Goal: Task Accomplishment & Management: Complete application form

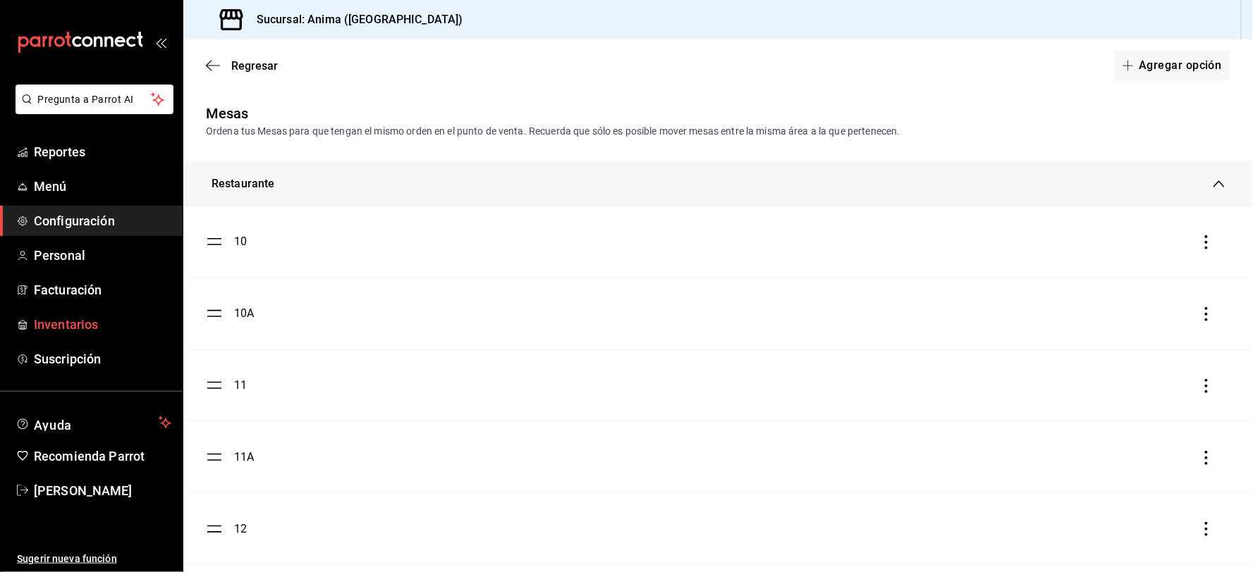
click at [60, 328] on span "Inventarios" at bounding box center [102, 324] width 137 height 19
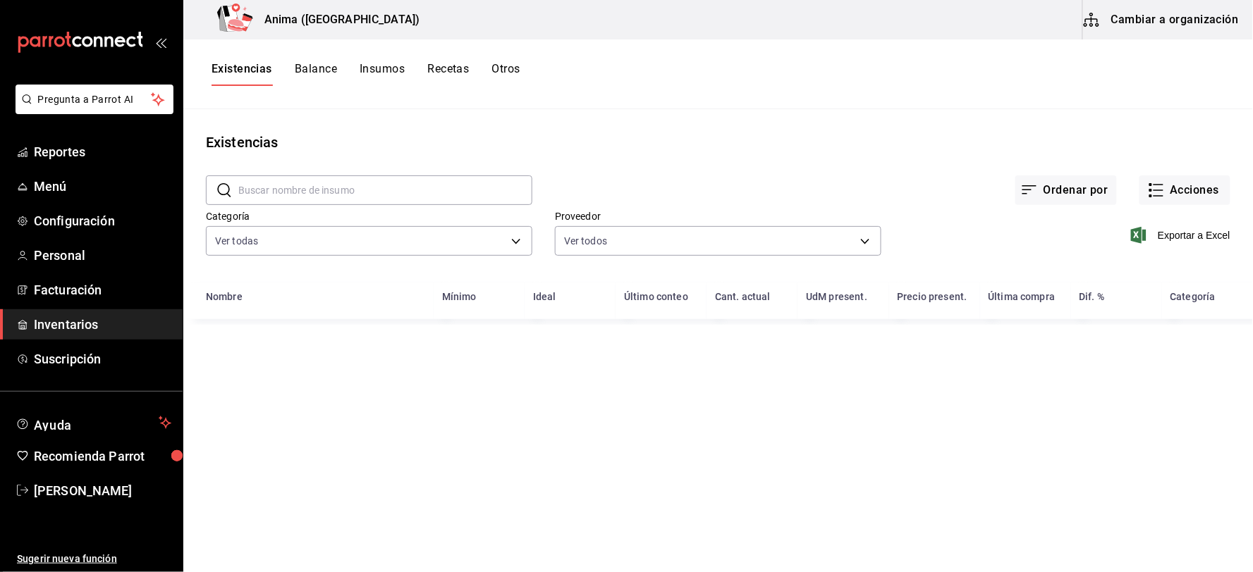
click at [495, 73] on button "Otros" at bounding box center [506, 74] width 28 height 24
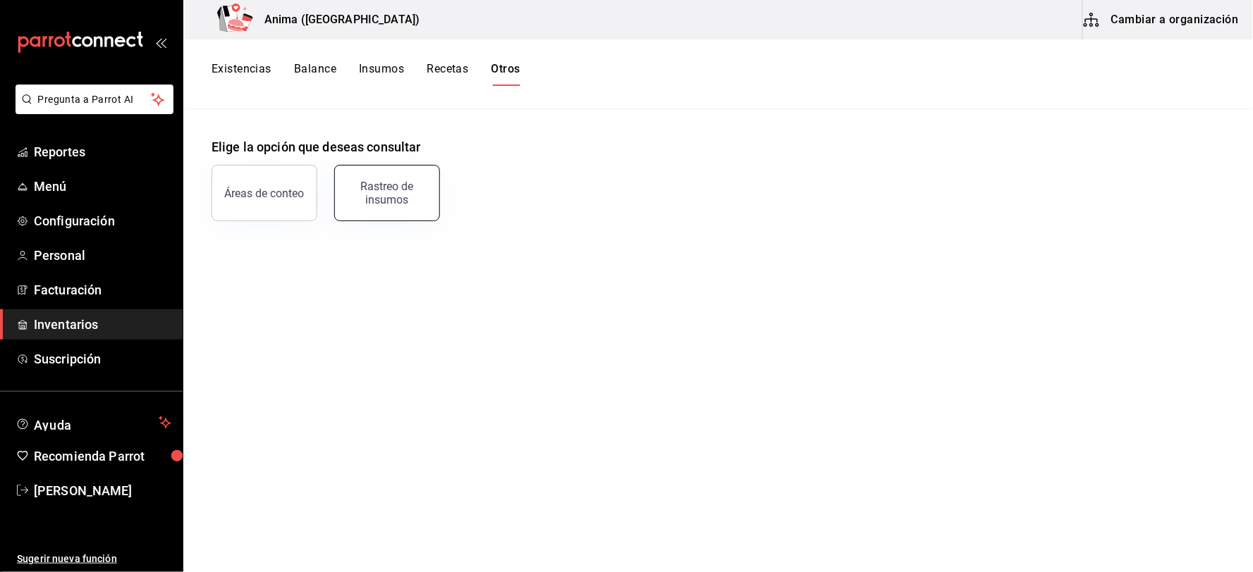
click at [410, 179] on button "Rastreo de insumos" at bounding box center [387, 193] width 106 height 56
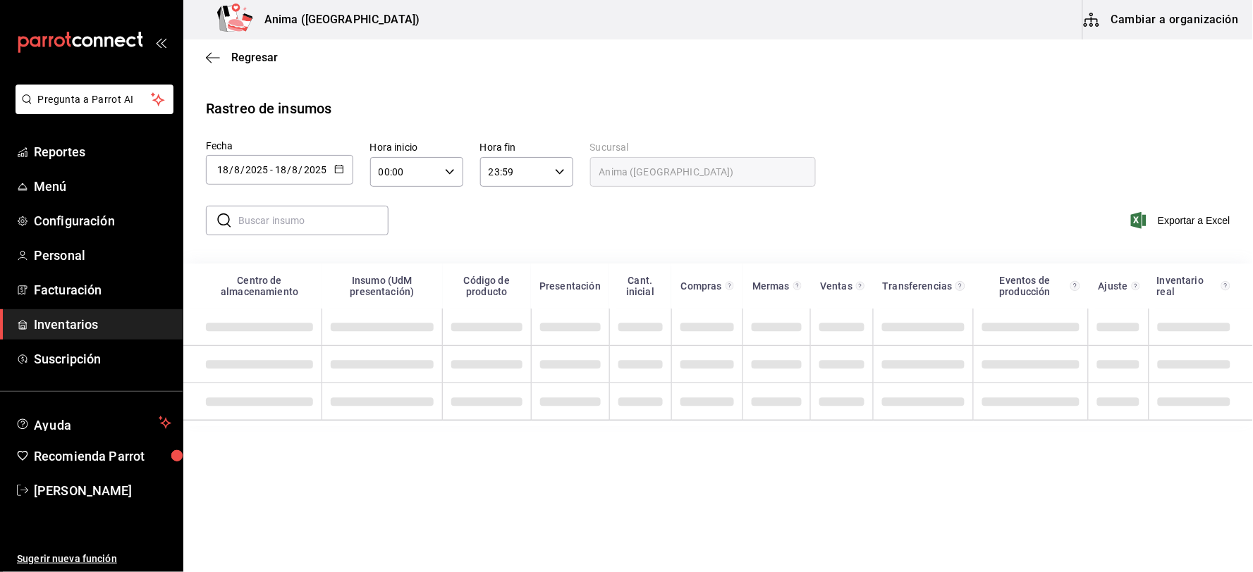
click at [305, 227] on input "text" at bounding box center [313, 221] width 150 height 28
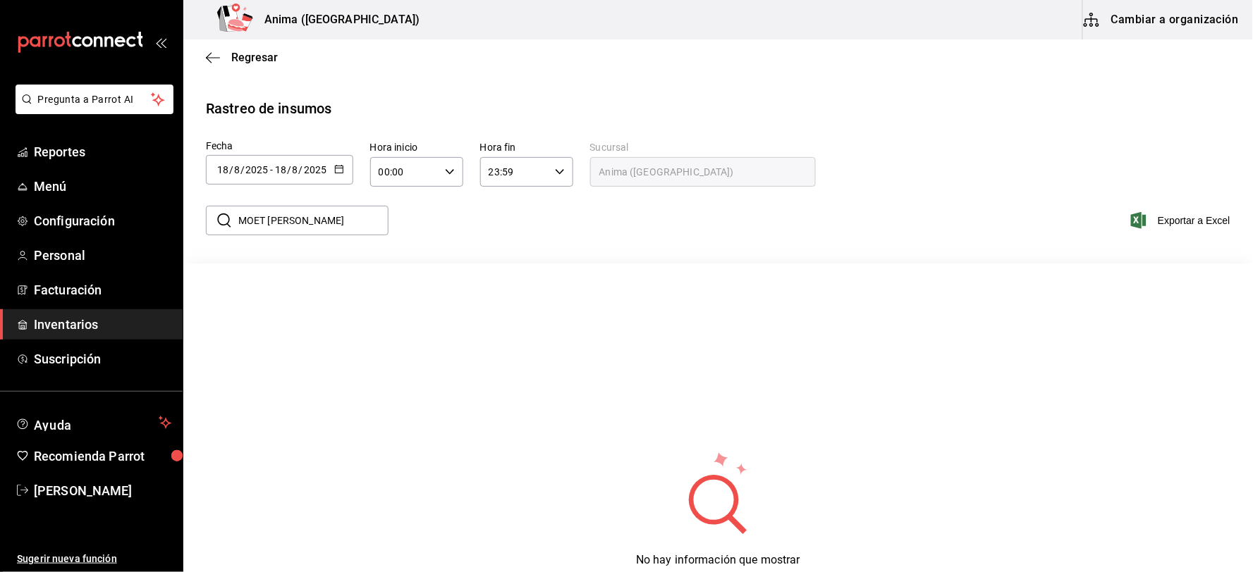
type input "MOET [PERSON_NAME]"
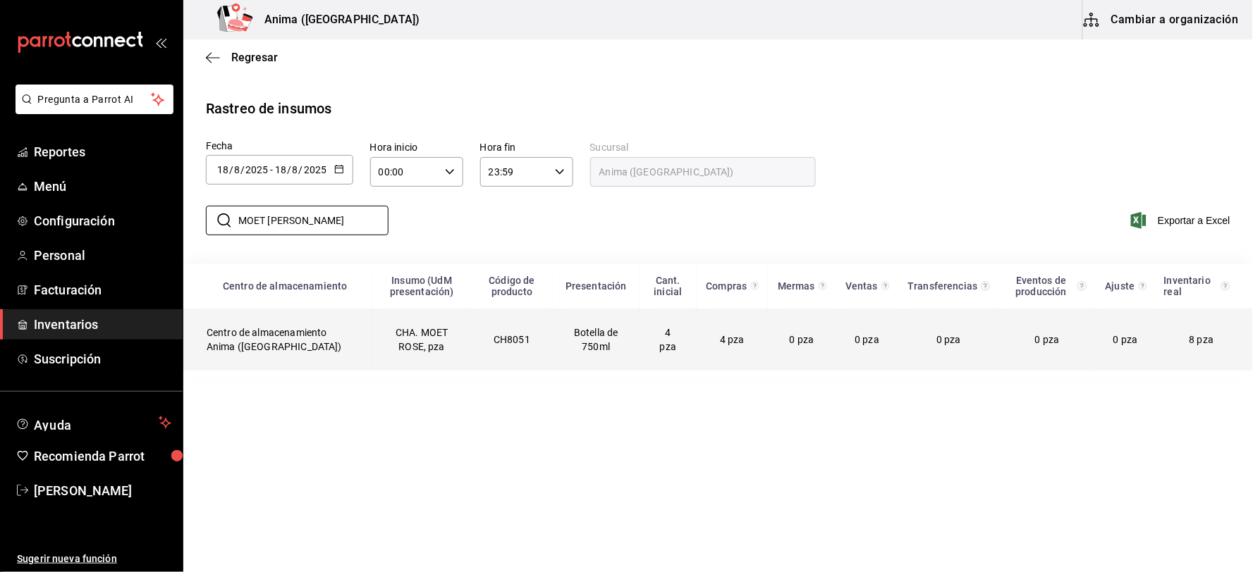
click at [595, 332] on td "Botella de 750ml" at bounding box center [596, 340] width 87 height 62
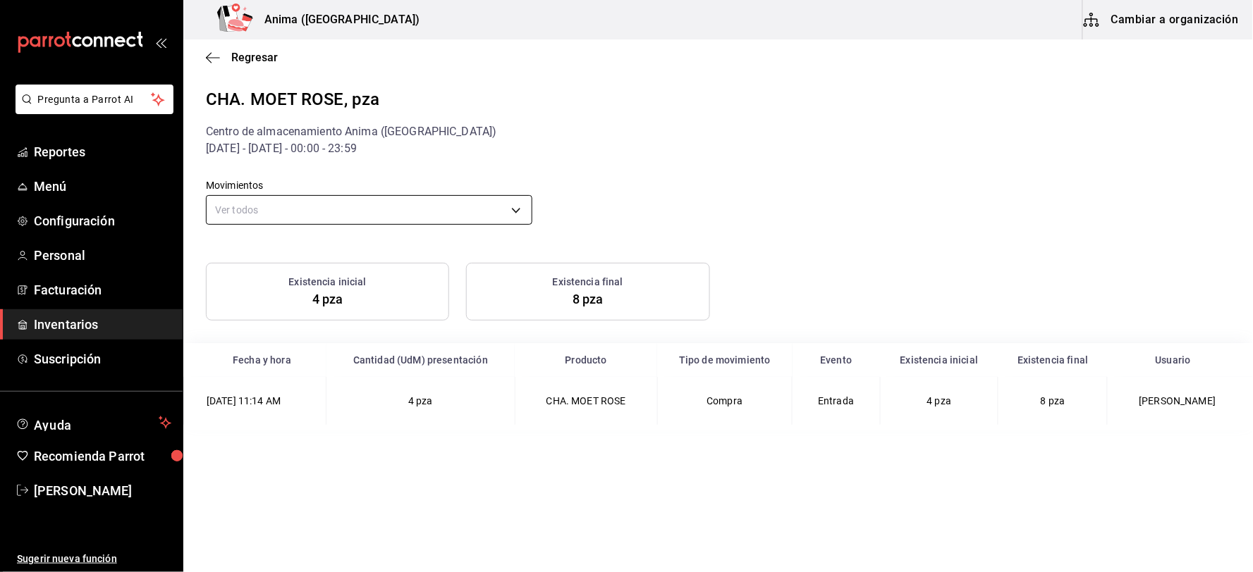
click at [416, 201] on body "Pregunta a Parrot AI Reportes Menú Configuración Personal Facturación Inventari…" at bounding box center [626, 285] width 1253 height 570
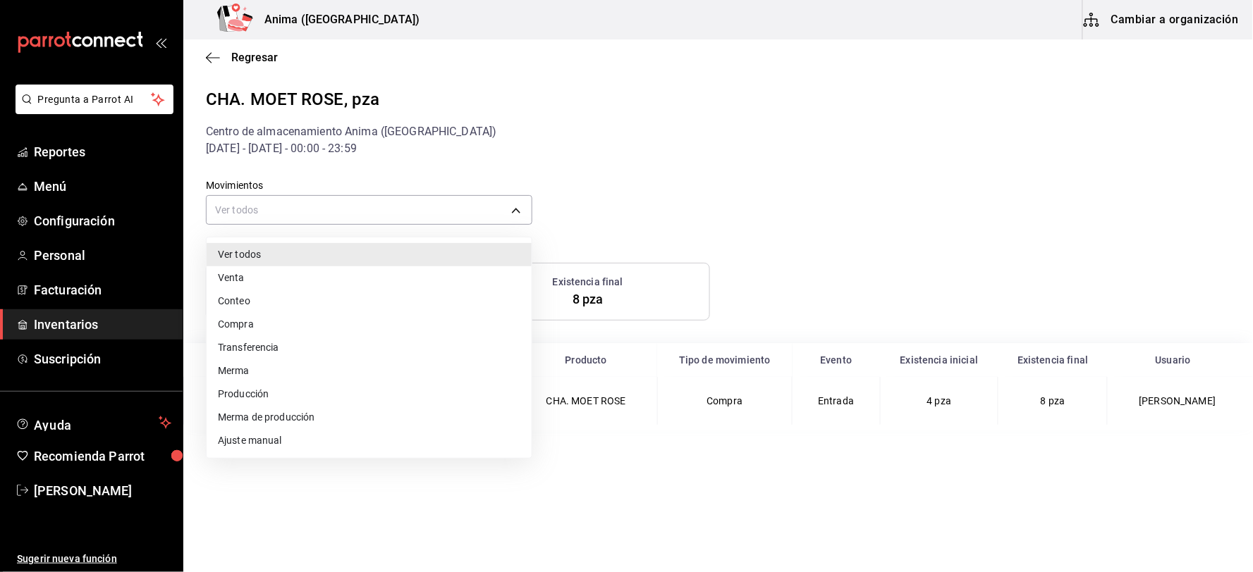
click at [400, 213] on div at bounding box center [626, 286] width 1253 height 572
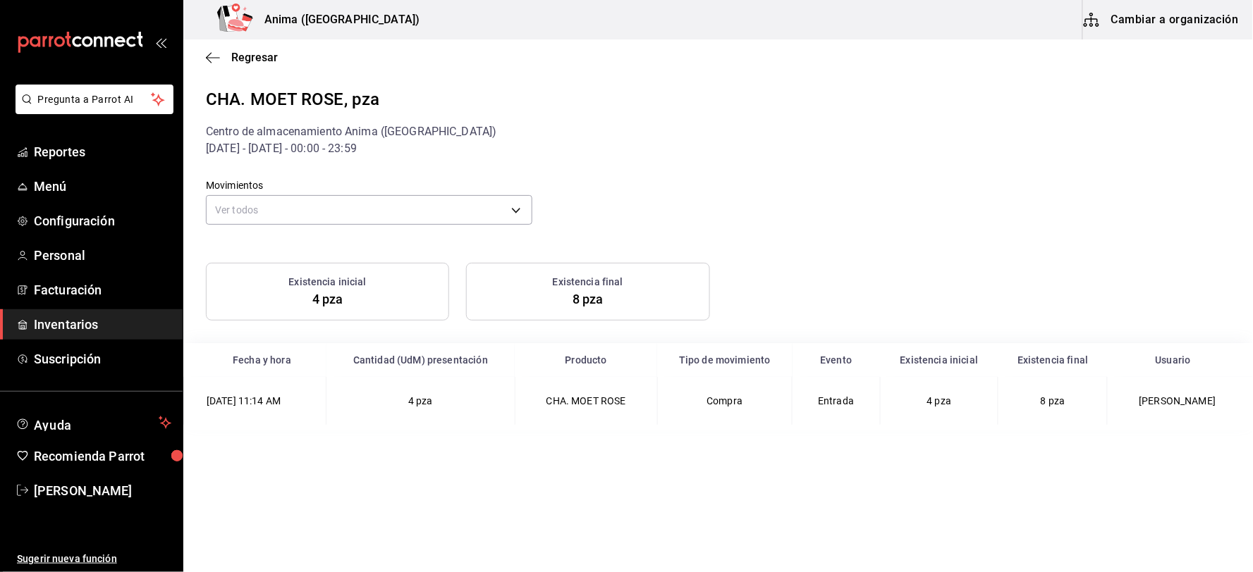
click at [199, 54] on div "Regresar" at bounding box center [717, 57] width 1069 height 36
click at [207, 57] on icon "button" at bounding box center [213, 57] width 14 height 13
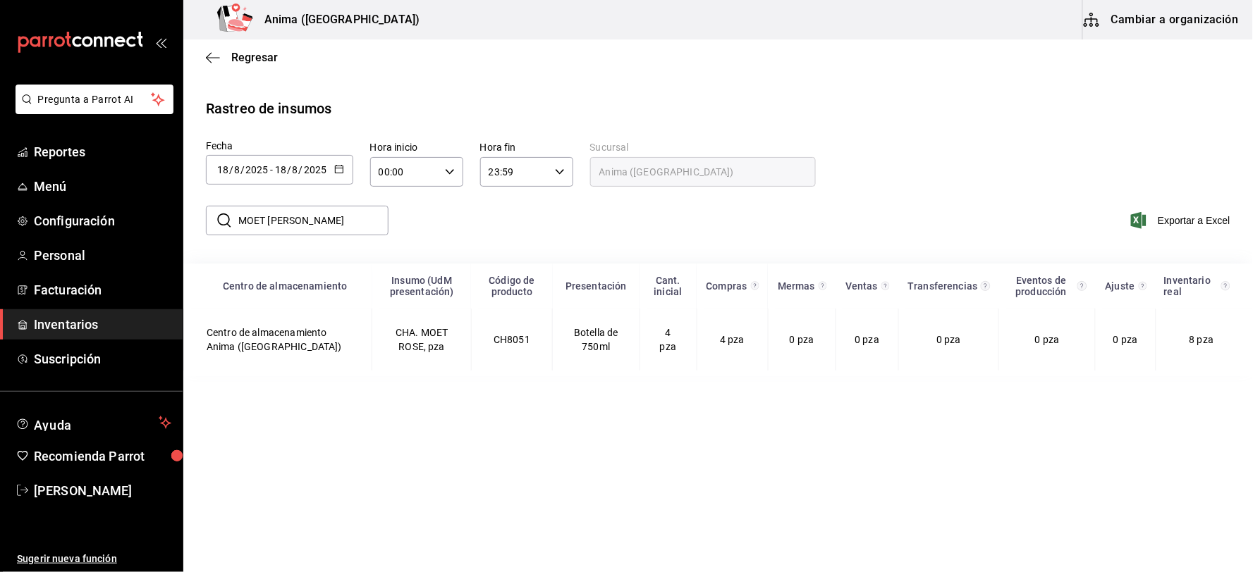
click at [233, 171] on input "8" at bounding box center [236, 169] width 7 height 11
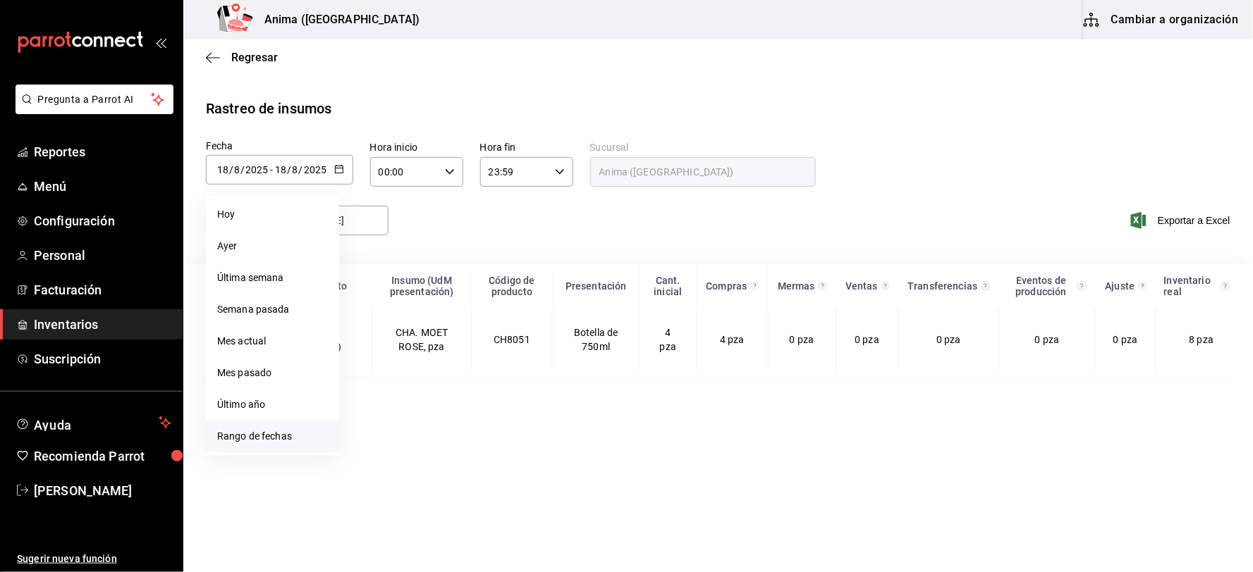
click at [259, 434] on li "Rango de fechas" at bounding box center [272, 437] width 133 height 32
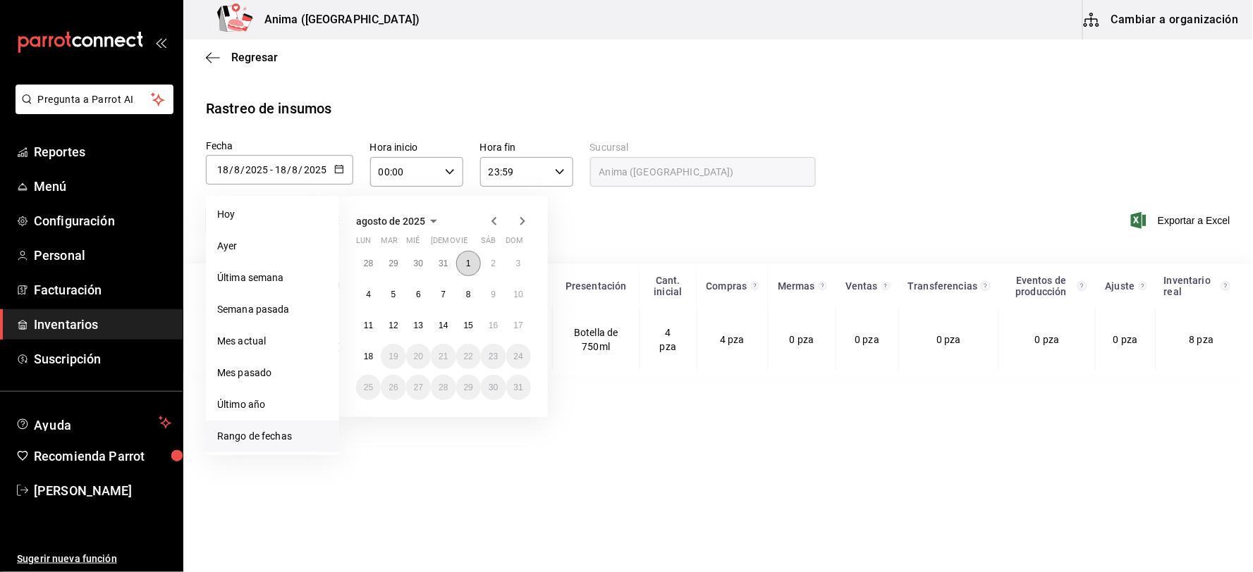
click at [462, 262] on button "1" at bounding box center [468, 263] width 25 height 25
click at [526, 323] on button "17" at bounding box center [518, 325] width 25 height 25
type input "[DATE]"
type input "1"
type input "[DATE]"
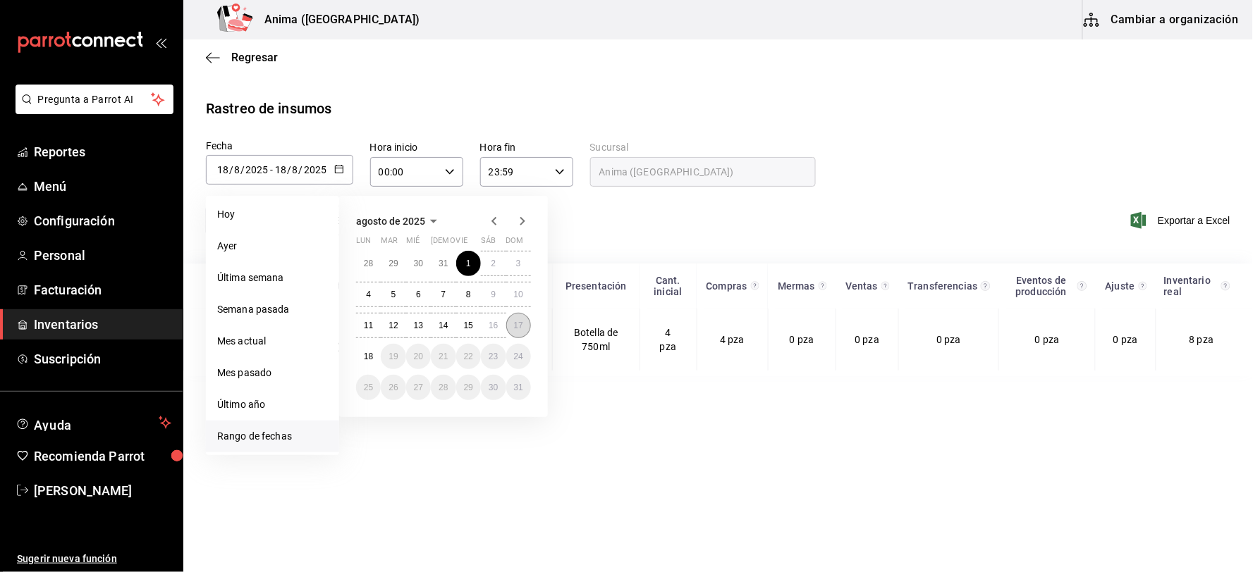
type input "17"
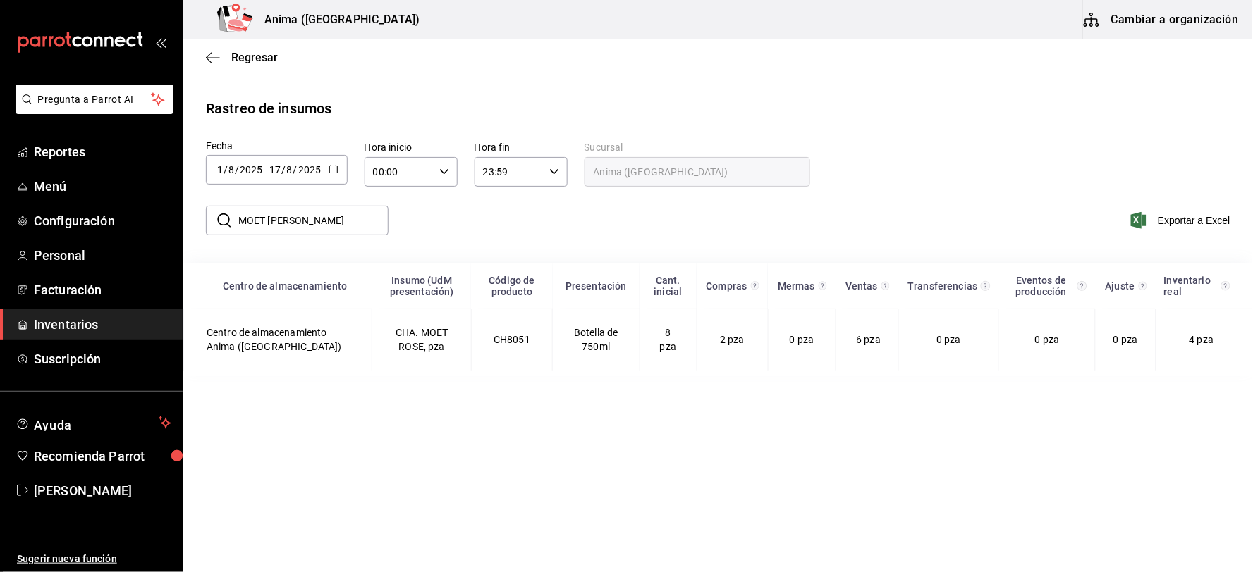
click at [632, 244] on div "​ MOET [PERSON_NAME] ​ Exportar a Excel" at bounding box center [712, 229] width 1081 height 58
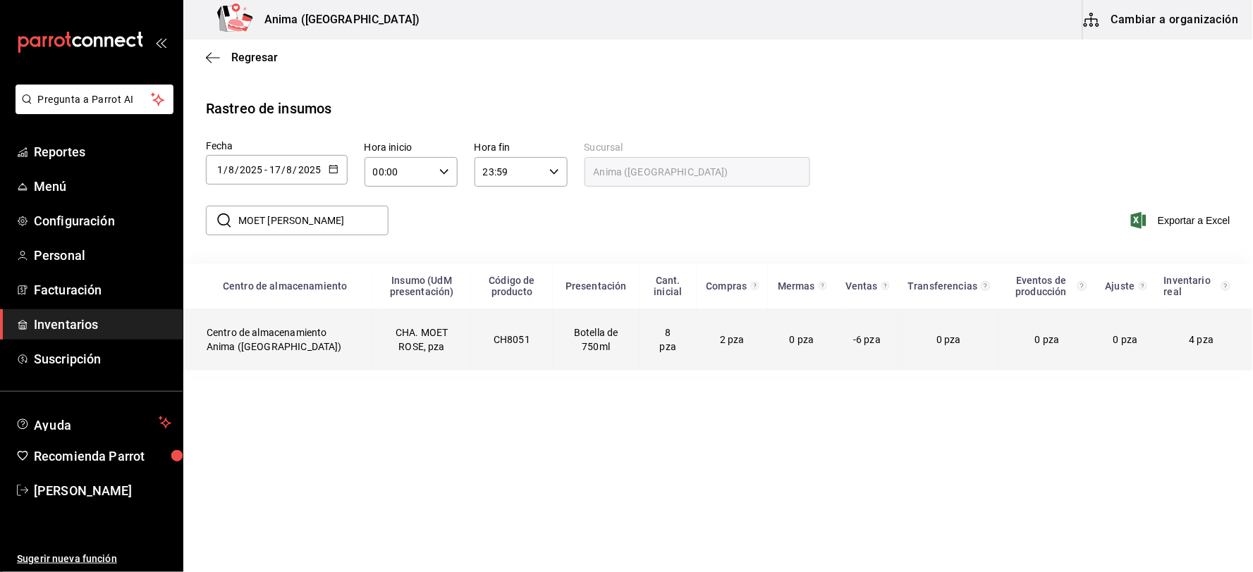
click at [1171, 335] on td "4 pza" at bounding box center [1203, 340] width 97 height 62
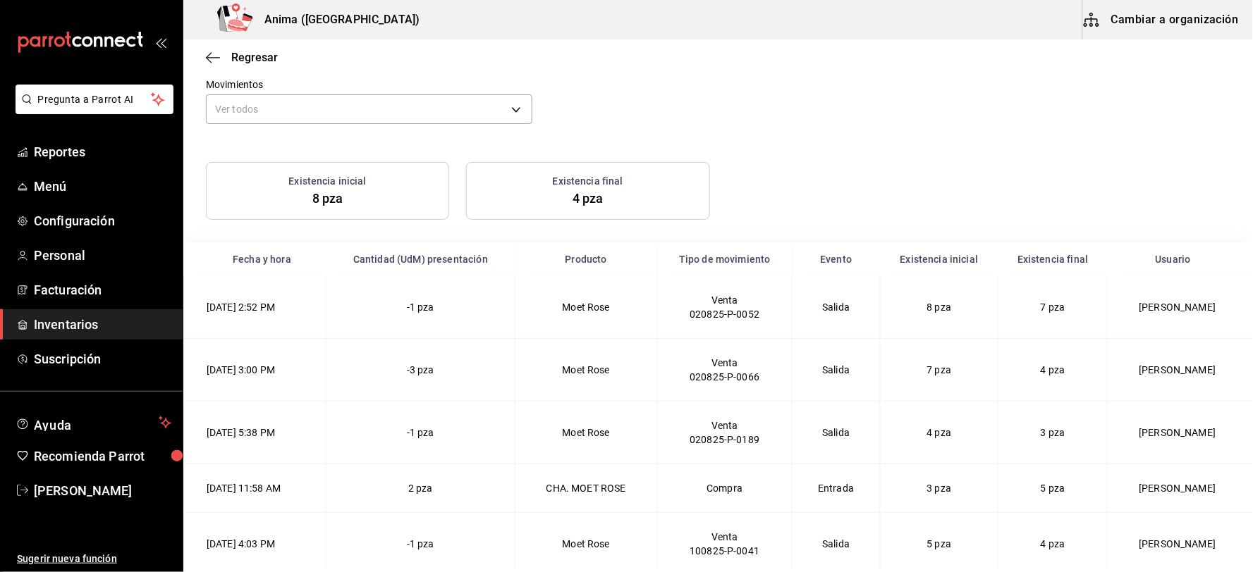
scroll to position [113, 0]
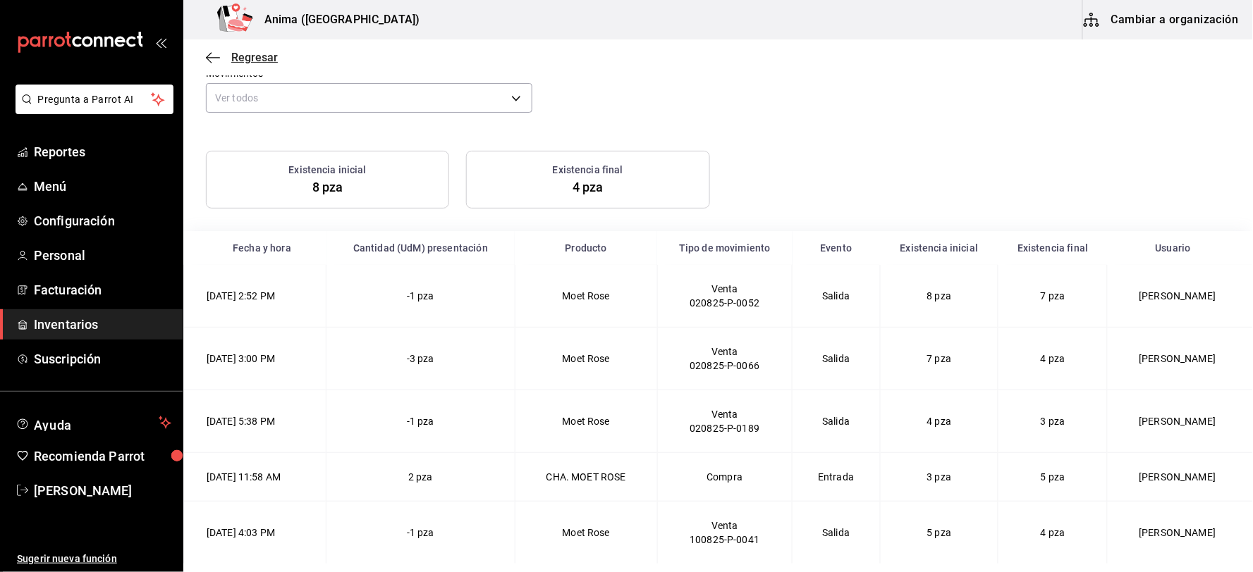
click at [209, 56] on icon "button" at bounding box center [213, 57] width 14 height 13
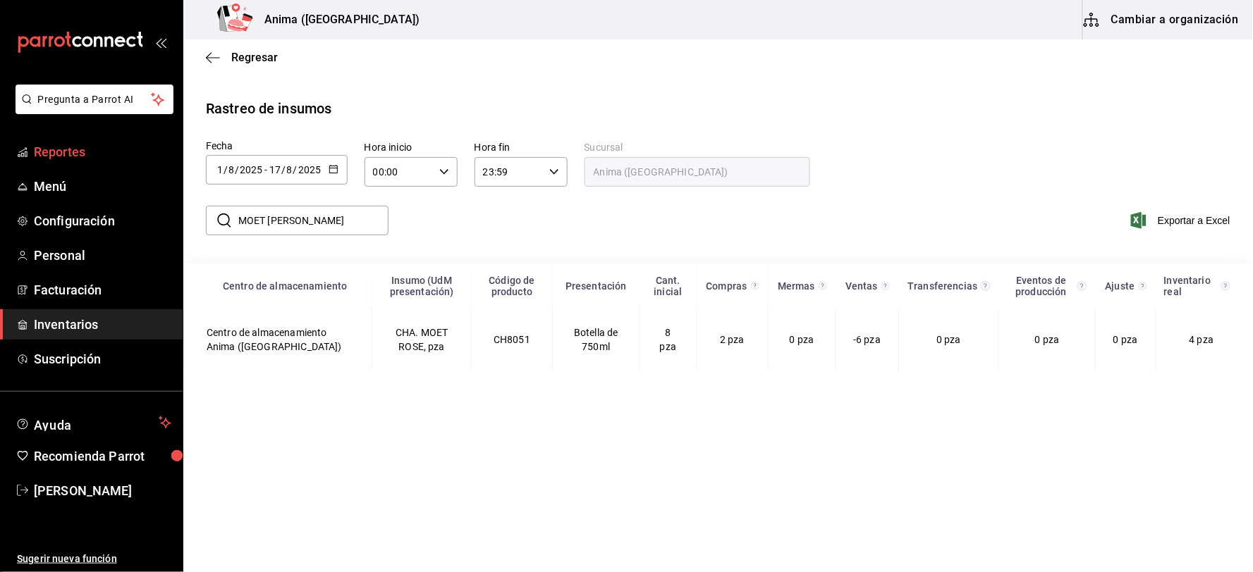
click at [215, 59] on icon "button" at bounding box center [213, 57] width 14 height 13
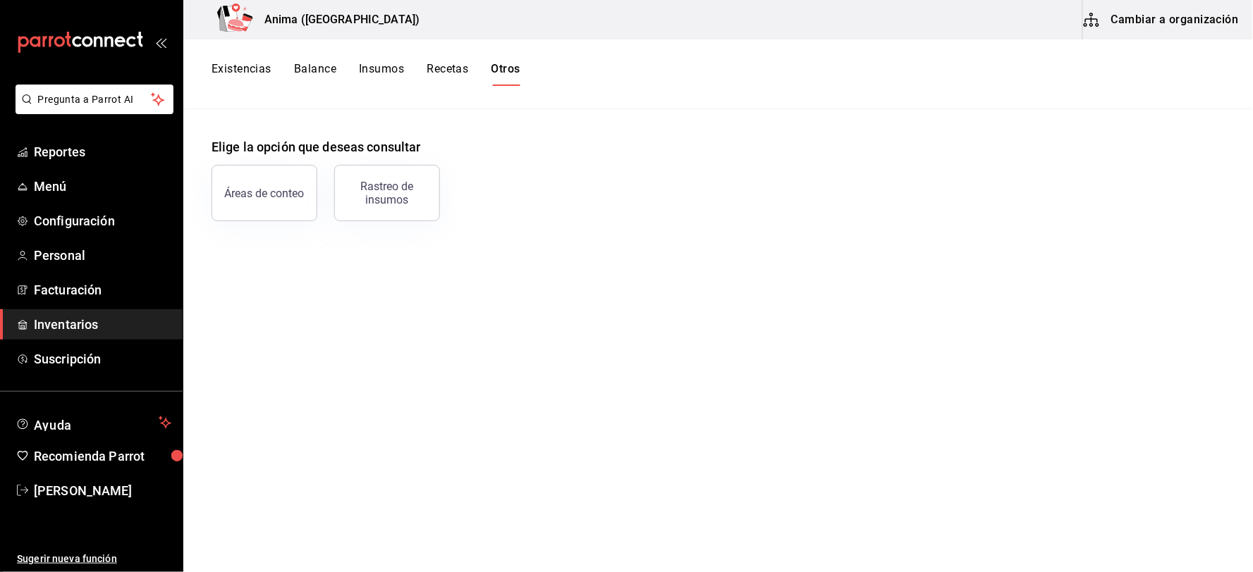
click at [242, 72] on button "Existencias" at bounding box center [241, 74] width 60 height 24
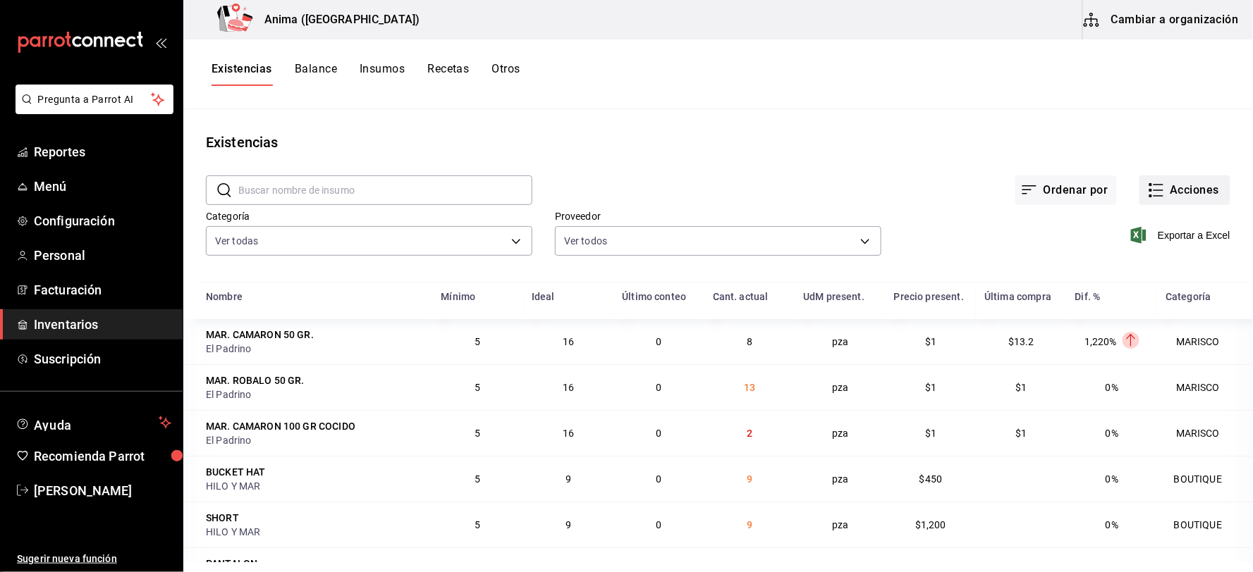
click at [1174, 184] on button "Acciones" at bounding box center [1184, 191] width 91 height 30
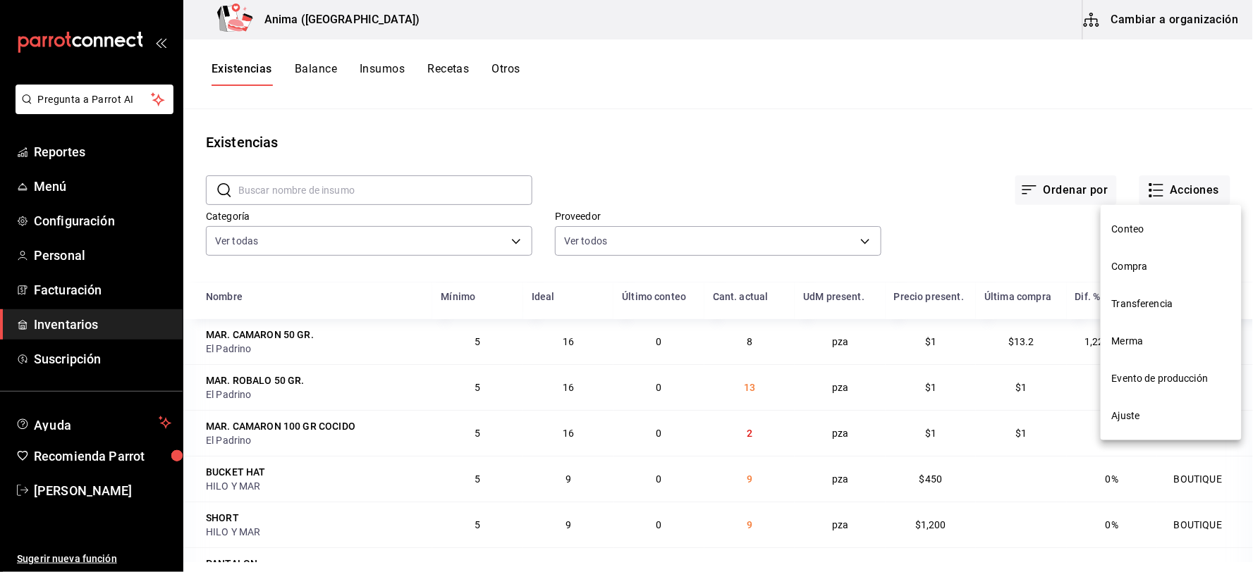
click at [1150, 277] on li "Compra" at bounding box center [1170, 266] width 141 height 37
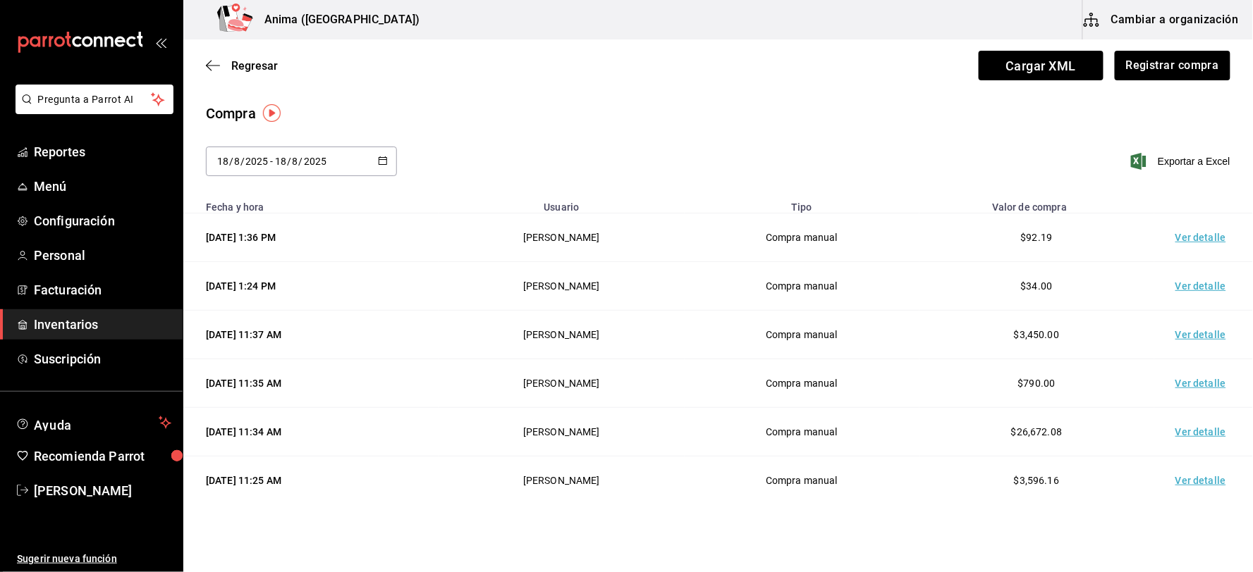
click at [339, 164] on div "[DATE] [DATE] - [DATE] [DATE]" at bounding box center [301, 162] width 191 height 30
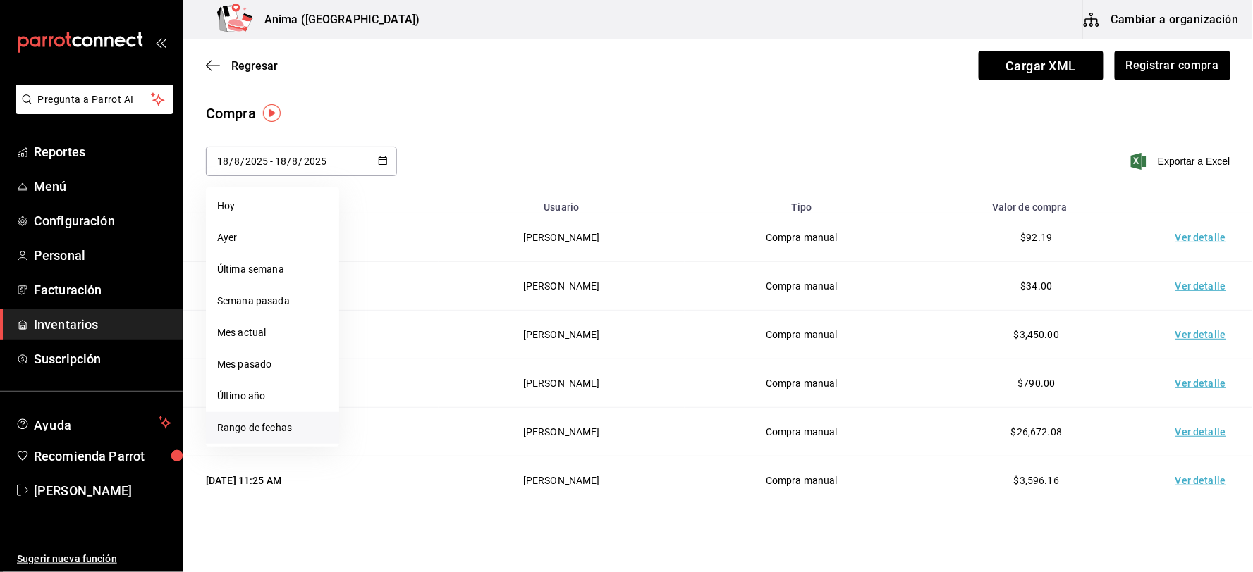
click at [262, 427] on li "Rango de fechas" at bounding box center [272, 428] width 133 height 32
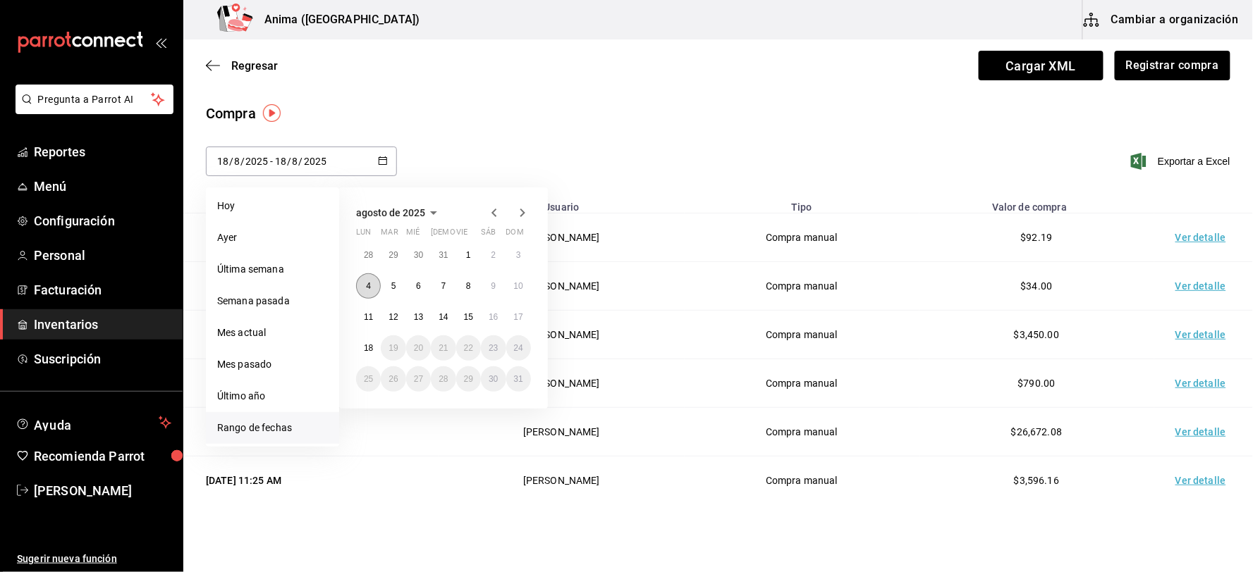
click at [368, 284] on abbr "4" at bounding box center [368, 286] width 5 height 10
type input "[DATE]"
type input "4"
type input "[DATE]"
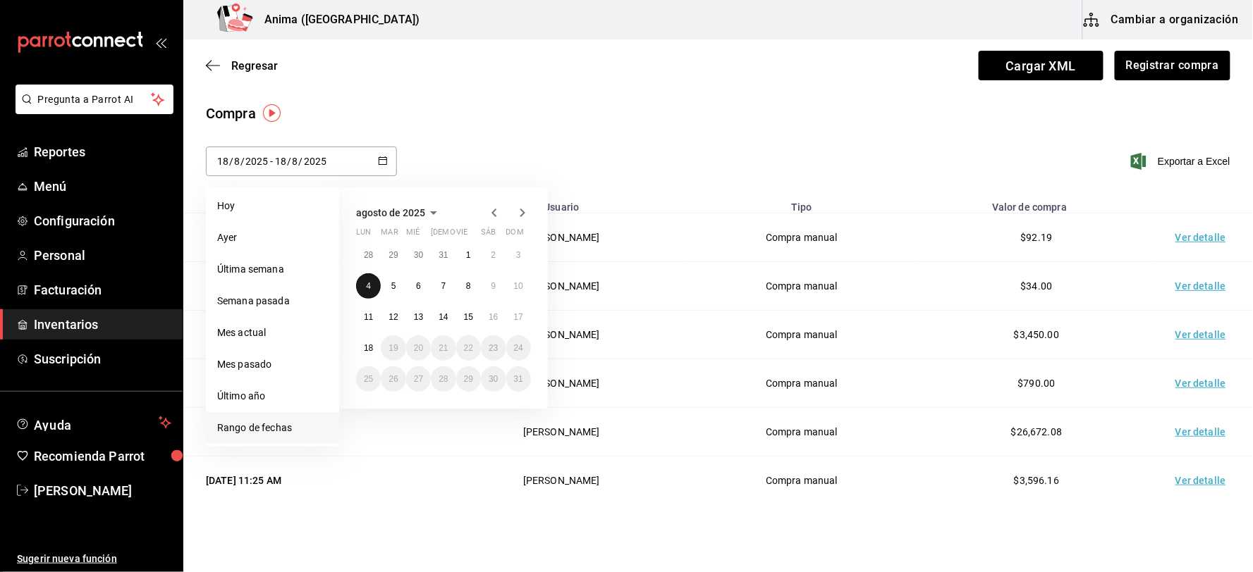
type input "4"
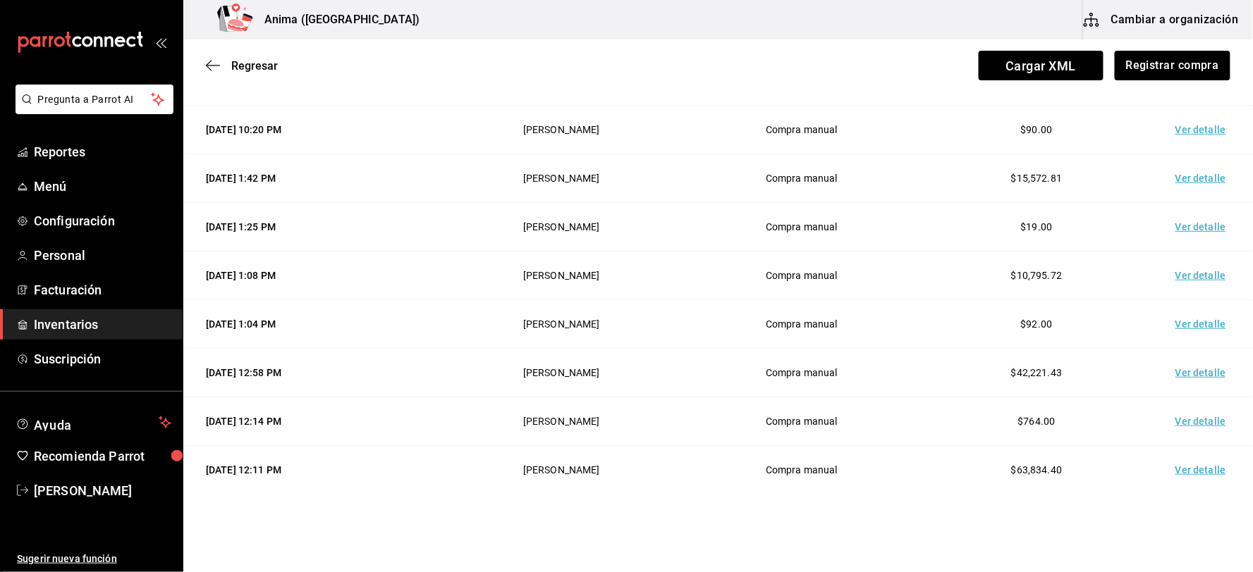
scroll to position [235, 0]
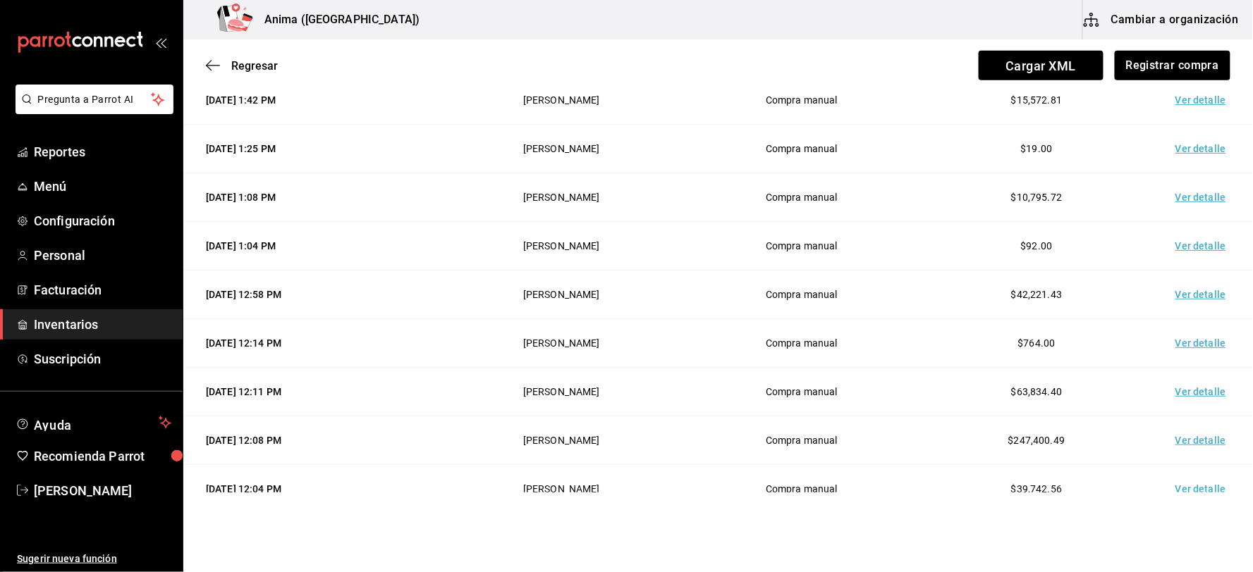
click at [1188, 441] on td "Ver detalle" at bounding box center [1203, 441] width 99 height 49
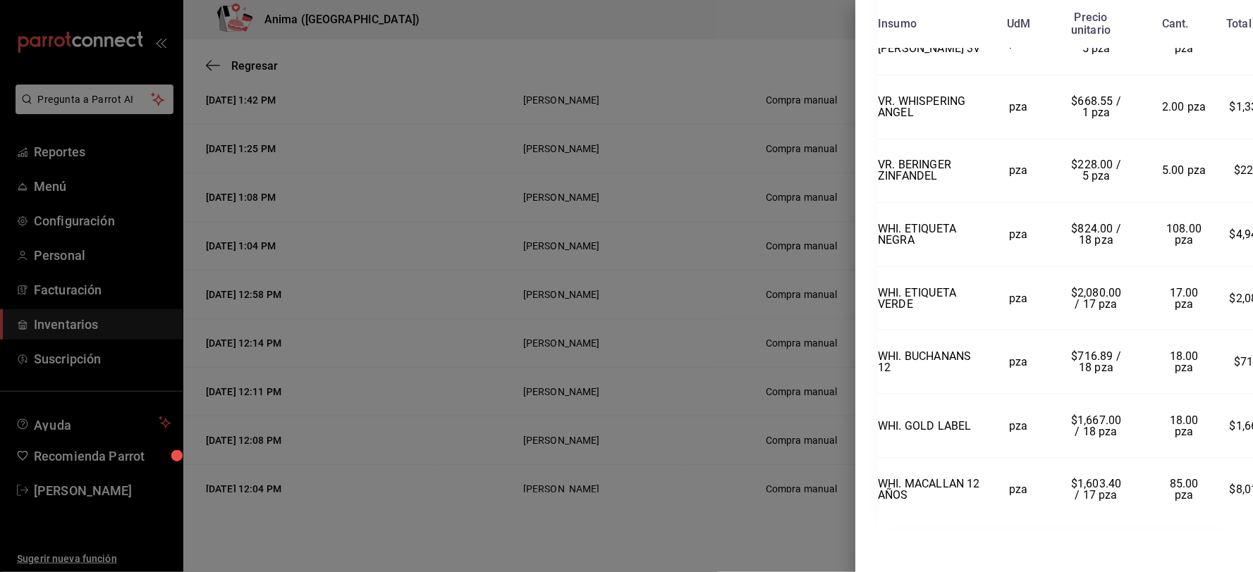
scroll to position [1901, 0]
click at [773, 416] on div at bounding box center [626, 286] width 1253 height 572
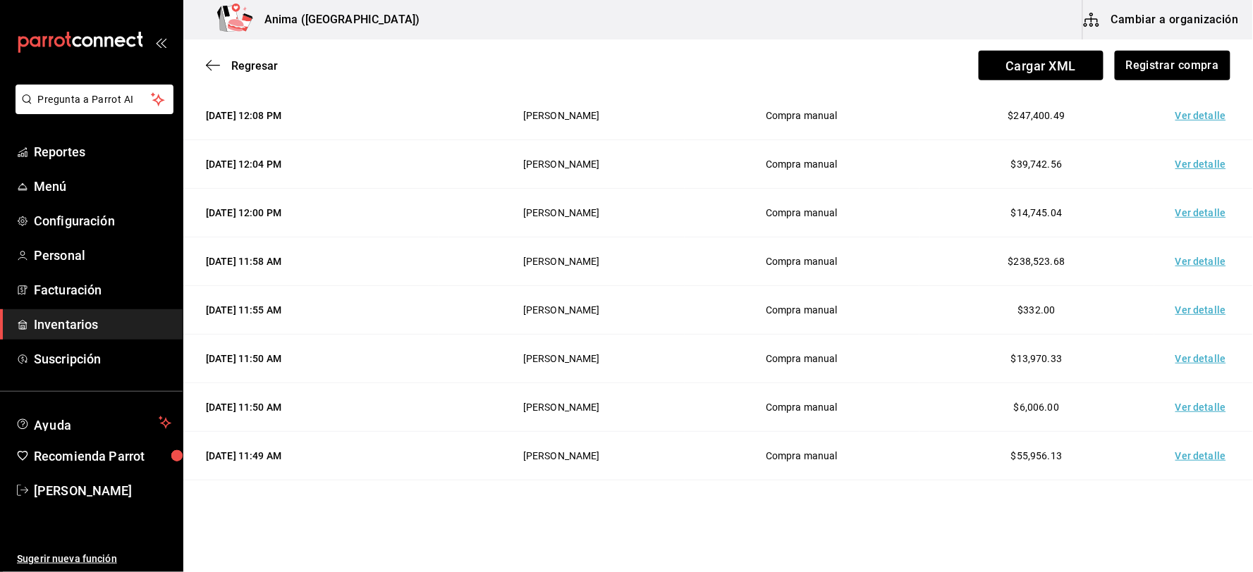
scroll to position [558, 0]
click at [1185, 266] on td "Ver detalle" at bounding box center [1203, 263] width 99 height 49
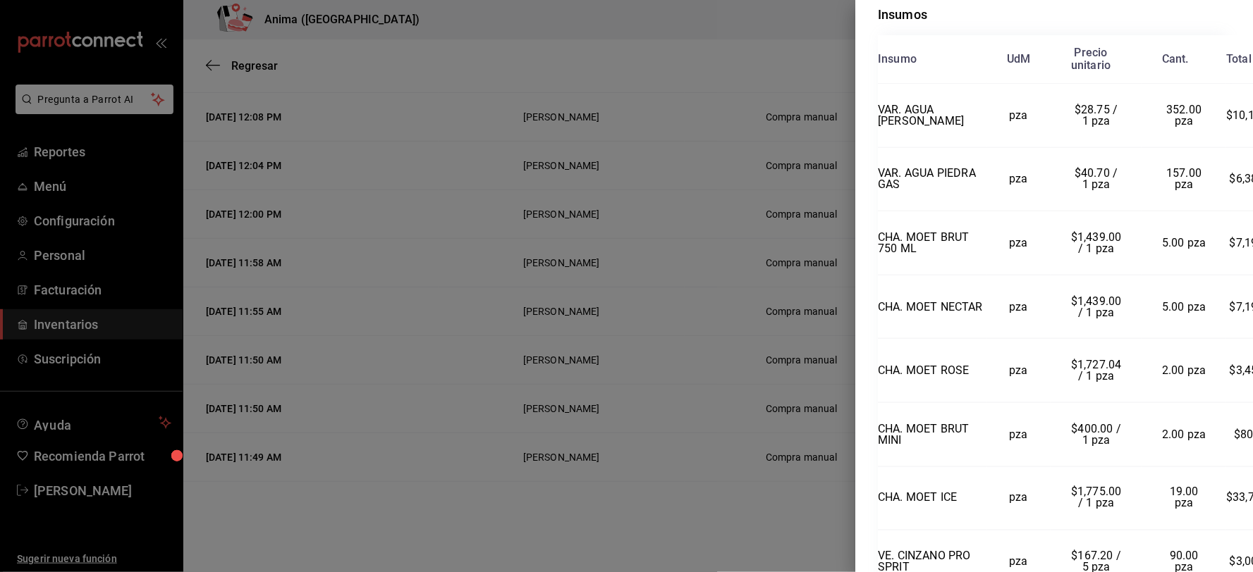
scroll to position [0, 0]
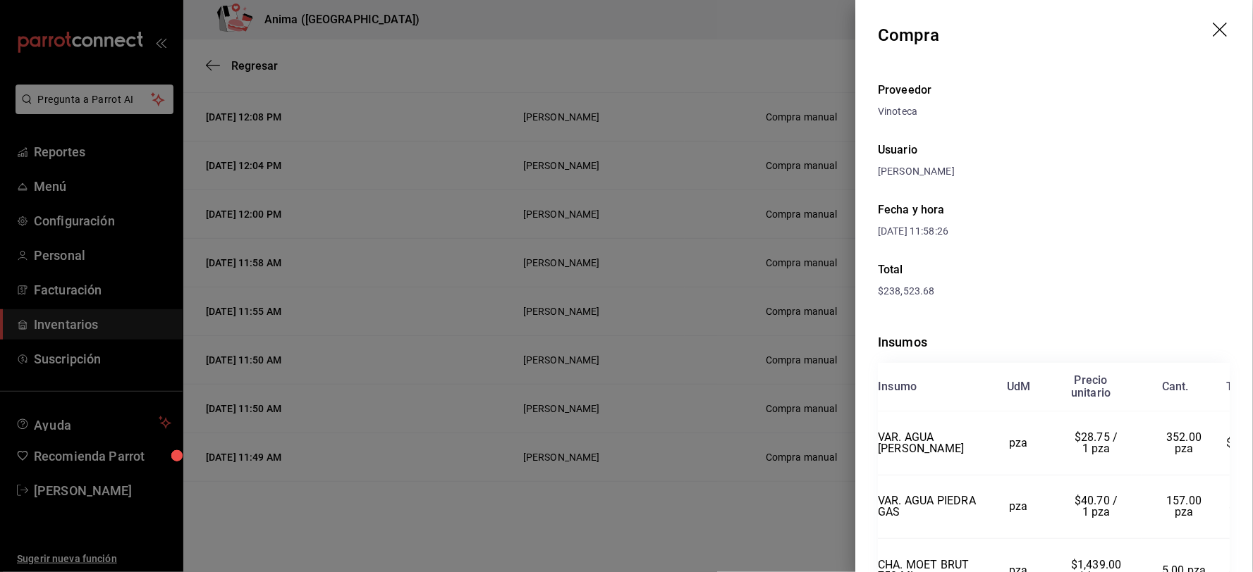
click at [547, 208] on div at bounding box center [626, 286] width 1253 height 572
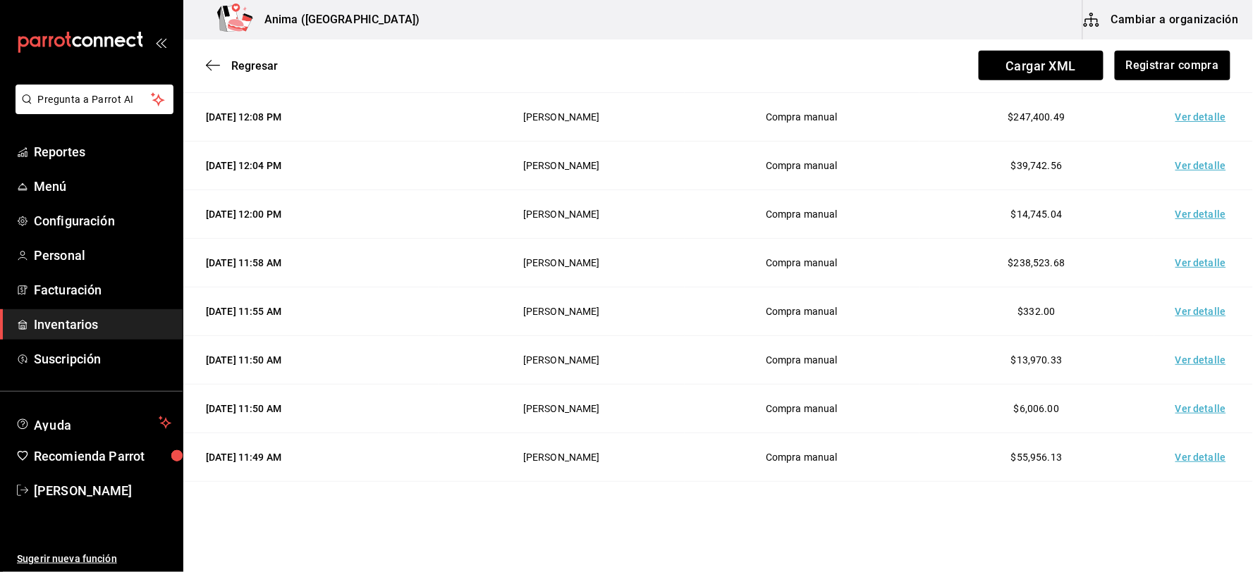
click at [1202, 257] on td "Ver detalle" at bounding box center [1203, 263] width 99 height 49
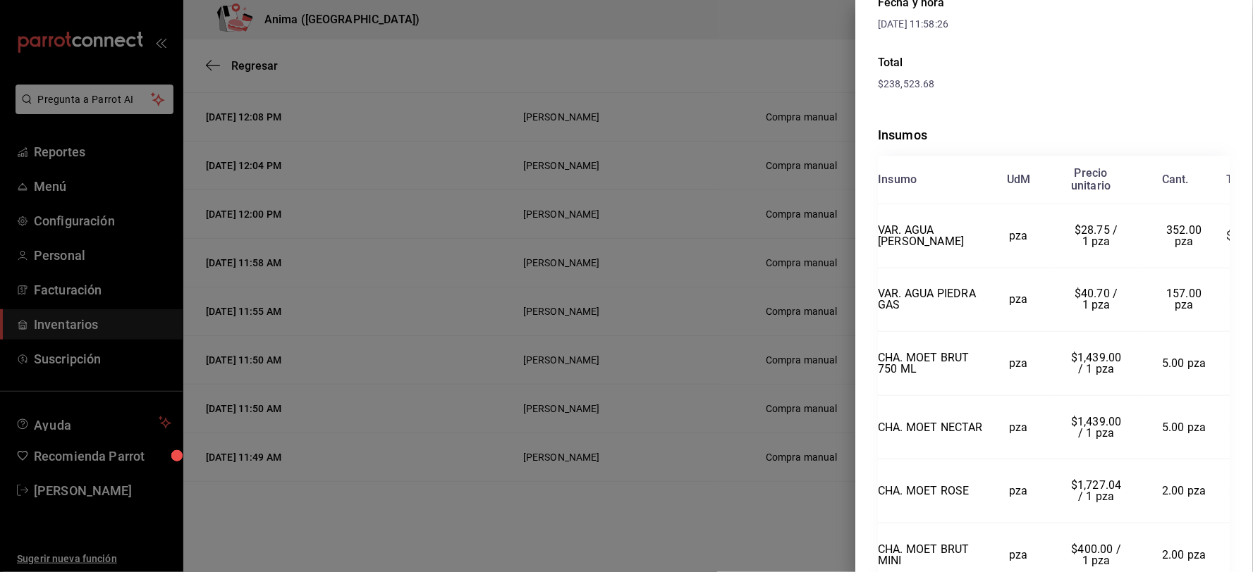
scroll to position [235, 0]
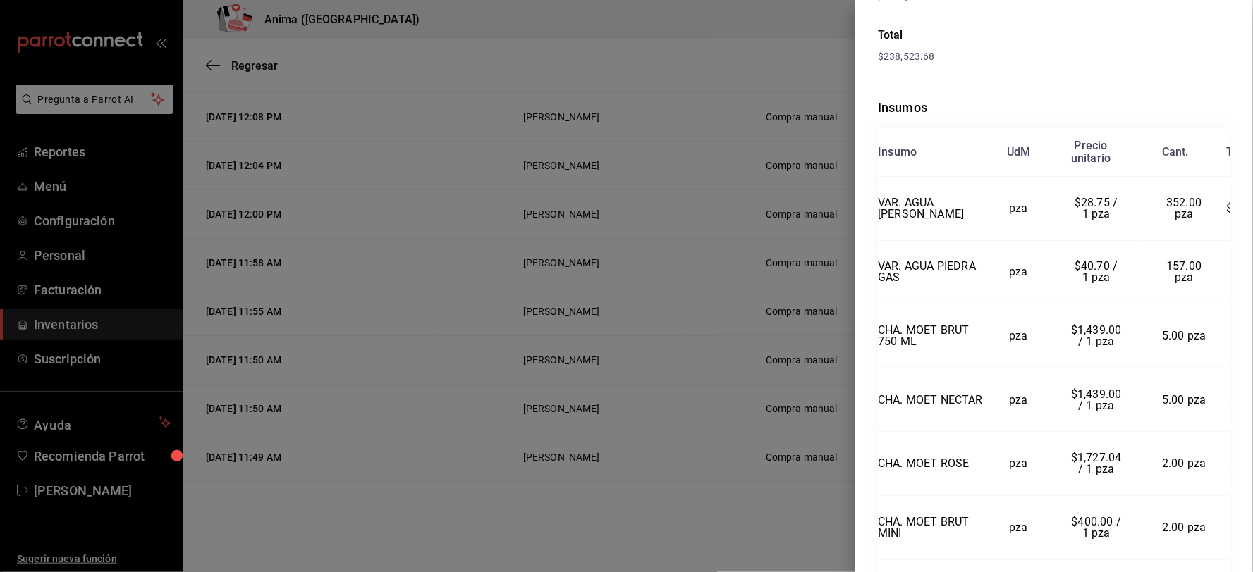
click at [716, 289] on div at bounding box center [626, 286] width 1253 height 572
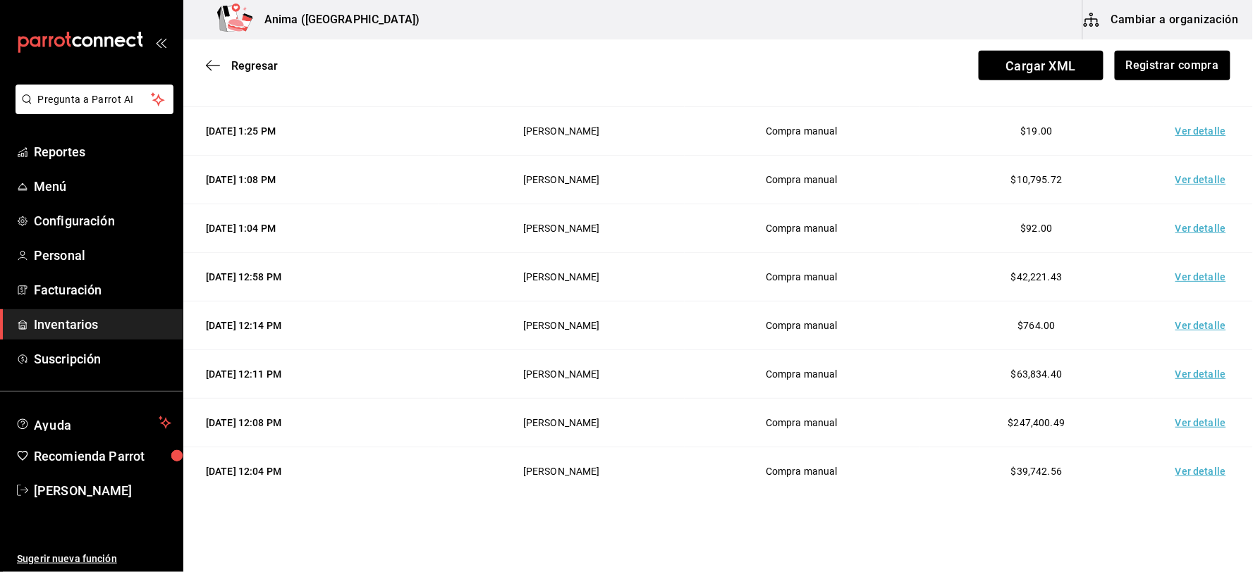
scroll to position [88, 0]
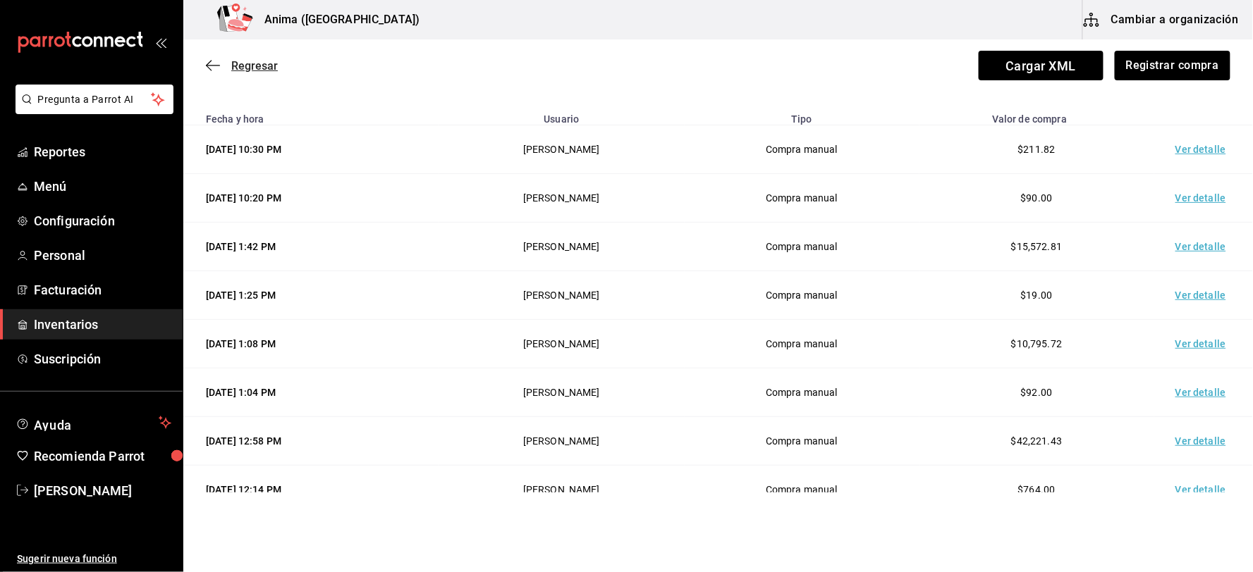
click at [212, 60] on icon "button" at bounding box center [213, 65] width 14 height 13
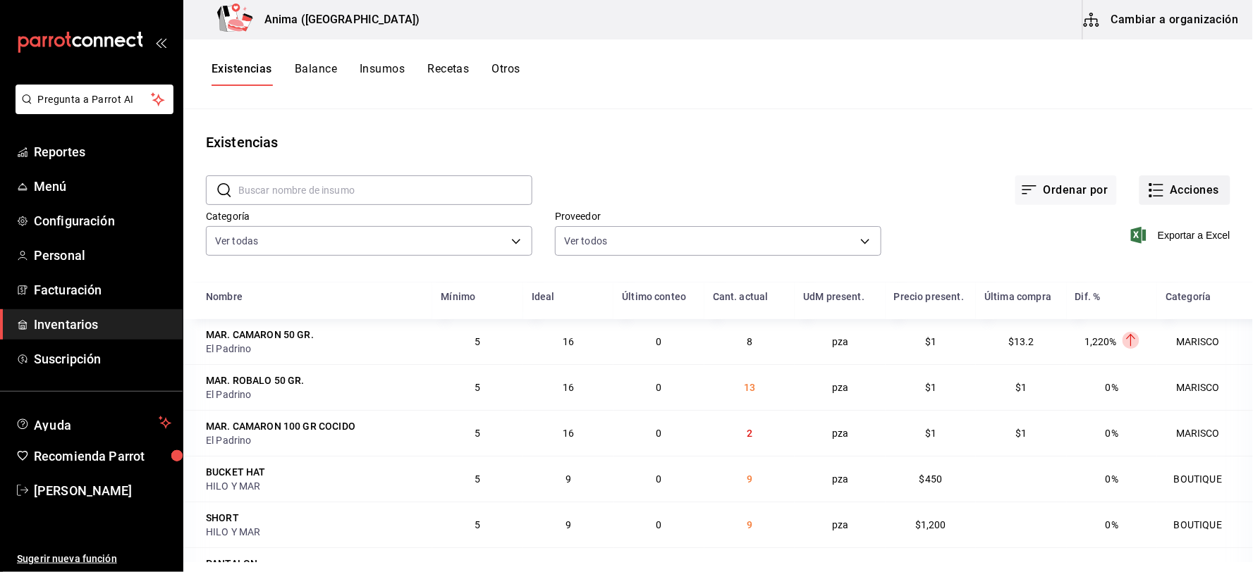
click at [1204, 185] on button "Acciones" at bounding box center [1184, 191] width 91 height 30
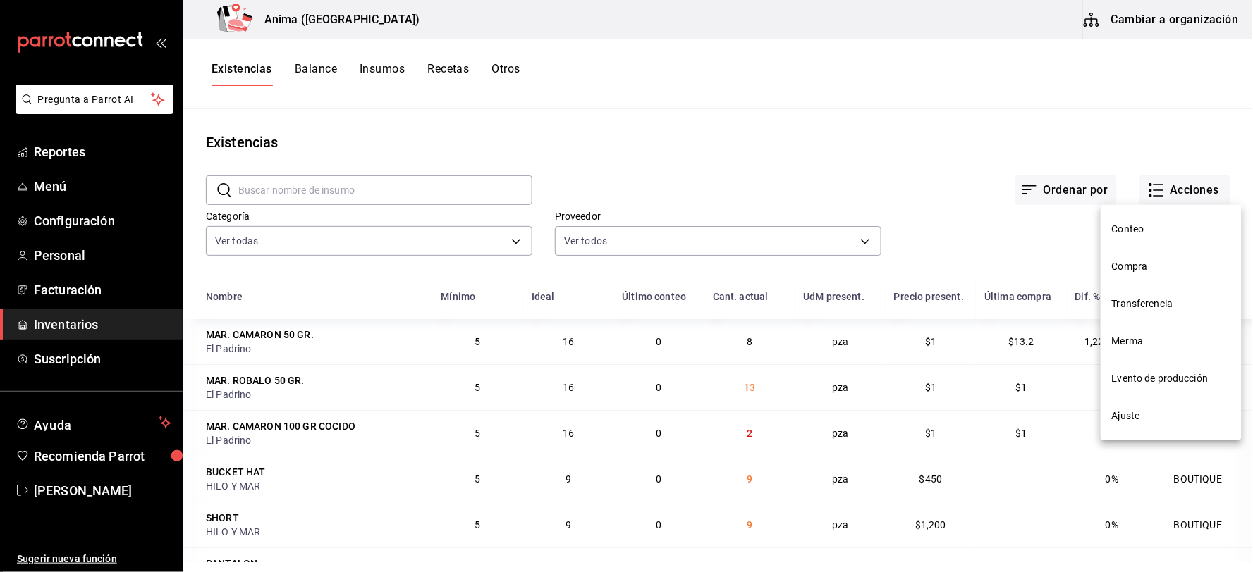
click at [1140, 263] on span "Compra" at bounding box center [1171, 266] width 118 height 15
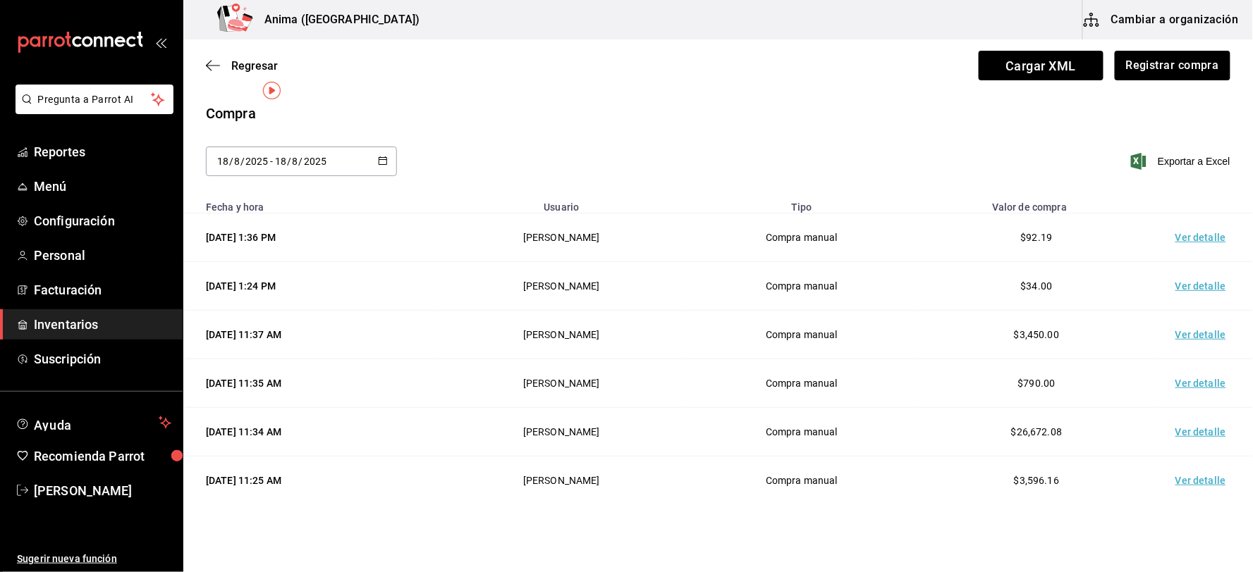
scroll to position [156, 0]
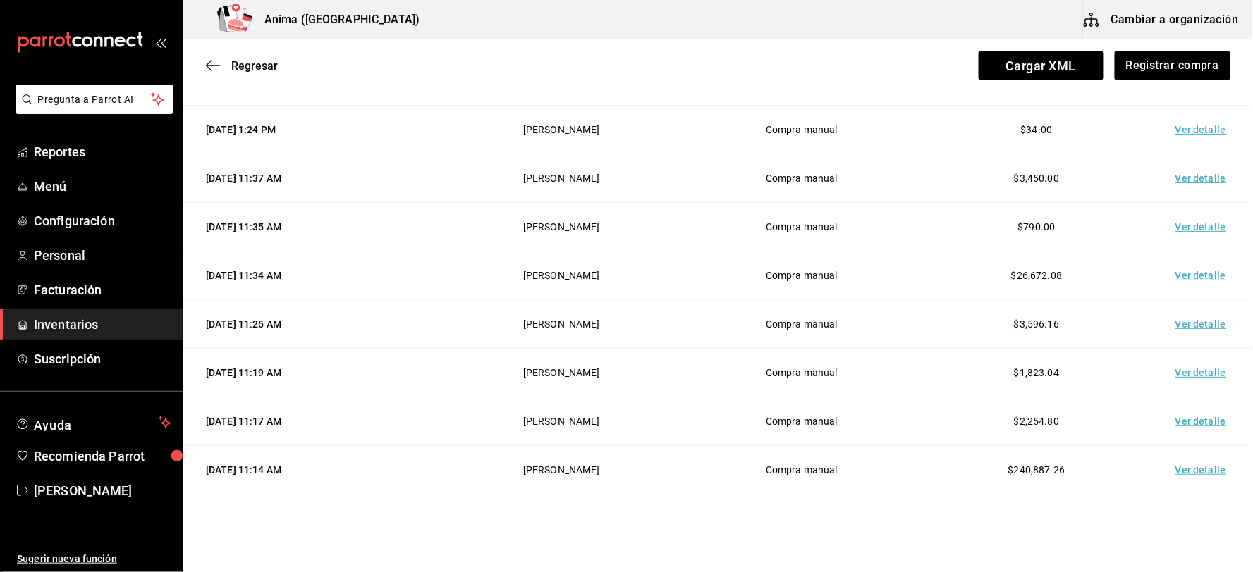
click at [1201, 171] on td "Ver detalle" at bounding box center [1203, 178] width 99 height 49
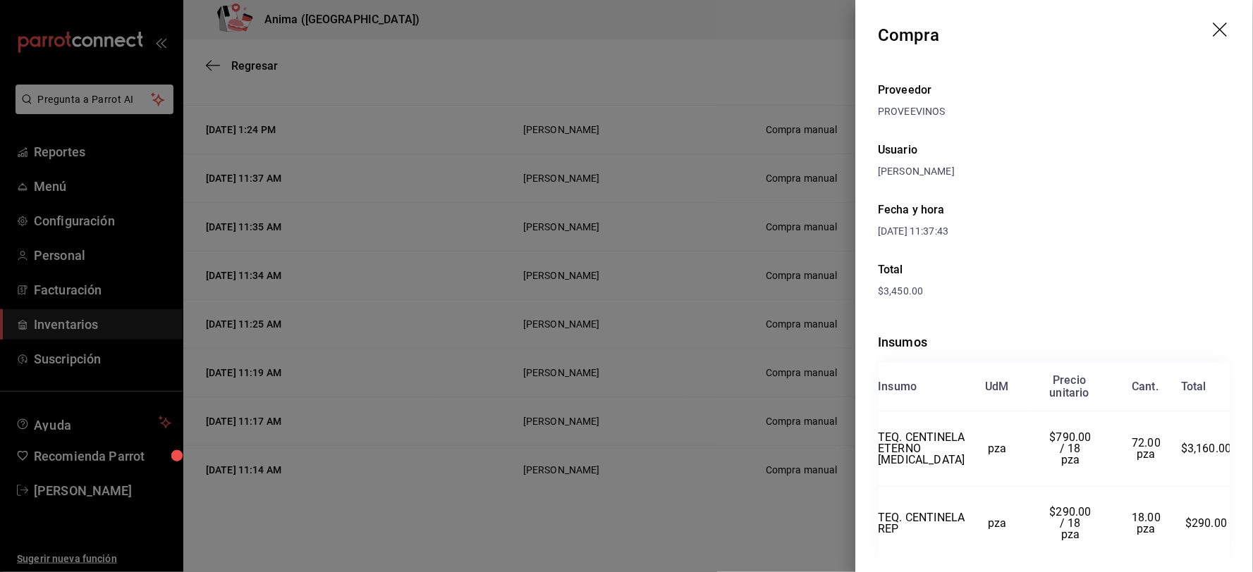
click at [622, 310] on div at bounding box center [626, 286] width 1253 height 572
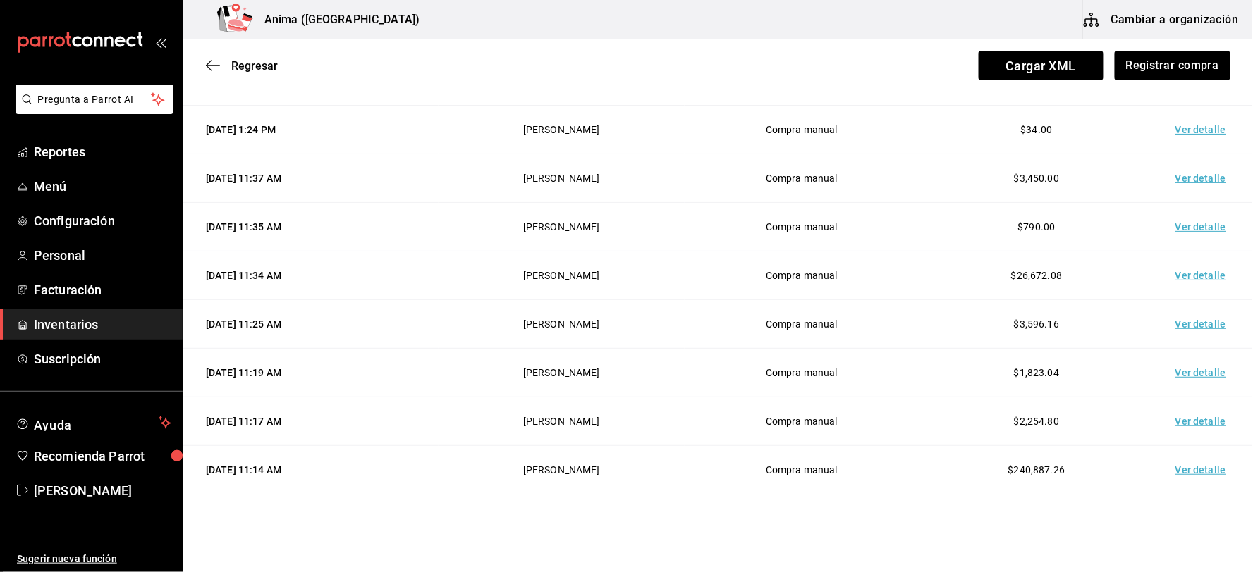
click at [1183, 223] on td "Ver detalle" at bounding box center [1203, 227] width 99 height 49
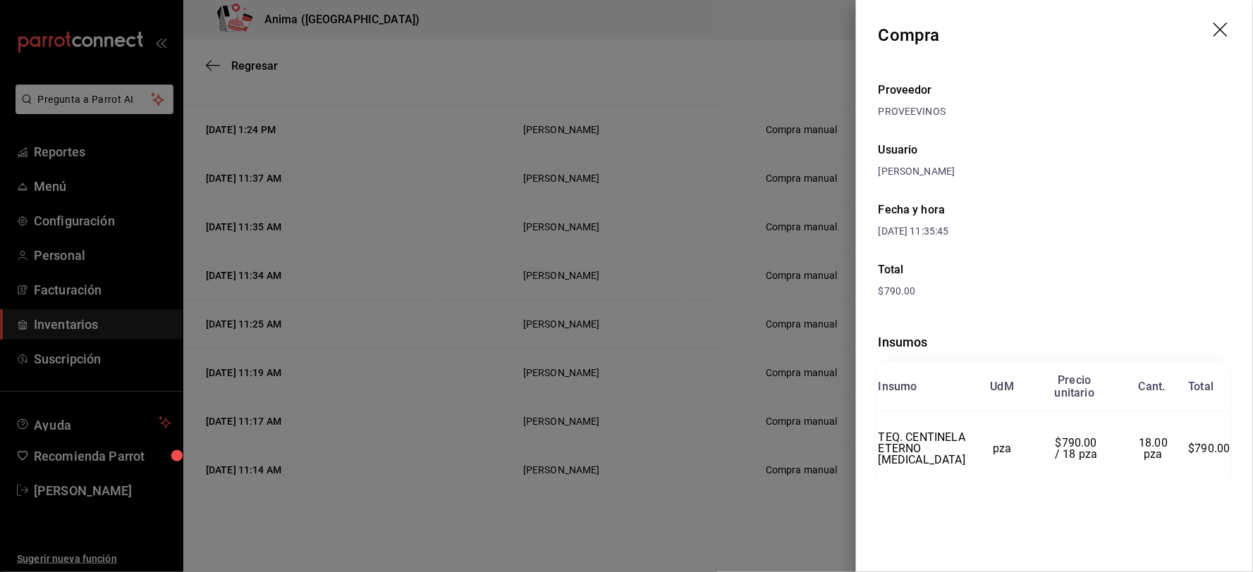
click at [463, 301] on div at bounding box center [626, 286] width 1253 height 572
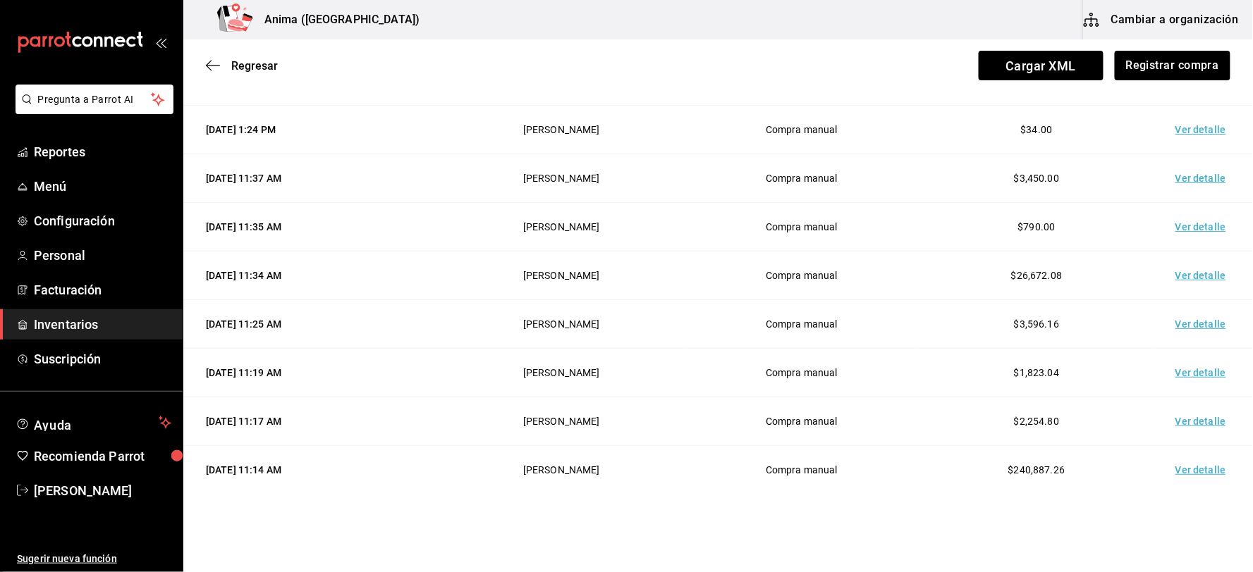
click at [1183, 276] on td "Ver detalle" at bounding box center [1203, 276] width 99 height 49
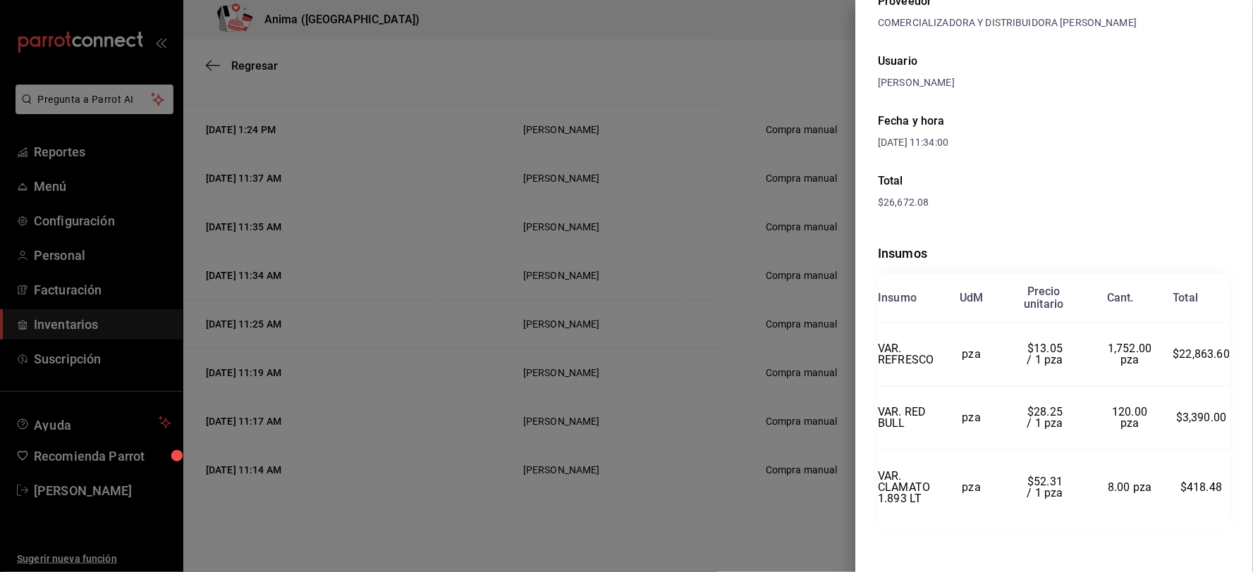
scroll to position [92, 0]
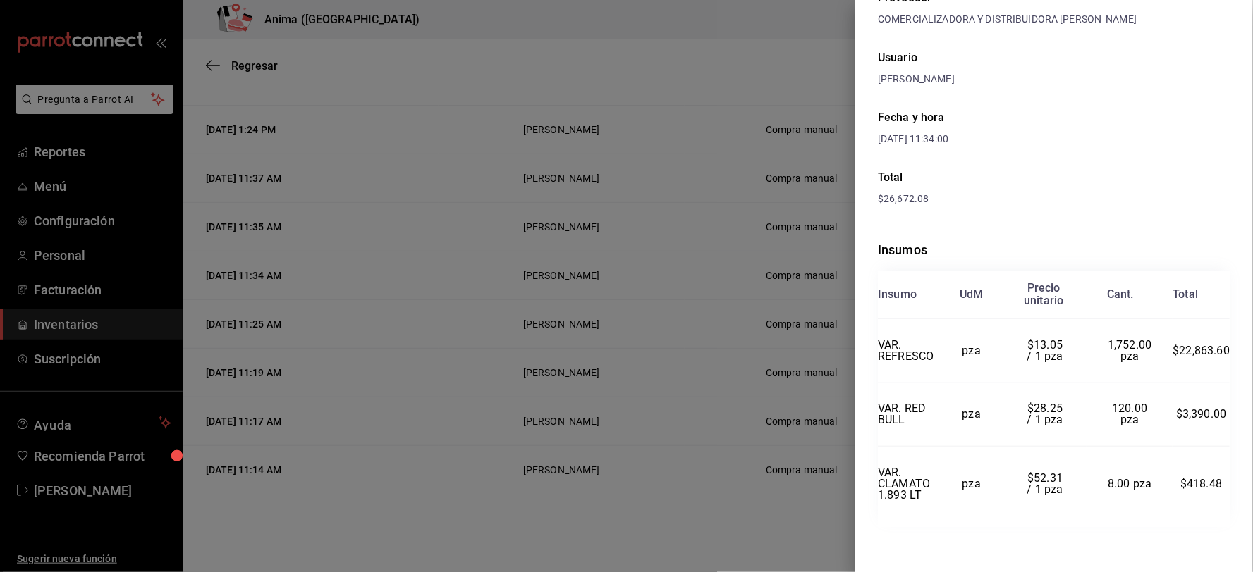
click at [801, 268] on div at bounding box center [626, 286] width 1253 height 572
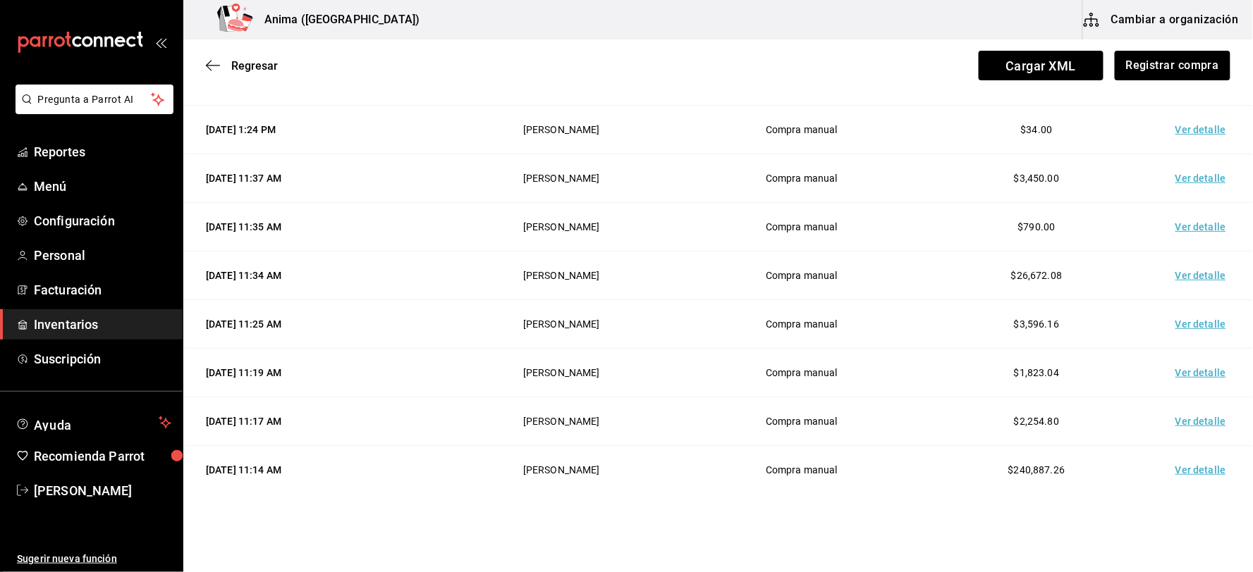
click at [74, 335] on link "Inventarios" at bounding box center [91, 324] width 183 height 30
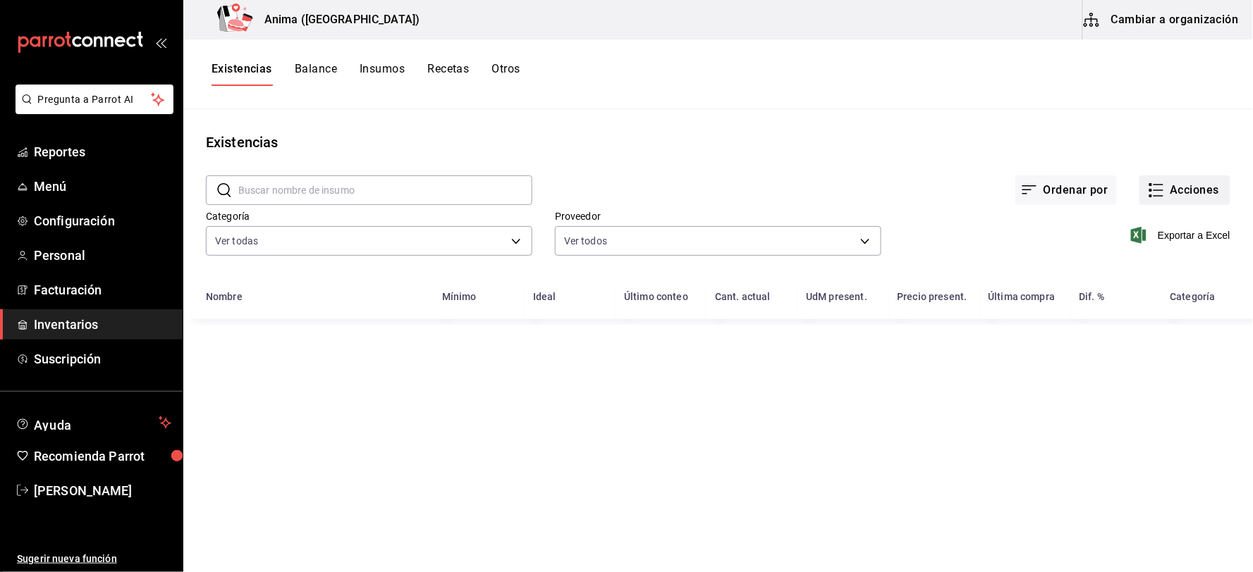
click at [1150, 188] on icon "button" at bounding box center [1156, 190] width 17 height 17
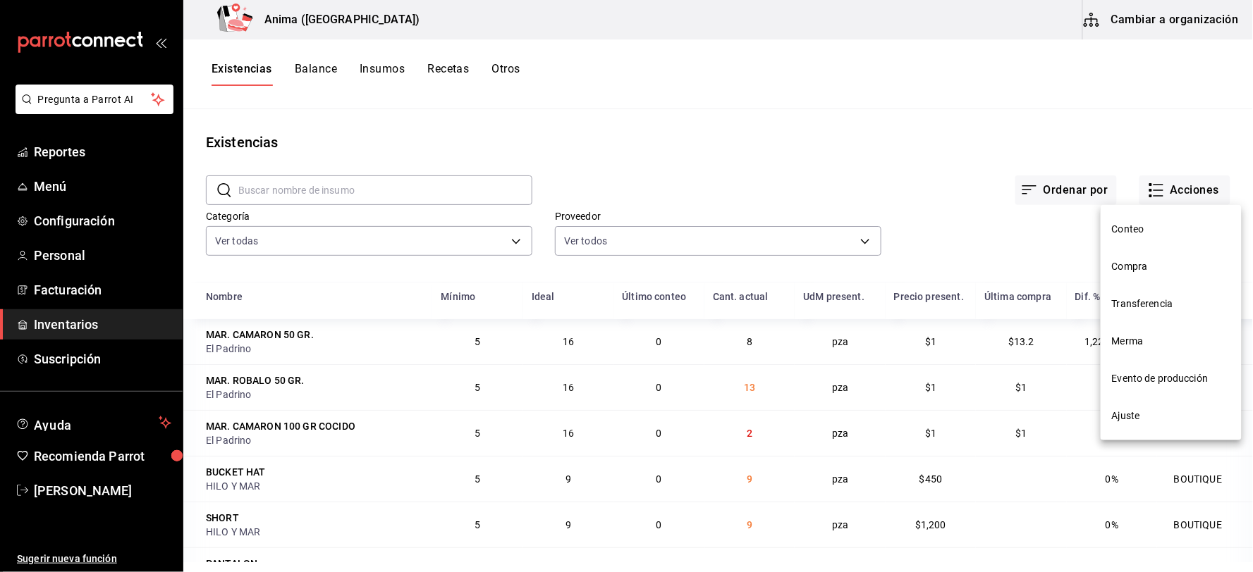
click at [1139, 333] on li "Merma" at bounding box center [1170, 341] width 141 height 37
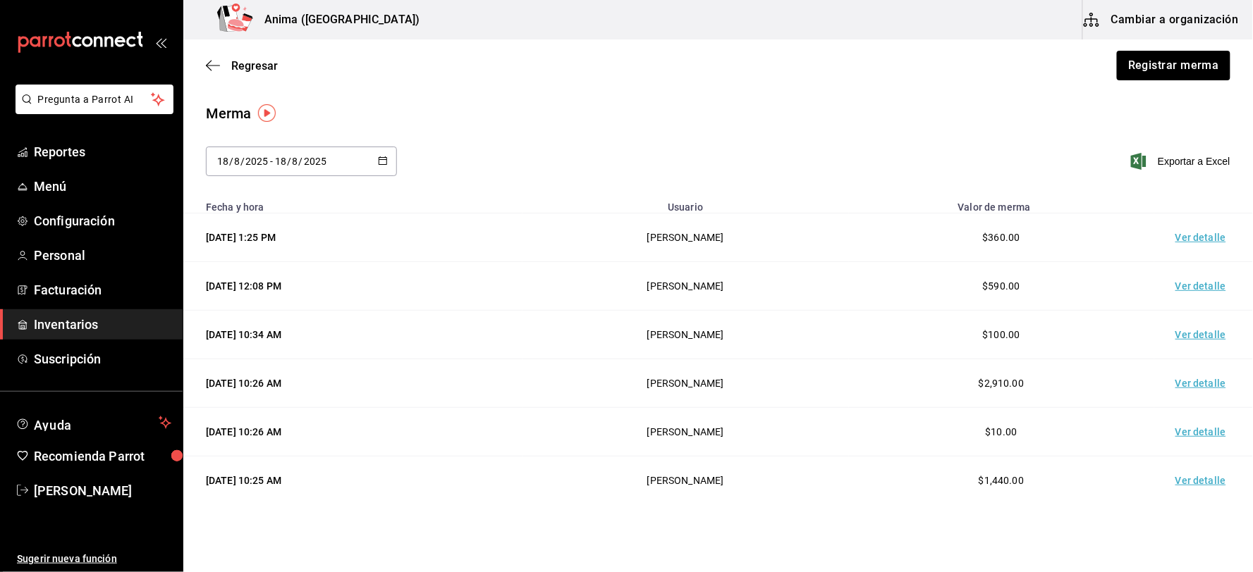
click at [1189, 285] on td "Ver detalle" at bounding box center [1203, 286] width 99 height 49
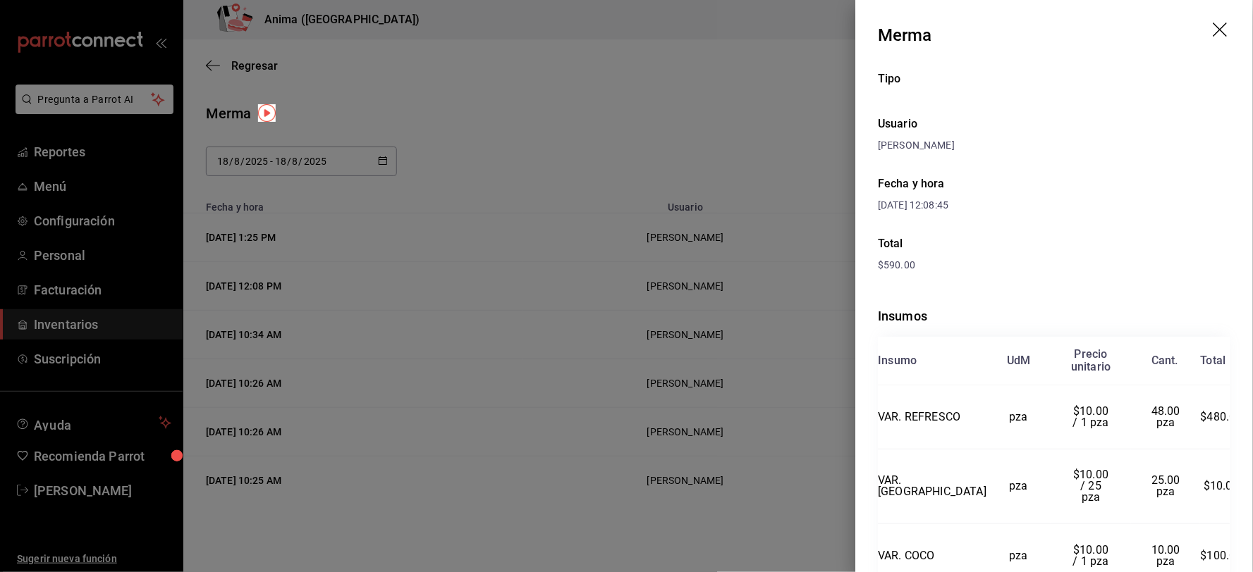
click at [706, 243] on div at bounding box center [626, 286] width 1253 height 572
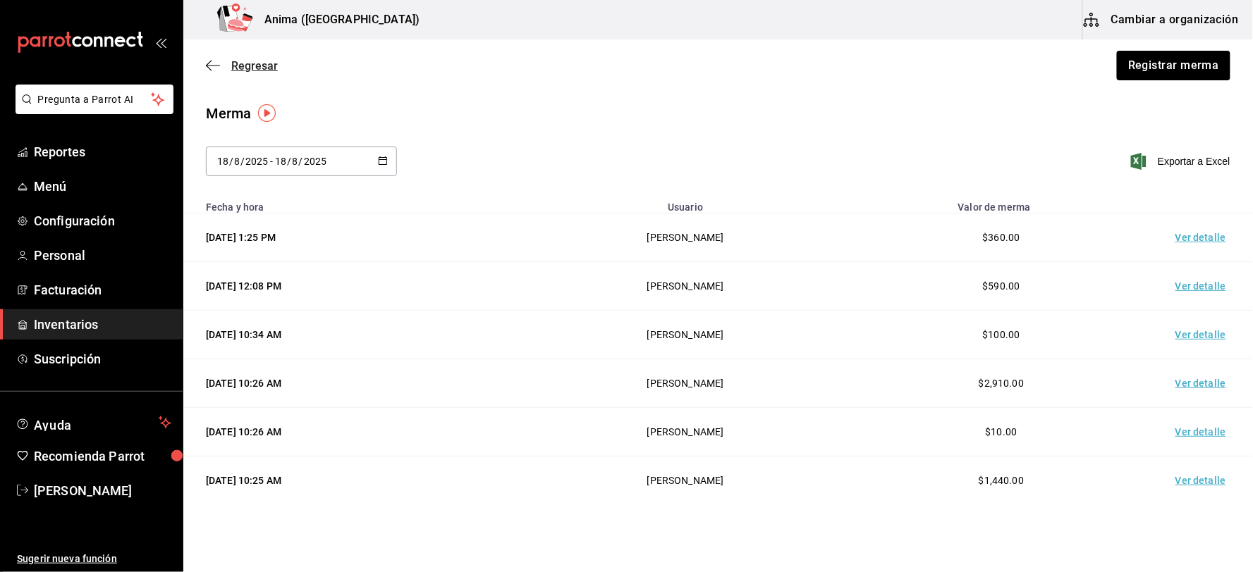
click at [220, 65] on span "Regresar" at bounding box center [242, 65] width 72 height 13
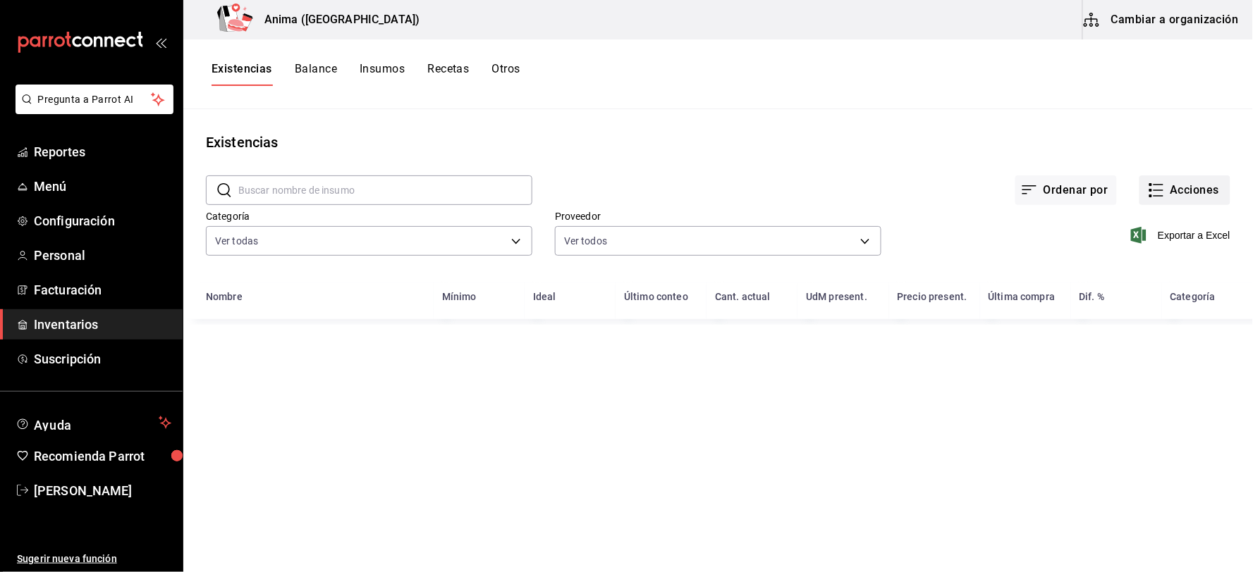
click at [1154, 190] on icon "button" at bounding box center [1158, 190] width 10 height 0
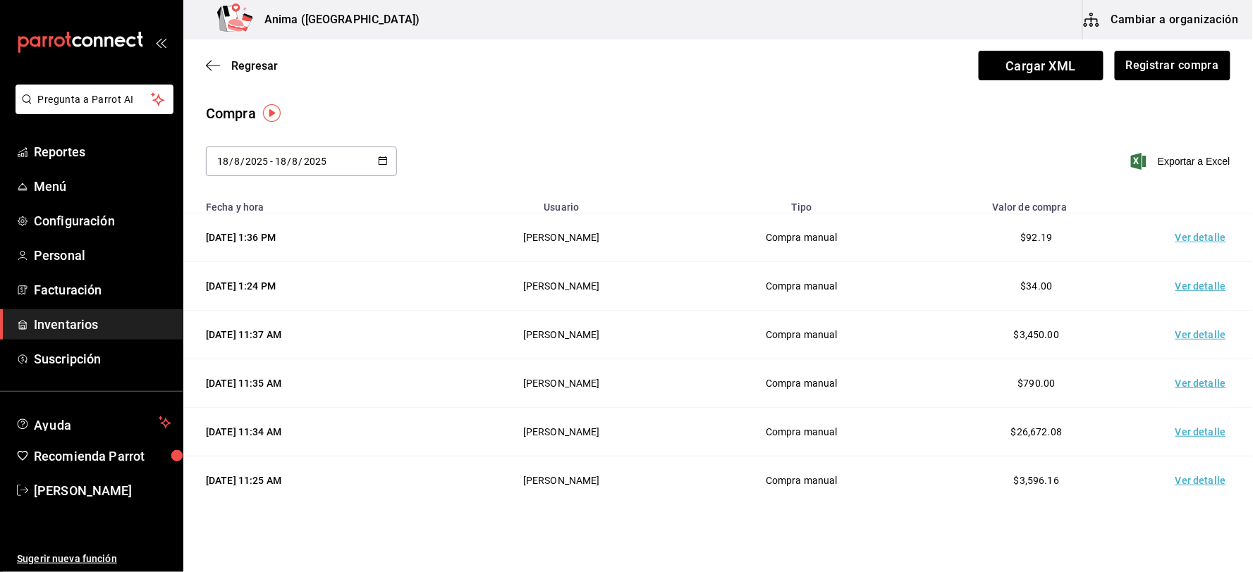
click at [1152, 81] on div "Regresar Cargar XML Registrar compra" at bounding box center [717, 65] width 1069 height 52
click at [1154, 75] on button "Registrar compra" at bounding box center [1171, 66] width 117 height 30
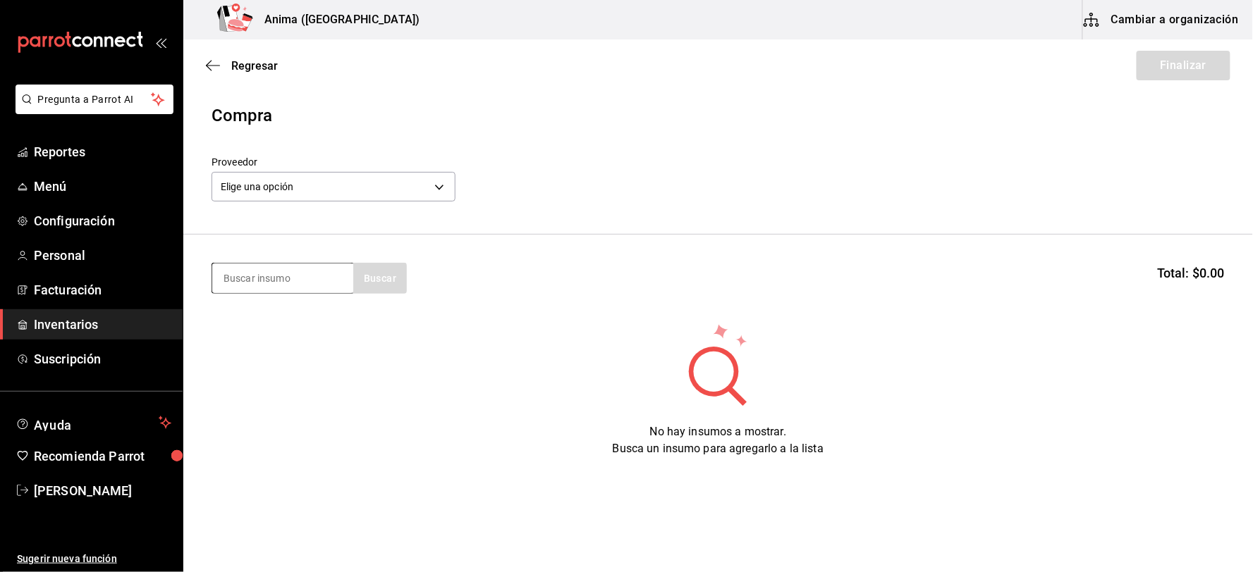
click at [297, 273] on input at bounding box center [282, 279] width 141 height 30
type input "CERO"
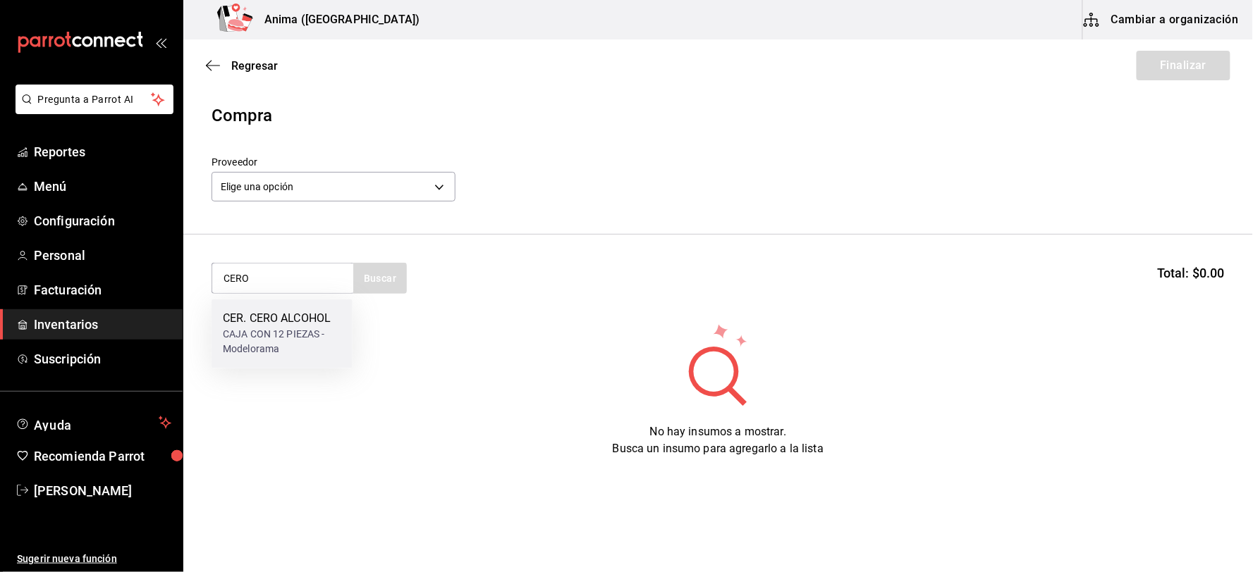
click at [283, 318] on div "CER. CERO ALCOHOL" at bounding box center [282, 319] width 118 height 17
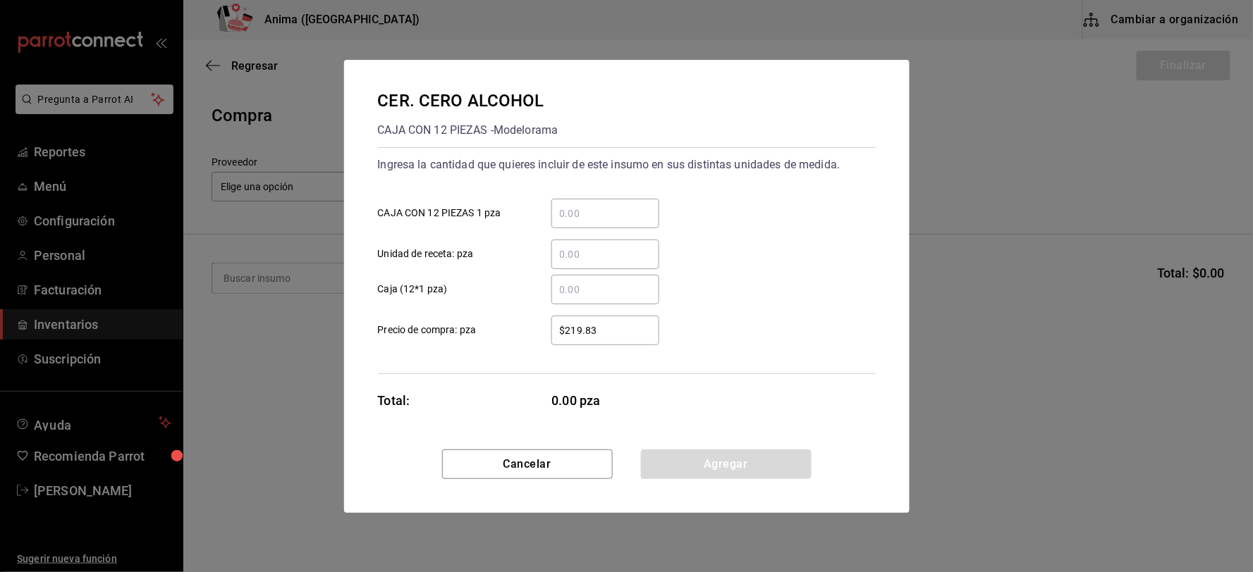
click at [560, 246] on input "​ Unidad de receta: pza" at bounding box center [605, 254] width 108 height 17
type input "3"
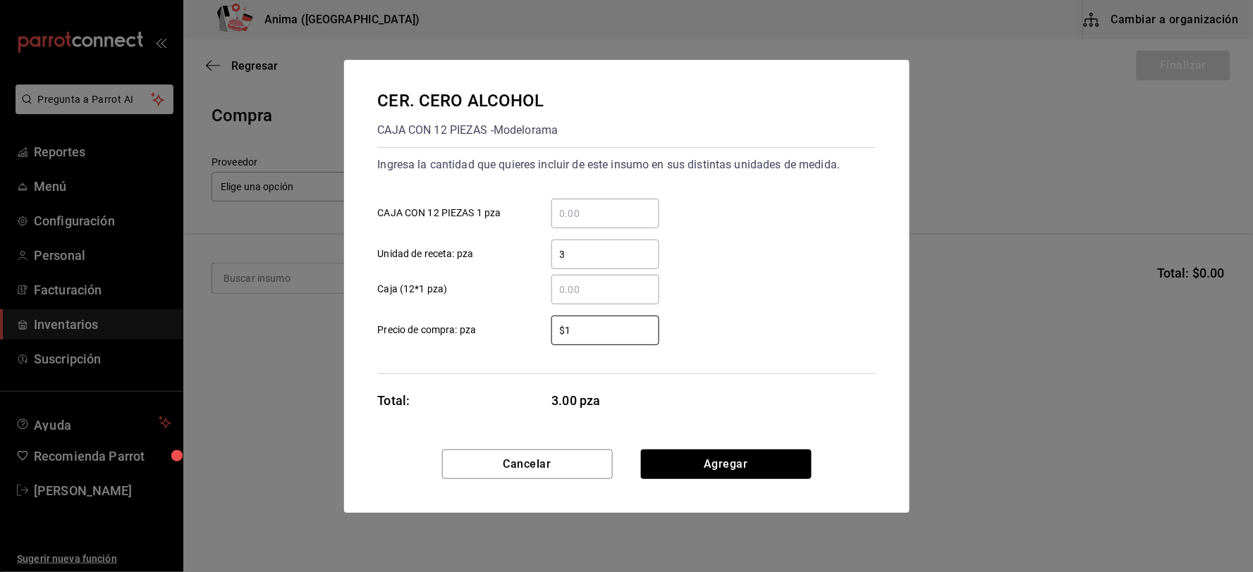
type input "$1"
click button "Agregar" at bounding box center [726, 465] width 171 height 30
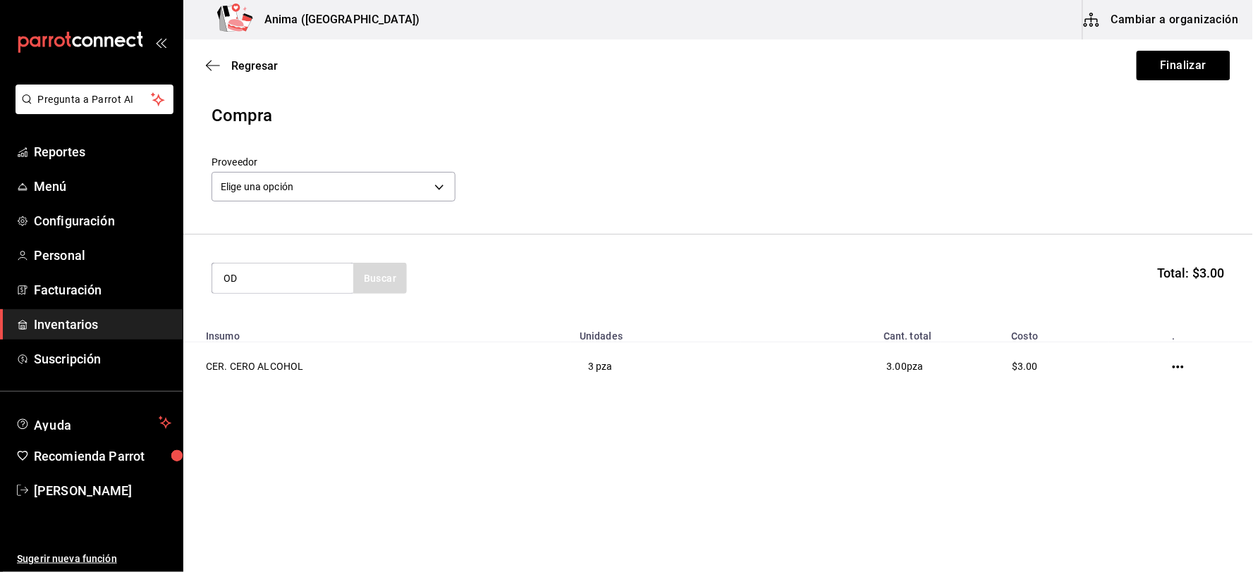
type input "O"
type input "MODEL"
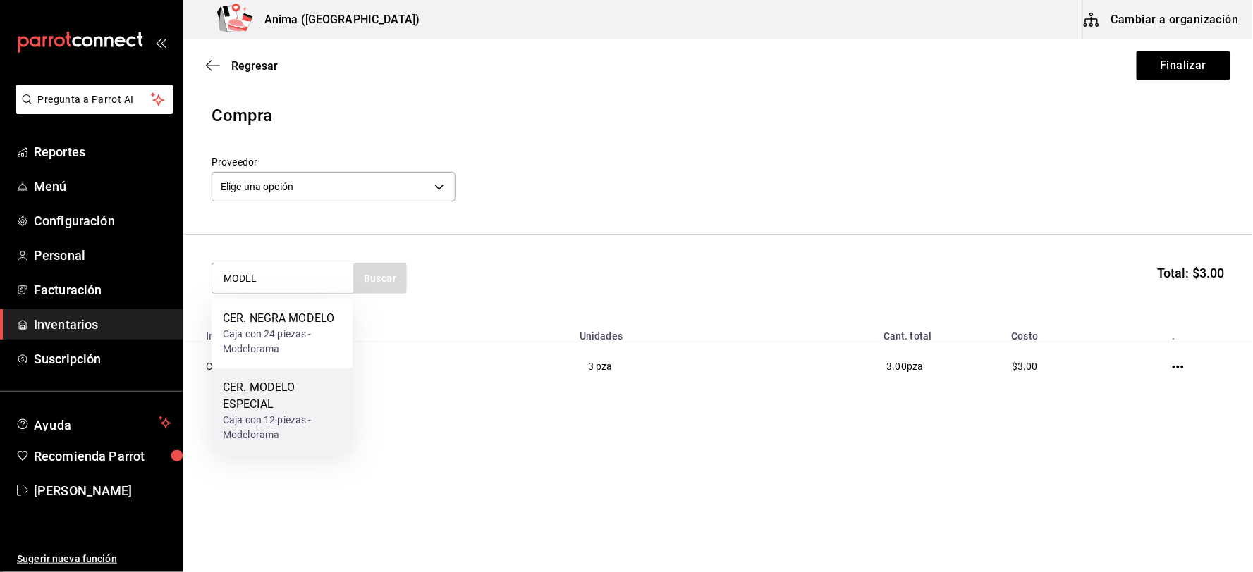
click at [302, 398] on div "CER. MODELO ESPECIAL" at bounding box center [282, 397] width 118 height 34
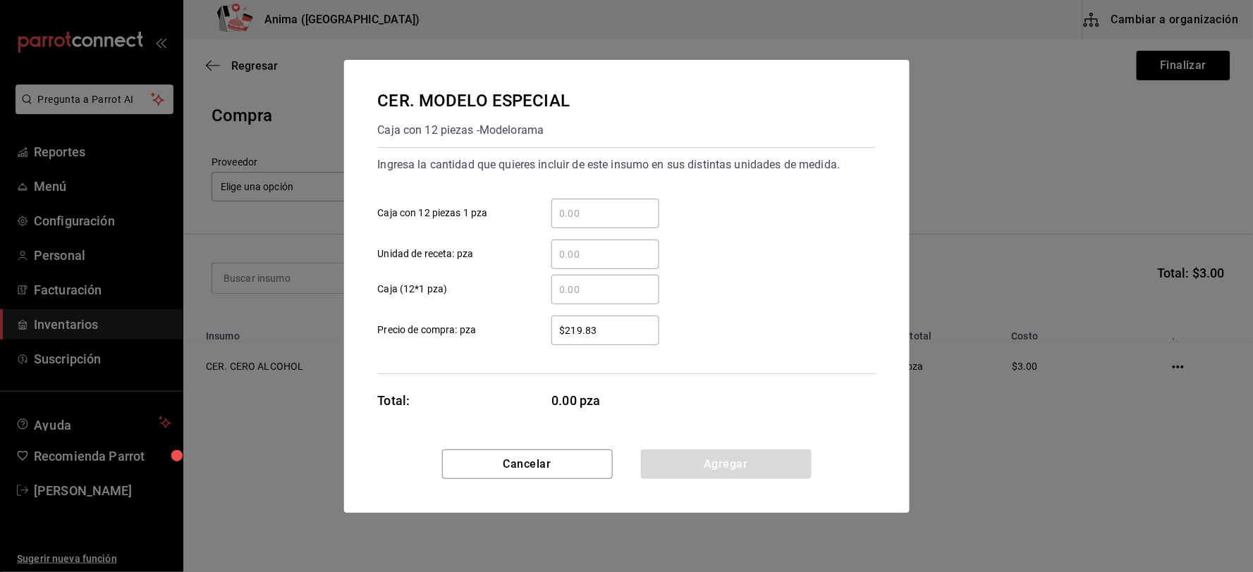
click at [621, 235] on div "​ Unidad de receta: pza" at bounding box center [621, 248] width 509 height 41
click at [620, 252] on input "​ Unidad de receta: pza" at bounding box center [605, 254] width 108 height 17
type input "1"
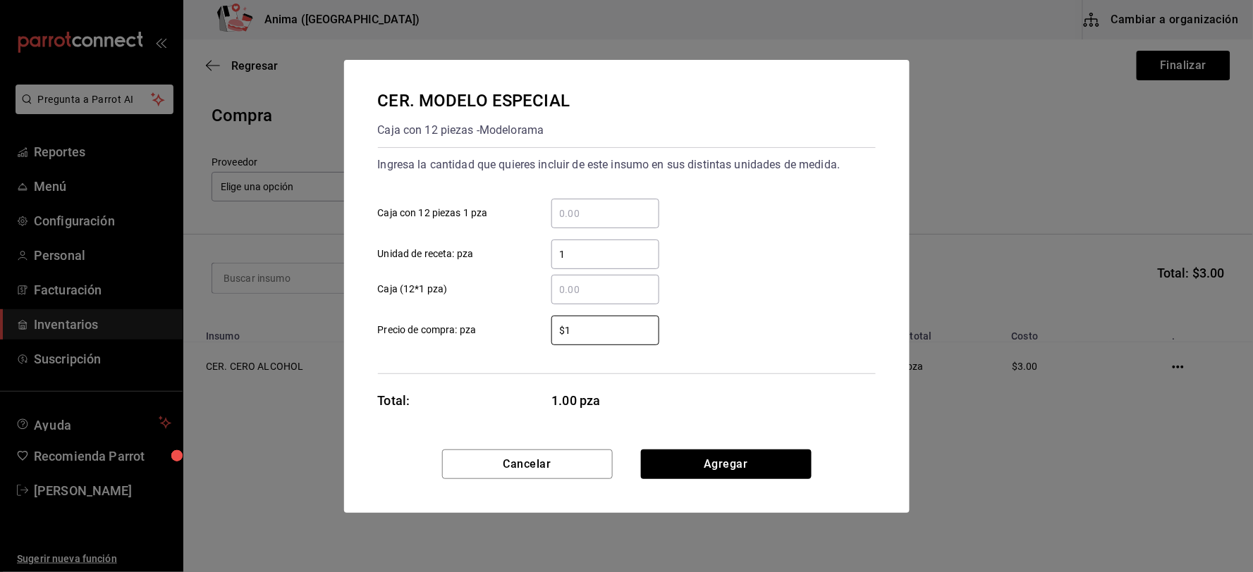
type input "$1"
click button "Agregar" at bounding box center [726, 465] width 171 height 30
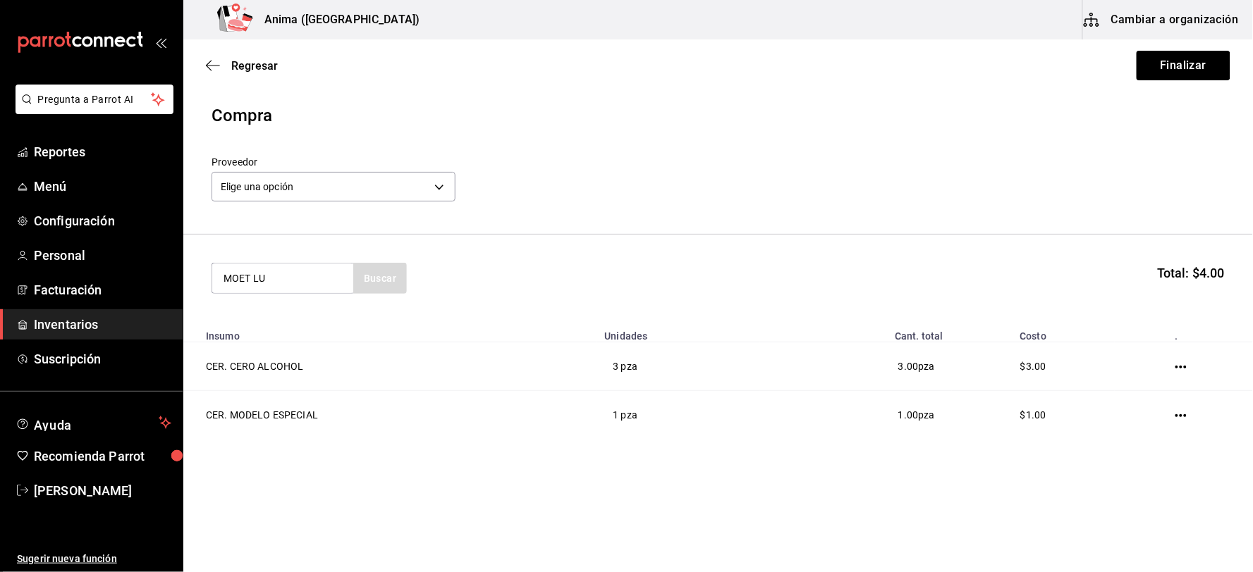
type input "MOET LU"
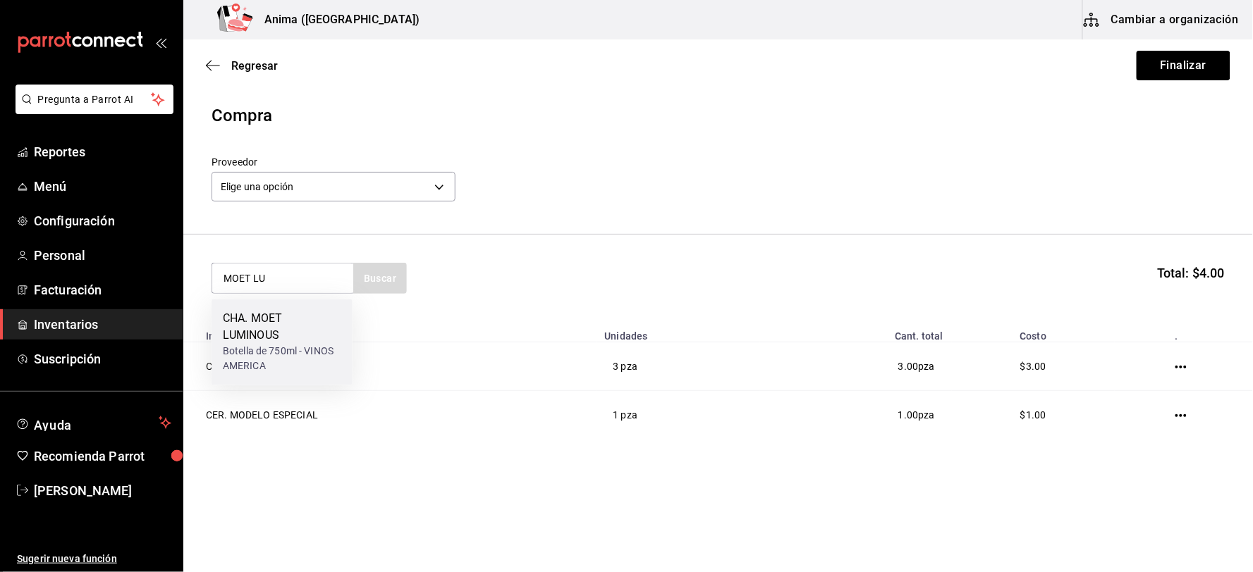
click at [238, 318] on div "CHA. MOET LUMINOUS" at bounding box center [282, 328] width 118 height 34
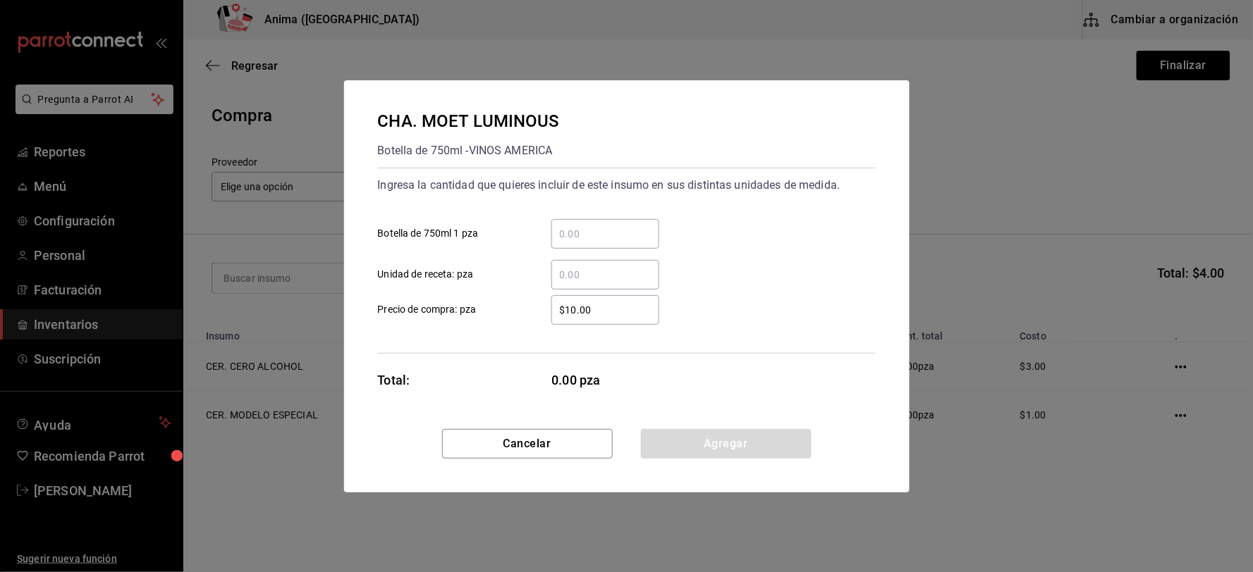
click at [597, 237] on input "​ Botella de 750ml 1 pza" at bounding box center [605, 234] width 108 height 17
type input "1"
type input "$1"
click button "Agregar" at bounding box center [726, 444] width 171 height 30
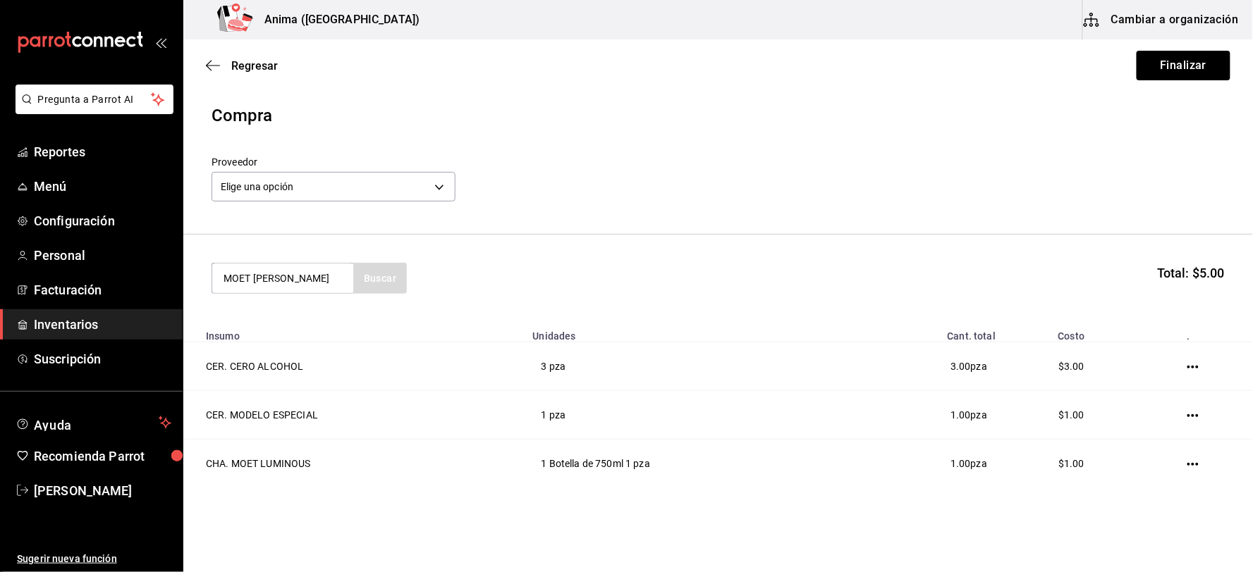
type input "MOET [PERSON_NAME]"
click at [269, 301] on div "CHA. MOET [PERSON_NAME] de 750ml - Vinoteca" at bounding box center [281, 334] width 141 height 69
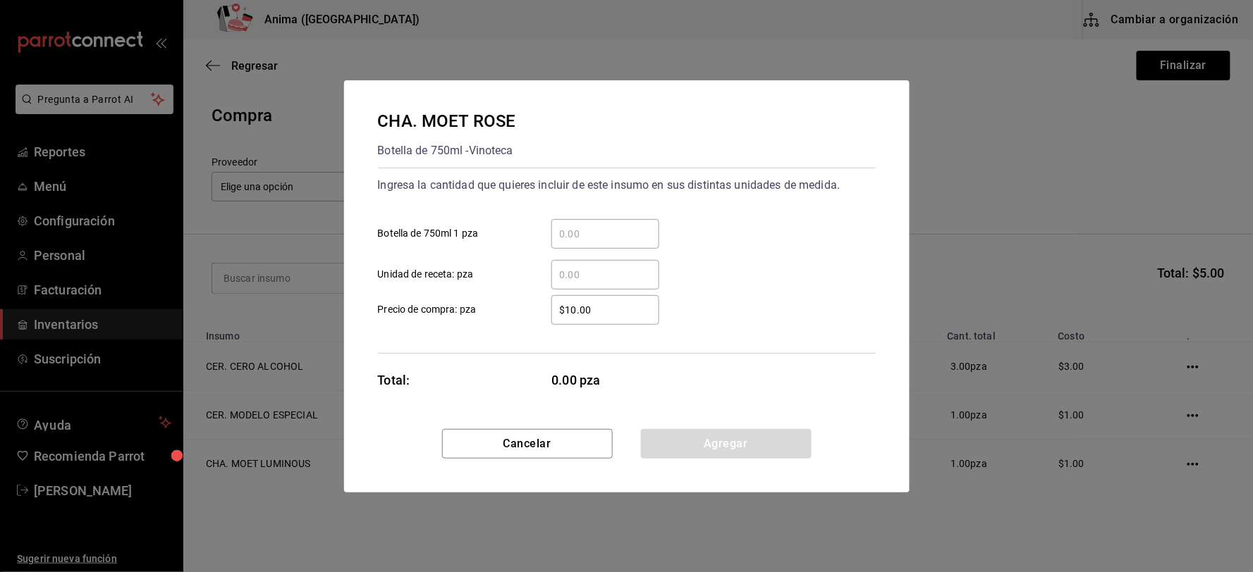
click at [576, 270] on input "​ Unidad de receta: pza" at bounding box center [605, 274] width 108 height 17
type input "2"
type input "$1"
click at [695, 467] on div "Cancelar Agregar" at bounding box center [626, 460] width 565 height 63
click at [708, 438] on button "Agregar" at bounding box center [726, 444] width 171 height 30
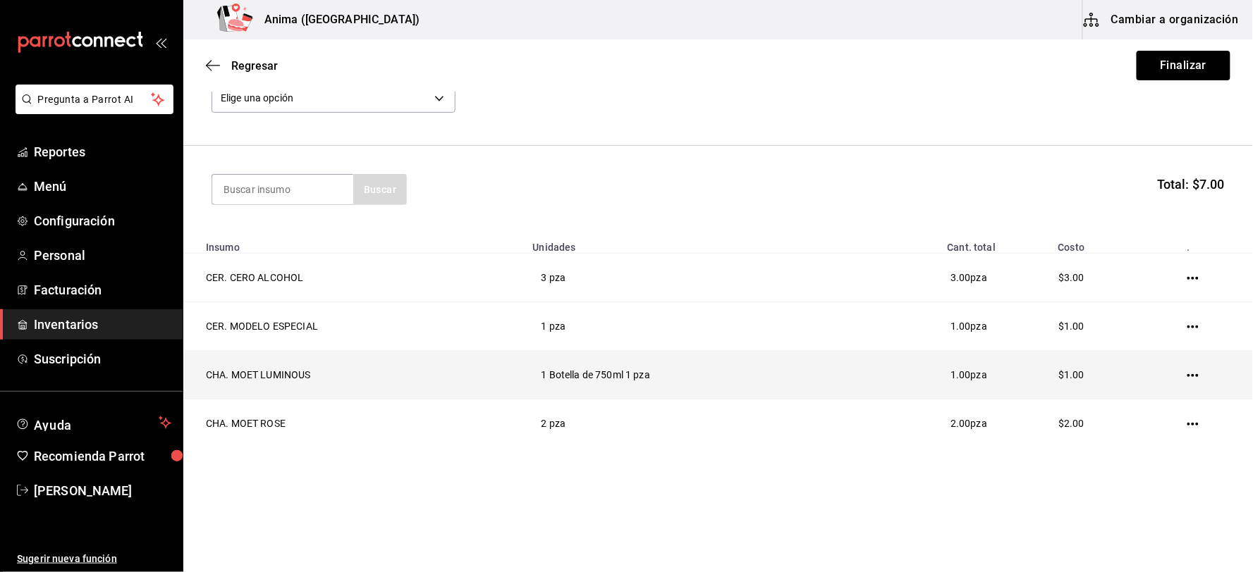
scroll to position [11, 0]
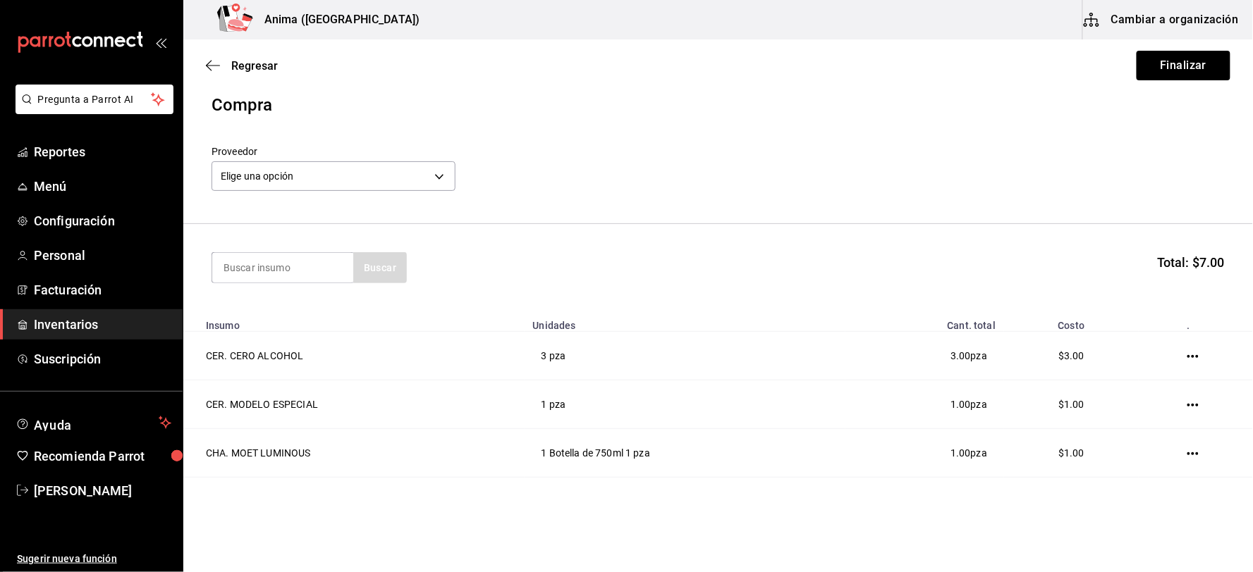
click at [727, 264] on div "Buscar Total: $7.00" at bounding box center [717, 267] width 1013 height 31
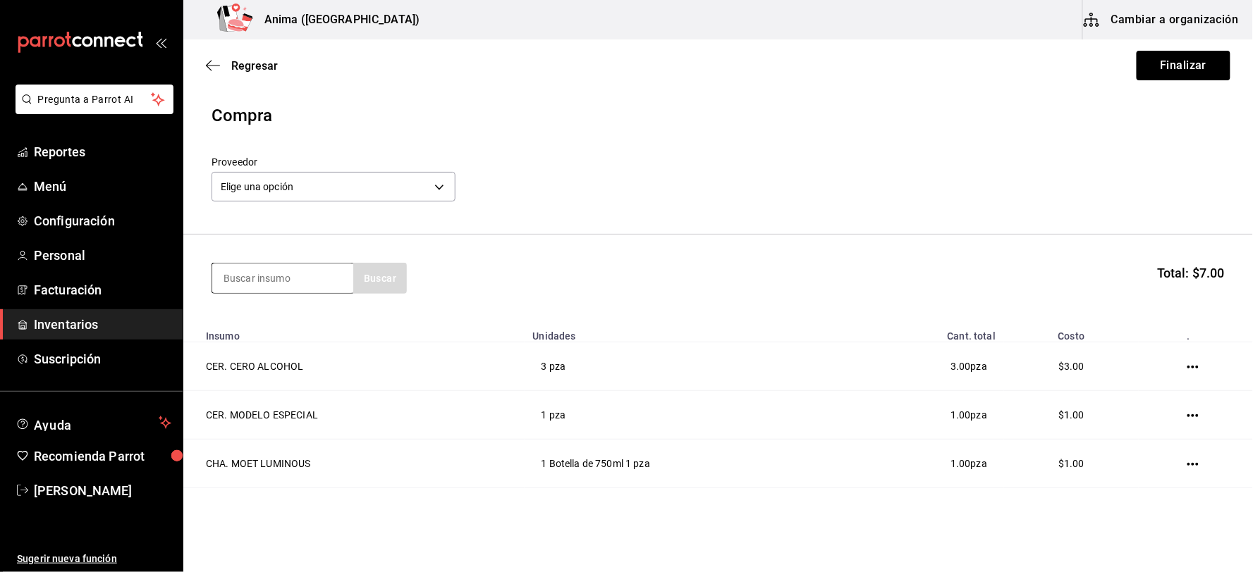
click at [242, 292] on input at bounding box center [282, 279] width 141 height 30
type input "BOMB"
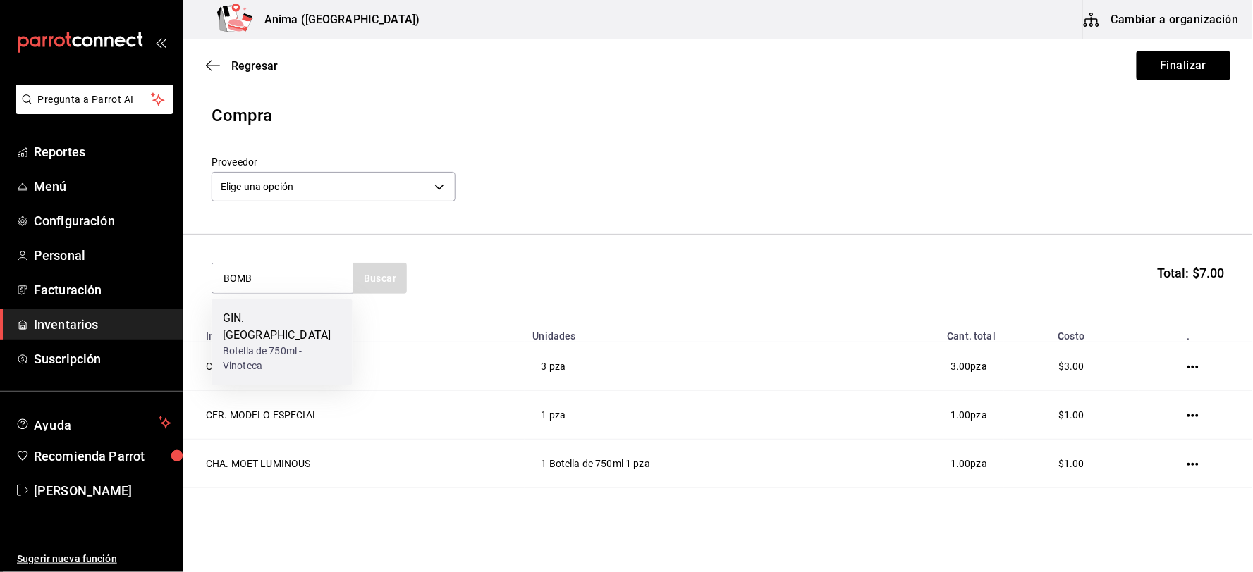
click at [254, 304] on div "GIN. BOMBAY Botella de 750ml - Vinoteca" at bounding box center [281, 343] width 141 height 86
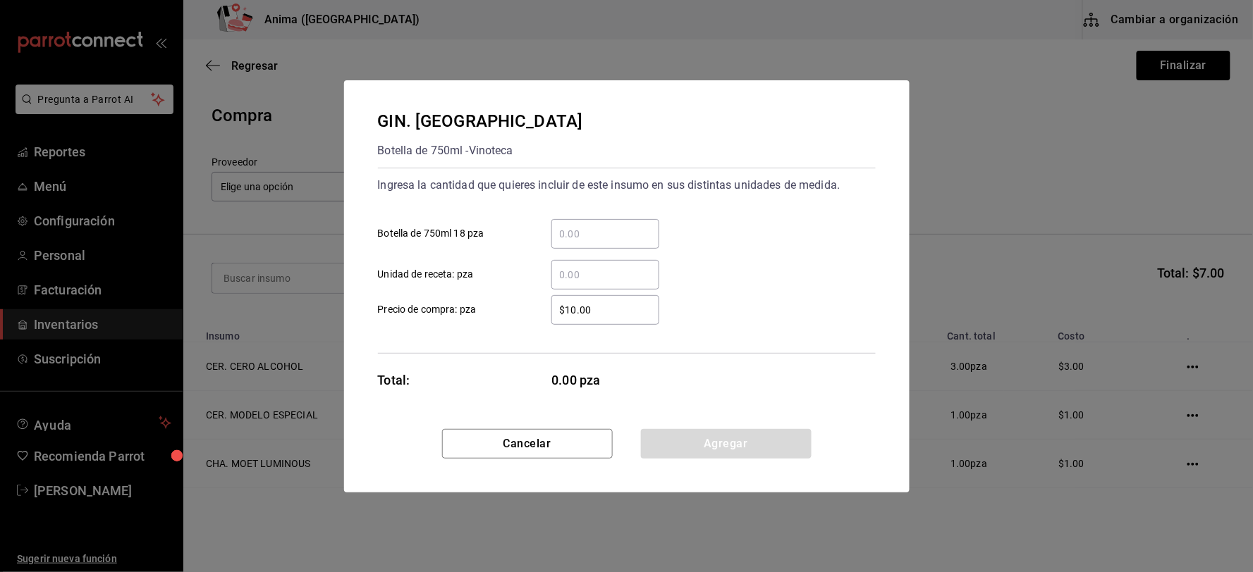
click at [609, 279] on input "​ Unidad de receta: pza" at bounding box center [605, 274] width 108 height 17
type input "4"
type input "$1"
click button "Agregar" at bounding box center [726, 444] width 171 height 30
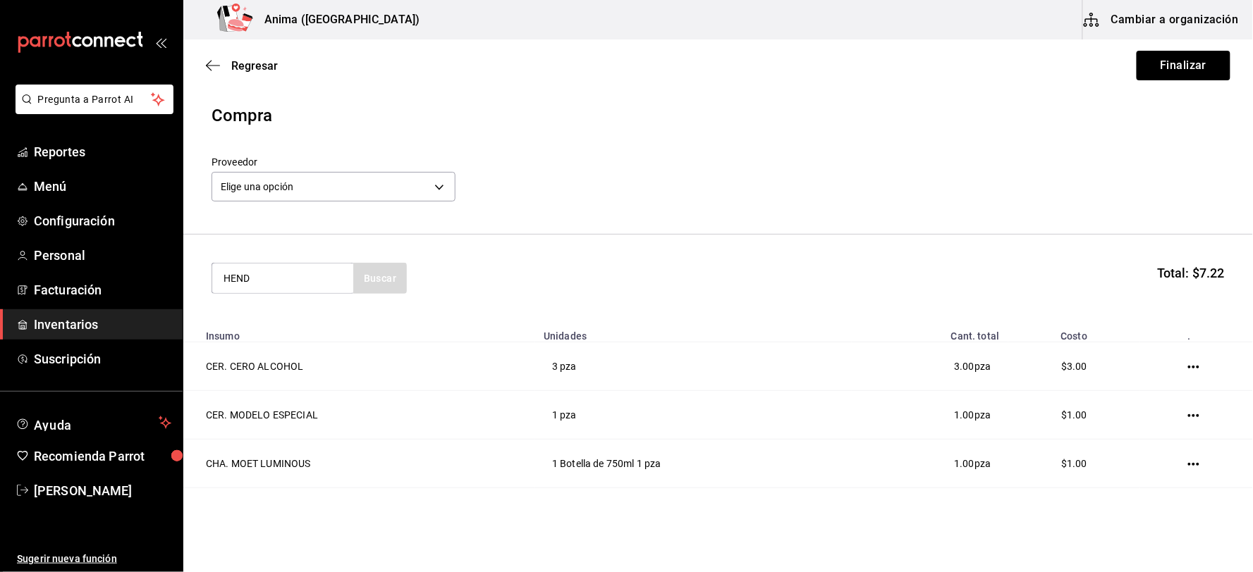
type input "HEND"
click at [320, 314] on div "GIN. [PERSON_NAME]" at bounding box center [282, 319] width 118 height 17
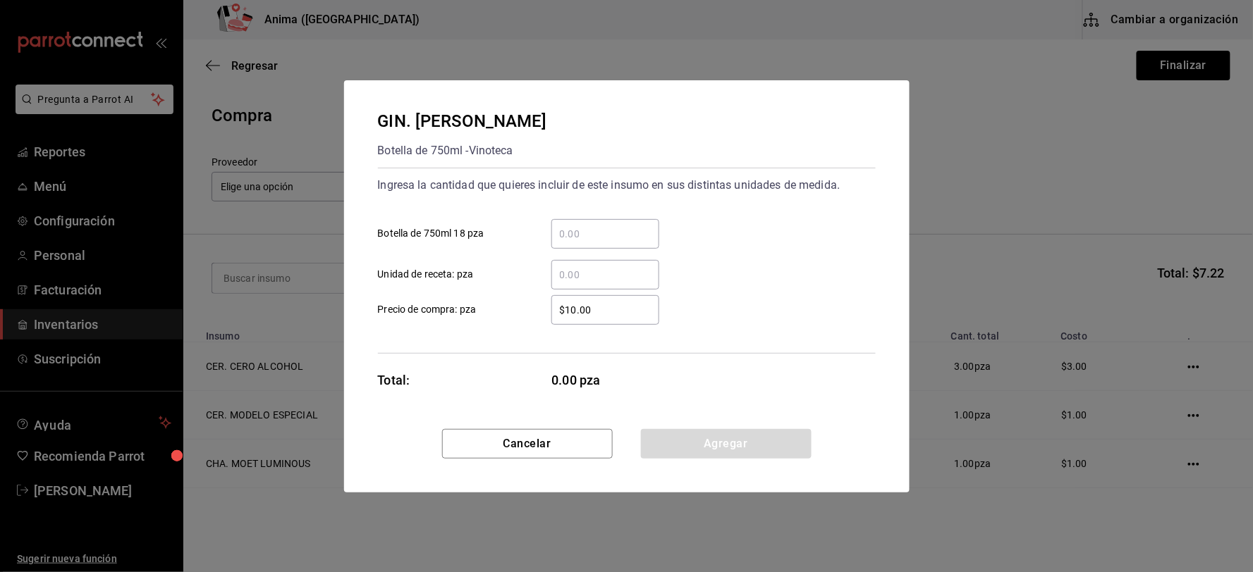
click at [601, 240] on input "​ Botella de 750ml 18 pza" at bounding box center [605, 234] width 108 height 17
click at [559, 275] on input "​ Unidad de receta: pza" at bounding box center [605, 274] width 108 height 17
type input "15"
type input "$1"
click button "Agregar" at bounding box center [726, 444] width 171 height 30
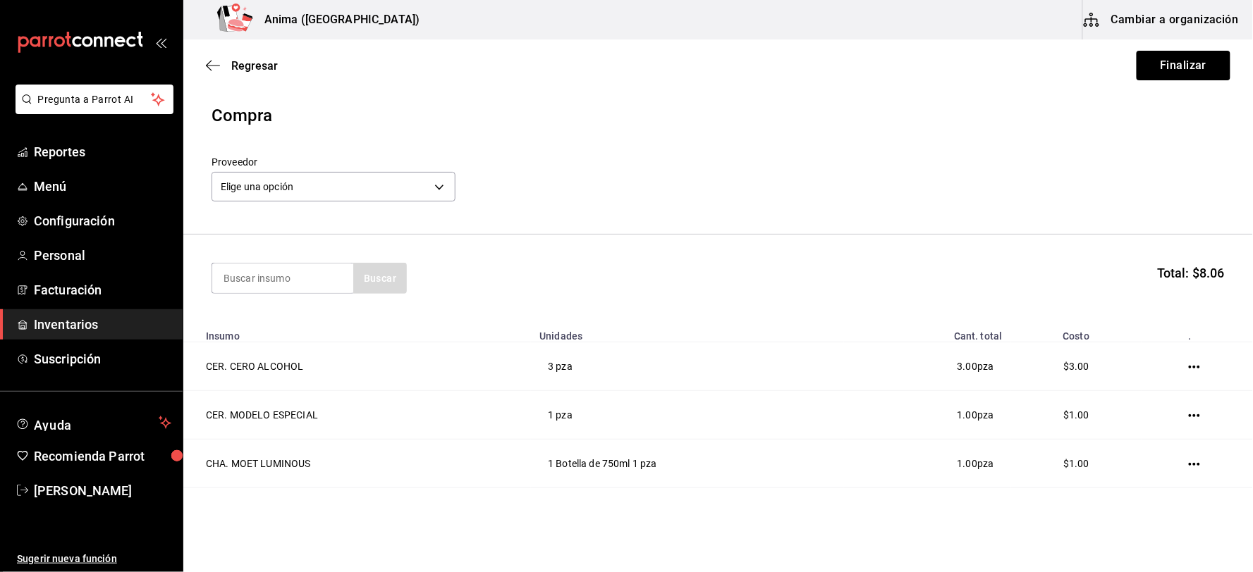
click at [460, 341] on th "Insumo" at bounding box center [357, 332] width 348 height 20
click at [268, 281] on input at bounding box center [282, 279] width 141 height 30
type input "TANQUE"
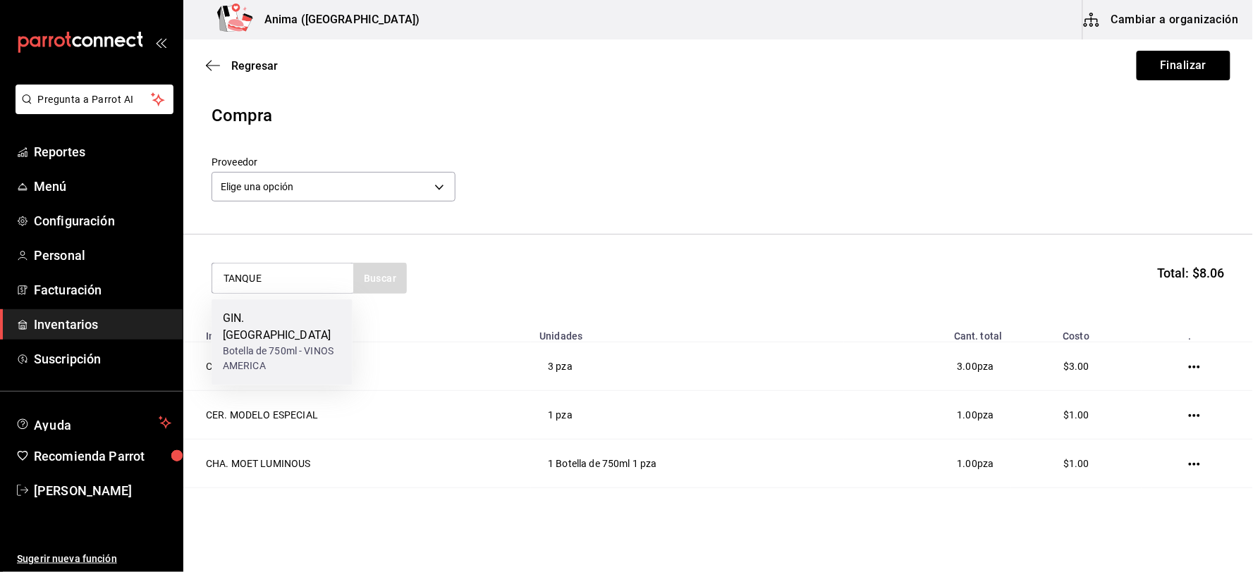
click at [276, 345] on div "Botella de 750ml - VINOS AMERICA" at bounding box center [282, 360] width 118 height 30
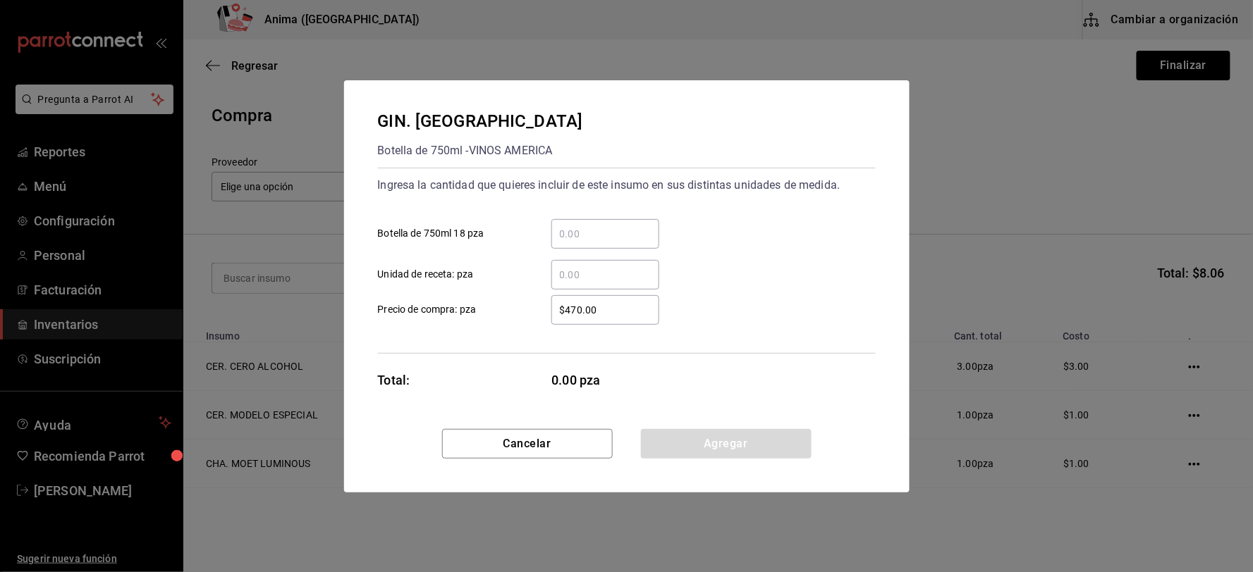
click at [597, 284] on div "​" at bounding box center [605, 275] width 108 height 30
click at [597, 283] on input "​ Unidad de receta: pza" at bounding box center [605, 274] width 108 height 17
type input "11.34"
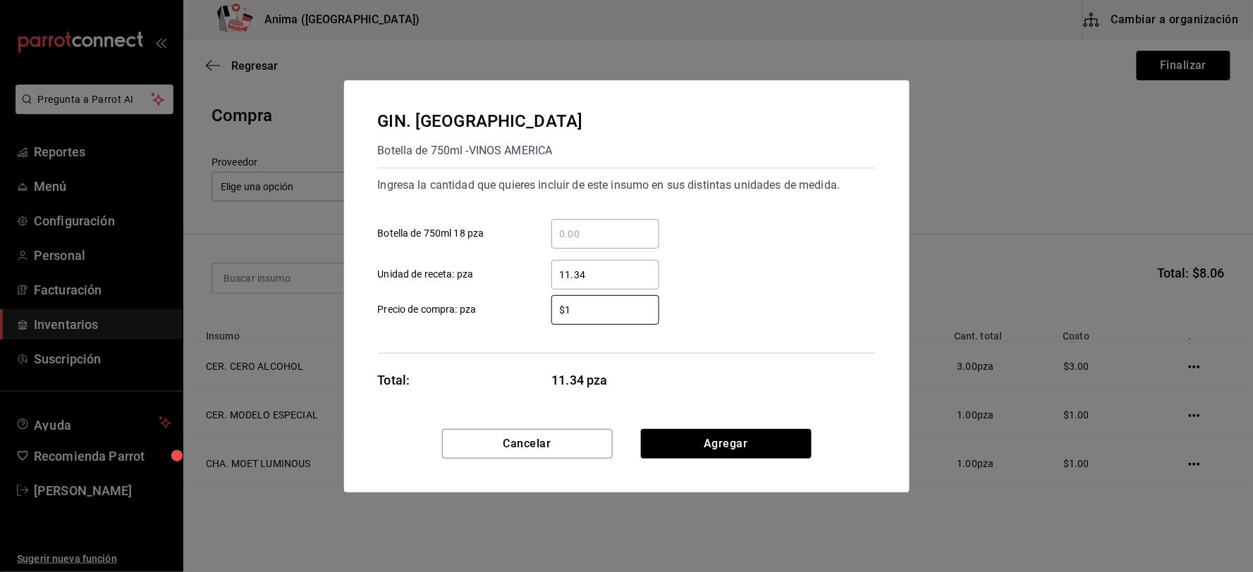
type input "$1"
click button "Agregar" at bounding box center [726, 444] width 171 height 30
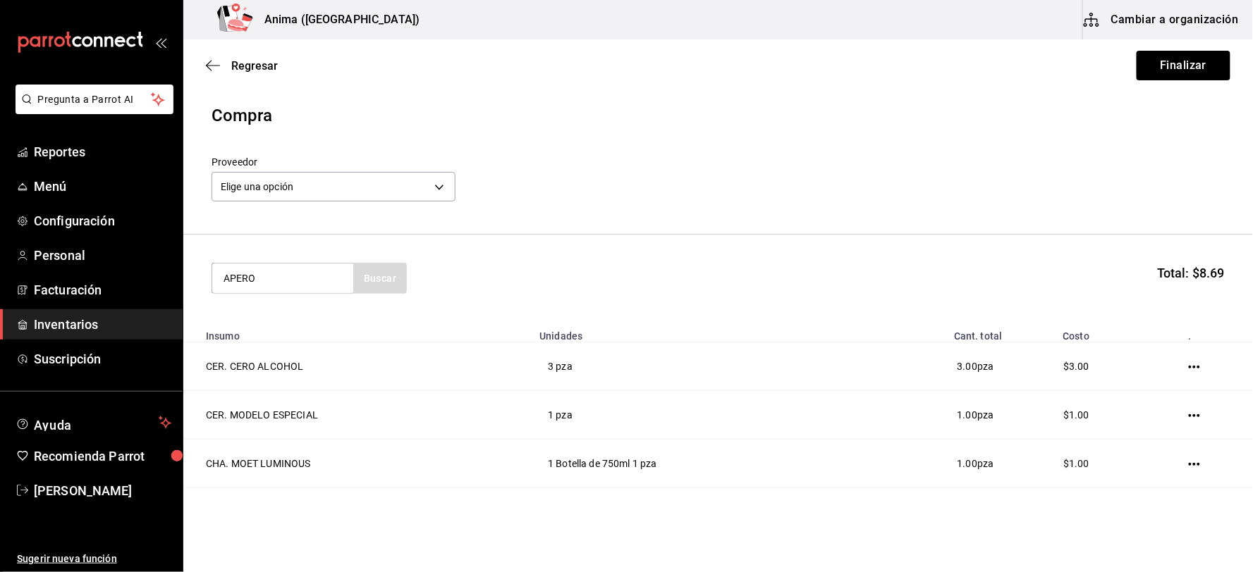
type input "APERO"
click at [276, 321] on div "LIC. APEROL" at bounding box center [282, 319] width 118 height 17
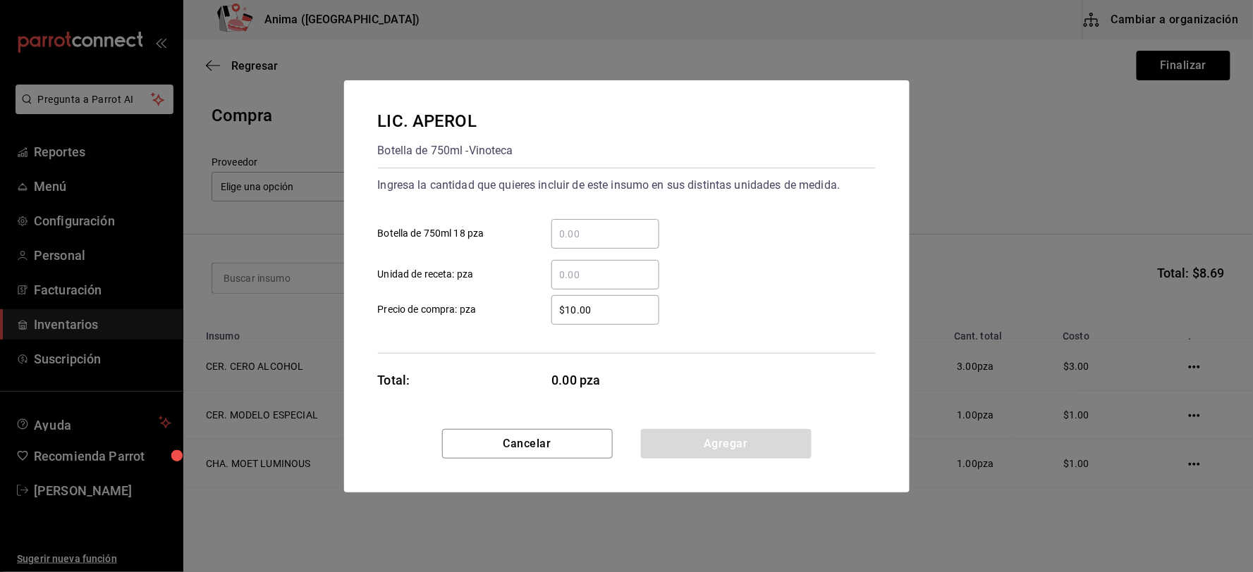
click at [579, 266] on input "​ Unidad de receta: pza" at bounding box center [605, 274] width 108 height 17
type input "8"
type input "$1"
click button "Agregar" at bounding box center [726, 444] width 171 height 30
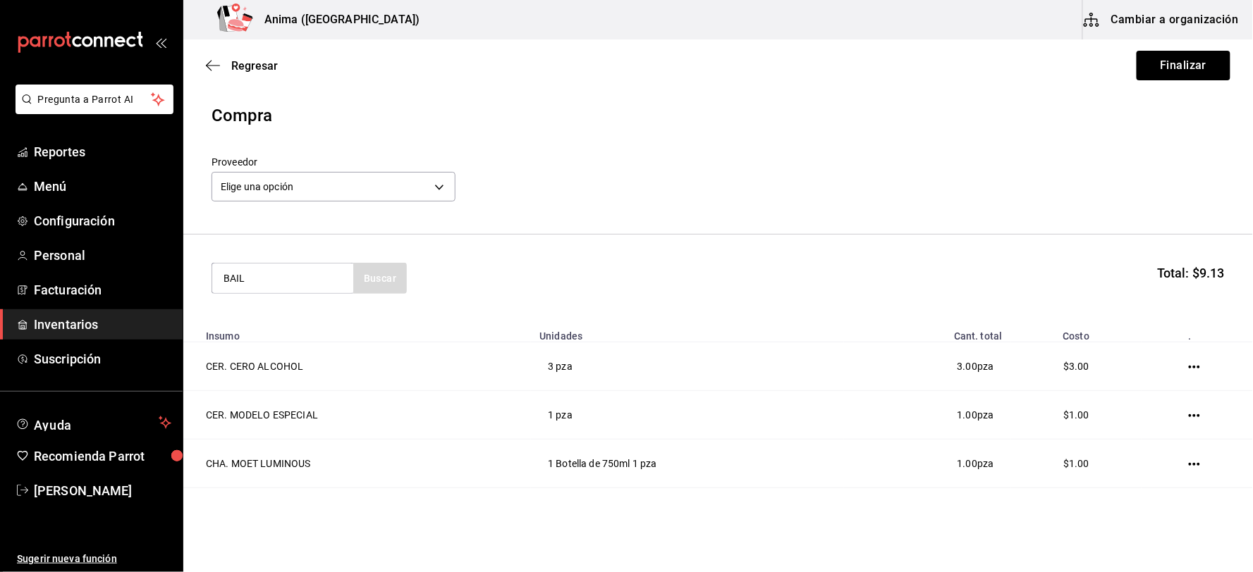
type input "BAIL"
click at [290, 317] on div "LIC. BAILEYS" at bounding box center [282, 319] width 118 height 17
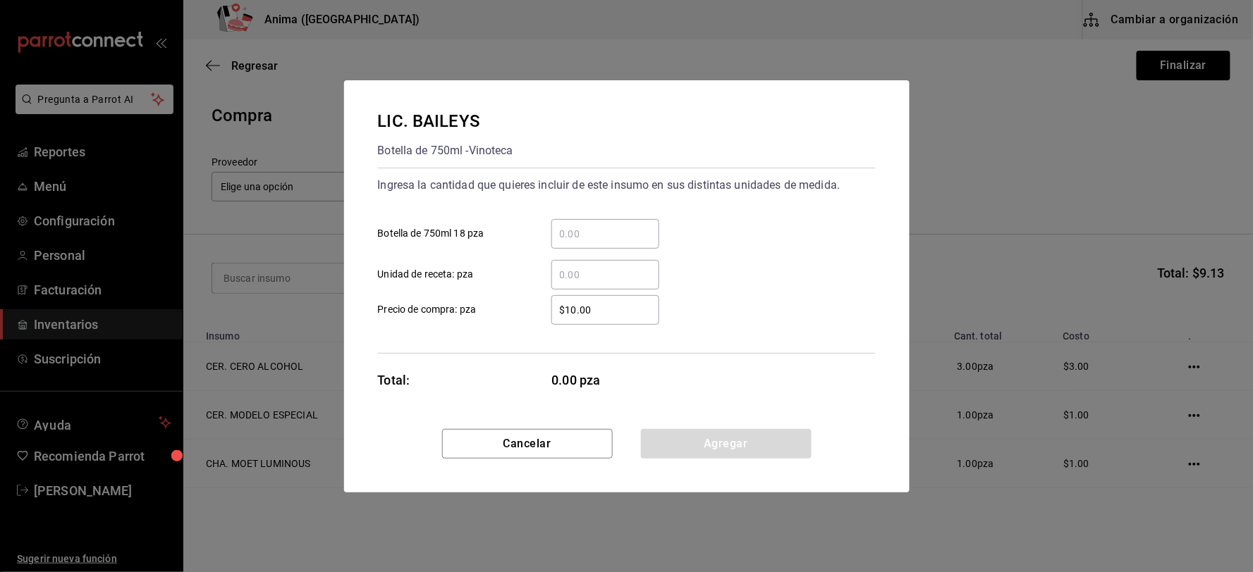
click at [602, 274] on input "​ Unidad de receta: pza" at bounding box center [605, 274] width 108 height 17
type input "2"
type input "$1"
click button "Agregar" at bounding box center [726, 444] width 171 height 30
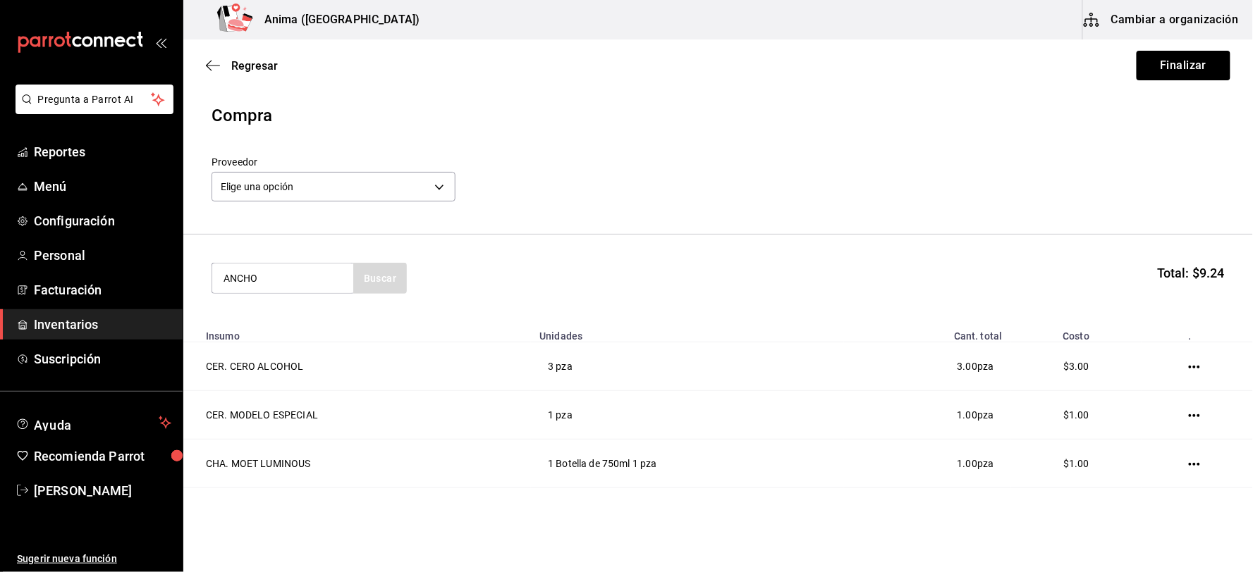
type input "ANCHO"
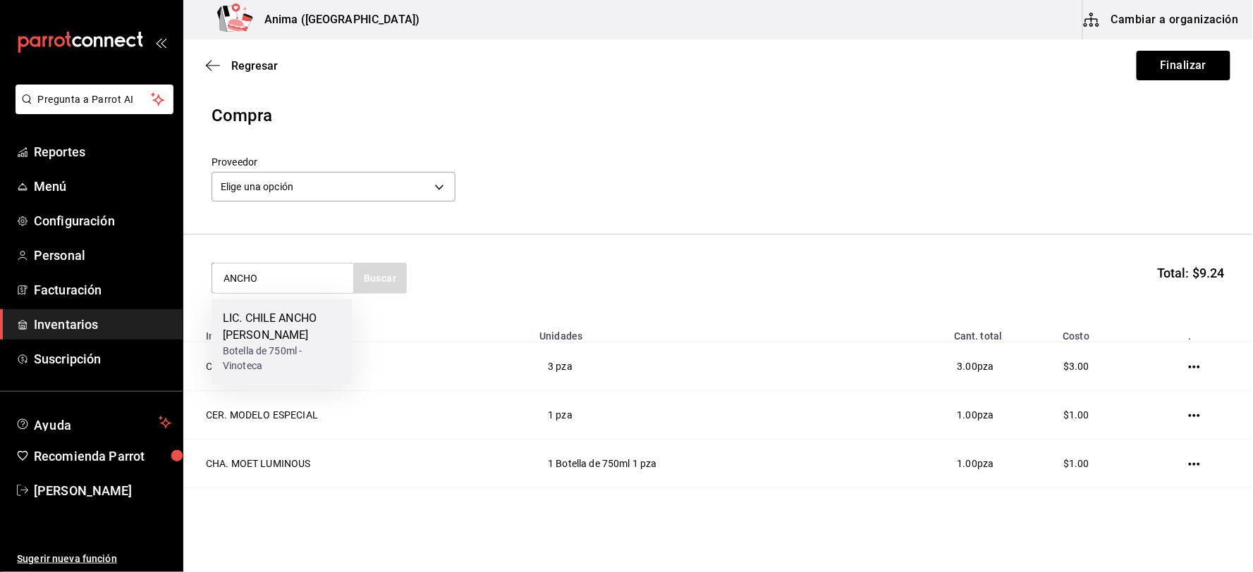
click at [297, 343] on div "LIC. CHILE ANCHO [PERSON_NAME]" at bounding box center [282, 328] width 118 height 34
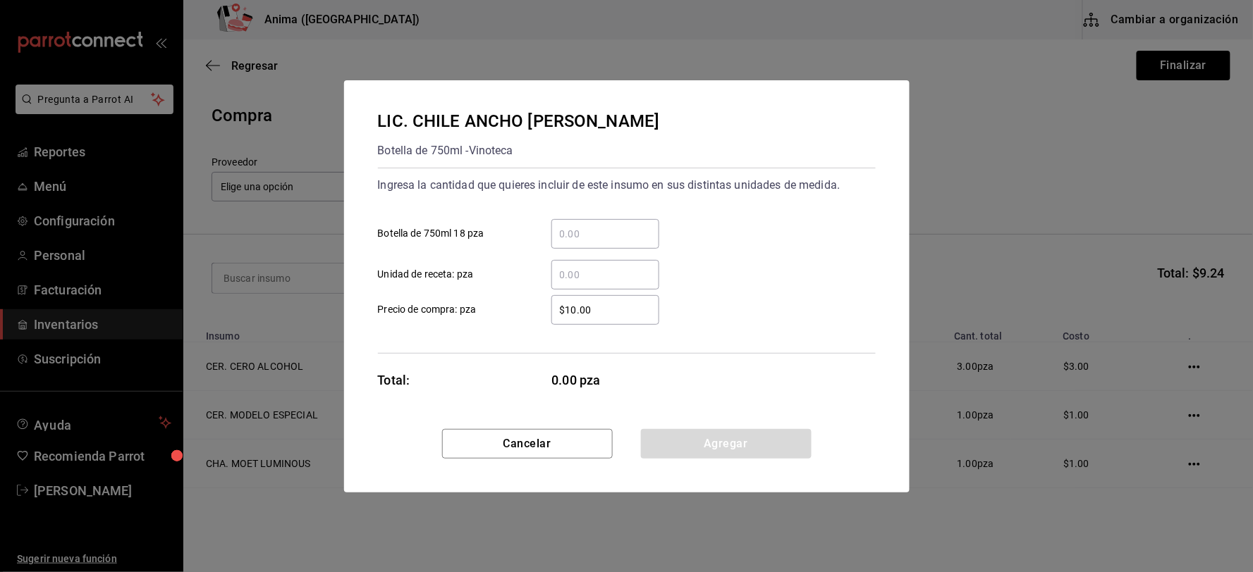
click at [604, 269] on input "​ Unidad de receta: pza" at bounding box center [605, 274] width 108 height 17
type input "13.5"
type input "$1"
click button "Agregar" at bounding box center [726, 444] width 171 height 30
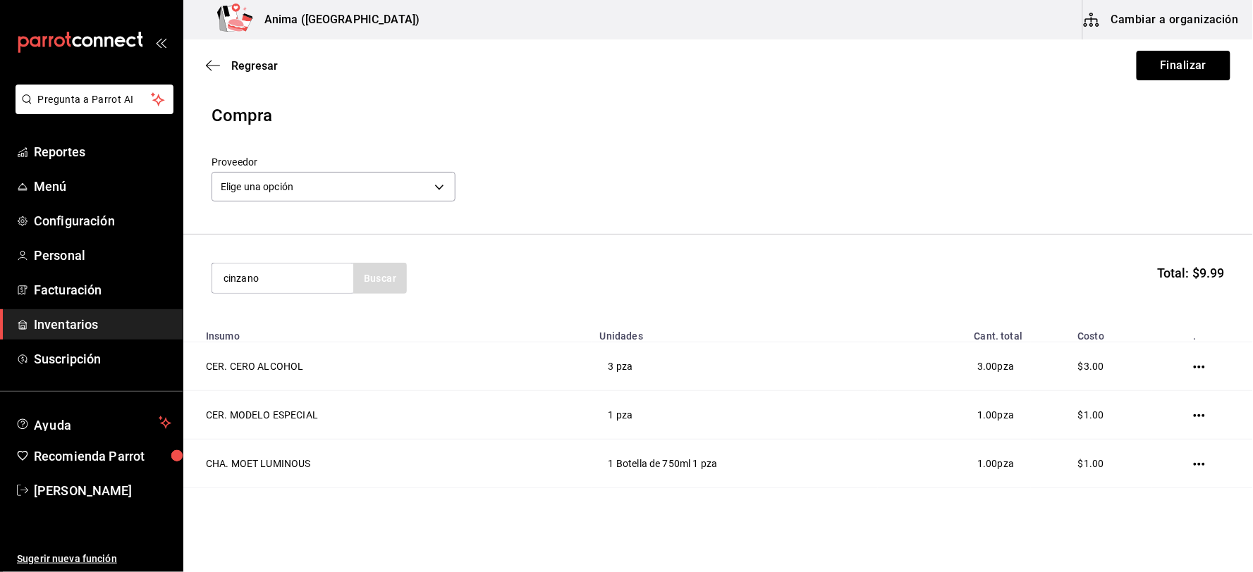
type input "cinzano"
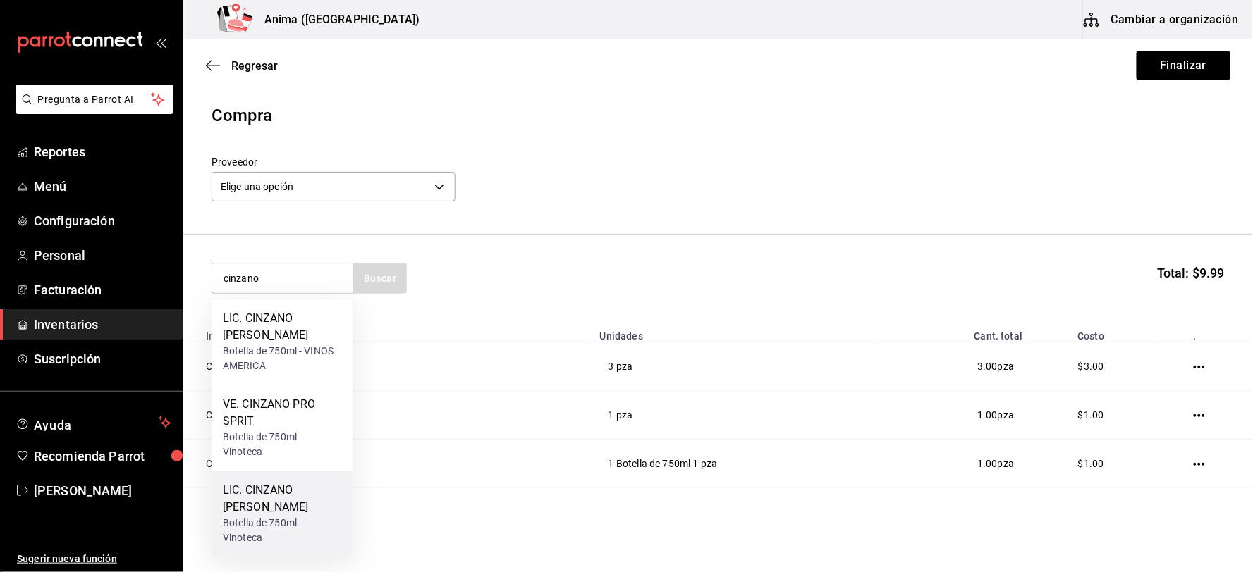
click at [275, 517] on div "Botella de 750ml - Vinoteca" at bounding box center [282, 532] width 118 height 30
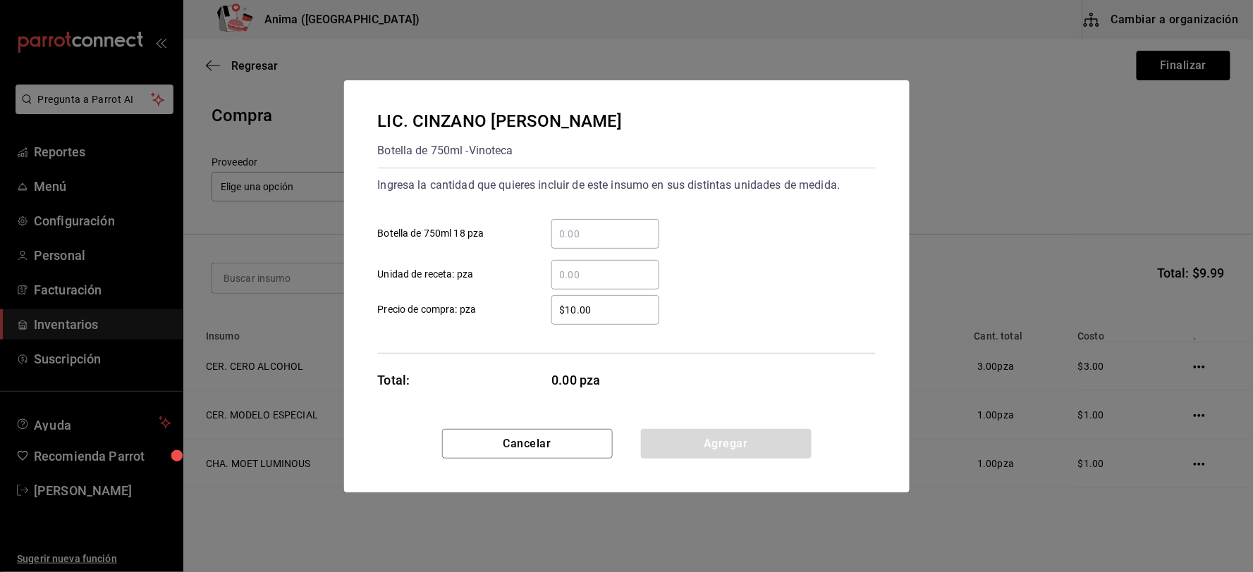
click at [565, 238] on input "​ Botella de 750ml 18 pza" at bounding box center [605, 234] width 108 height 17
click at [568, 272] on input "​ Unidad de receta: pza" at bounding box center [605, 274] width 108 height 17
type input "0.98"
type input "$1"
click button "Agregar" at bounding box center [726, 444] width 171 height 30
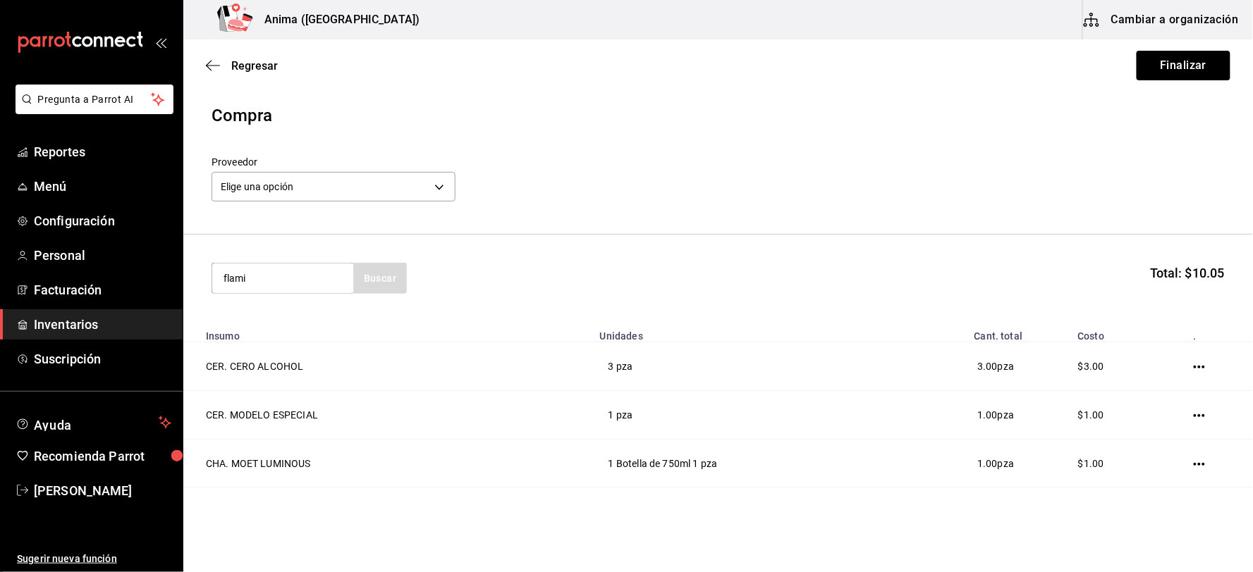
type input "flami"
click at [284, 336] on div "Botella de 750ml - VINOS AMERICA" at bounding box center [282, 343] width 118 height 30
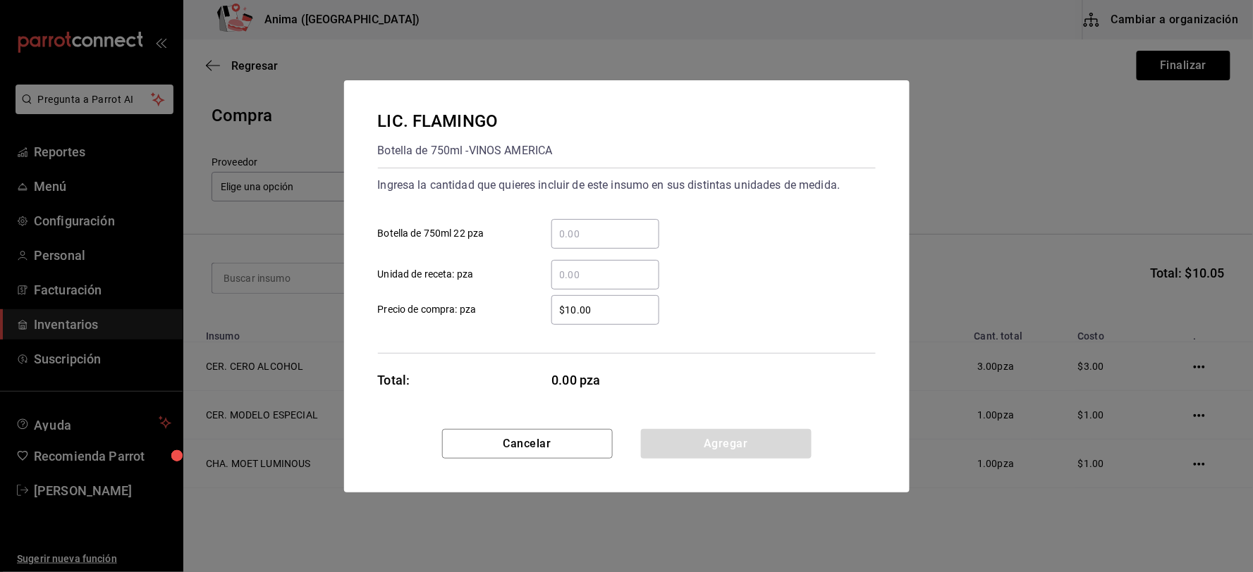
click at [589, 277] on input "​ Unidad de receta: pza" at bounding box center [605, 274] width 108 height 17
type input "8"
type input "$1"
click button "Agregar" at bounding box center [726, 444] width 171 height 30
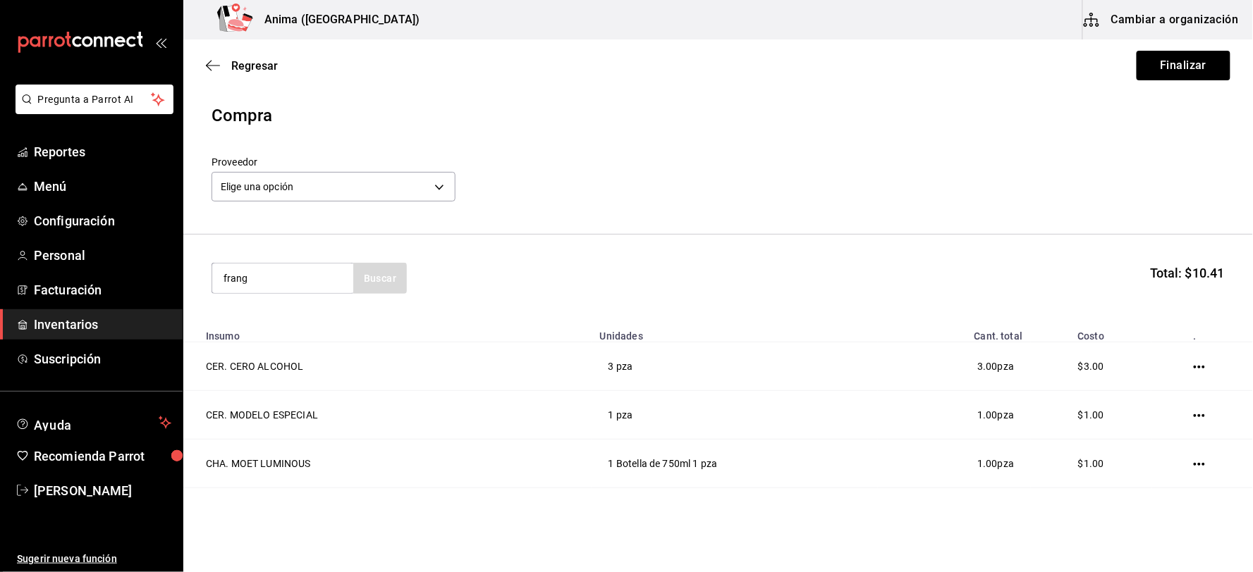
type input "frang"
click at [307, 338] on div "Botella de 750ml - Vinoteca" at bounding box center [282, 343] width 118 height 30
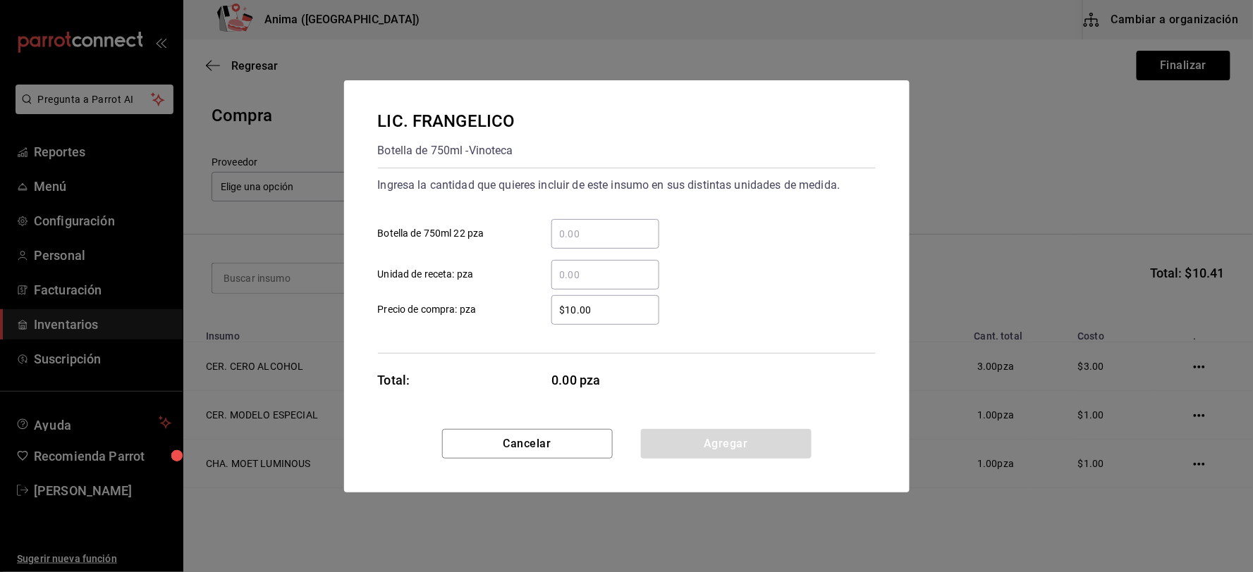
click at [576, 264] on div "​" at bounding box center [605, 275] width 108 height 30
click at [576, 266] on input "​ Unidad de receta: pza" at bounding box center [605, 274] width 108 height 17
type input "1"
type input "$1"
click button "Agregar" at bounding box center [726, 444] width 171 height 30
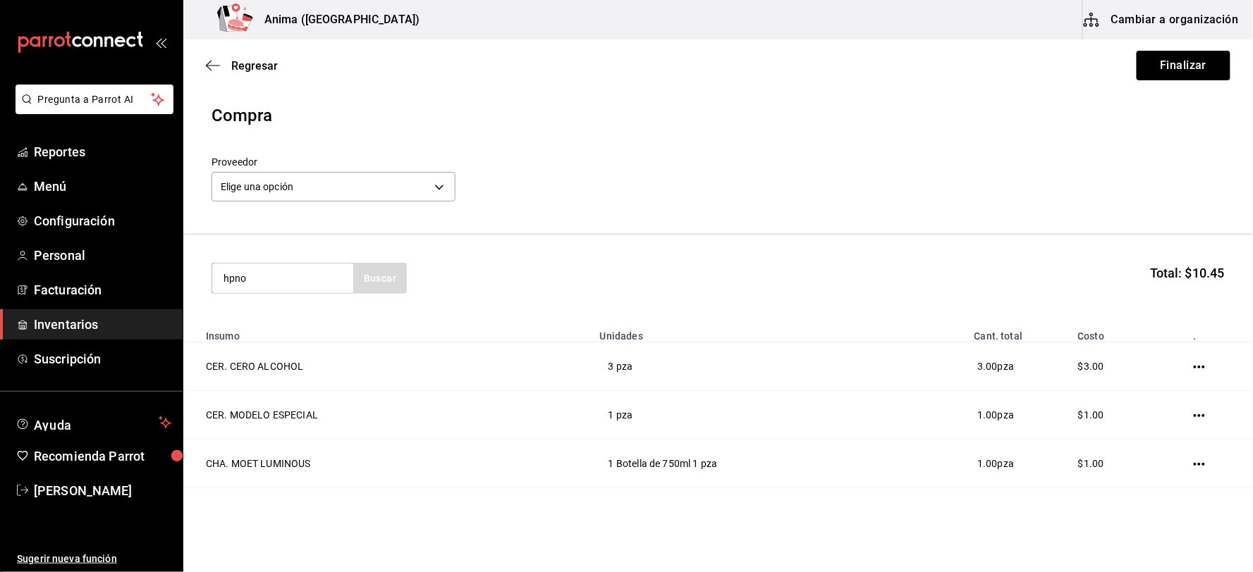
type input "hpno"
click at [285, 314] on div "LIC. HPNOTIQ" at bounding box center [282, 319] width 118 height 17
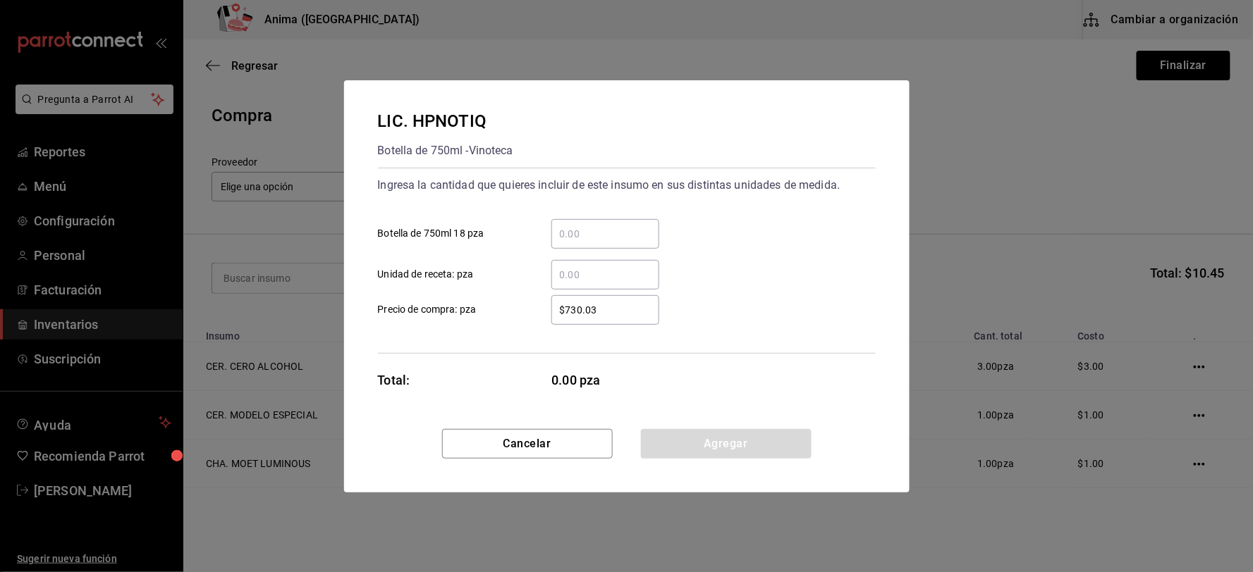
click at [597, 286] on div "​" at bounding box center [605, 275] width 108 height 30
click at [597, 283] on input "​ Unidad de receta: pza" at bounding box center [605, 274] width 108 height 17
type input "4"
type input "$1"
click button "Agregar" at bounding box center [726, 444] width 171 height 30
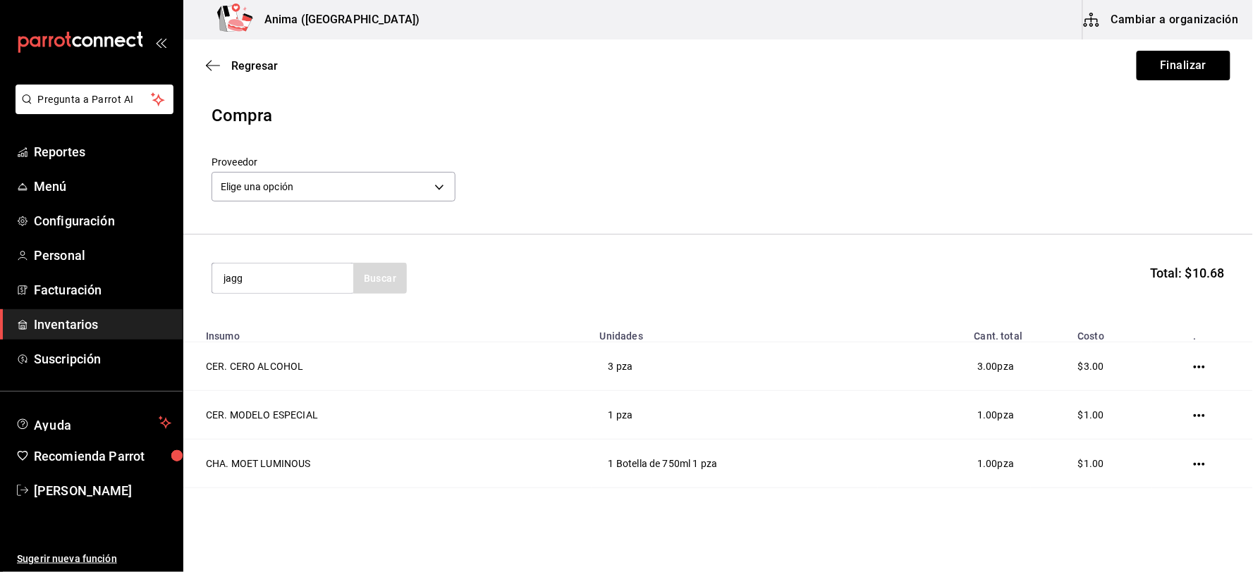
type input "jagg"
click at [314, 339] on div "Botella de 700ml - Vinoteca" at bounding box center [282, 343] width 118 height 30
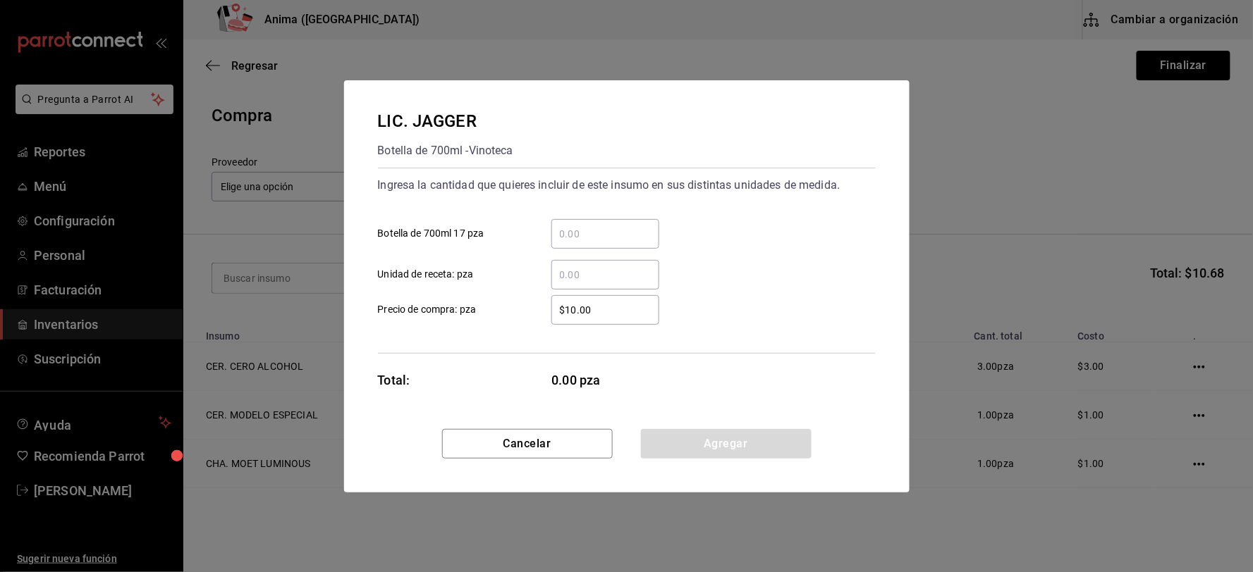
click at [555, 276] on input "​ Unidad de receta: pza" at bounding box center [605, 274] width 108 height 17
type input "39"
type input "$1"
click button "Agregar" at bounding box center [726, 444] width 171 height 30
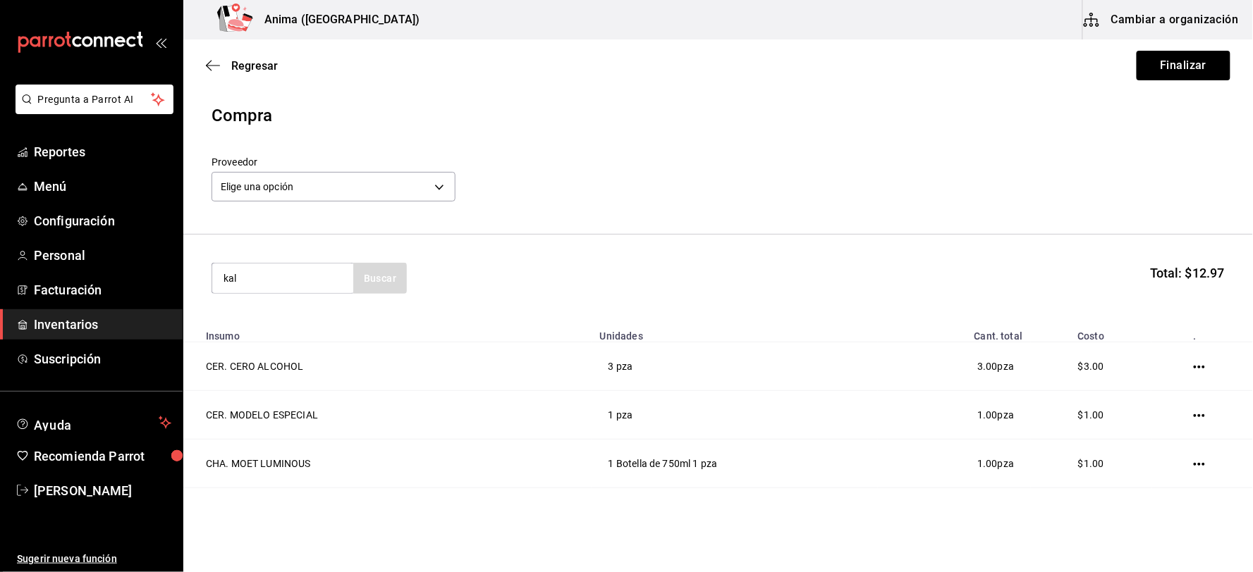
type input "kal"
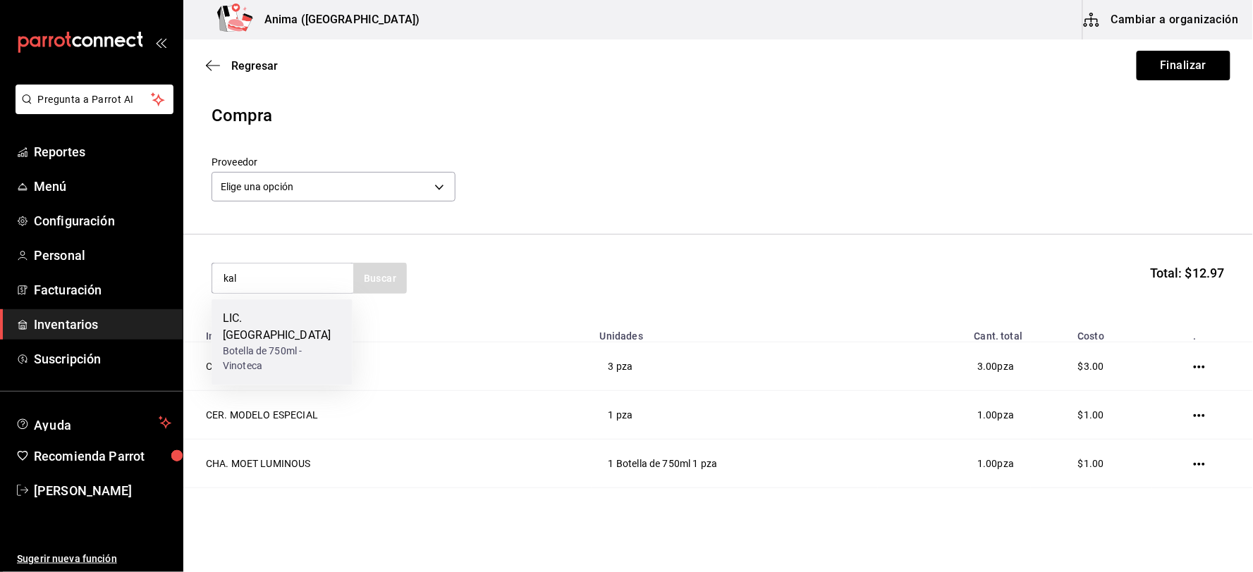
click at [264, 320] on div "LIC. [GEOGRAPHIC_DATA]" at bounding box center [282, 328] width 118 height 34
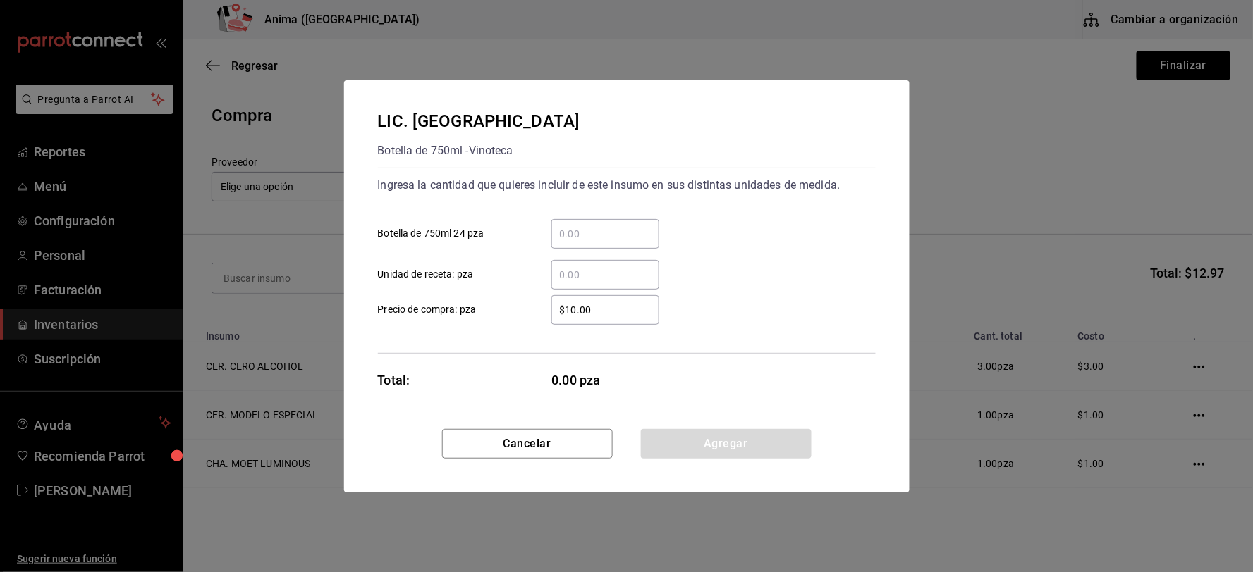
click at [597, 254] on div "​ Unidad de receta: pza" at bounding box center [621, 269] width 509 height 41
click at [589, 282] on input "​ Unidad de receta: pza" at bounding box center [605, 274] width 108 height 17
type input "1"
type input "9"
type input "$1"
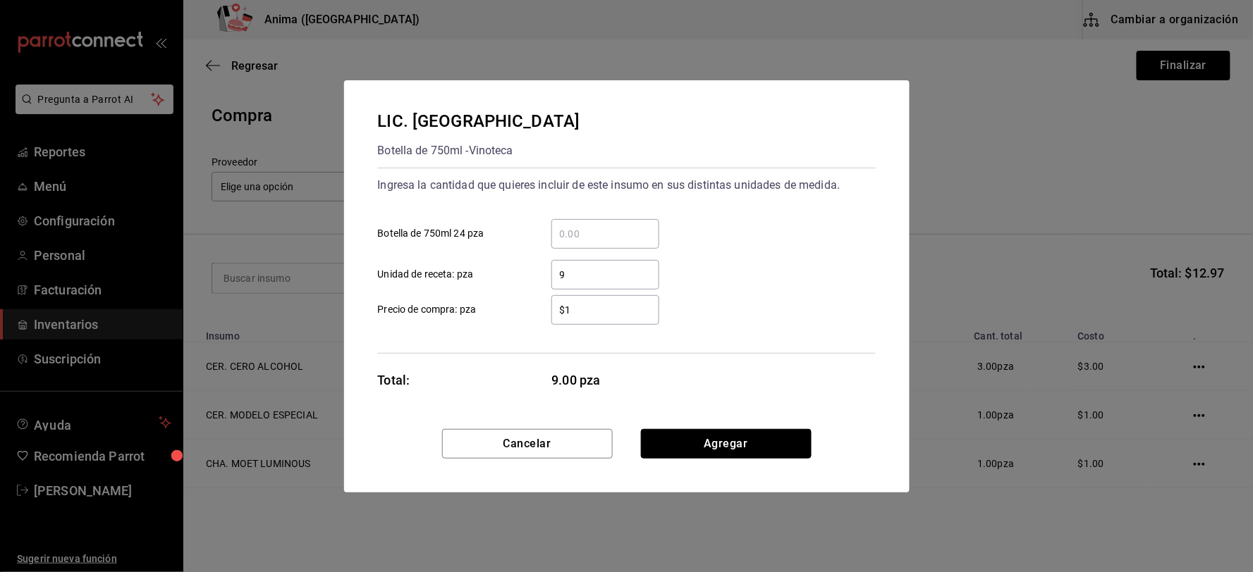
click button "Agregar" at bounding box center [726, 444] width 171 height 30
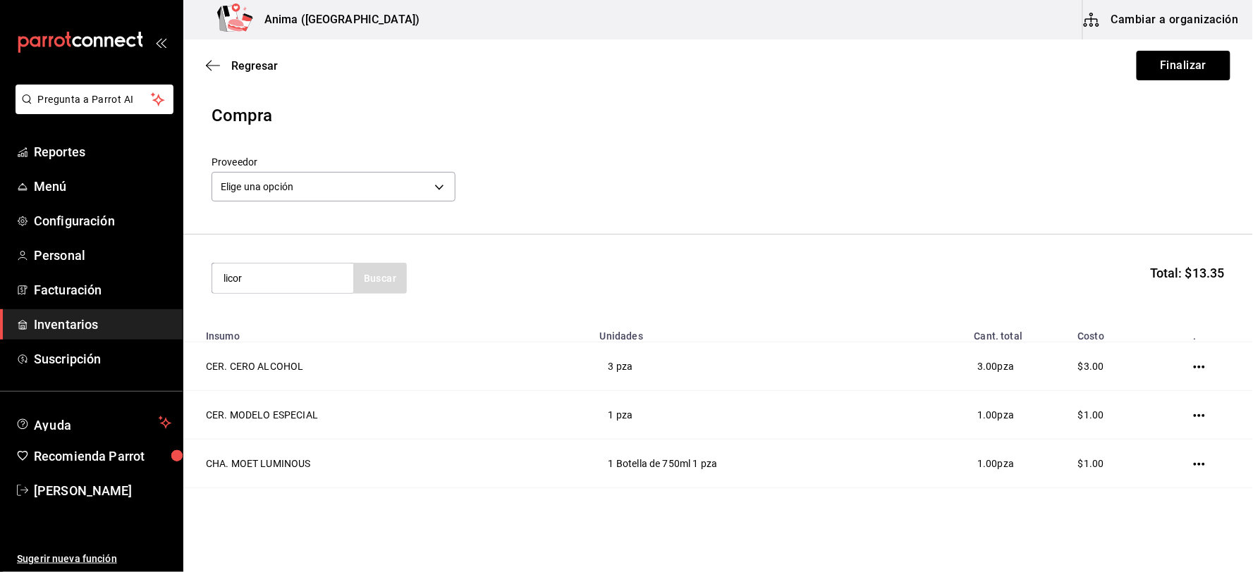
type input "licor"
click at [292, 335] on div "Botella de 750ml - Vinoteca" at bounding box center [282, 343] width 118 height 30
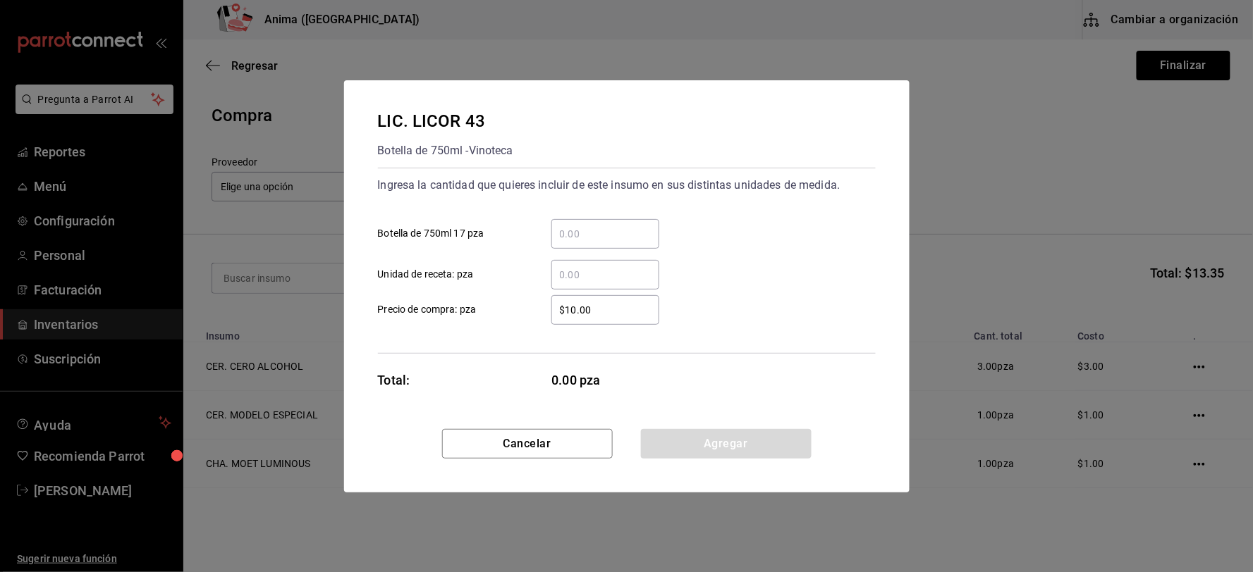
click at [602, 280] on input "​ Unidad de receta: pza" at bounding box center [605, 274] width 108 height 17
type input "9"
type input "$1"
click button "Agregar" at bounding box center [726, 444] width 171 height 30
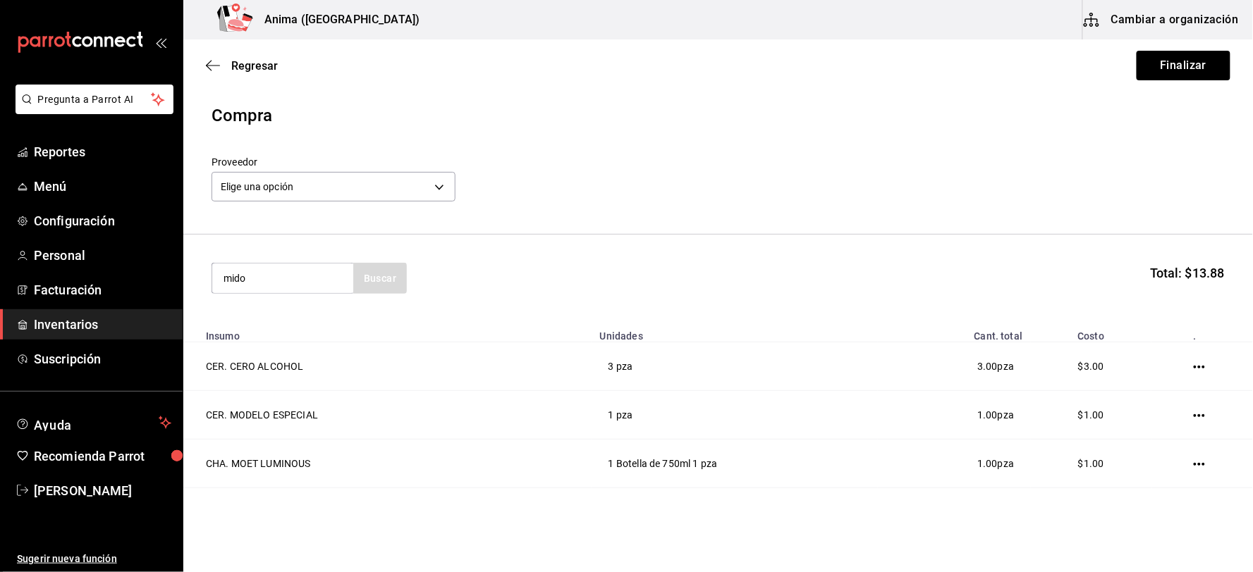
type input "mido"
click at [268, 312] on div "LIC. MIDORI" at bounding box center [282, 319] width 118 height 17
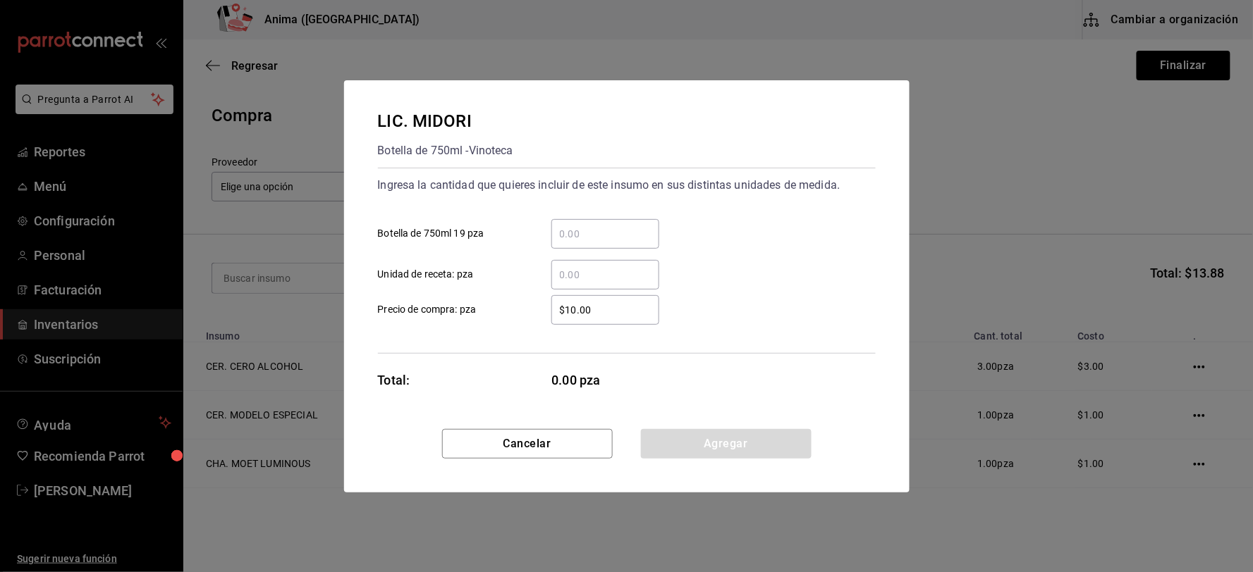
click at [583, 270] on input "​ Unidad de receta: pza" at bounding box center [605, 274] width 108 height 17
type input "5.5"
type input "$1"
click button "Agregar" at bounding box center [726, 444] width 171 height 30
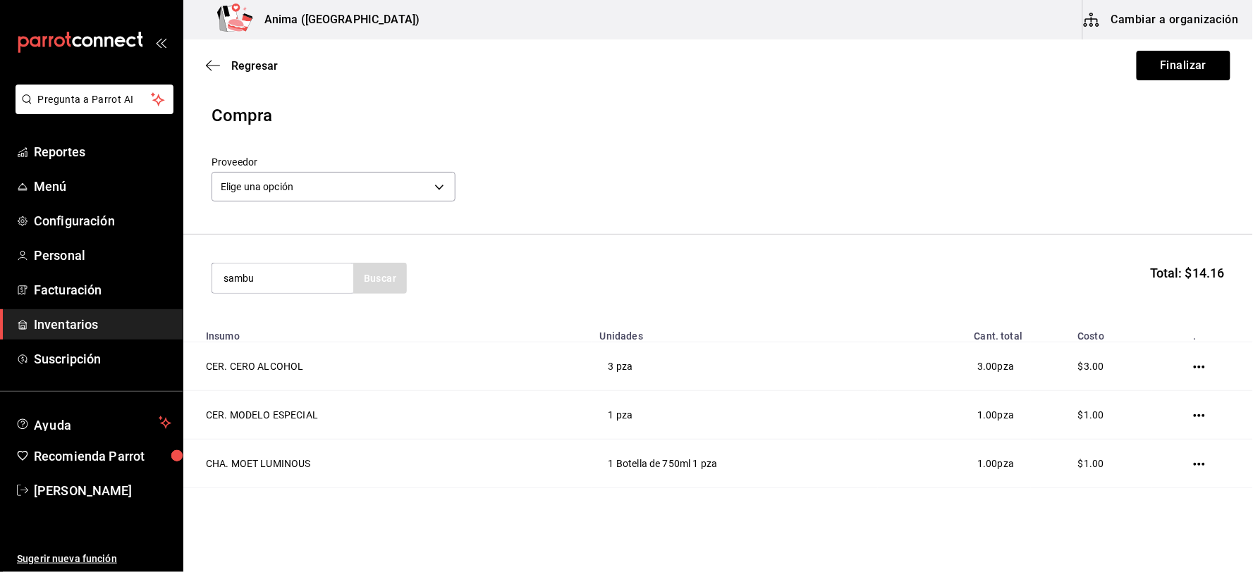
type input "sambu"
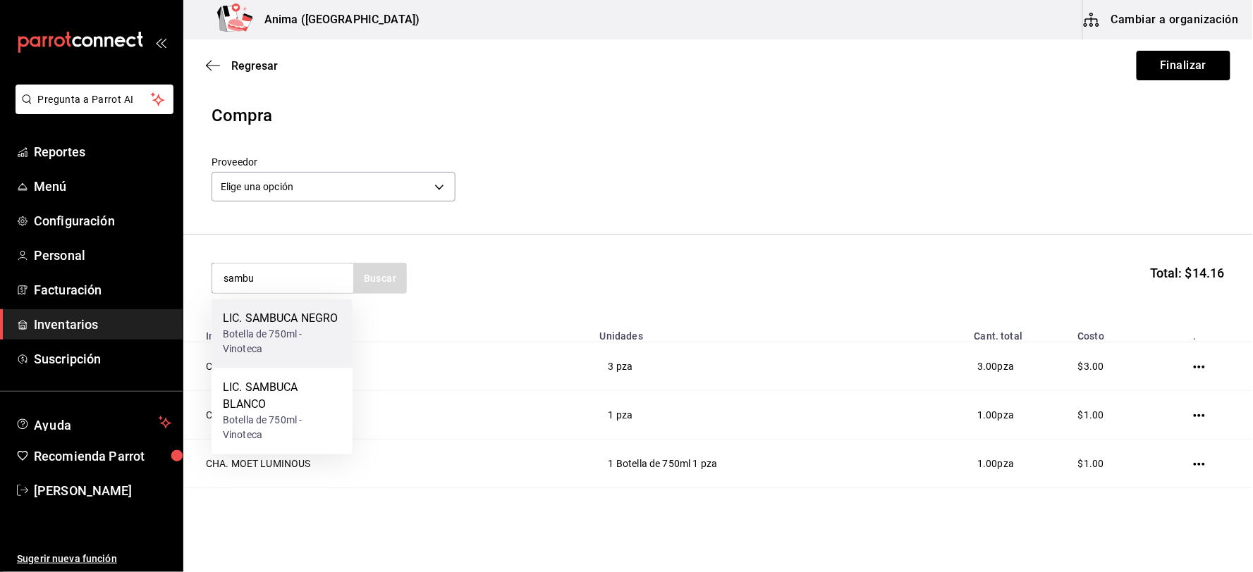
click at [336, 340] on div "Botella de 750ml - Vinoteca" at bounding box center [282, 343] width 118 height 30
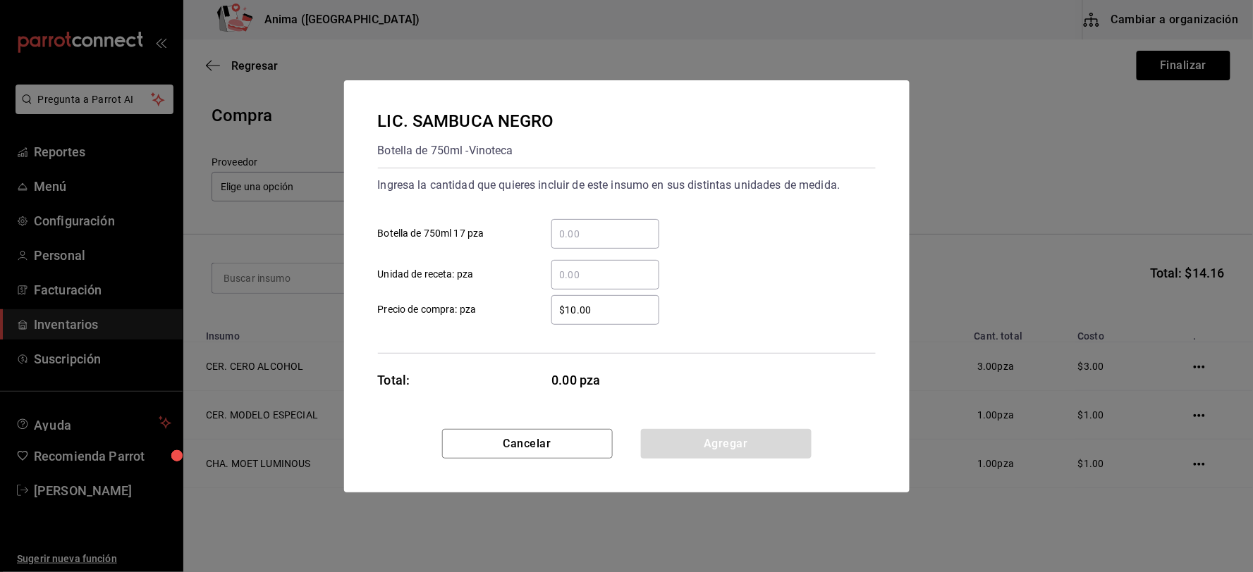
click at [619, 255] on div "​ Unidad de receta: pza" at bounding box center [621, 269] width 509 height 41
click at [614, 262] on div "​" at bounding box center [605, 275] width 108 height 30
click at [614, 266] on input "​ Unidad de receta: pza" at bounding box center [605, 274] width 108 height 17
type input "2"
type input "$1"
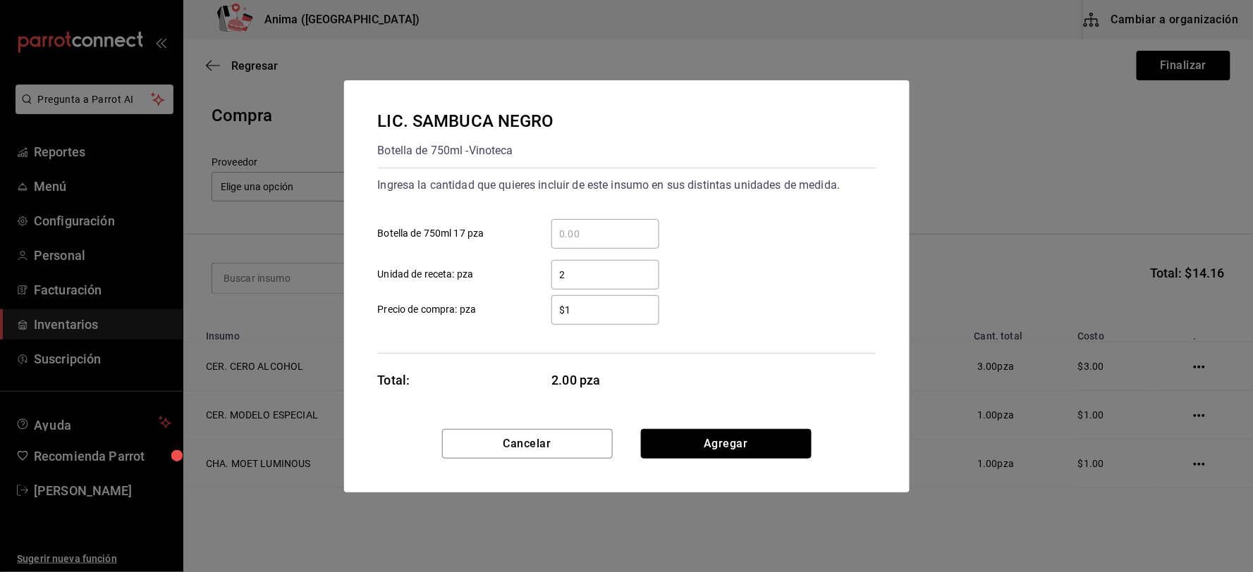
click button "Agregar" at bounding box center [726, 444] width 171 height 30
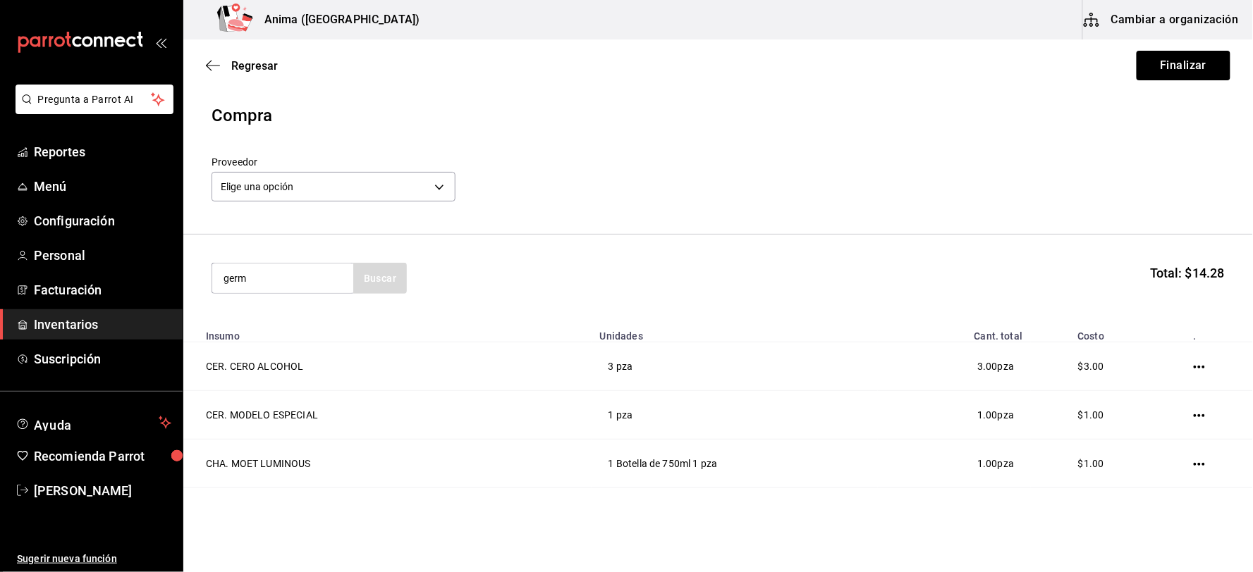
type input "germ"
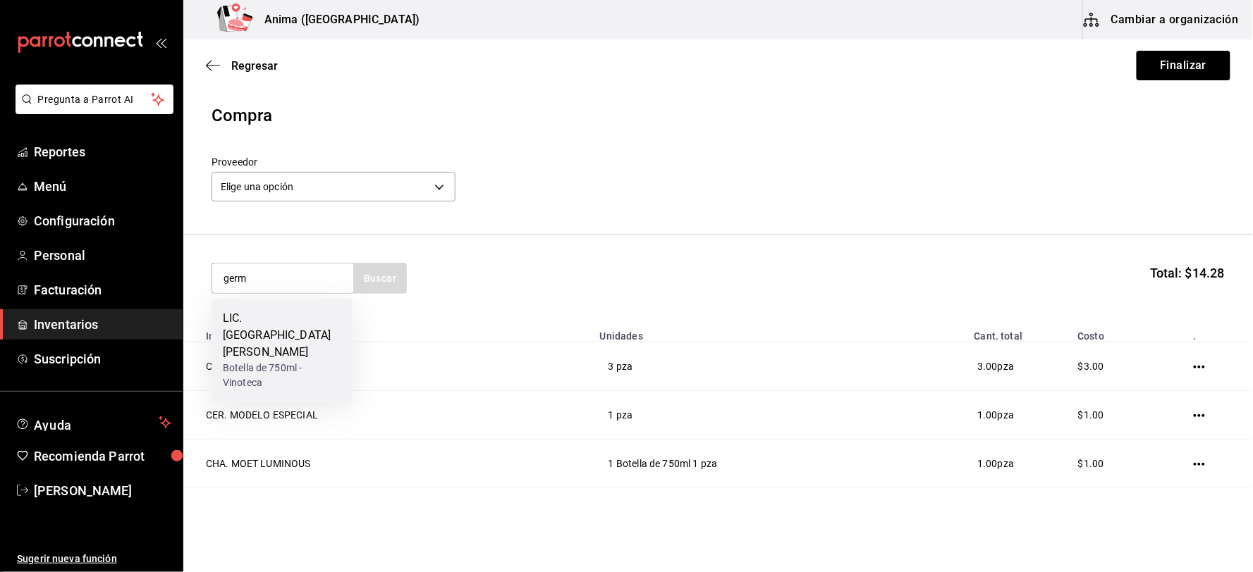
click at [231, 362] on div "Botella de 750ml - Vinoteca" at bounding box center [282, 377] width 118 height 30
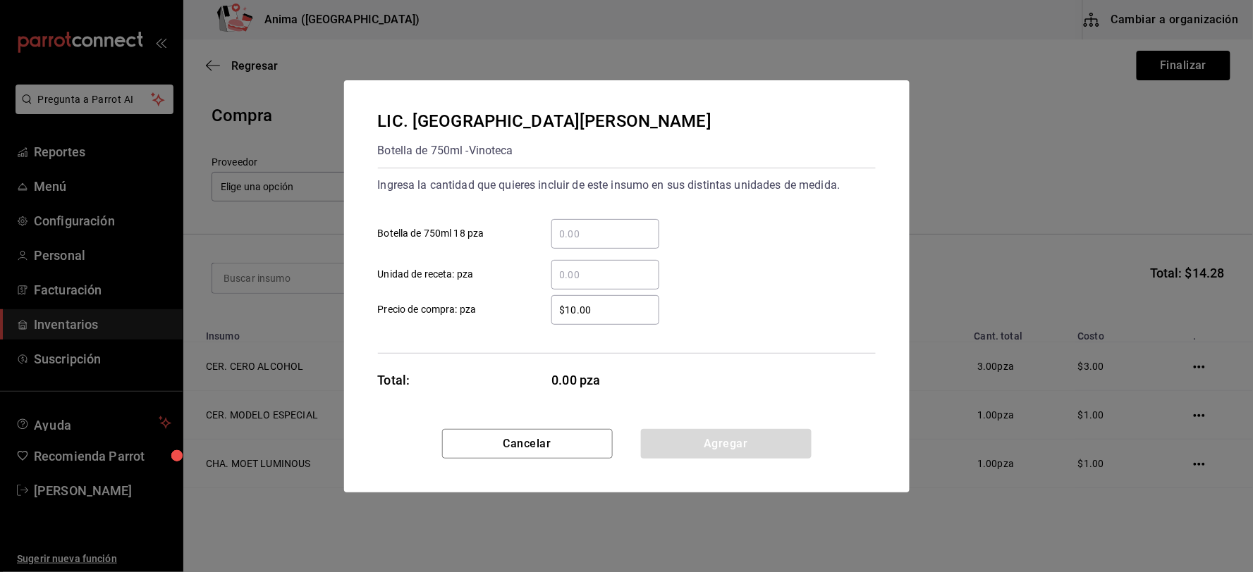
click at [610, 269] on input "​ Unidad de receta: pza" at bounding box center [605, 274] width 108 height 17
type input "6"
type input "$1"
click button "Agregar" at bounding box center [726, 444] width 171 height 30
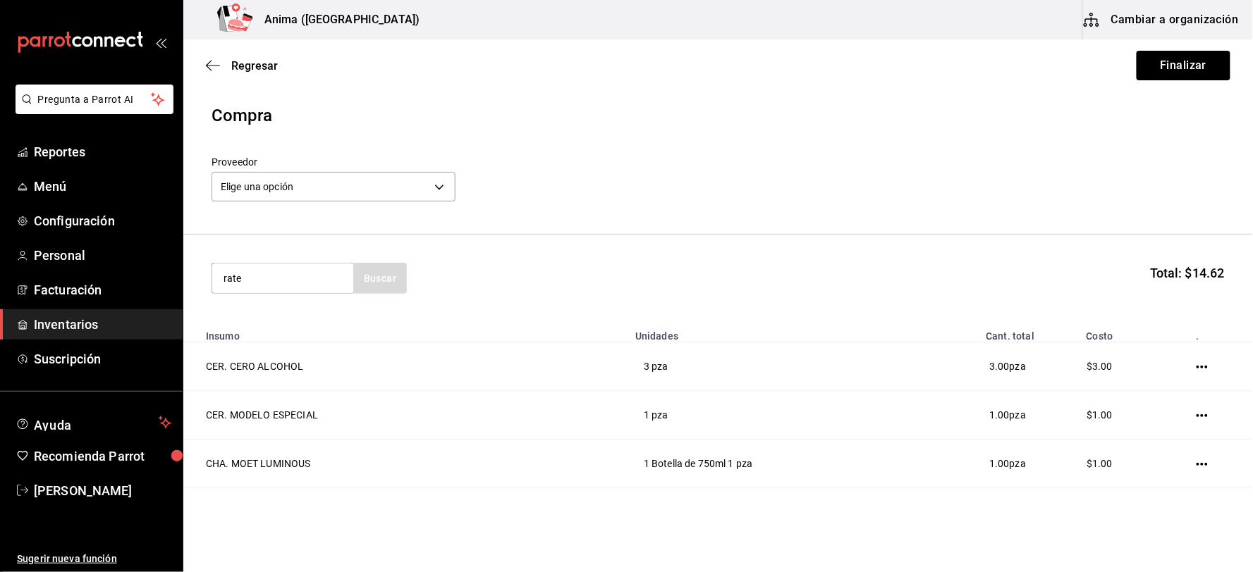
type input "rate"
click at [288, 328] on div "Botella de 750ml - VINOS AMERICA" at bounding box center [282, 343] width 118 height 30
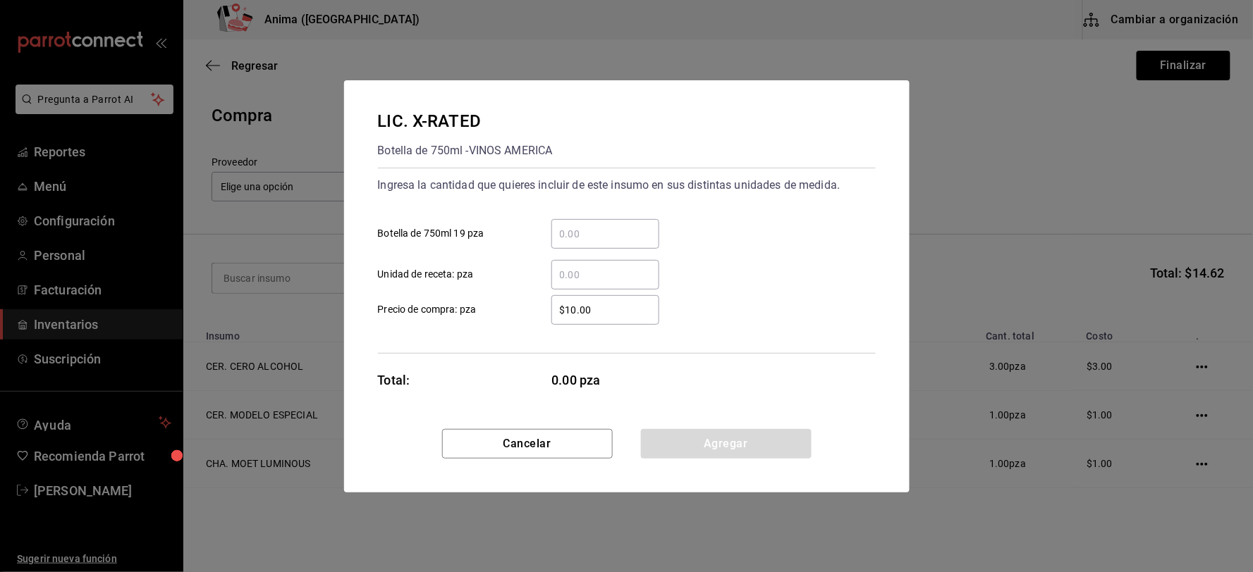
click at [632, 254] on div "​ Unidad de receta: pza" at bounding box center [621, 269] width 509 height 41
click at [623, 269] on input "​ Unidad de receta: pza" at bounding box center [605, 274] width 108 height 17
type input "17.5"
type input "$1"
click button "Agregar" at bounding box center [726, 444] width 171 height 30
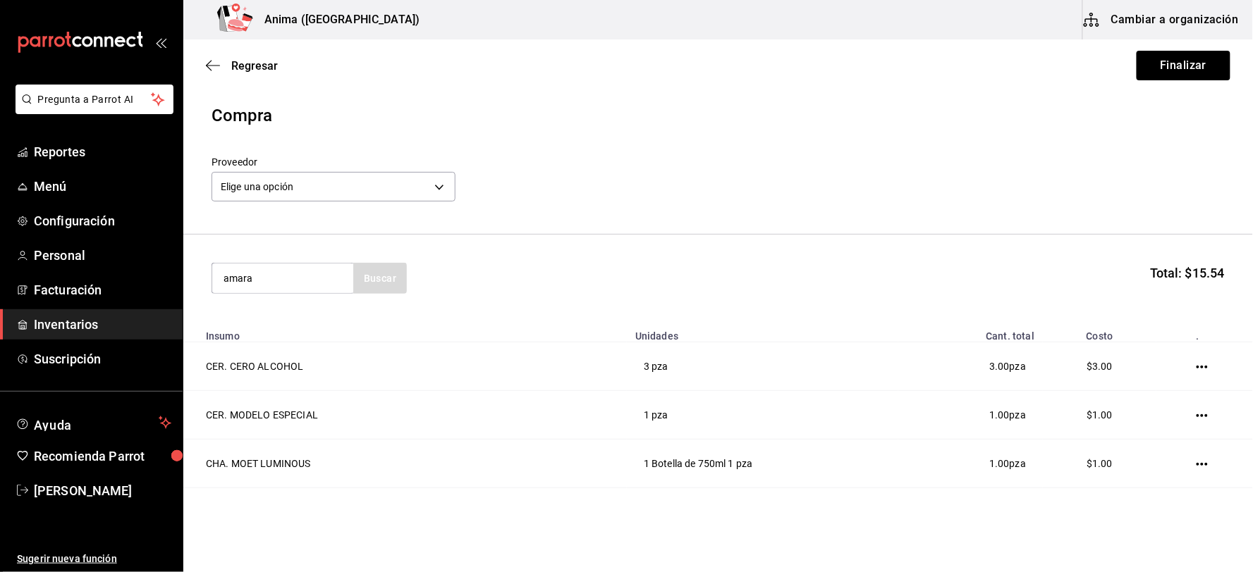
type input "amara"
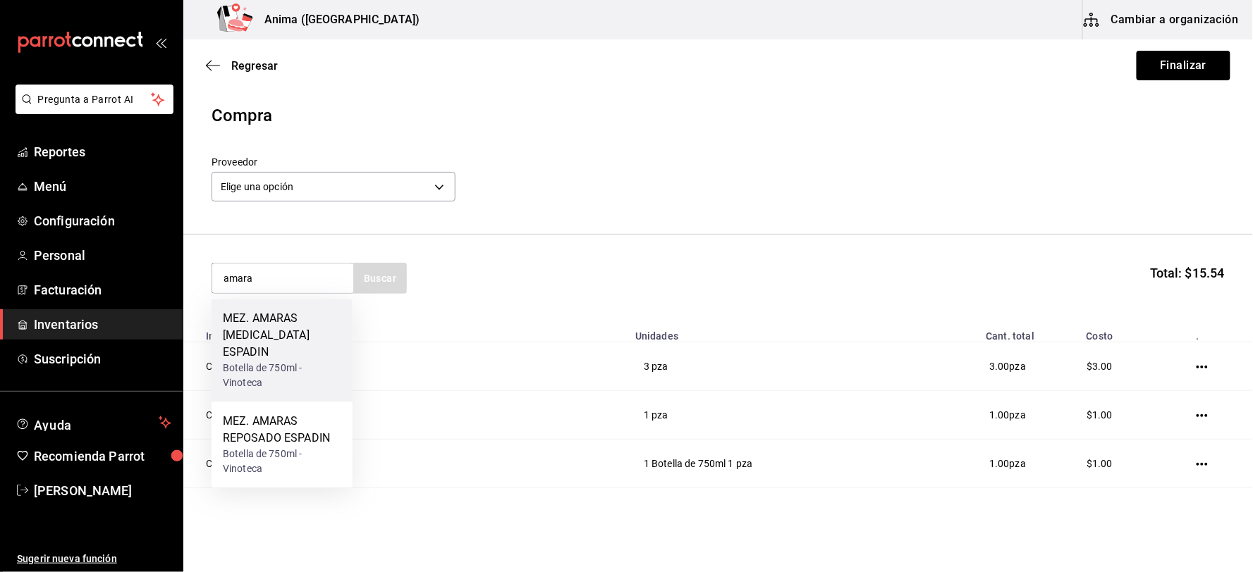
click at [329, 362] on div "Botella de 750ml - Vinoteca" at bounding box center [282, 377] width 118 height 30
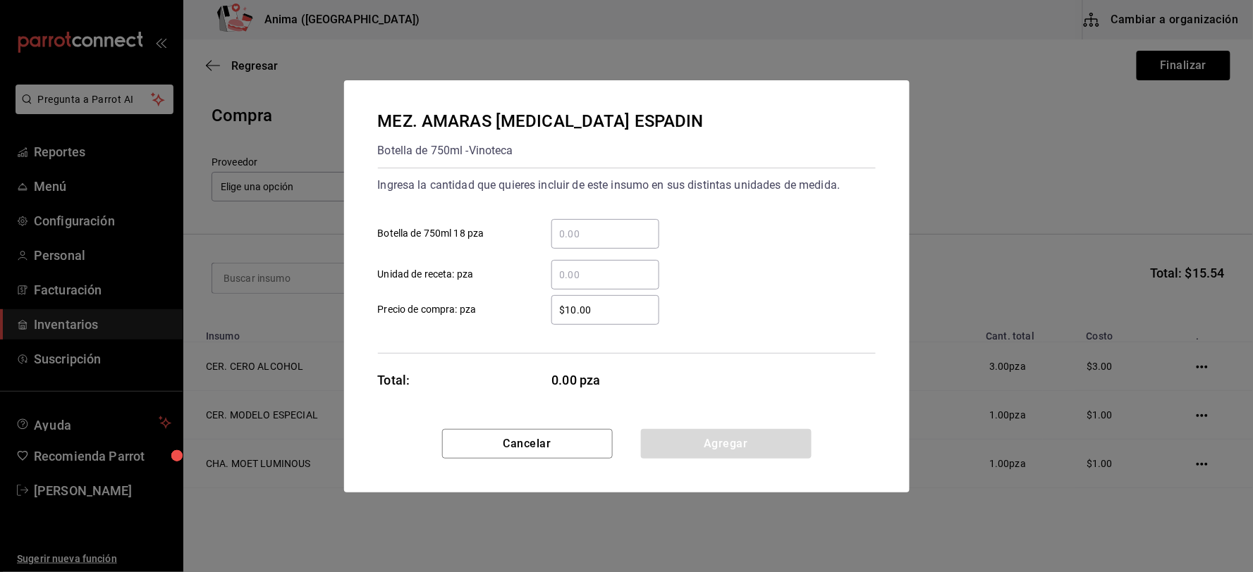
click at [612, 278] on input "​ Unidad de receta: pza" at bounding box center [605, 274] width 108 height 17
type input "1"
type input "$1"
click button "Agregar" at bounding box center [726, 444] width 171 height 30
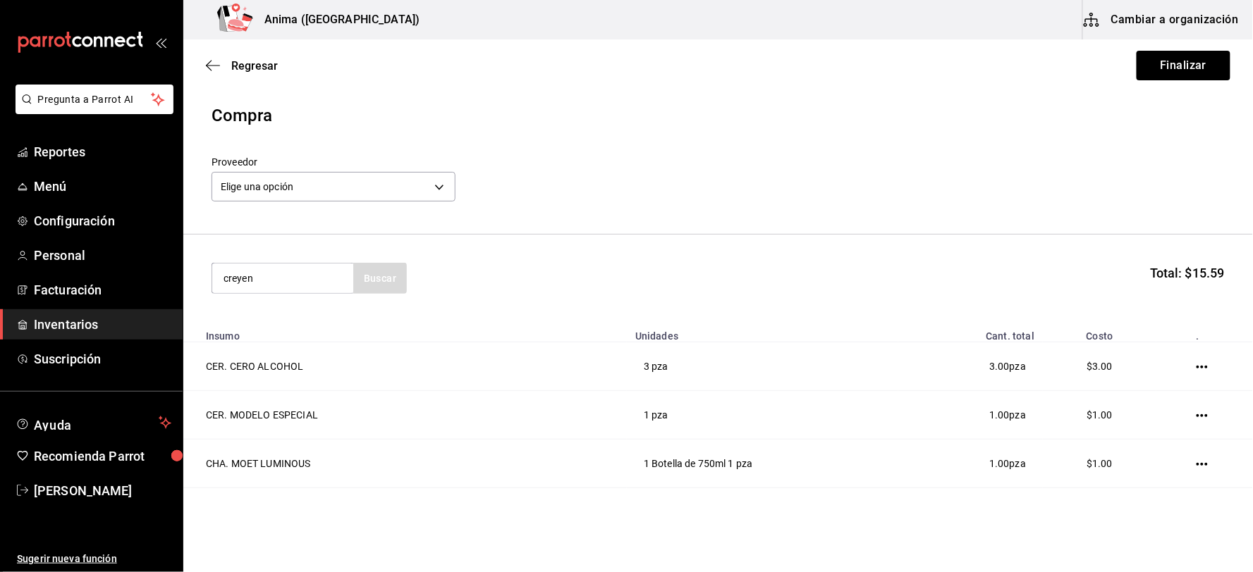
type input "creyen"
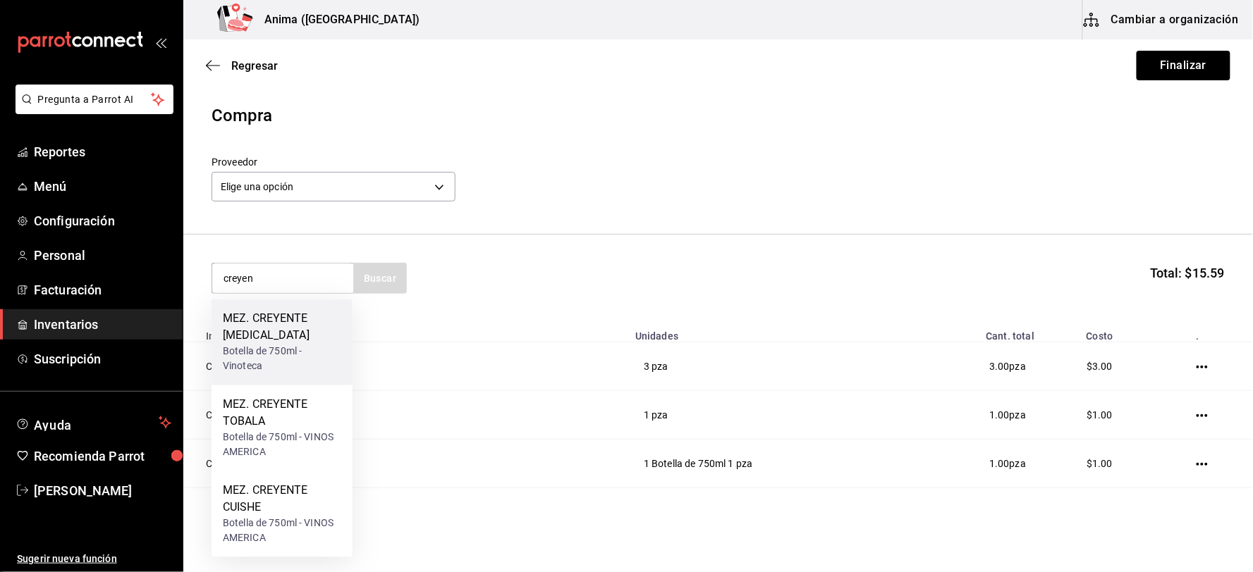
click at [308, 361] on div "Botella de 750ml - Vinoteca" at bounding box center [282, 360] width 118 height 30
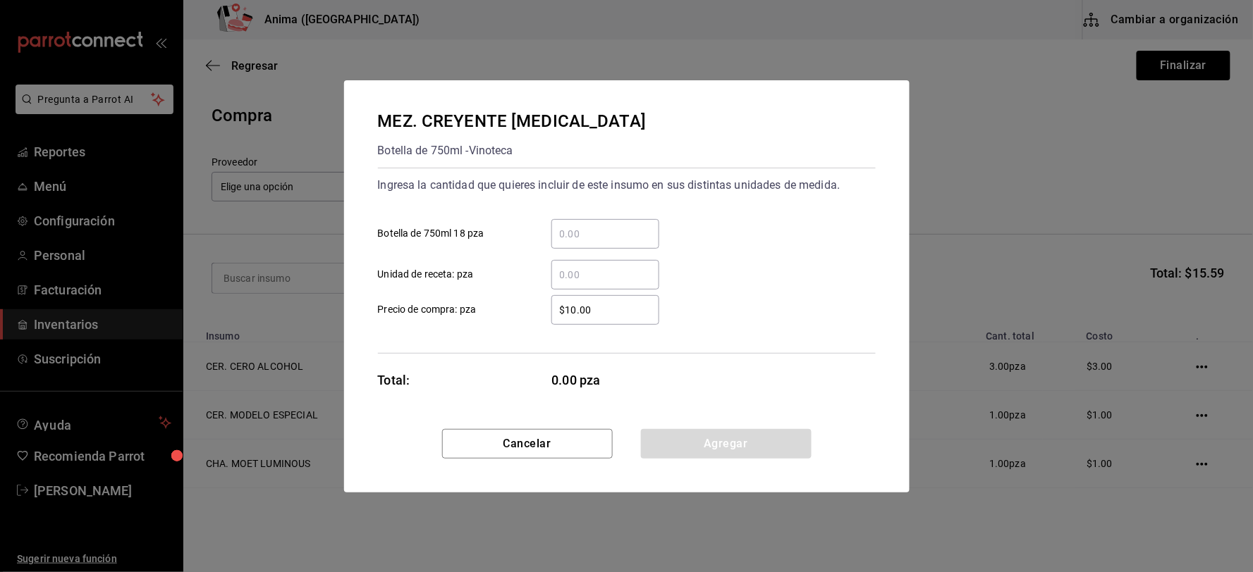
click at [616, 269] on input "​ Unidad de receta: pza" at bounding box center [605, 274] width 108 height 17
type input "1"
type input "$1"
click button "Agregar" at bounding box center [726, 444] width 171 height 30
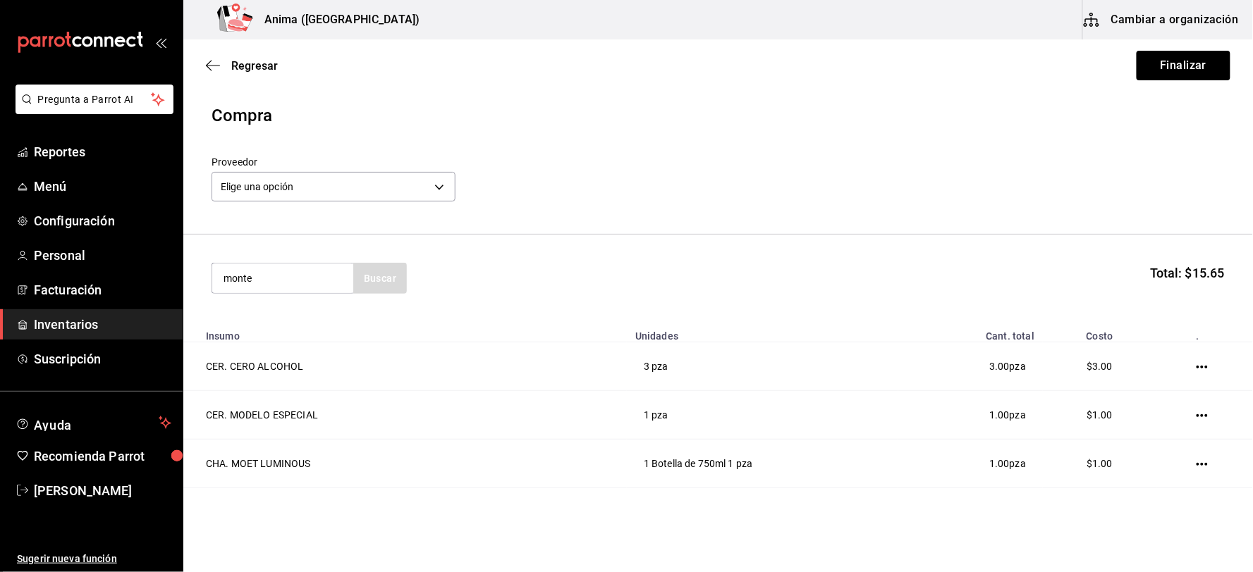
type input "monte"
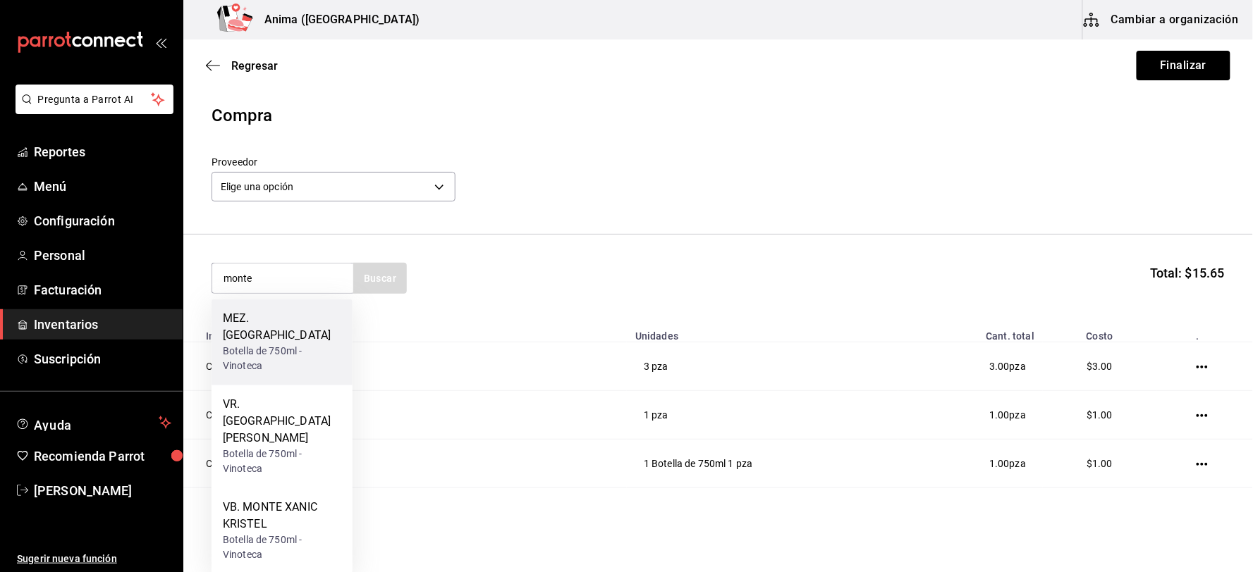
click at [228, 345] on div "Botella de 750ml - Vinoteca" at bounding box center [282, 360] width 118 height 30
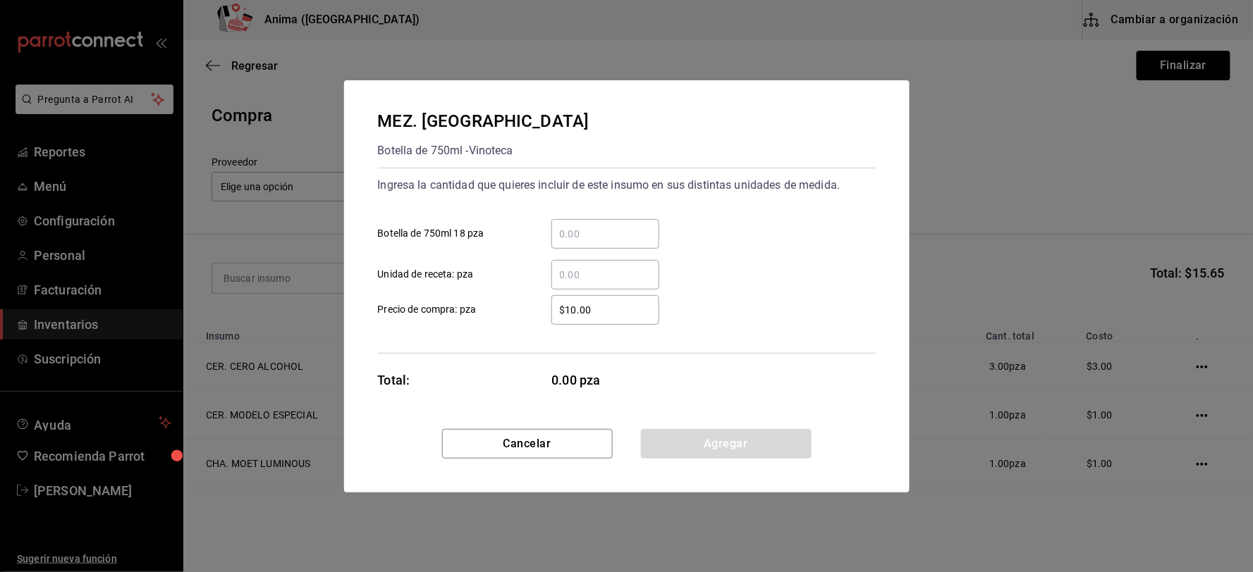
click at [604, 271] on input "​ Unidad de receta: pza" at bounding box center [605, 274] width 108 height 17
type input "2"
type input "$1"
click button "Agregar" at bounding box center [726, 444] width 171 height 30
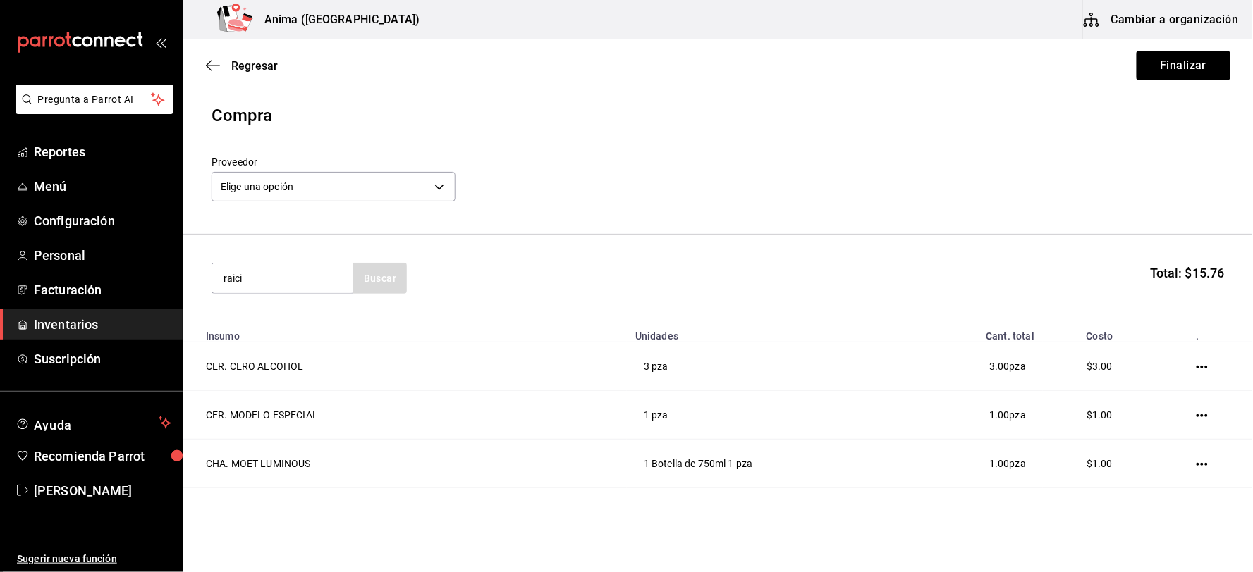
type input "raici"
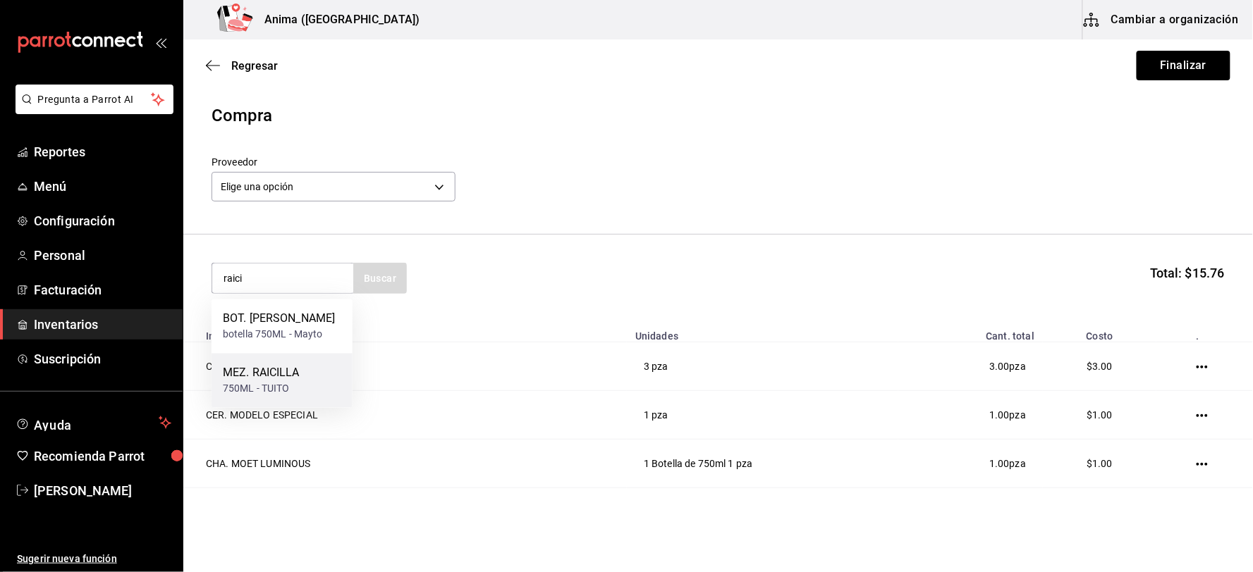
click at [264, 386] on div "750ML - TUITO" at bounding box center [261, 389] width 77 height 15
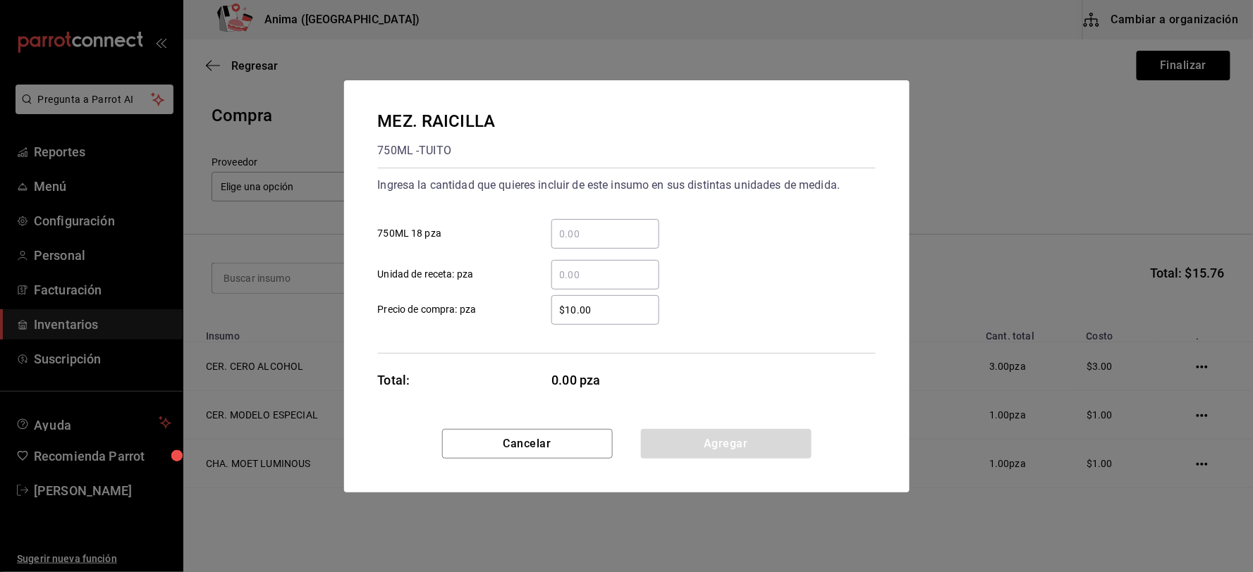
click at [575, 272] on input "​ Unidad de receta: pza" at bounding box center [605, 274] width 108 height 17
type input "14"
type input "$1"
click button "Agregar" at bounding box center [726, 444] width 171 height 30
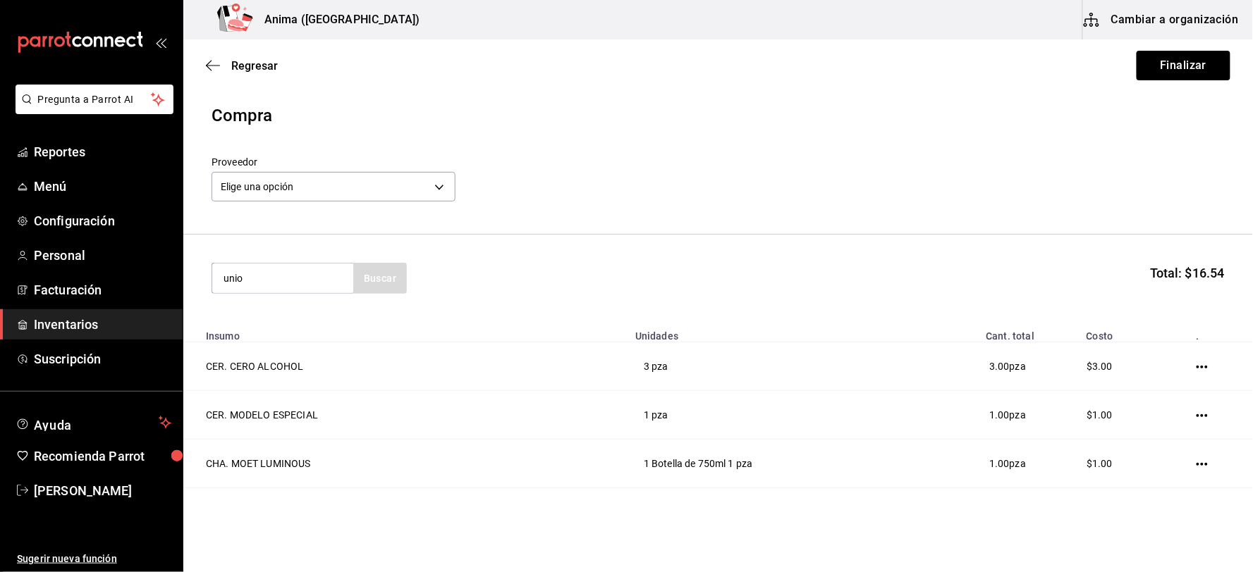
type input "unio"
click at [266, 316] on div "MEZ. UNION" at bounding box center [282, 319] width 118 height 17
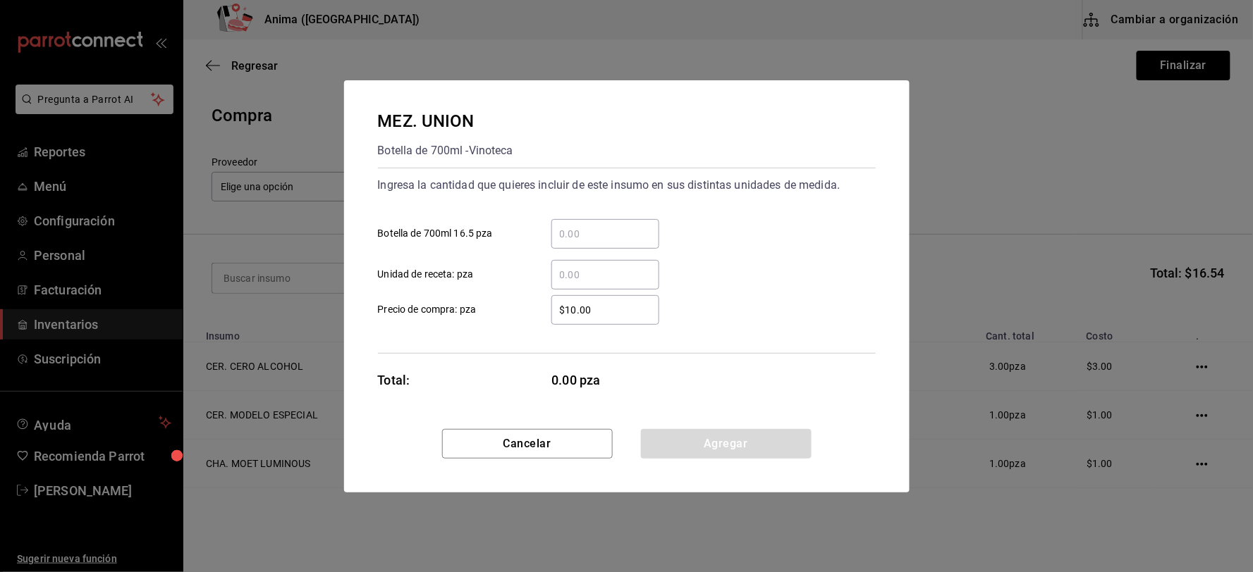
click at [561, 271] on input "​ Unidad de receta: pza" at bounding box center [605, 274] width 108 height 17
type input "29.5"
type input "$1"
click button "Agregar" at bounding box center [726, 444] width 171 height 30
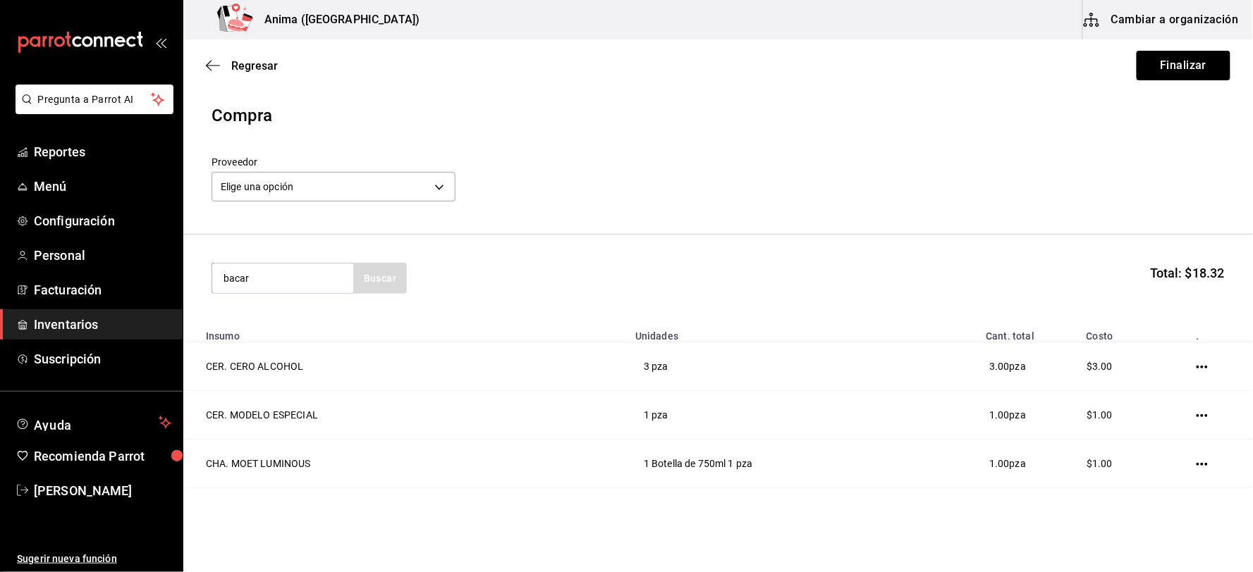
type input "bacar"
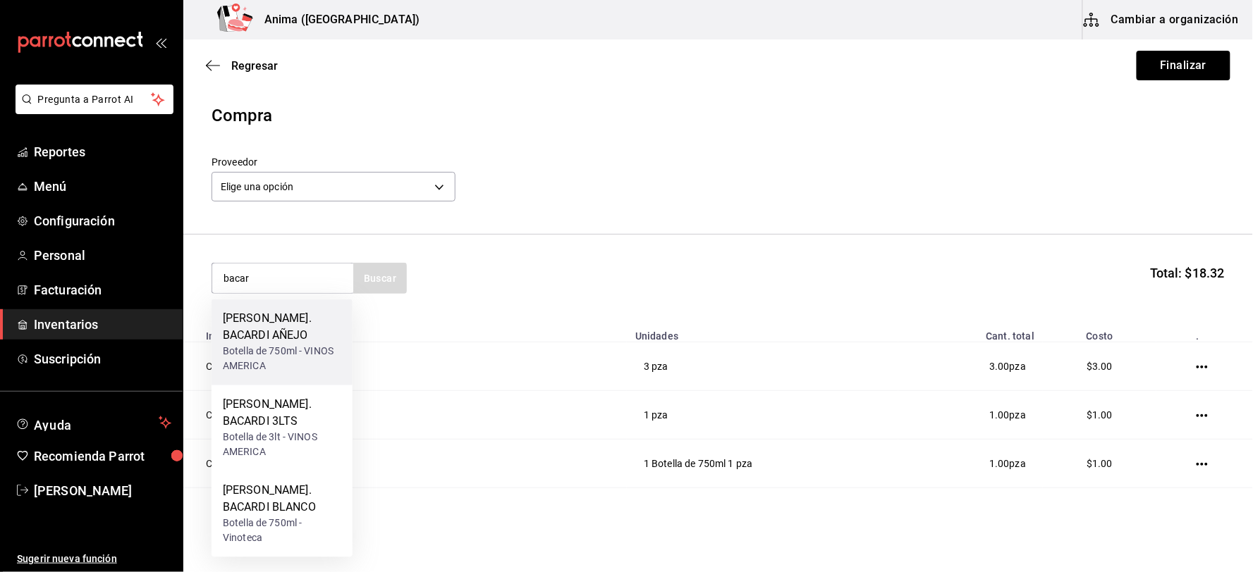
click at [274, 345] on div "Botella de 750ml - VINOS AMERICA" at bounding box center [282, 360] width 118 height 30
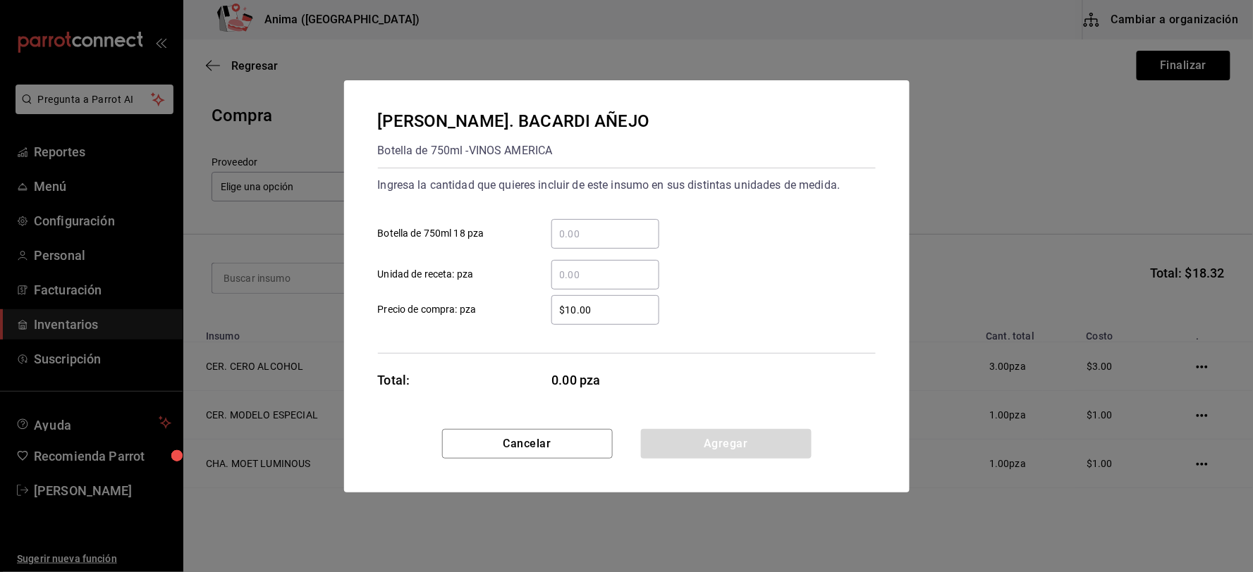
click at [639, 269] on input "​ Unidad de receta: pza" at bounding box center [605, 274] width 108 height 17
type input "1"
type input "$1"
click button "Agregar" at bounding box center [726, 444] width 171 height 30
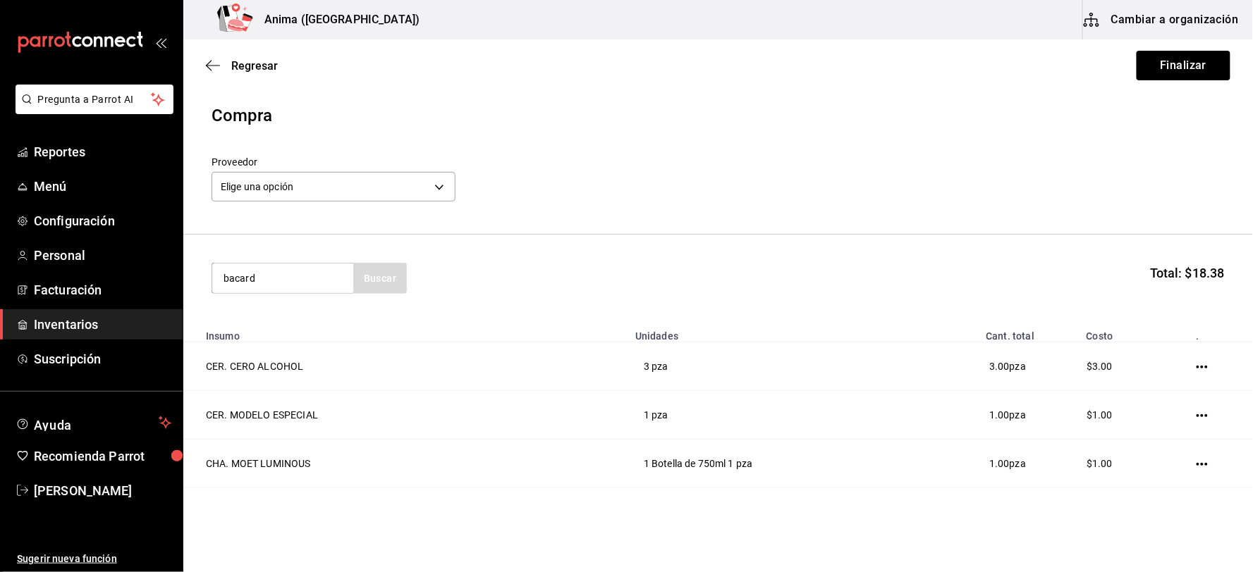
type input "bacard"
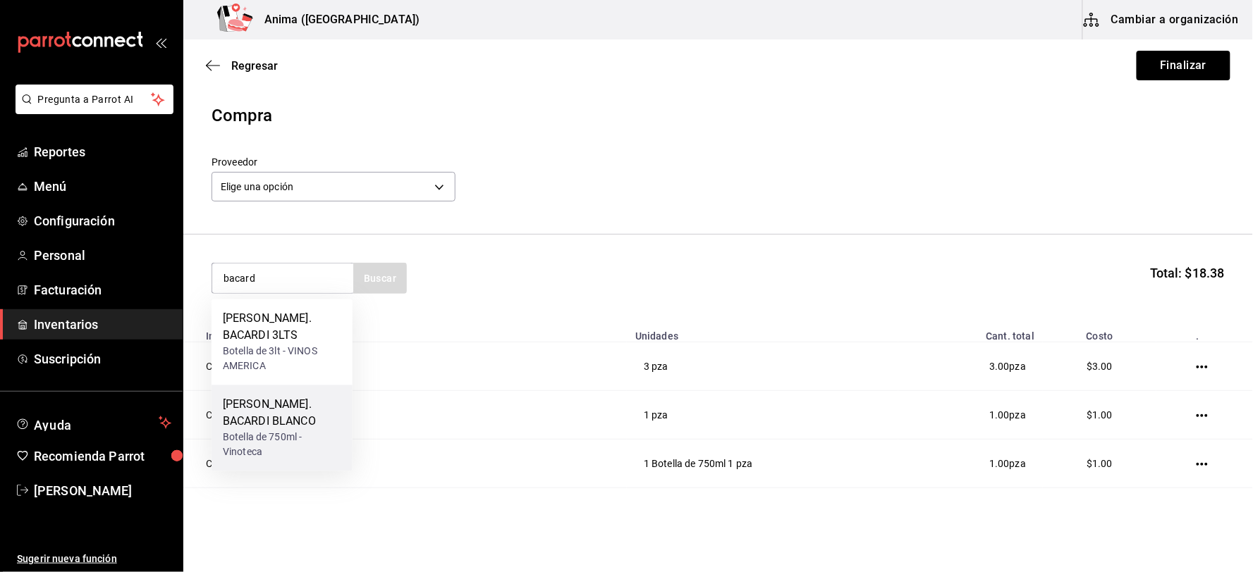
click at [298, 397] on div "[PERSON_NAME]. BACARDI BLANCO" at bounding box center [282, 414] width 118 height 34
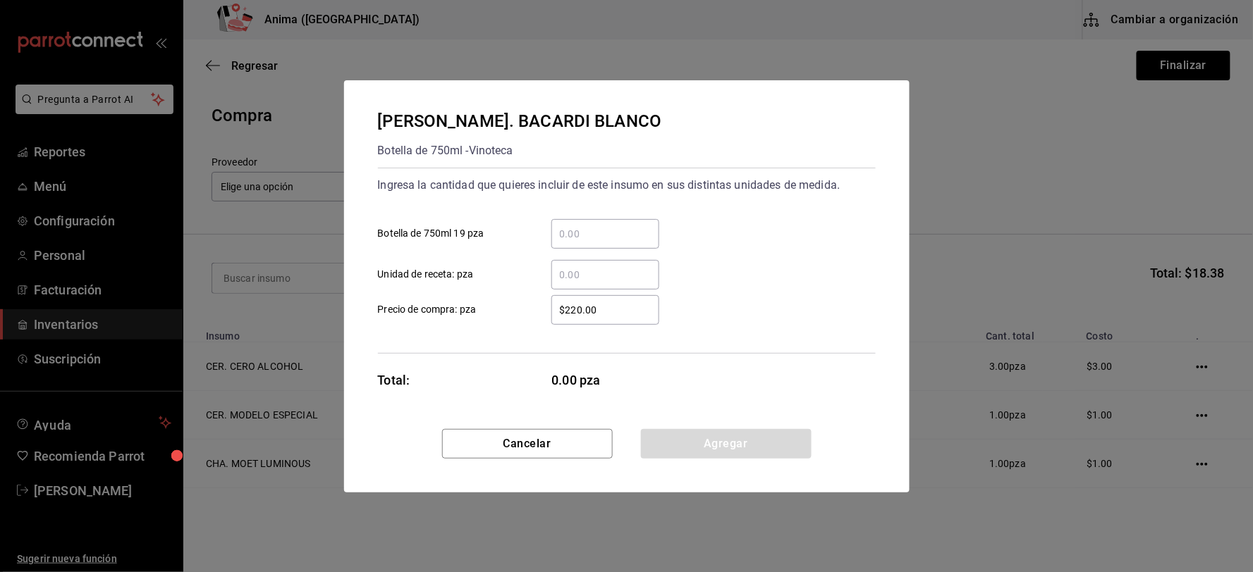
click at [572, 260] on div "​" at bounding box center [605, 275] width 108 height 30
click at [572, 266] on input "​ Unidad de receta: pza" at bounding box center [605, 274] width 108 height 17
type input "41"
type input "$1"
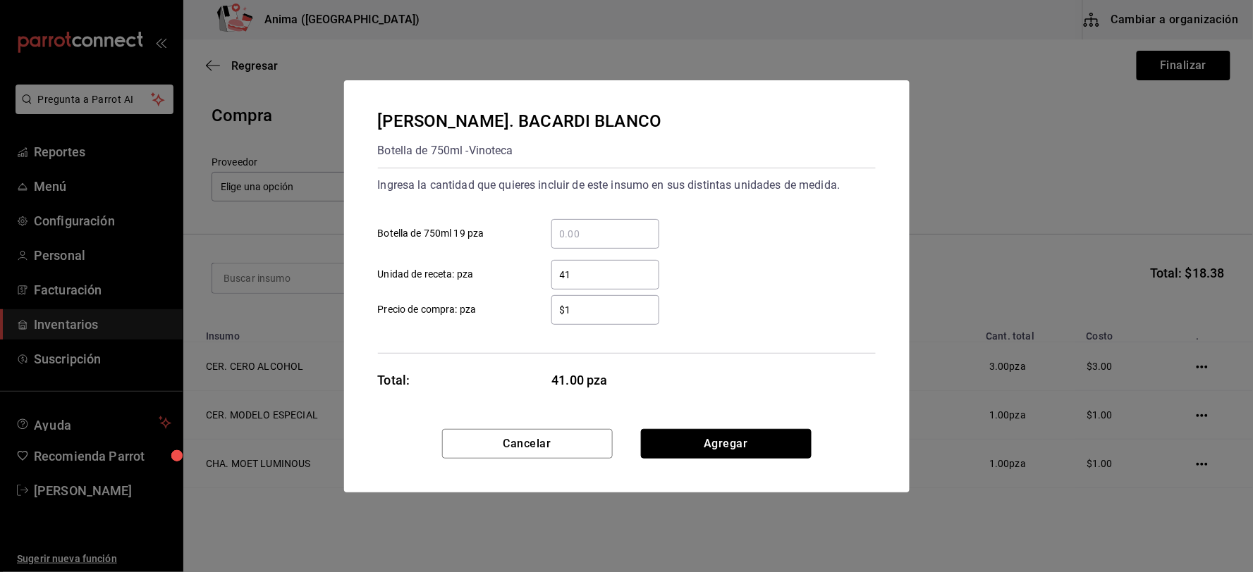
click button "Agregar" at bounding box center [726, 444] width 171 height 30
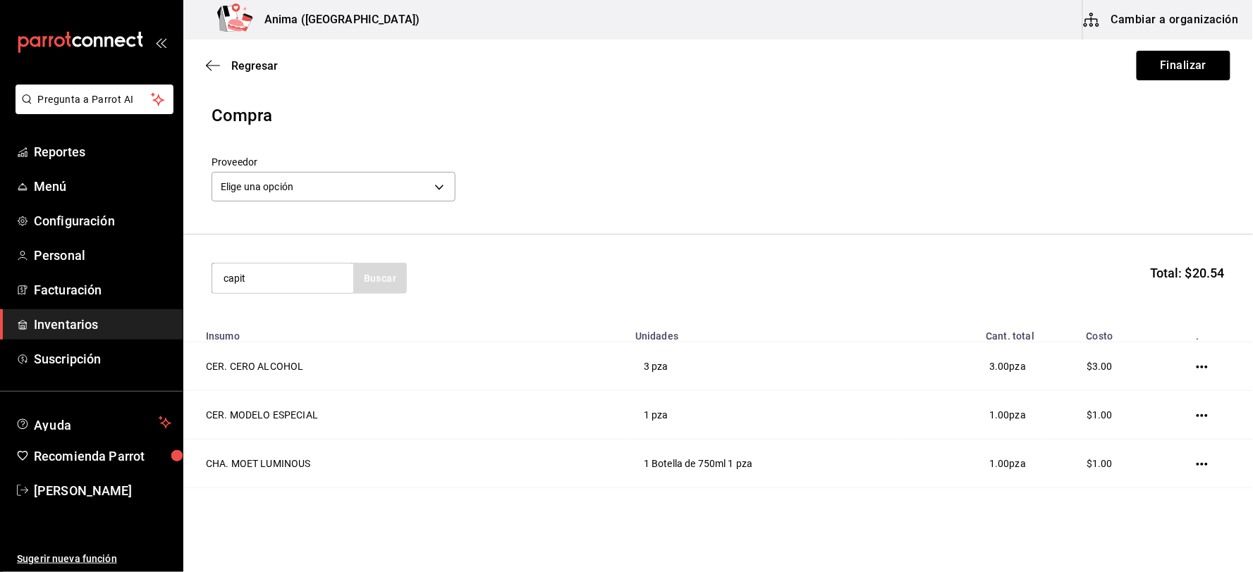
type input "capit"
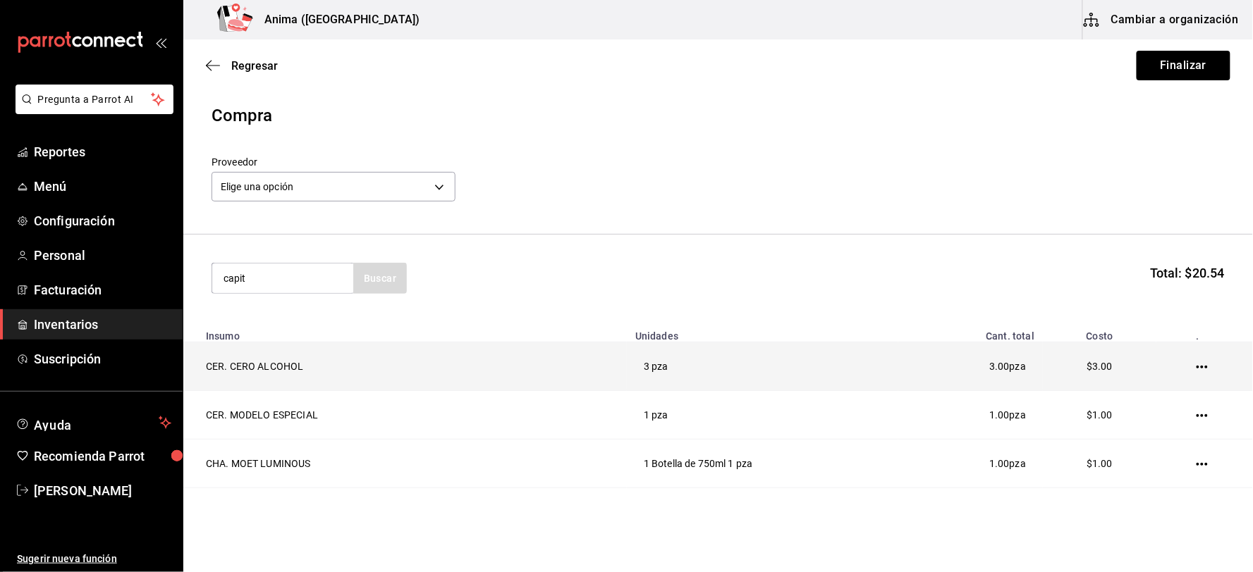
click at [207, 352] on td "CER. CERO ALCOHOL" at bounding box center [404, 367] width 443 height 49
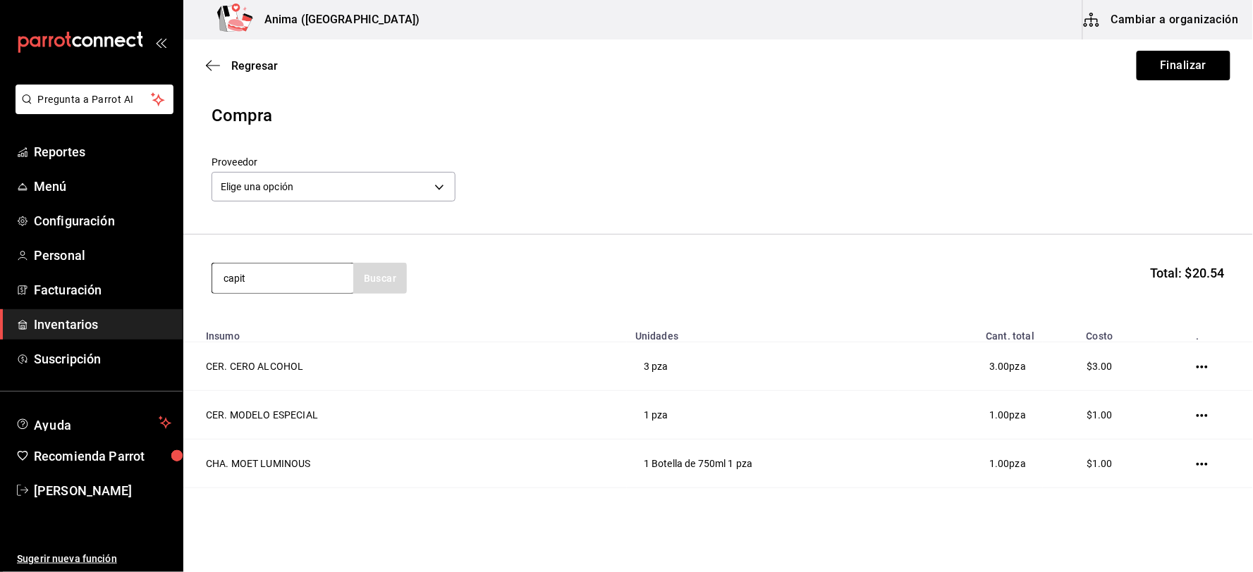
click at [289, 283] on input "capit" at bounding box center [282, 279] width 141 height 30
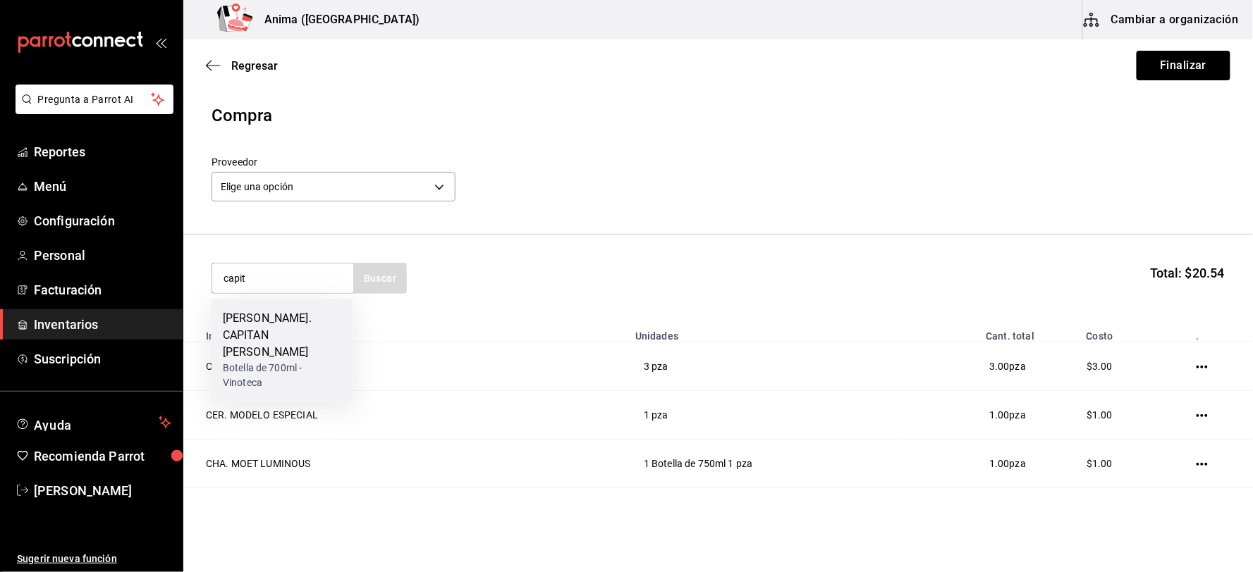
click at [284, 325] on div "[PERSON_NAME]. CAPITAN [PERSON_NAME]" at bounding box center [282, 336] width 118 height 51
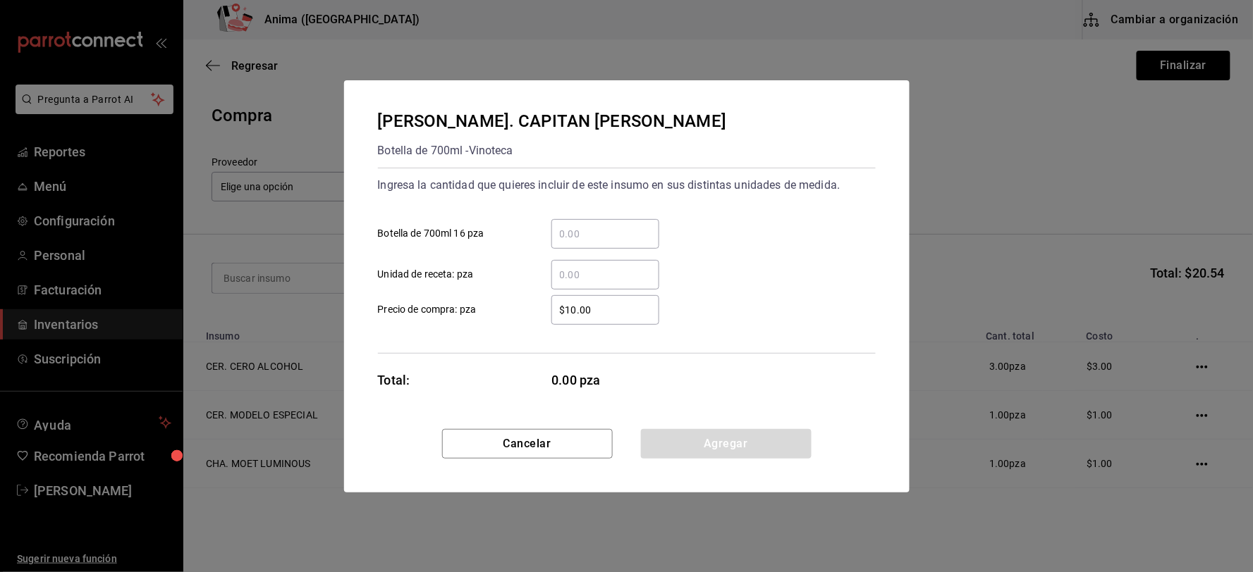
click at [598, 271] on input "​ Unidad de receta: pza" at bounding box center [605, 274] width 108 height 17
type input "1"
type input "$1"
click button "Agregar" at bounding box center [726, 444] width 171 height 30
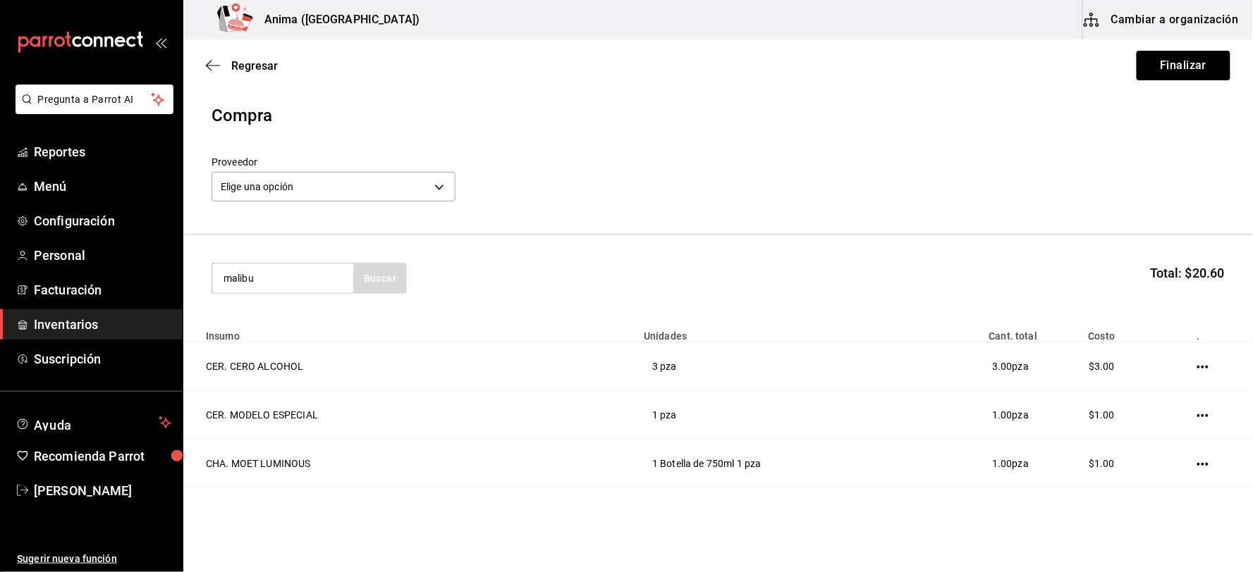
type input "malibu"
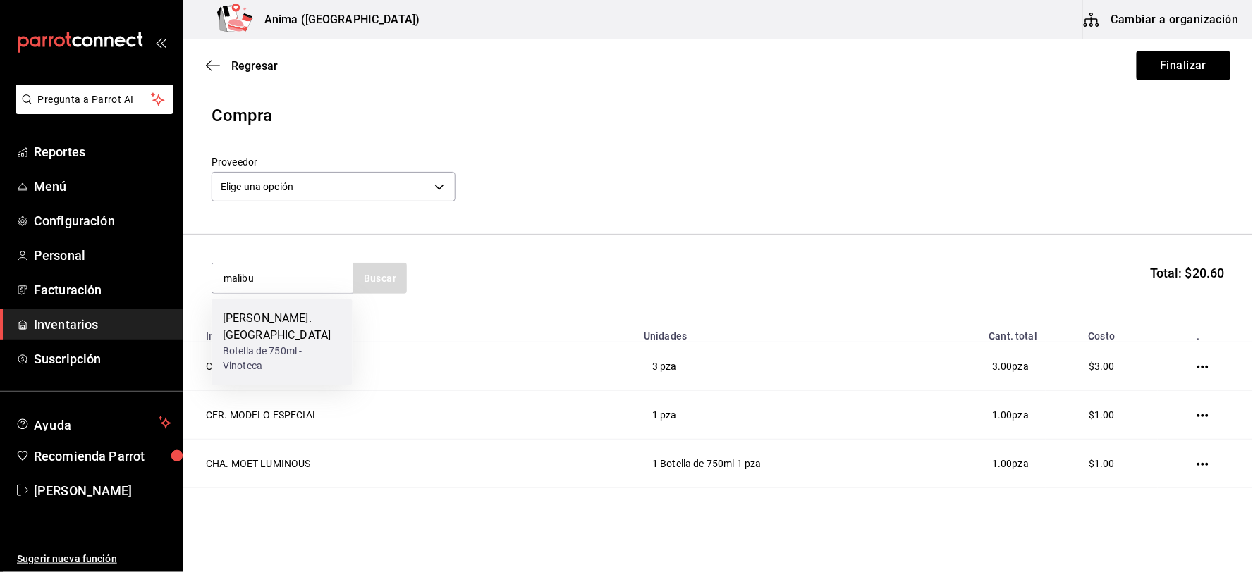
click at [313, 313] on div "[PERSON_NAME]. [GEOGRAPHIC_DATA]" at bounding box center [282, 328] width 118 height 34
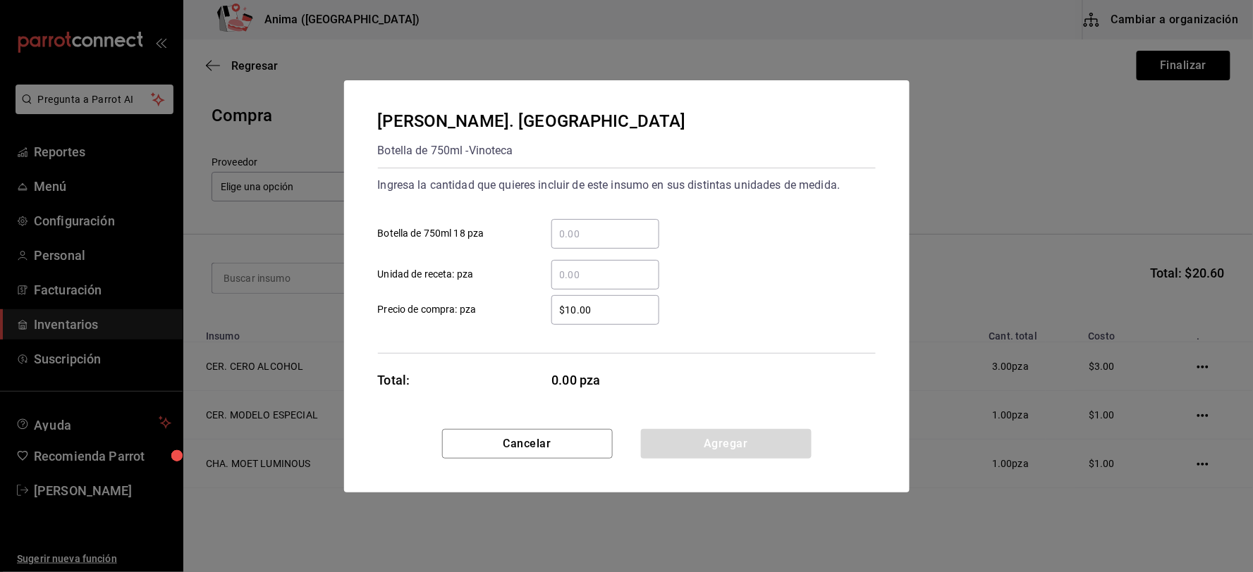
click at [623, 269] on input "​ Unidad de receta: pza" at bounding box center [605, 274] width 108 height 17
type input "8"
type input "$1"
click button "Agregar" at bounding box center [726, 444] width 171 height 30
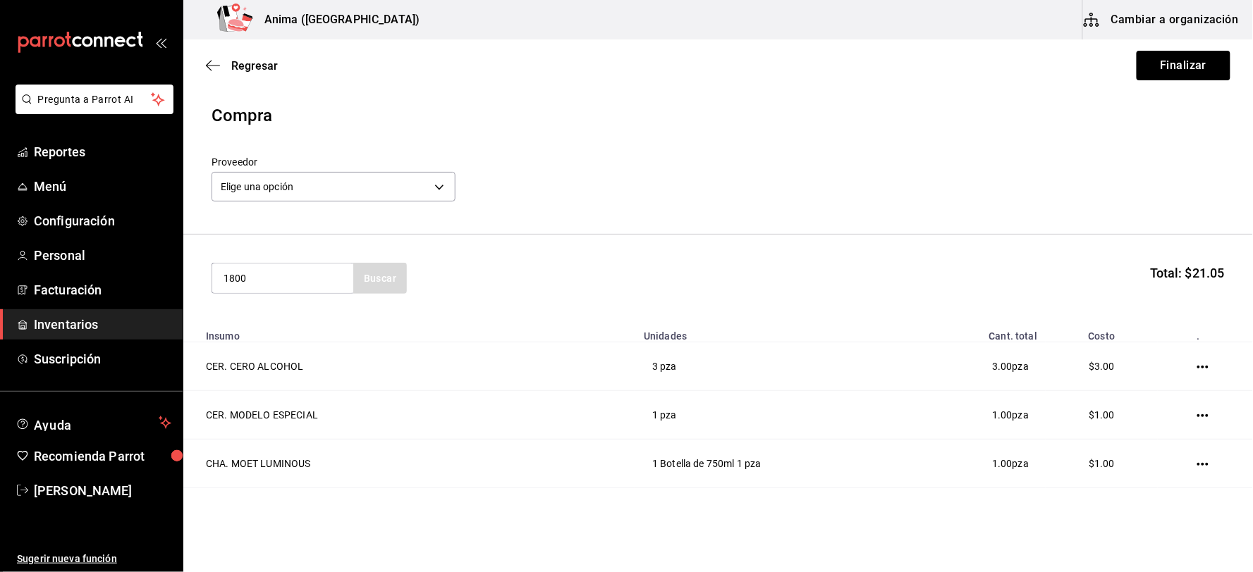
type input "1800"
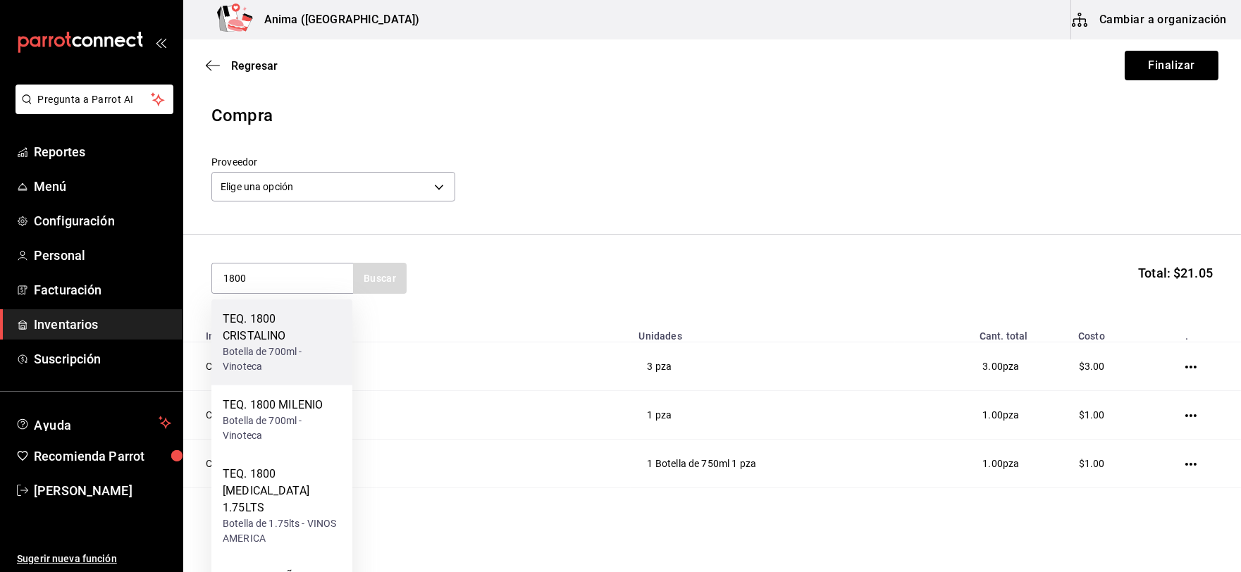
click at [276, 343] on div "TEQ. 1800 [MEDICAL_DATA] Botella de 700ml - Vinoteca" at bounding box center [282, 342] width 118 height 63
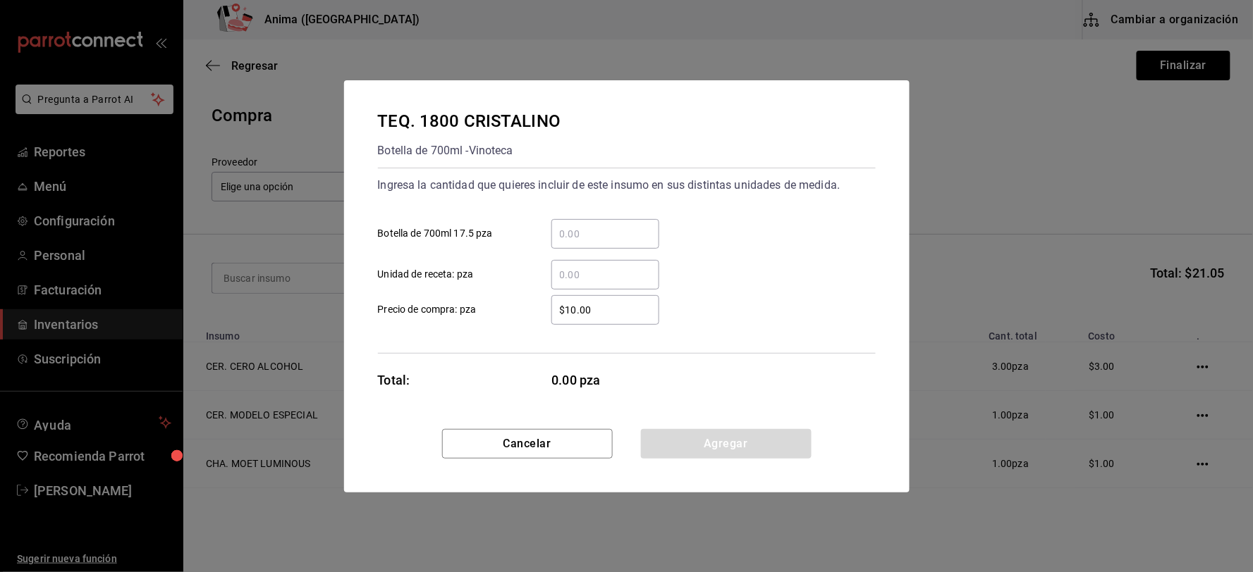
click at [616, 260] on div "​" at bounding box center [605, 275] width 108 height 30
click at [616, 266] on input "​ Unidad de receta: pza" at bounding box center [605, 274] width 108 height 17
type input "10"
type input "$1"
click button "Agregar" at bounding box center [726, 444] width 171 height 30
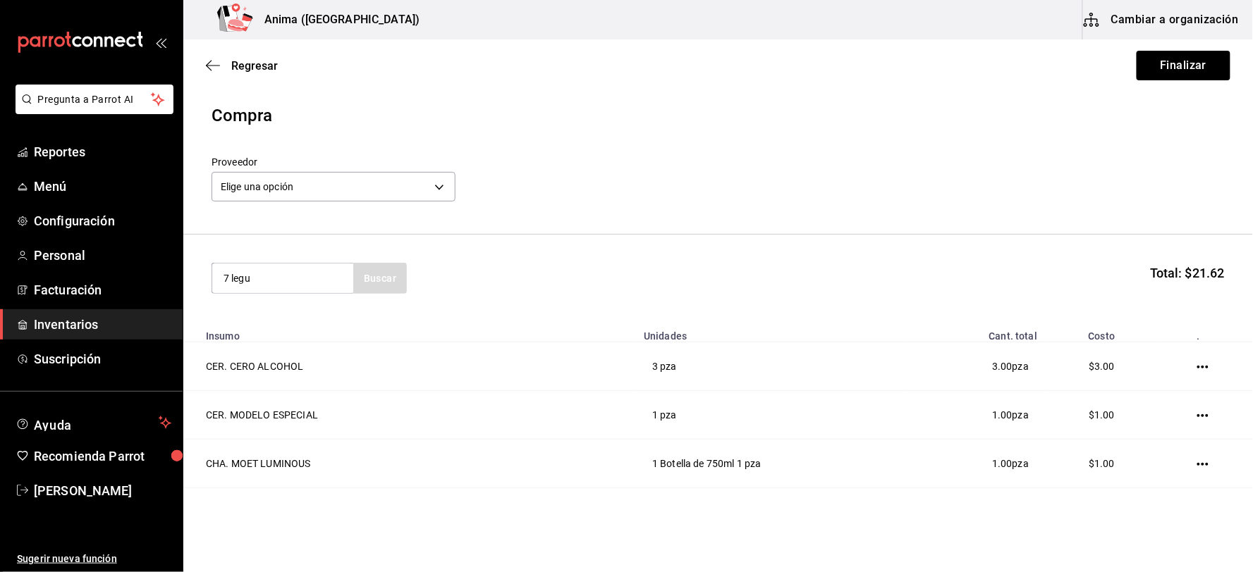
type input "7 legu"
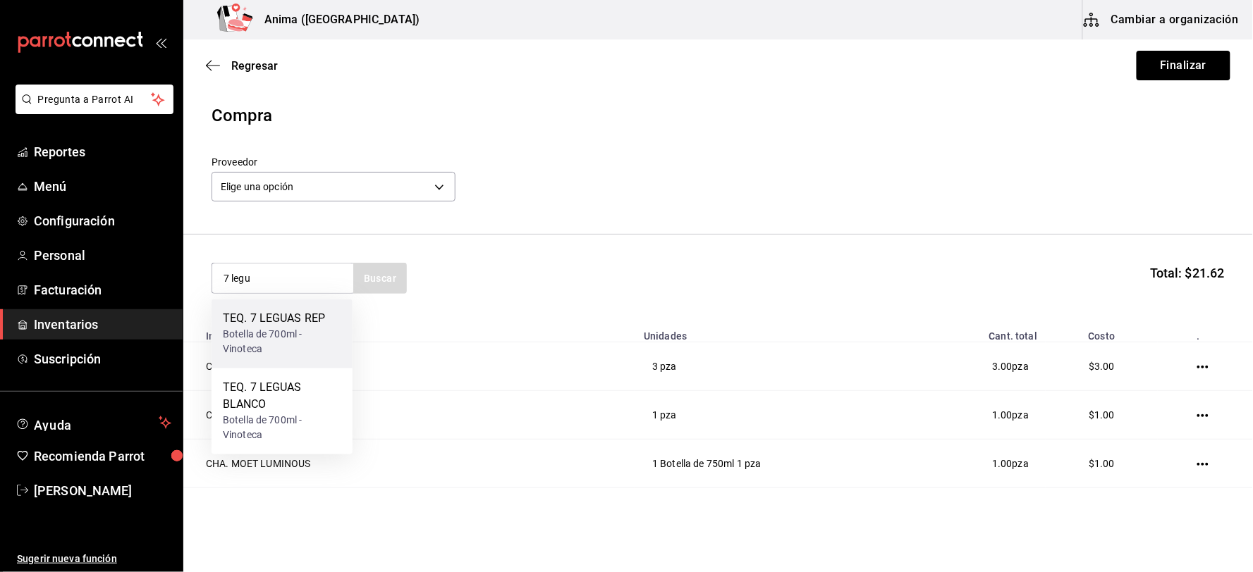
click at [317, 342] on div "Botella de 700ml - Vinoteca" at bounding box center [282, 343] width 118 height 30
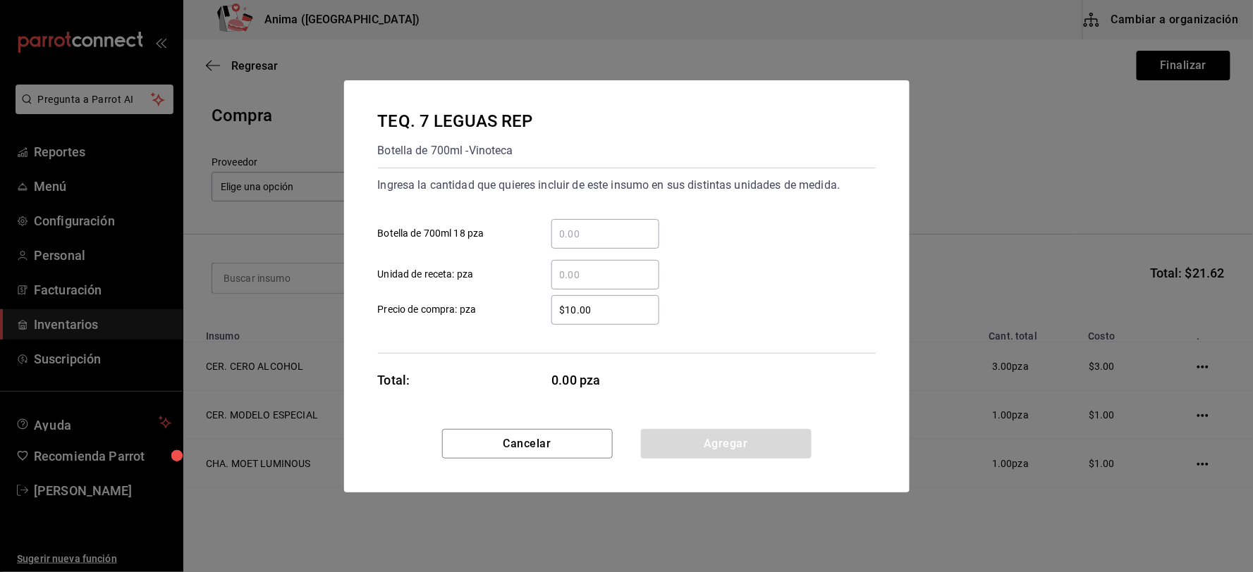
click at [625, 264] on div "​" at bounding box center [605, 275] width 108 height 30
click at [625, 266] on input "​ Unidad de receta: pza" at bounding box center [605, 274] width 108 height 17
type input "1"
click button "Agregar" at bounding box center [726, 444] width 171 height 30
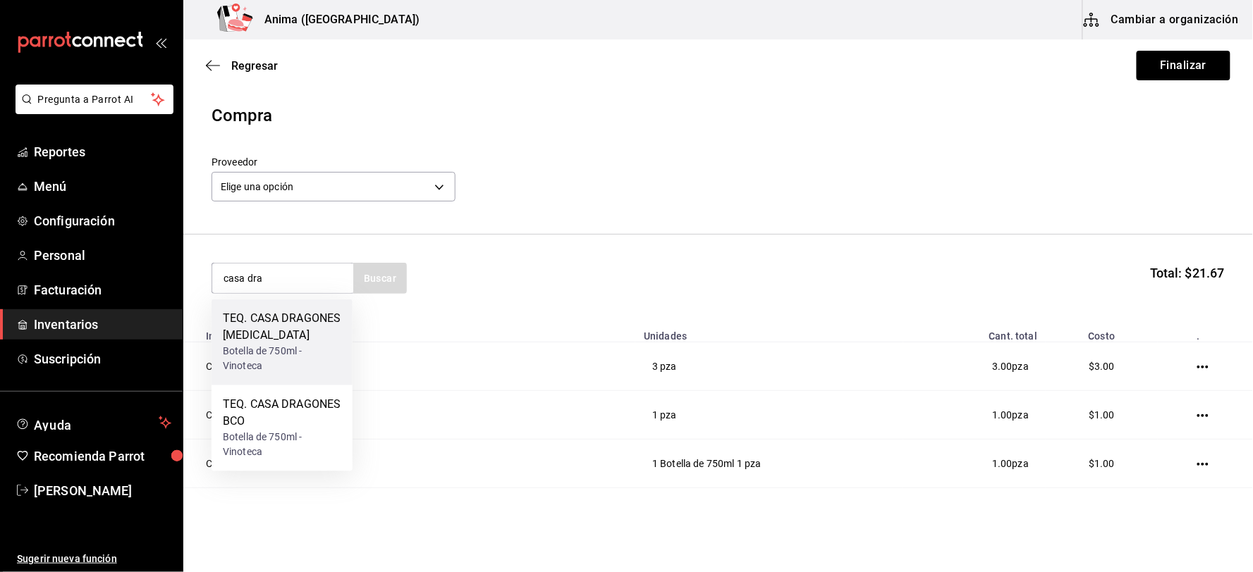
click at [302, 332] on div "TEQ. CASA DRAGONES [MEDICAL_DATA]" at bounding box center [282, 328] width 118 height 34
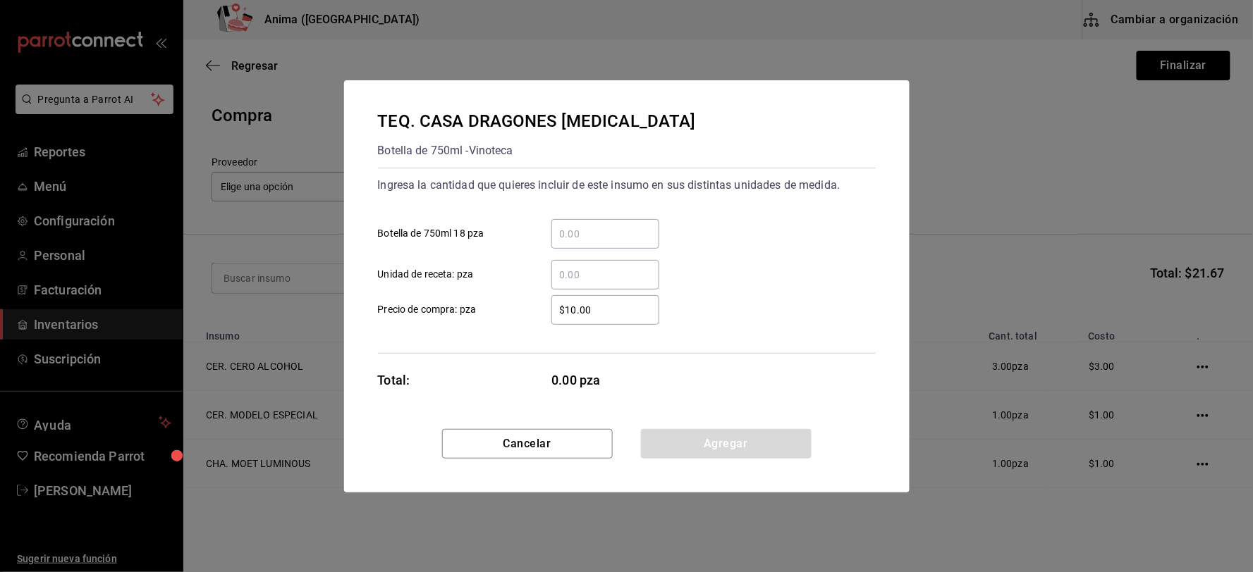
click at [633, 260] on div "​" at bounding box center [605, 275] width 108 height 30
click at [633, 266] on input "​ Unidad de receta: pza" at bounding box center [605, 274] width 108 height 17
click button "Agregar" at bounding box center [726, 444] width 171 height 30
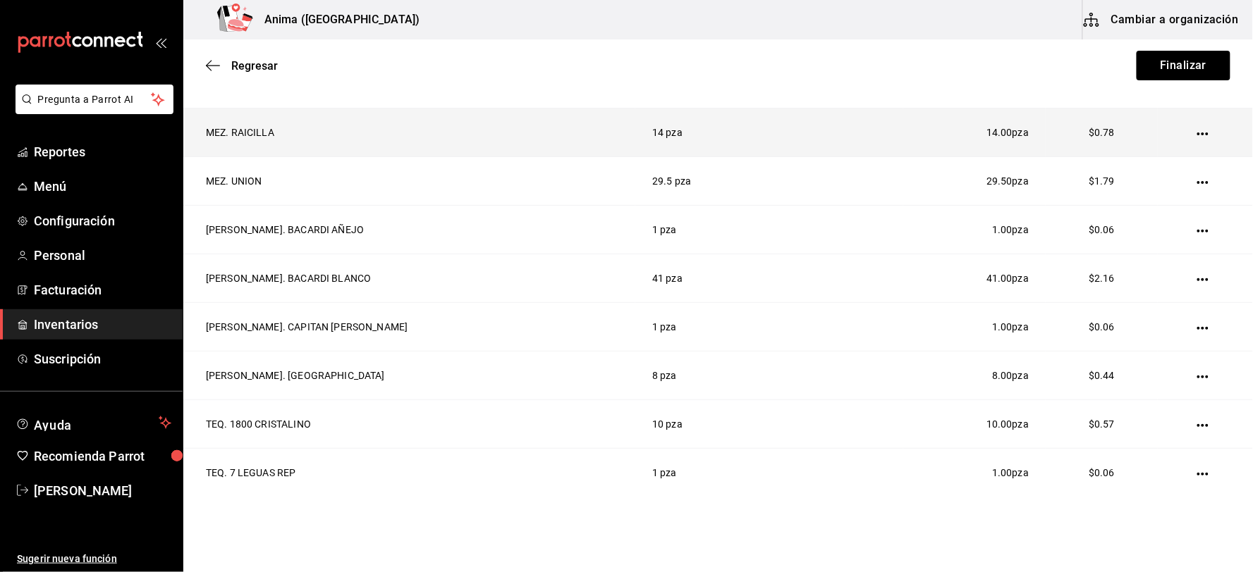
scroll to position [1501, 0]
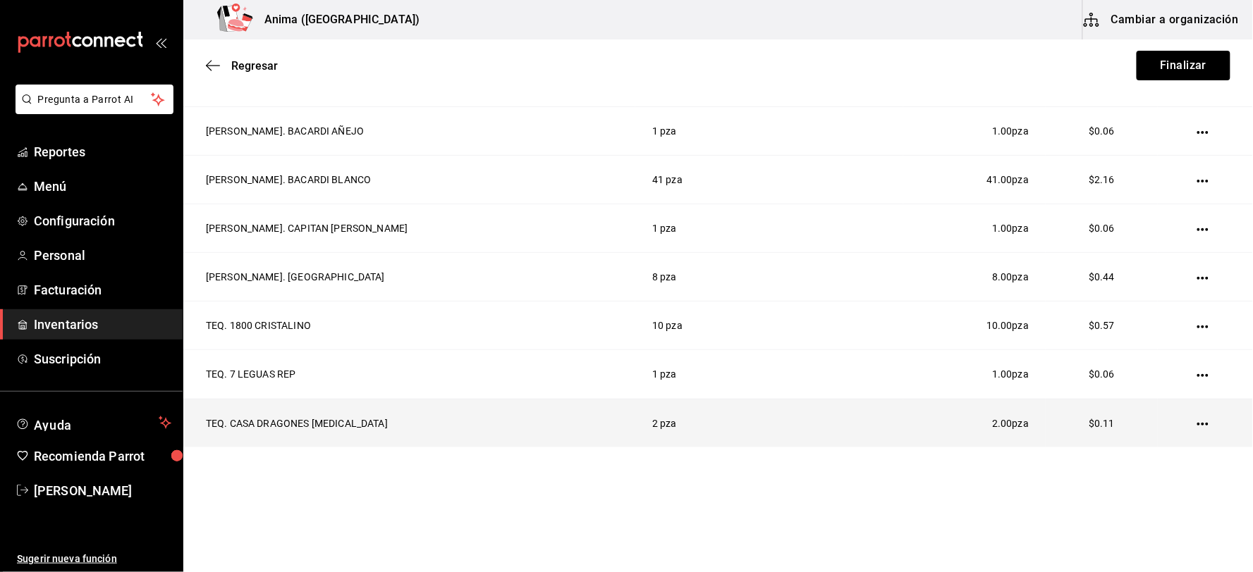
click at [1194, 424] on td at bounding box center [1204, 423] width 95 height 49
click at [1197, 424] on icon "button" at bounding box center [1202, 424] width 11 height 11
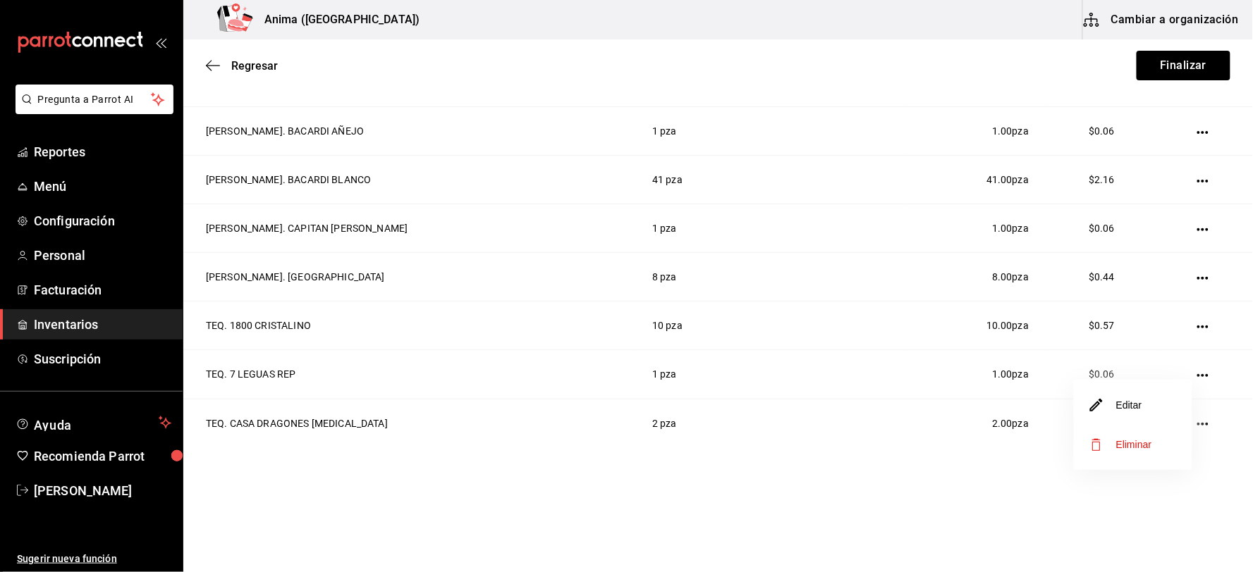
click at [1128, 435] on li "Eliminar" at bounding box center [1133, 444] width 118 height 39
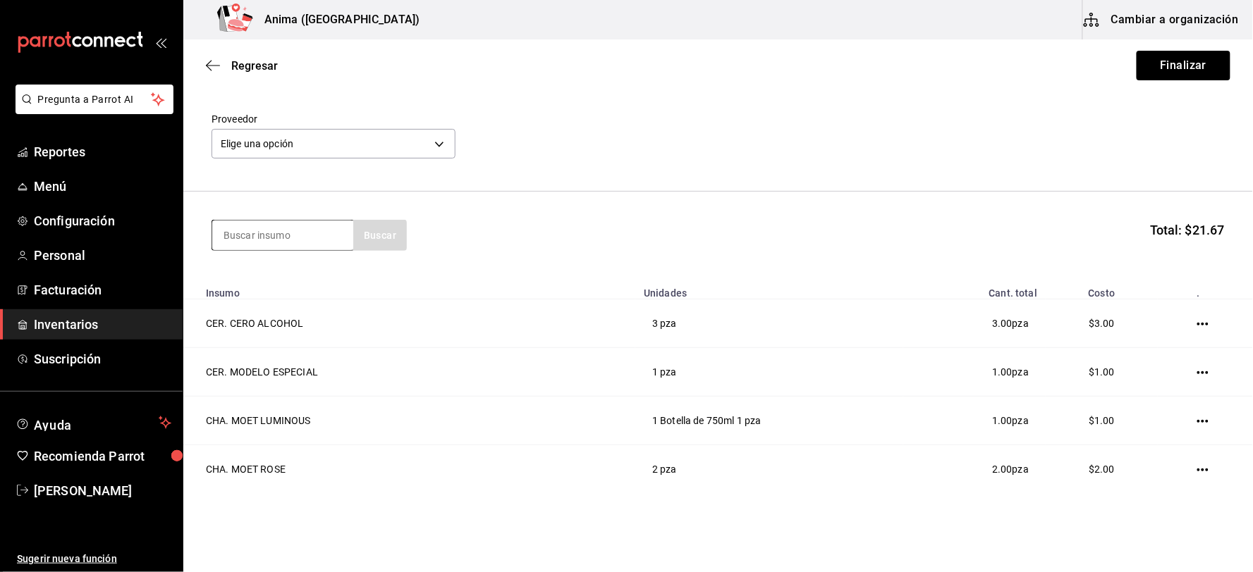
scroll to position [0, 0]
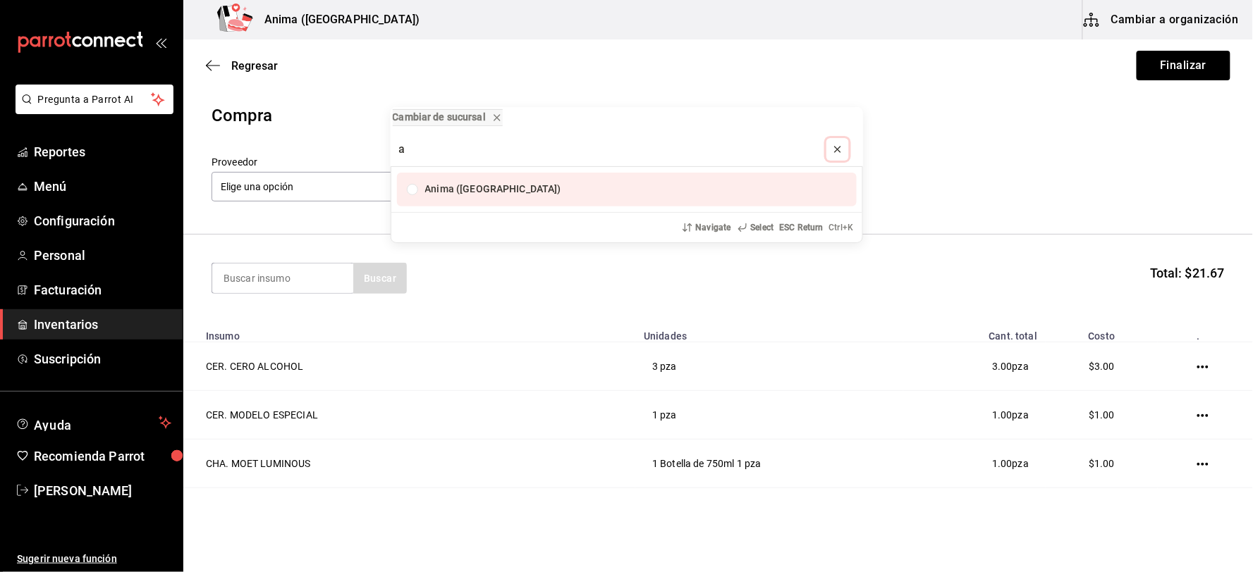
click at [840, 152] on icon "progress bar" at bounding box center [838, 150] width 6 height 6
click at [266, 285] on div "Cambiar de sucursal Anima ([GEOGRAPHIC_DATA]) Navigate Select ESC Return Ctrl+ K" at bounding box center [626, 286] width 1253 height 572
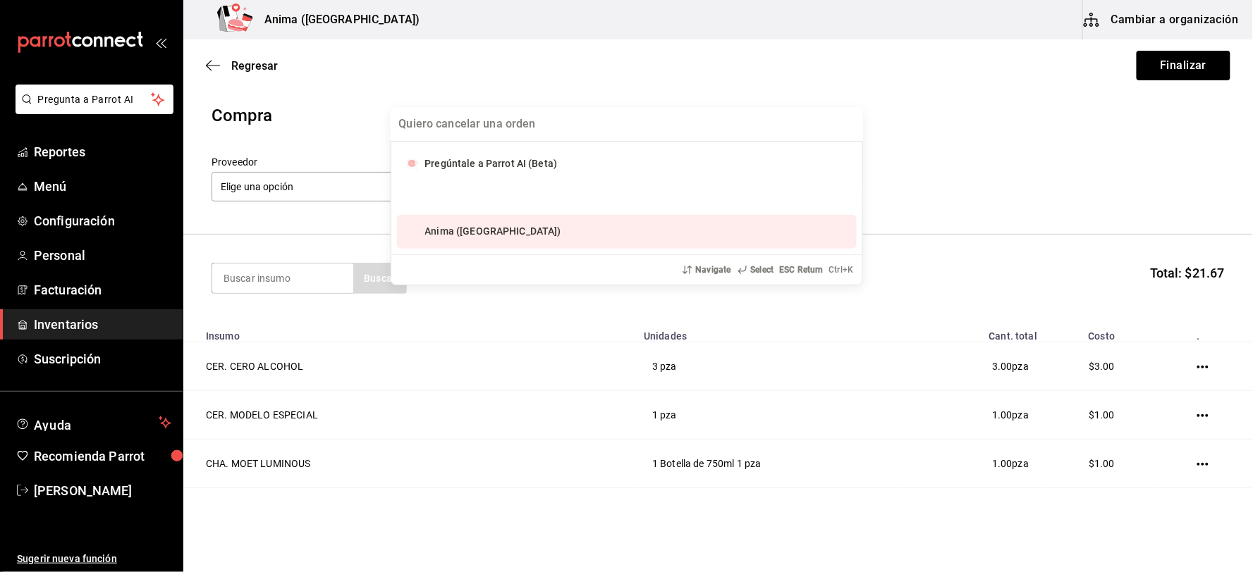
click at [269, 276] on div "Pregúntale a Parrot AI (Beta) Anima (Vallarta) Navigate Select ESC Return Ctrl+…" at bounding box center [626, 286] width 1253 height 572
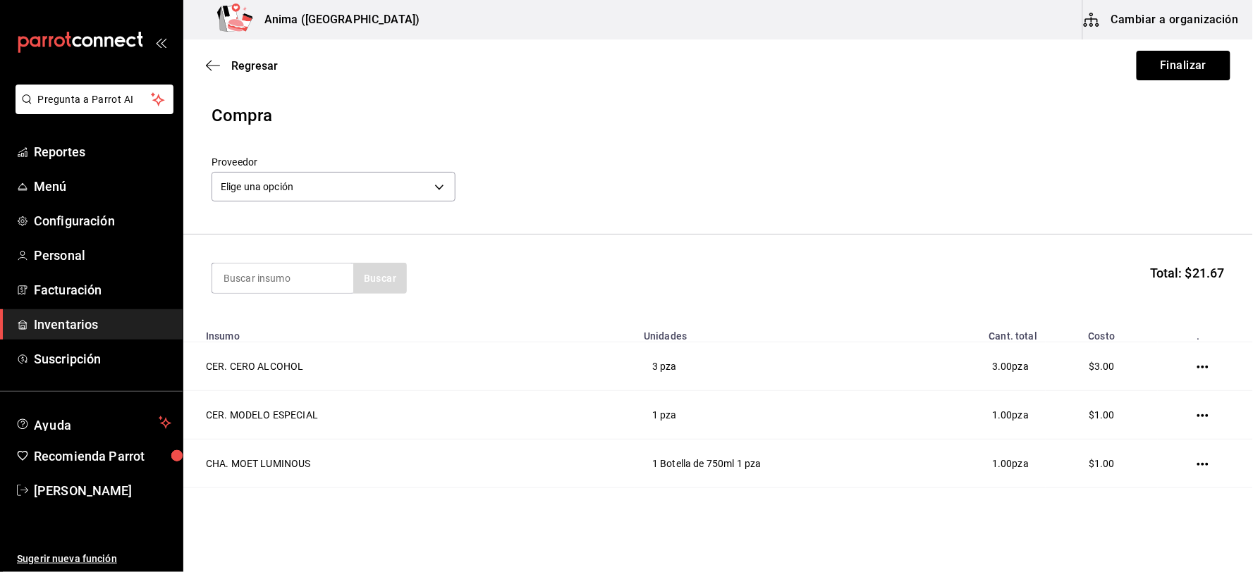
click at [269, 276] on input at bounding box center [282, 279] width 141 height 30
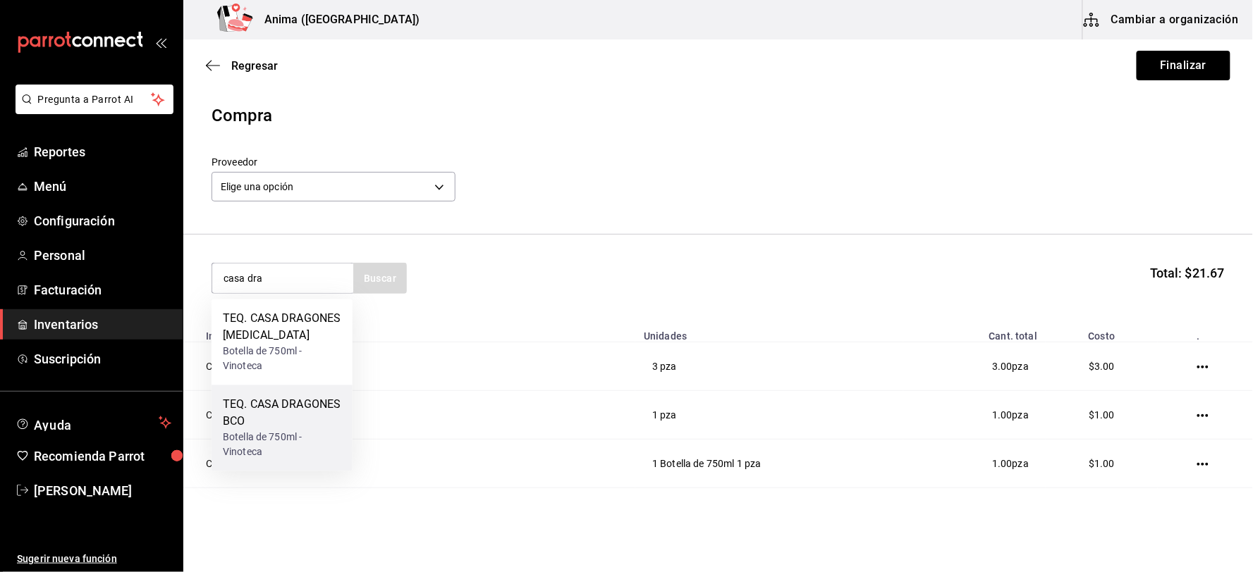
click at [288, 405] on div "TEQ. CASA DRAGONES BCO" at bounding box center [282, 414] width 118 height 34
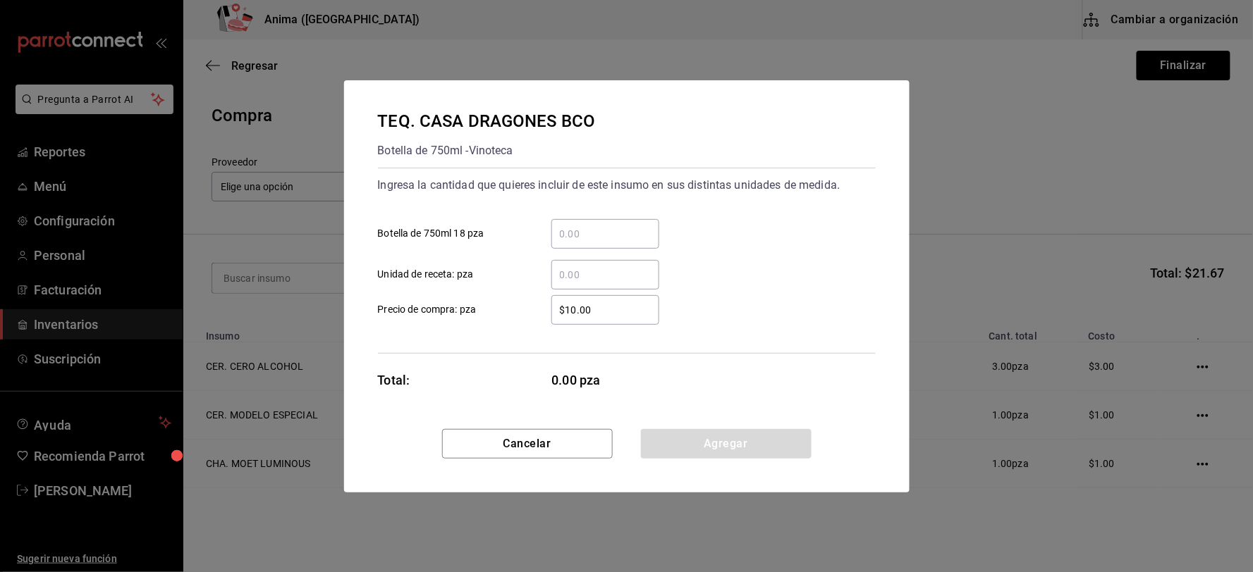
click at [604, 281] on input "​ Unidad de receta: pza" at bounding box center [605, 274] width 108 height 17
click button "Agregar" at bounding box center [726, 444] width 171 height 30
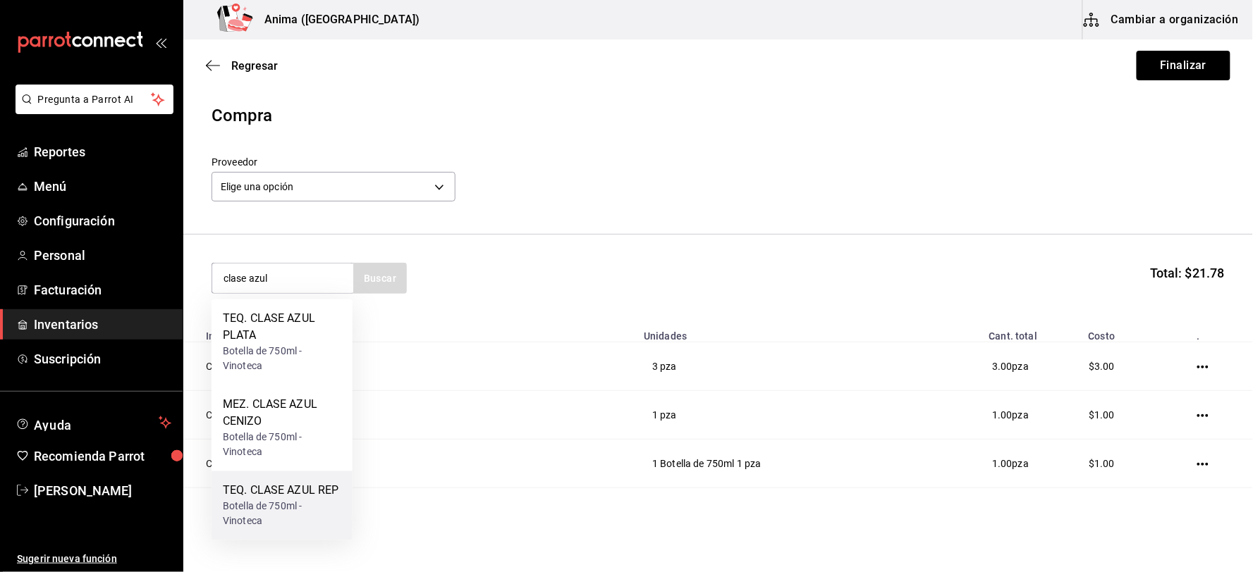
click at [270, 480] on div "TEQ. CLASE AZUL REP Botella de 750ml - Vinoteca" at bounding box center [281, 506] width 141 height 69
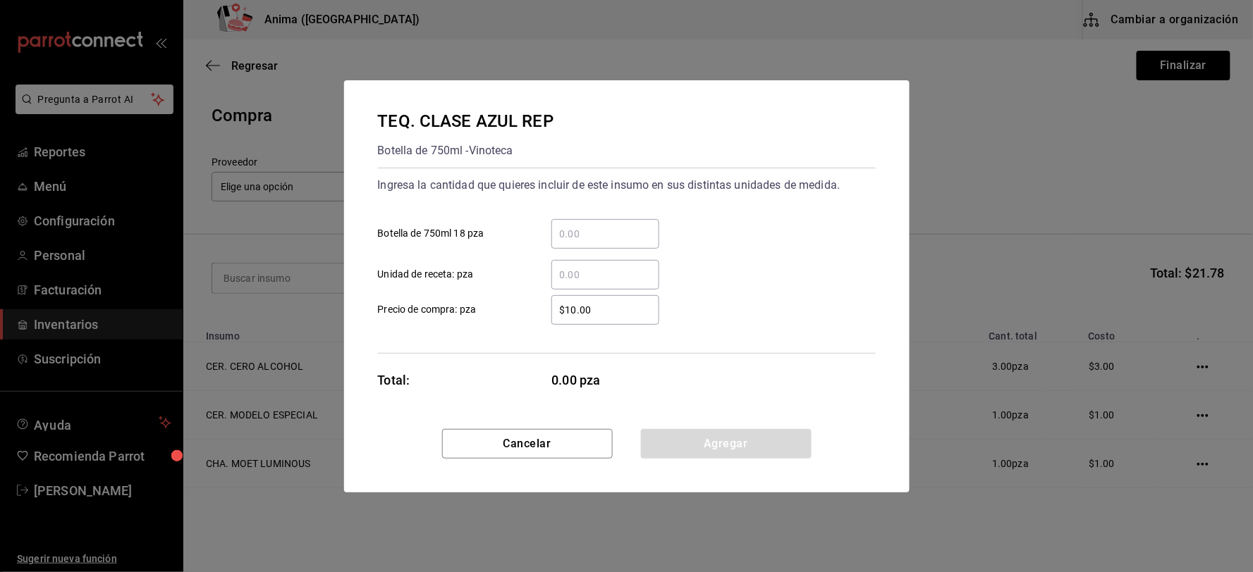
click at [612, 285] on div "​" at bounding box center [605, 275] width 108 height 30
click at [612, 283] on input "​ Unidad de receta: pza" at bounding box center [605, 274] width 108 height 17
click button "Agregar" at bounding box center [726, 444] width 171 height 30
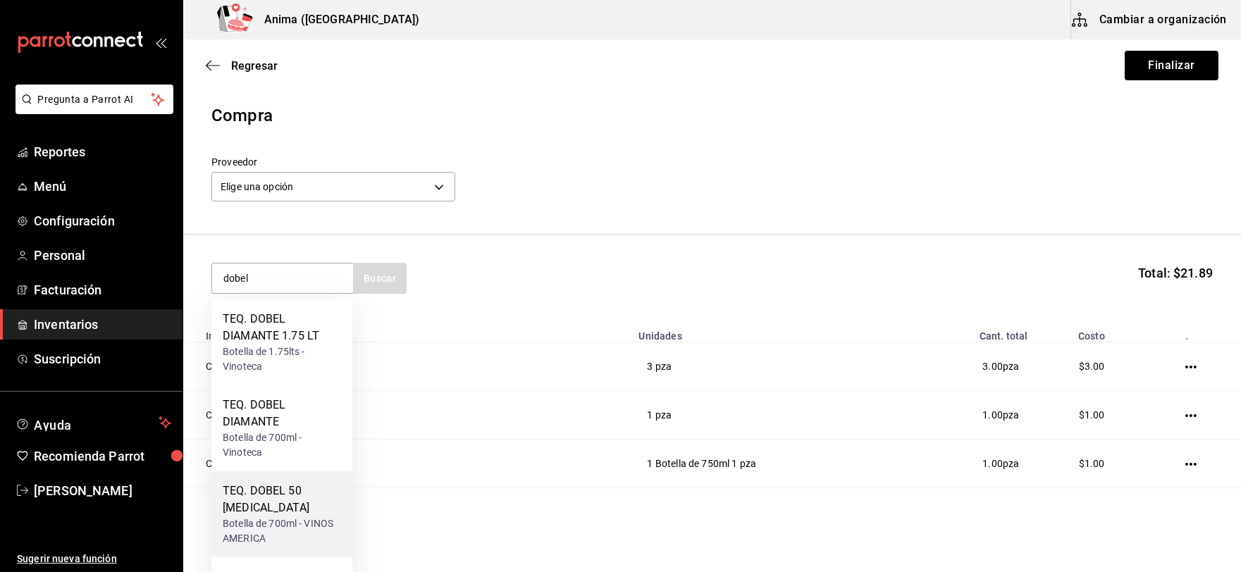
click at [275, 511] on div "TEQ. DOBEL 50 [MEDICAL_DATA]" at bounding box center [282, 500] width 118 height 34
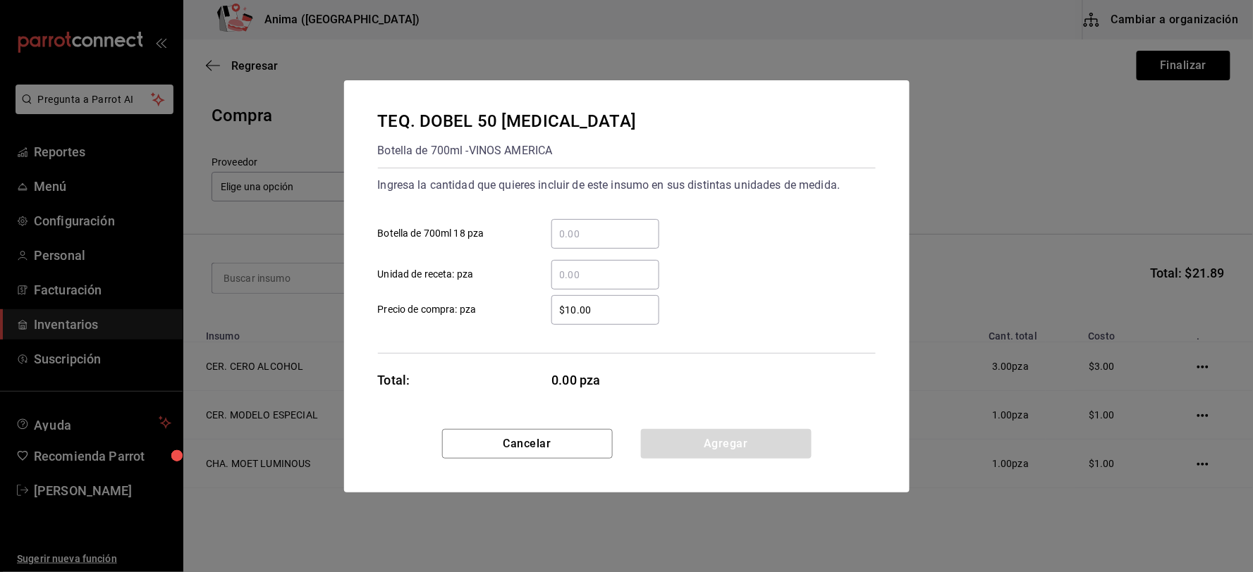
click at [602, 280] on input "​ Unidad de receta: pza" at bounding box center [605, 274] width 108 height 17
click button "Agregar" at bounding box center [726, 444] width 171 height 30
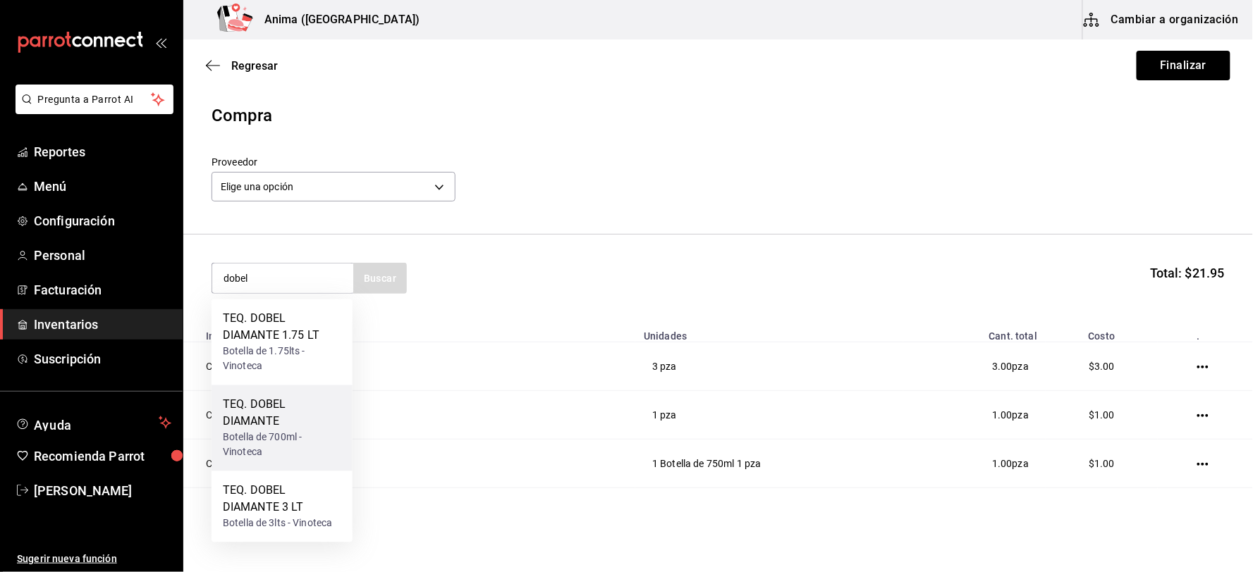
click at [285, 399] on div "TEQ. DOBEL DIAMANTE" at bounding box center [282, 414] width 118 height 34
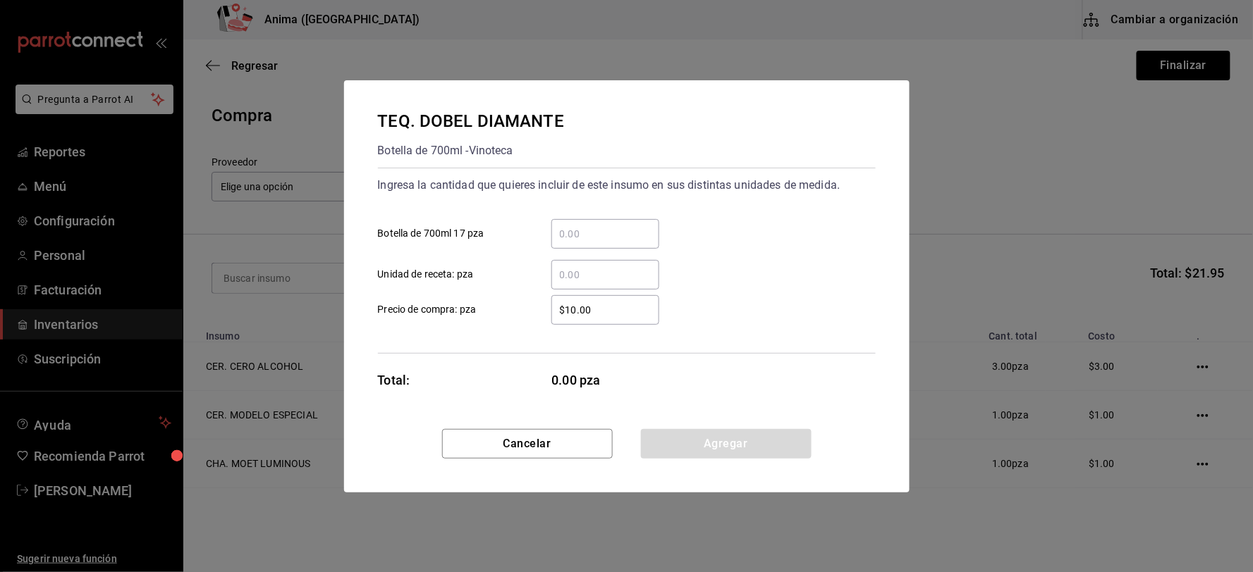
click at [573, 266] on input "​ Unidad de receta: pza" at bounding box center [605, 274] width 108 height 17
click button "Agregar" at bounding box center [726, 444] width 171 height 30
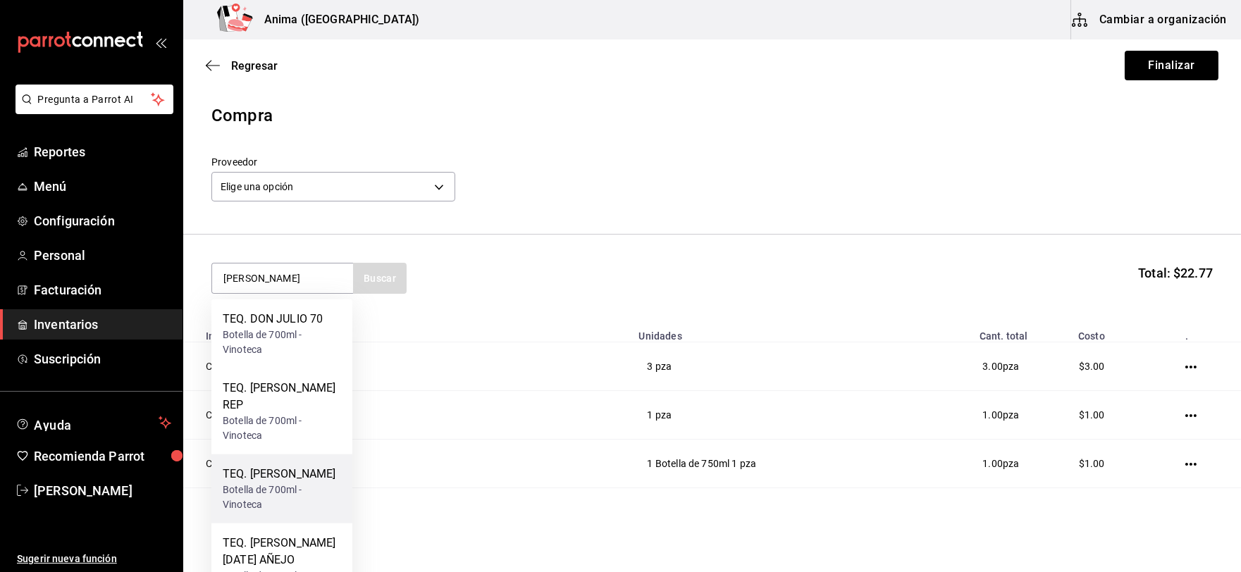
click at [278, 483] on div "Botella de 700ml - Vinoteca" at bounding box center [282, 498] width 118 height 30
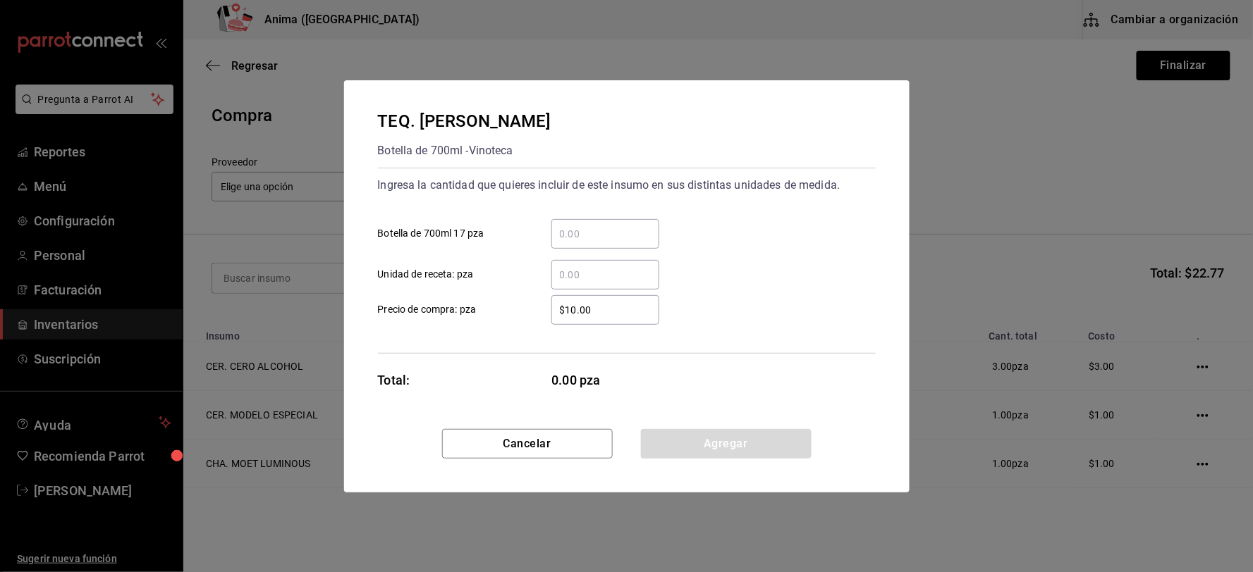
click at [586, 273] on input "​ Unidad de receta: pza" at bounding box center [605, 274] width 108 height 17
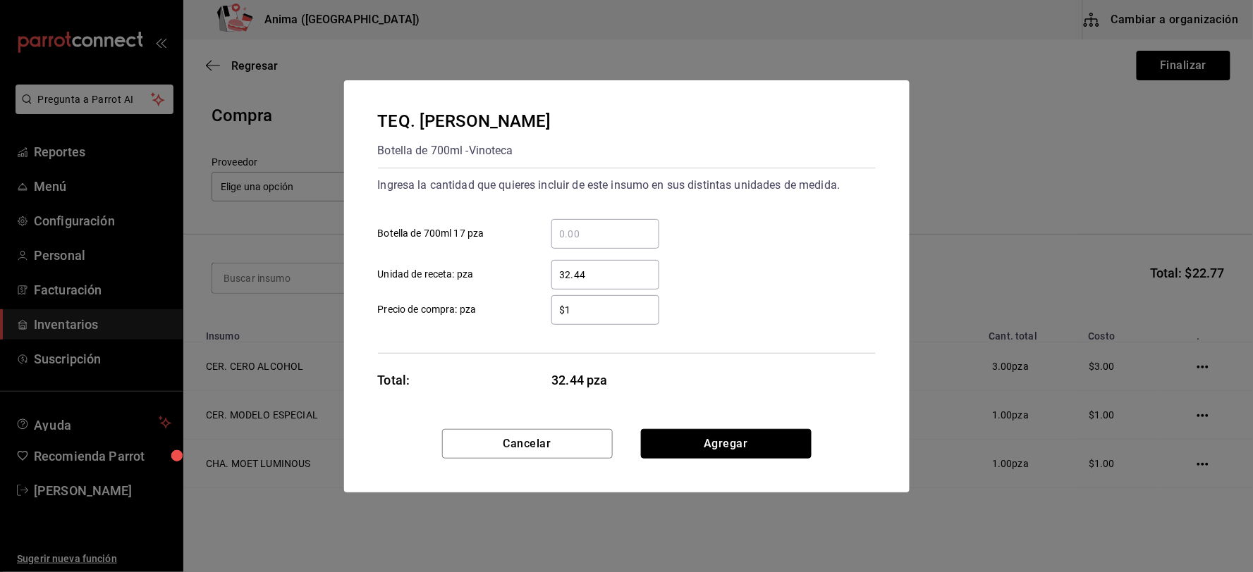
click button "Agregar" at bounding box center [726, 444] width 171 height 30
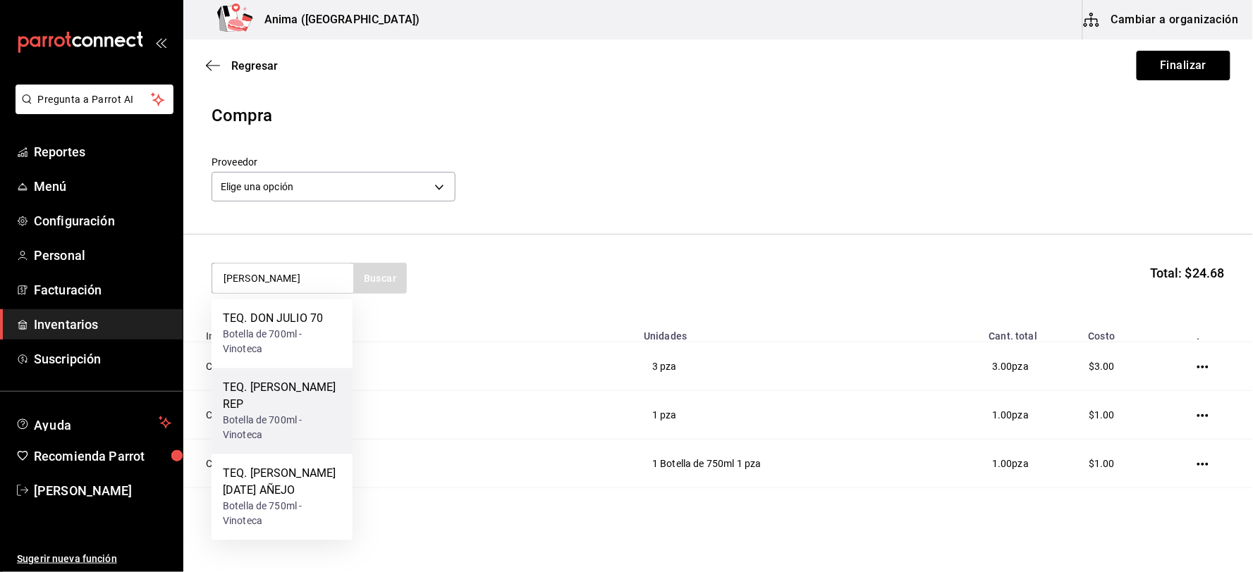
click at [293, 417] on div "Botella de 700ml - Vinoteca" at bounding box center [282, 429] width 118 height 30
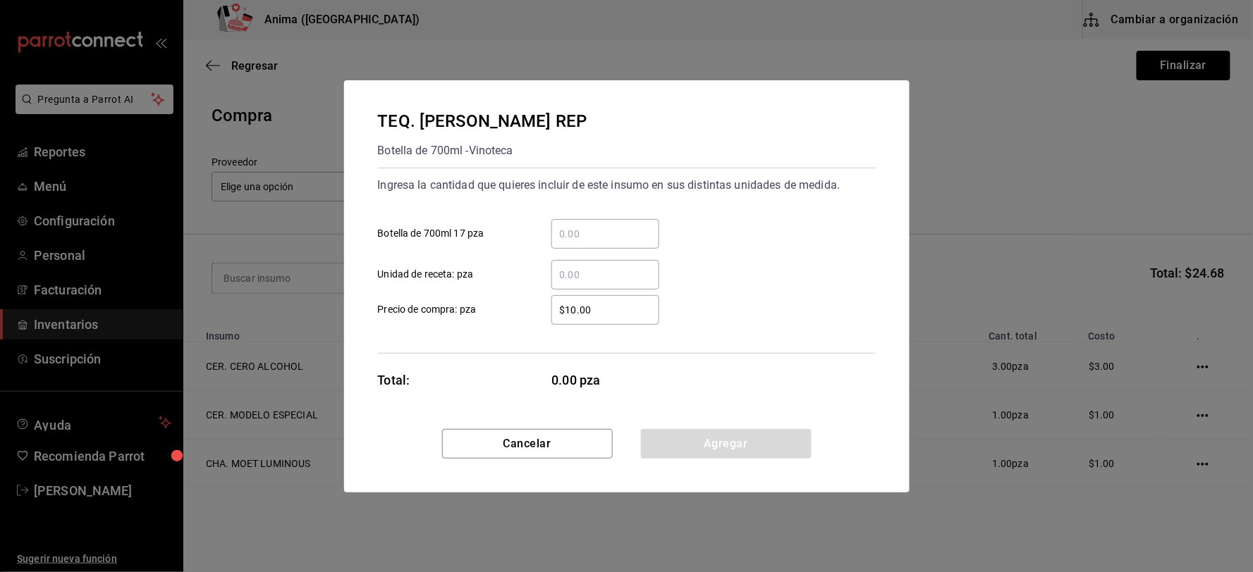
click at [578, 272] on input "​ Unidad de receta: pza" at bounding box center [605, 274] width 108 height 17
click button "Agregar" at bounding box center [726, 444] width 171 height 30
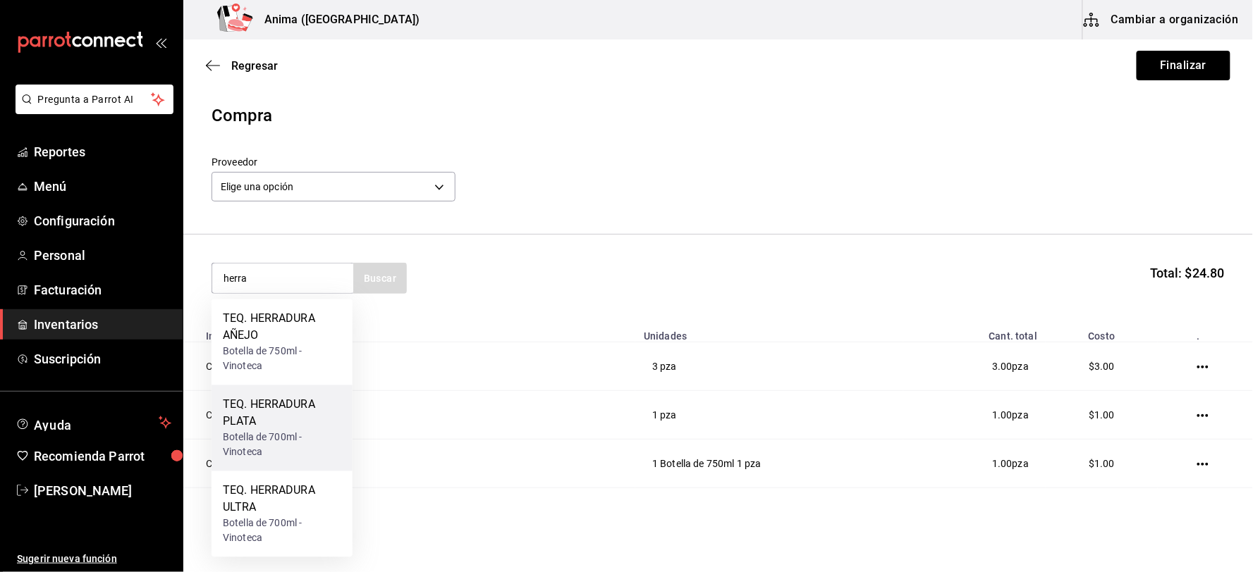
click at [309, 431] on div "Botella de 700ml - Vinoteca" at bounding box center [282, 446] width 118 height 30
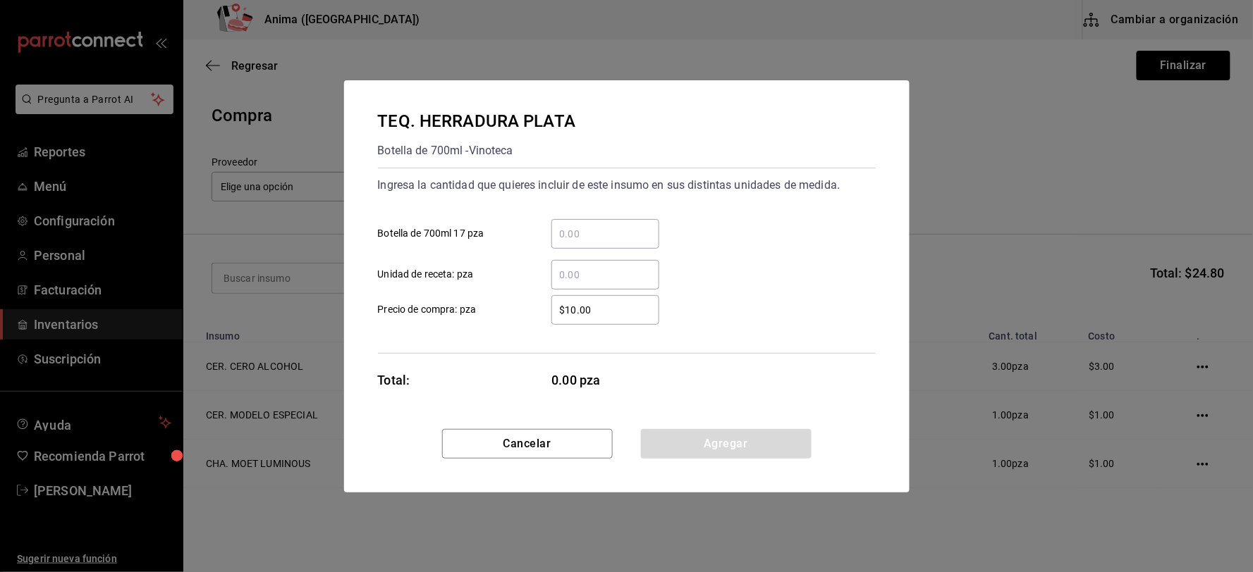
click at [613, 272] on input "​ Unidad de receta: pza" at bounding box center [605, 274] width 108 height 17
click button "Agregar" at bounding box center [726, 444] width 171 height 30
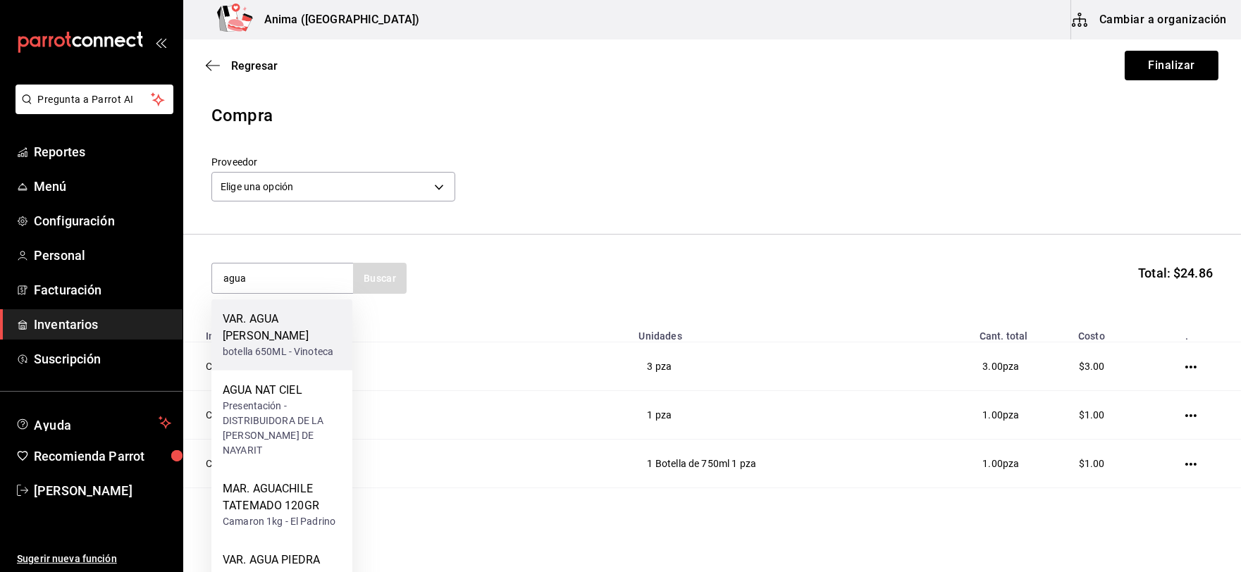
click at [312, 345] on div "botella 650ML - Vinoteca" at bounding box center [282, 352] width 118 height 15
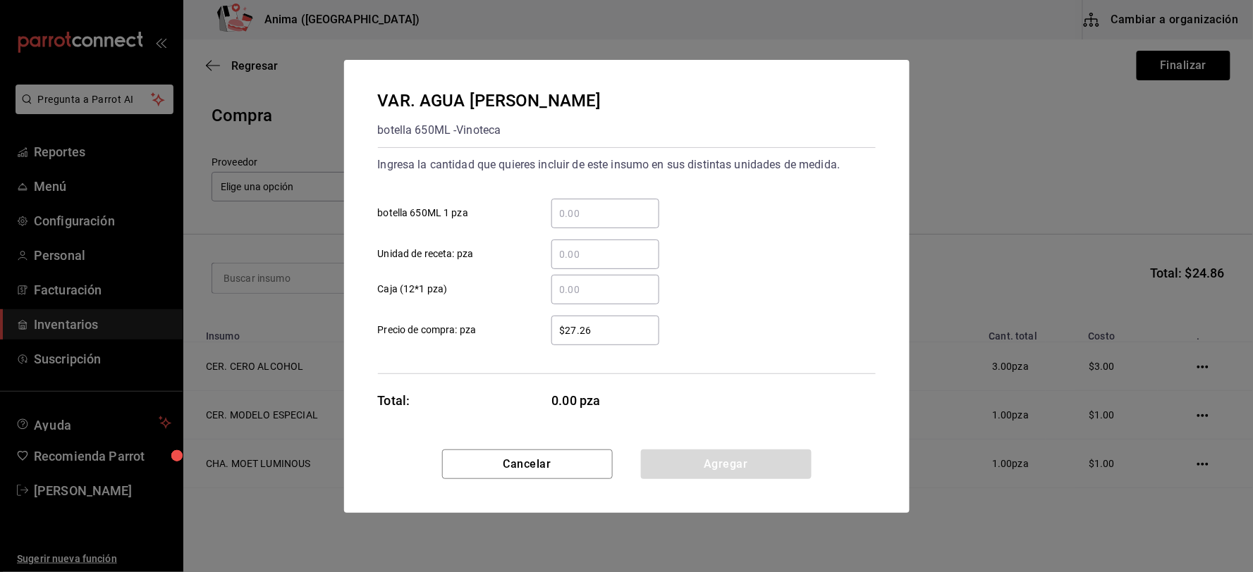
click at [563, 279] on div "​" at bounding box center [605, 290] width 108 height 30
click at [563, 281] on input "​ Caja (12*1 pza)" at bounding box center [605, 289] width 108 height 17
click at [576, 262] on input "​ Unidad de receta: pza" at bounding box center [605, 254] width 108 height 17
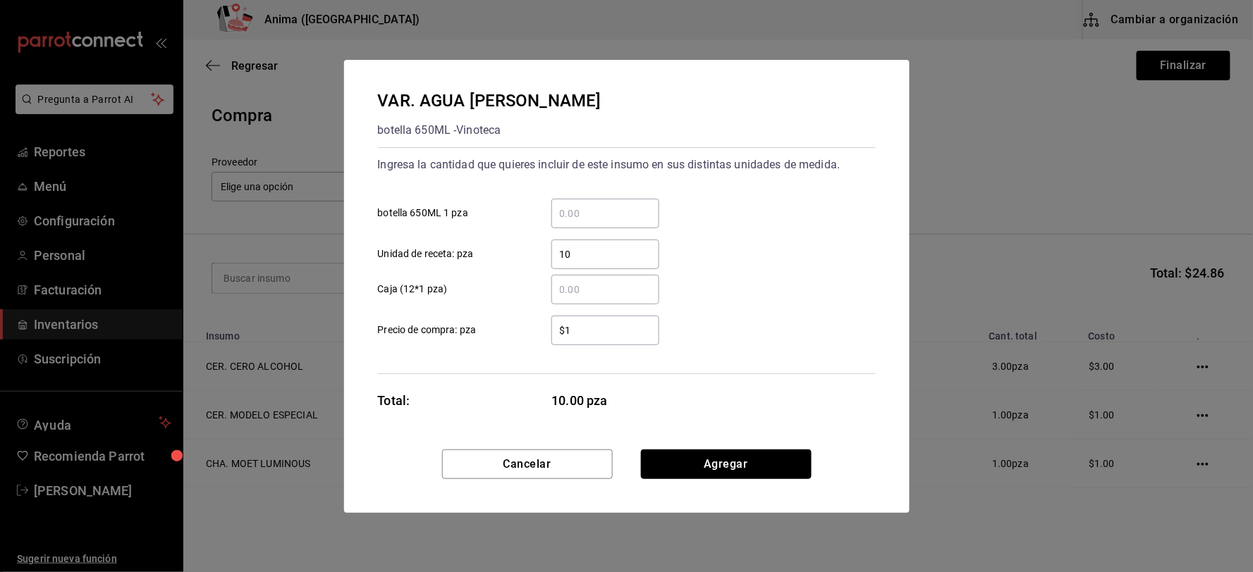
click button "Agregar" at bounding box center [726, 465] width 171 height 30
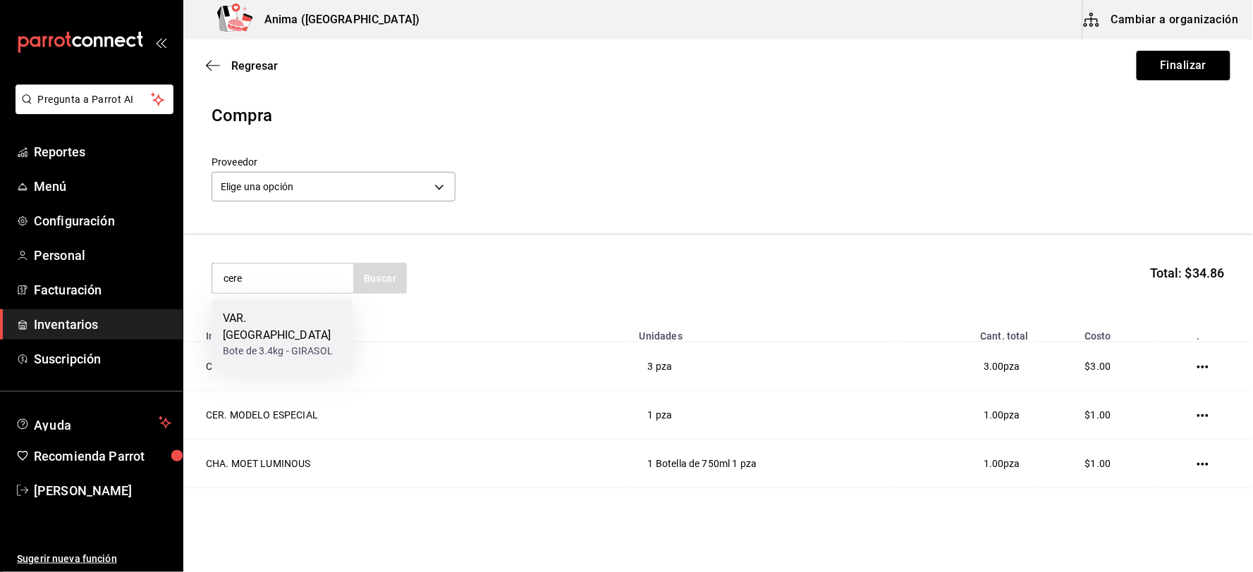
click at [309, 317] on div "VAR. [GEOGRAPHIC_DATA]" at bounding box center [282, 328] width 118 height 34
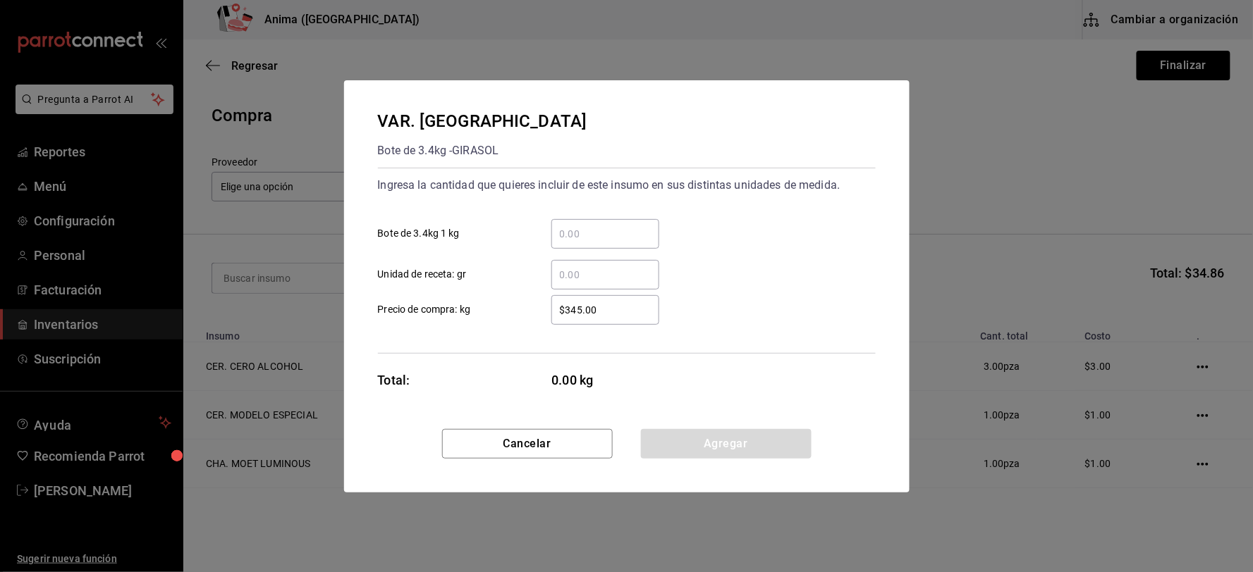
click at [589, 270] on input "​ Unidad de receta: gr" at bounding box center [605, 274] width 108 height 17
click at [600, 231] on input "​ Bote de 3.4kg 1 kg" at bounding box center [605, 234] width 108 height 17
click button "Agregar" at bounding box center [726, 444] width 171 height 30
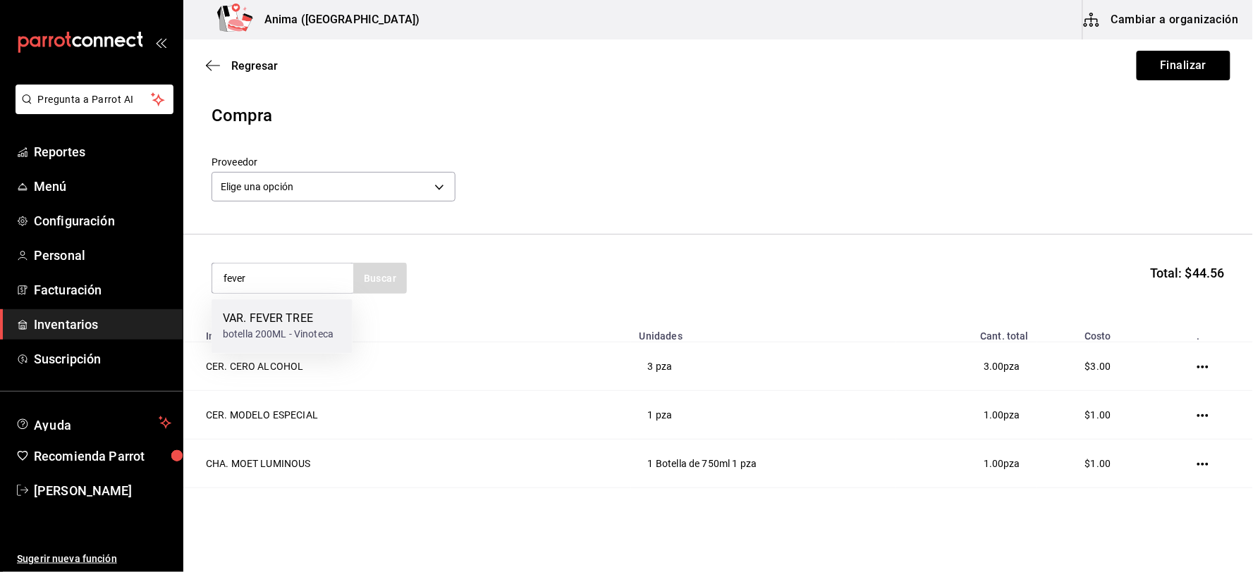
click at [305, 329] on div "botella 200ML - Vinoteca" at bounding box center [278, 335] width 111 height 15
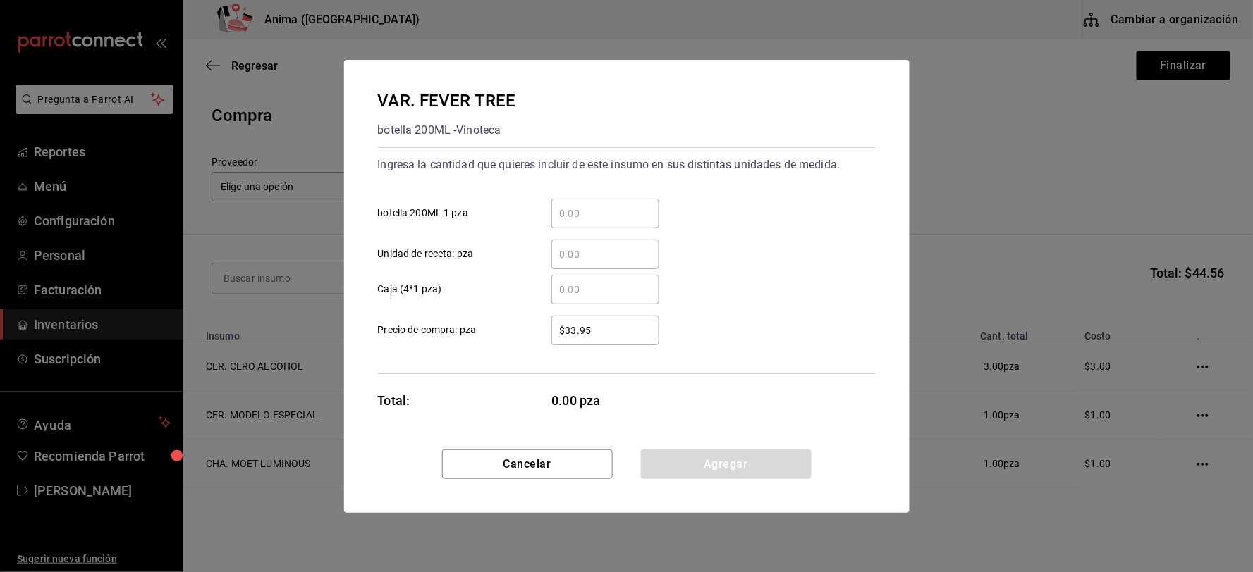
click at [605, 234] on div "​ Unidad de receta: pza" at bounding box center [621, 248] width 509 height 41
click at [598, 250] on input "​ Unidad de receta: pza" at bounding box center [605, 254] width 108 height 17
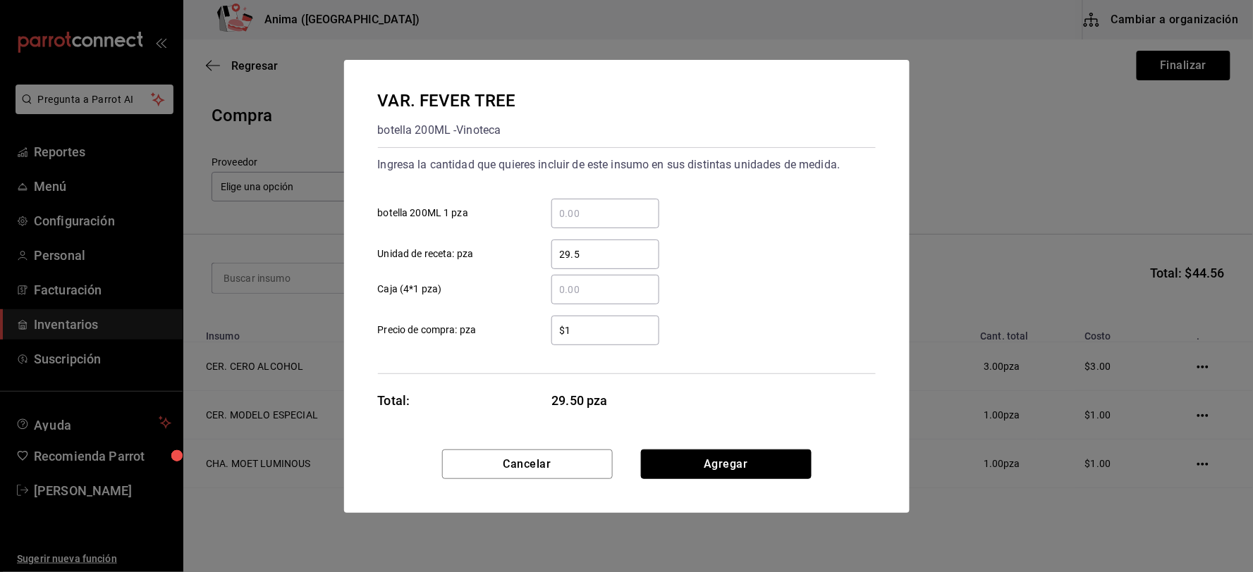
click button "Agregar" at bounding box center [726, 465] width 171 height 30
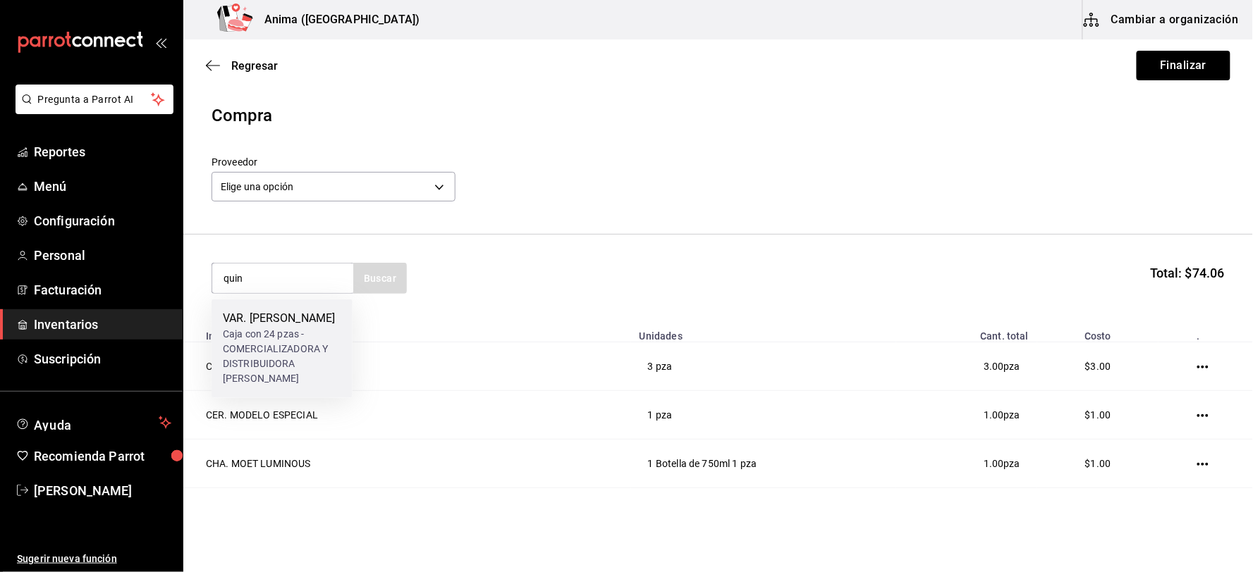
click at [307, 343] on div "Caja con 24 pzas - COMERCIALIZADORA Y DISTRIBUIDORA [PERSON_NAME]" at bounding box center [282, 357] width 118 height 59
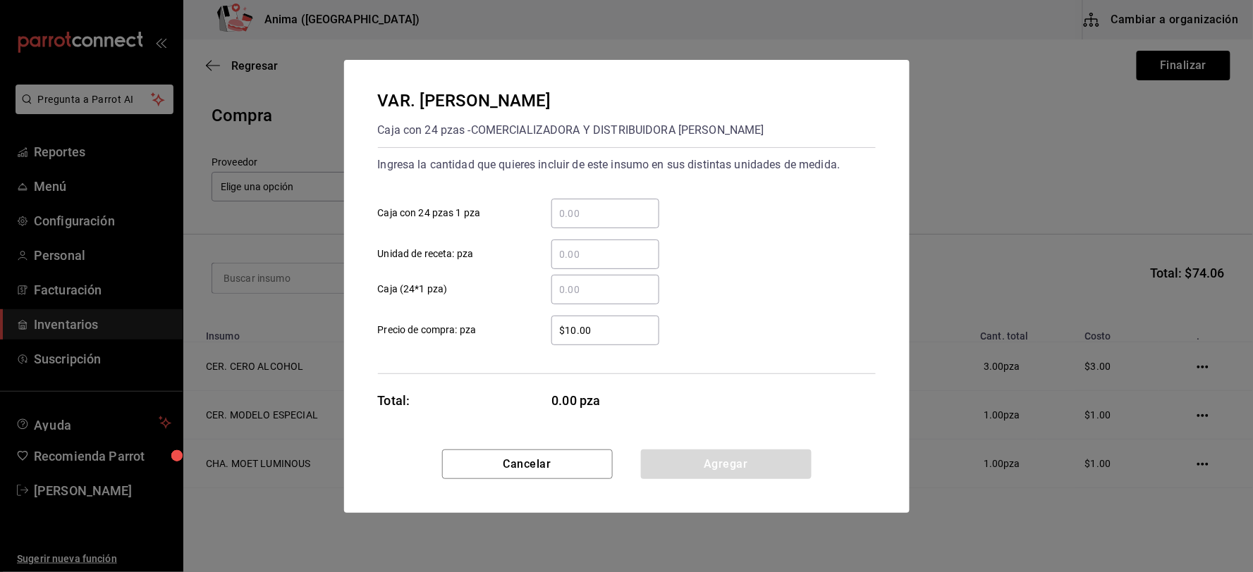
click at [593, 250] on input "​ Unidad de receta: pza" at bounding box center [605, 254] width 108 height 17
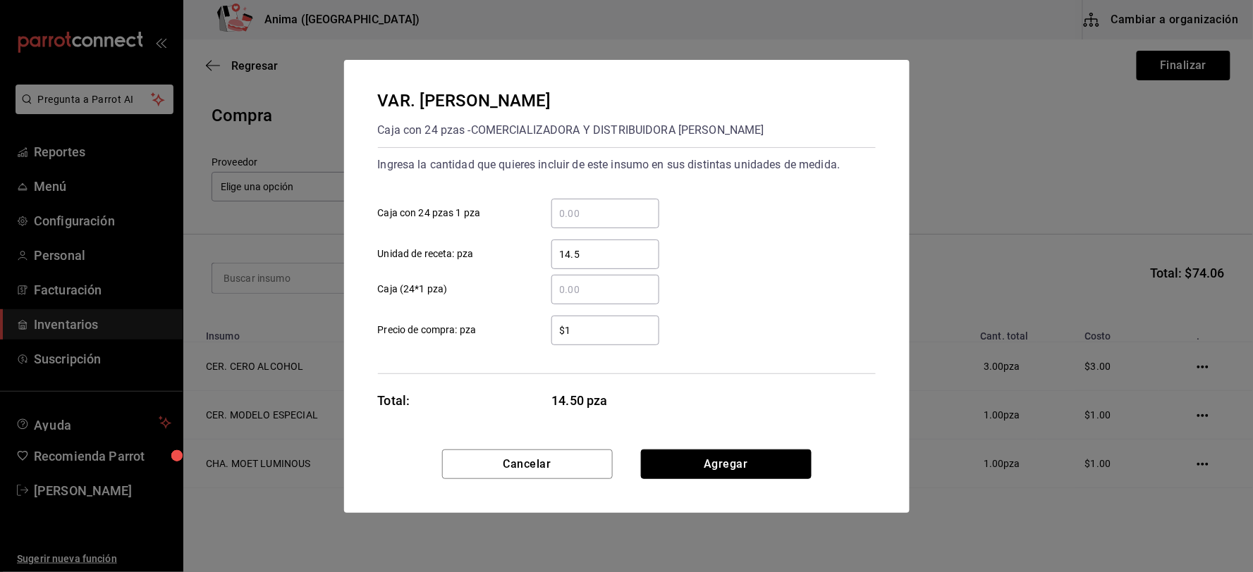
click button "Agregar" at bounding box center [726, 465] width 171 height 30
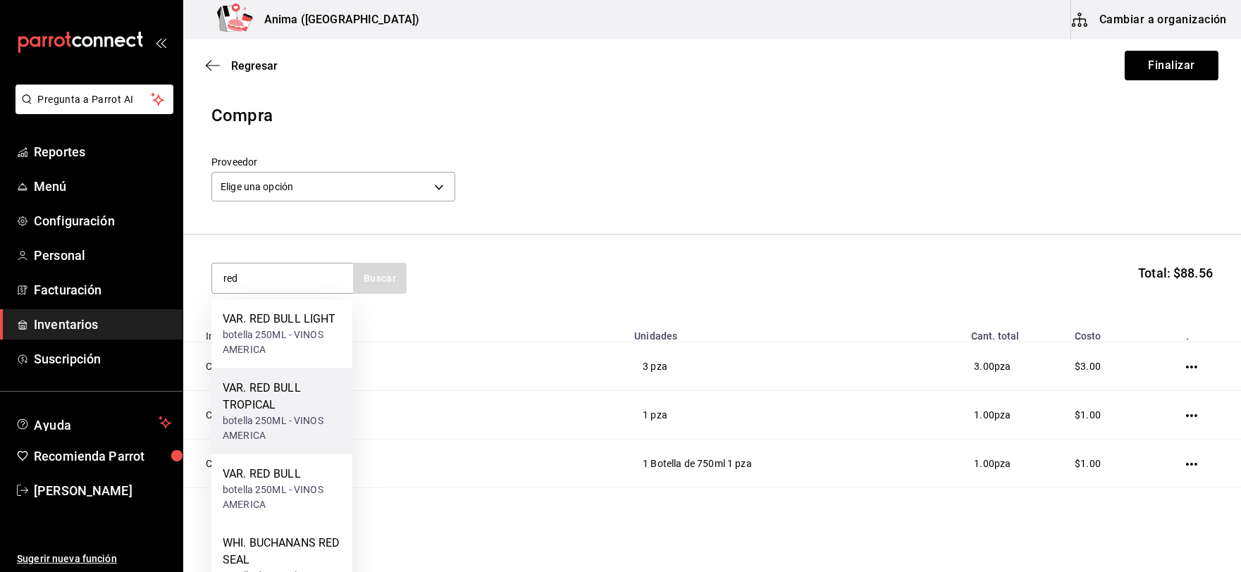
click at [279, 424] on div "botella 250ML - VINOS AMERICA" at bounding box center [282, 429] width 118 height 30
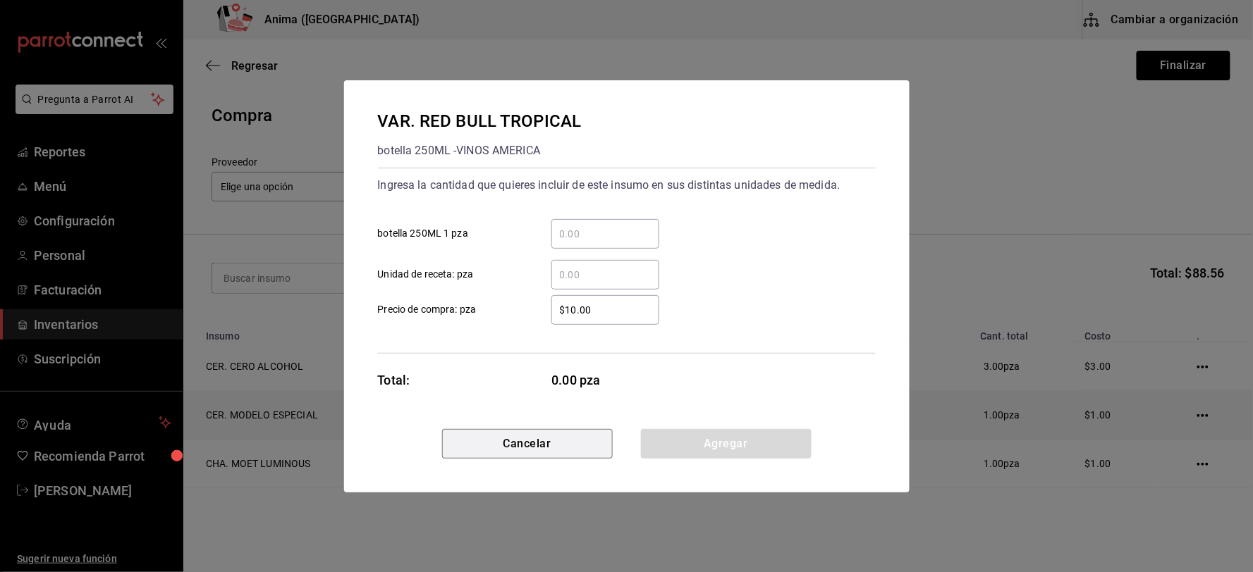
click at [560, 433] on button "Cancelar" at bounding box center [527, 444] width 171 height 30
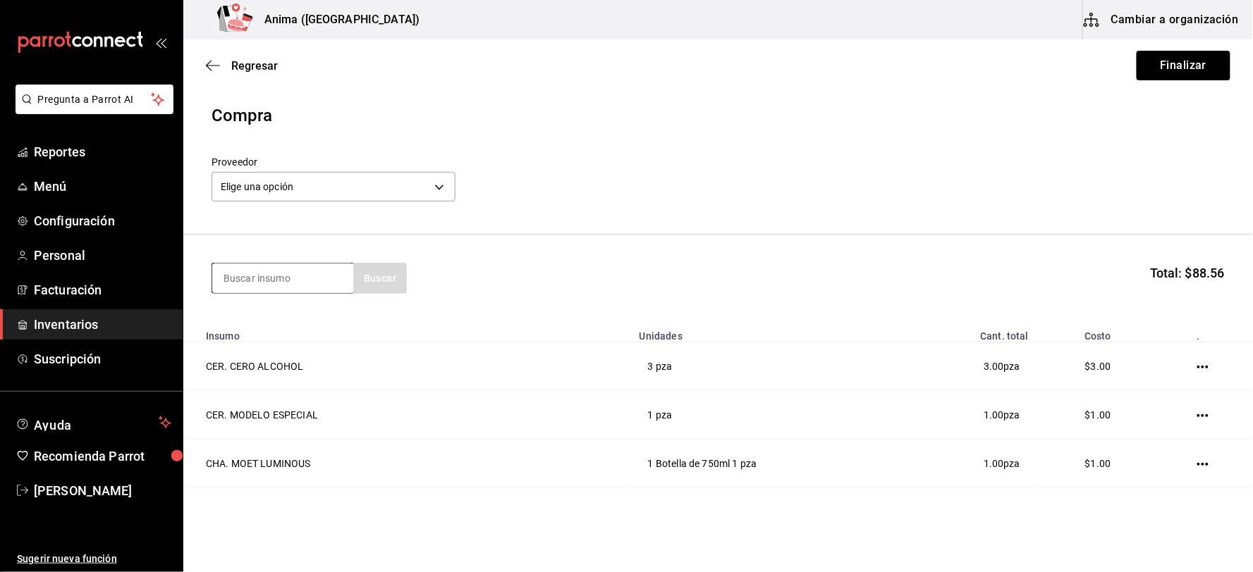
click at [275, 269] on input at bounding box center [282, 279] width 141 height 30
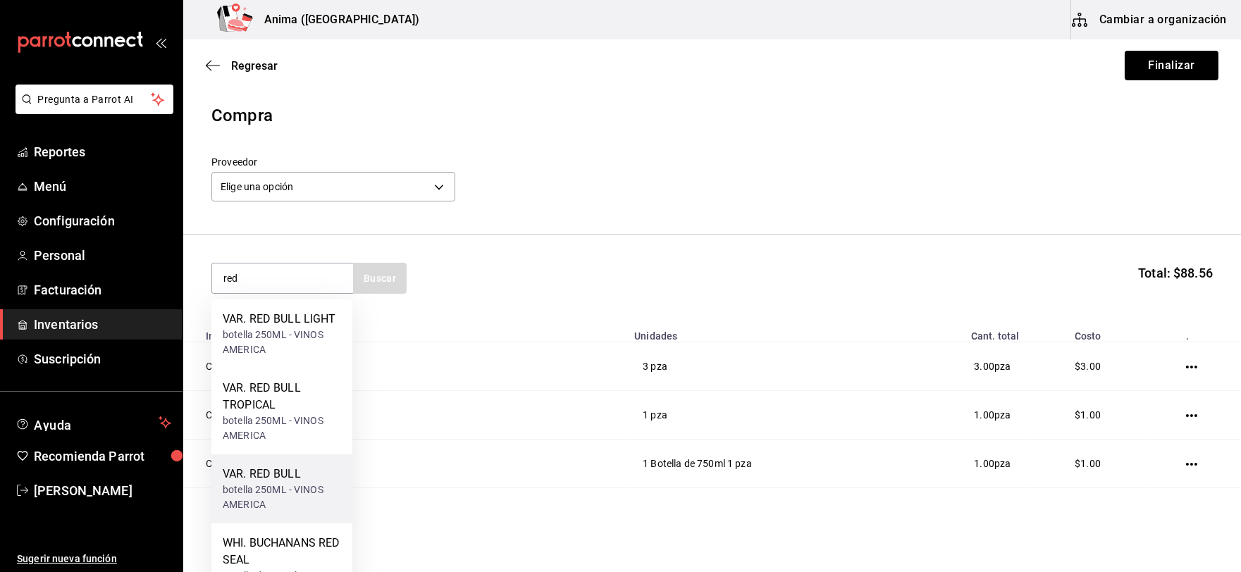
click at [268, 499] on div "botella 250ML - VINOS AMERICA" at bounding box center [282, 498] width 118 height 30
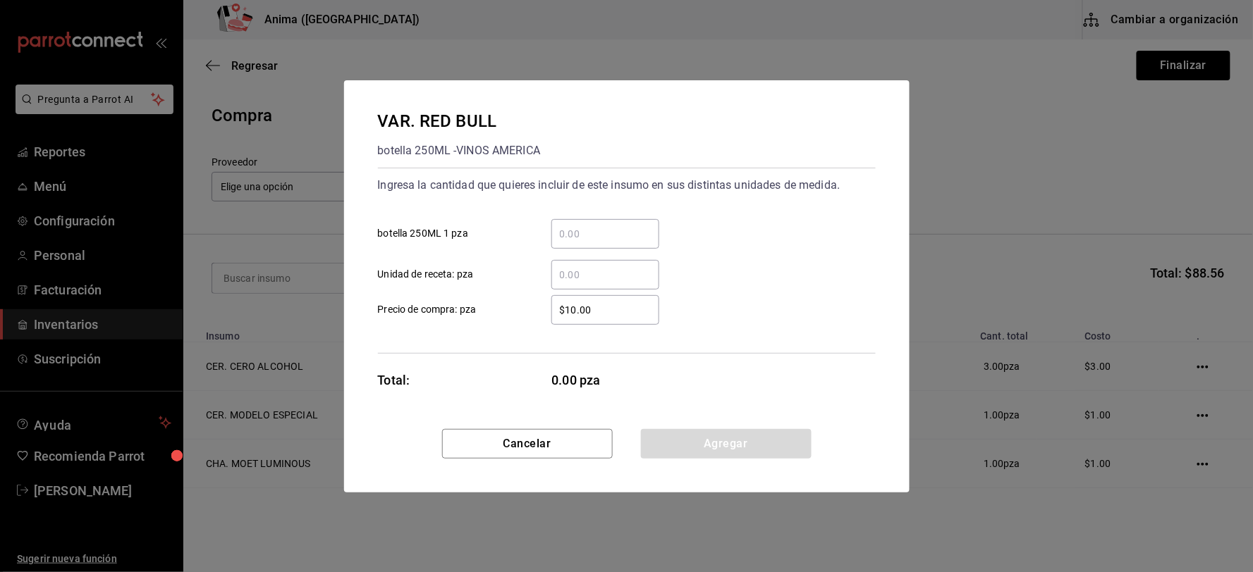
click at [617, 278] on input "​ Unidad de receta: pza" at bounding box center [605, 274] width 108 height 17
click button "Agregar" at bounding box center [726, 444] width 171 height 30
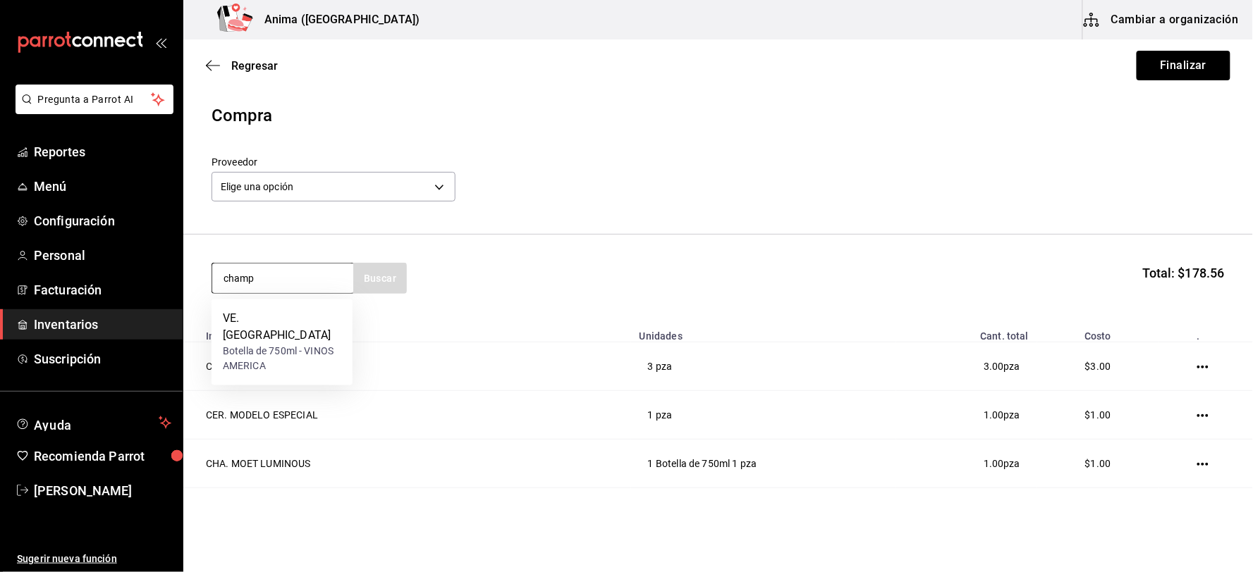
click at [303, 292] on input "champ" at bounding box center [282, 279] width 141 height 30
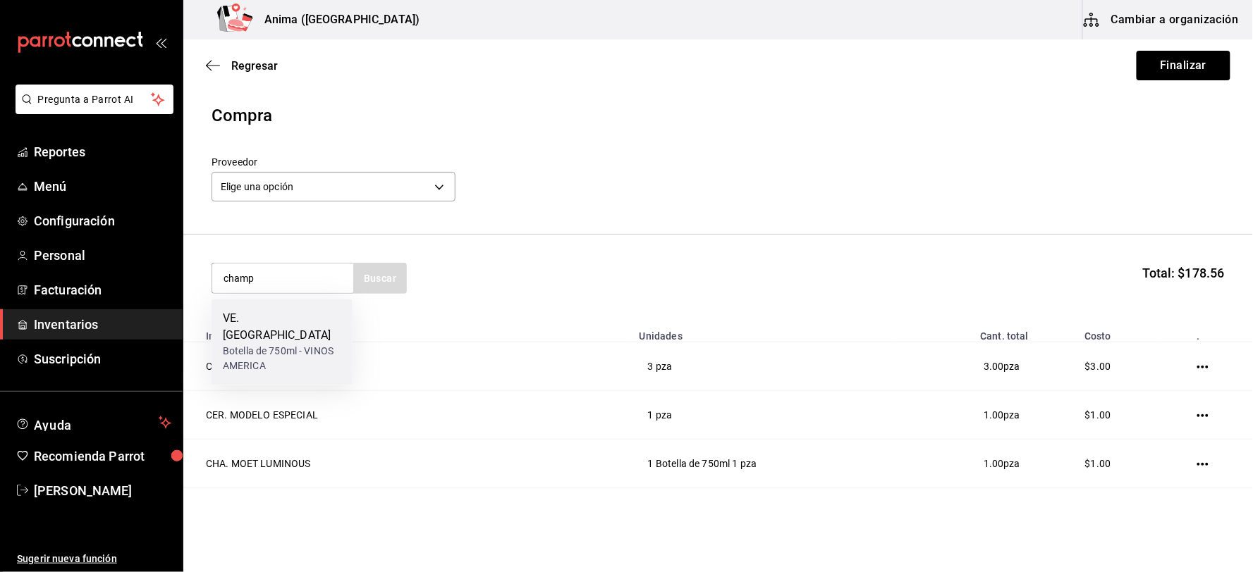
click at [292, 345] on div "Botella de 750ml - VINOS AMERICA" at bounding box center [282, 360] width 118 height 30
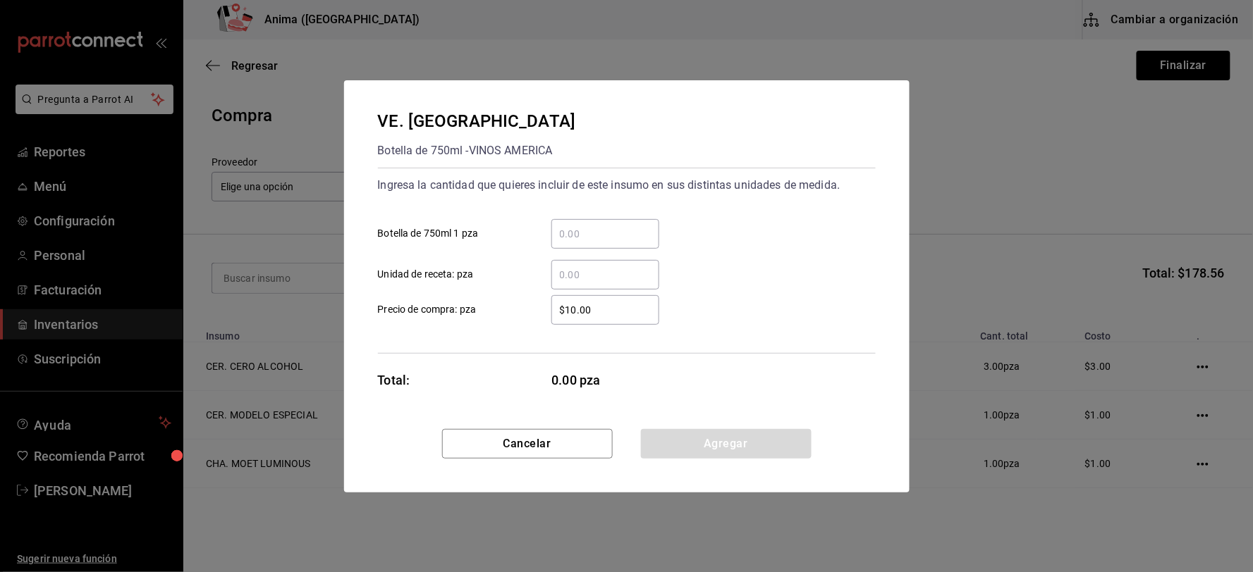
click at [589, 266] on input "​ Unidad de receta: pza" at bounding box center [605, 274] width 108 height 17
click button "Agregar" at bounding box center [726, 444] width 171 height 30
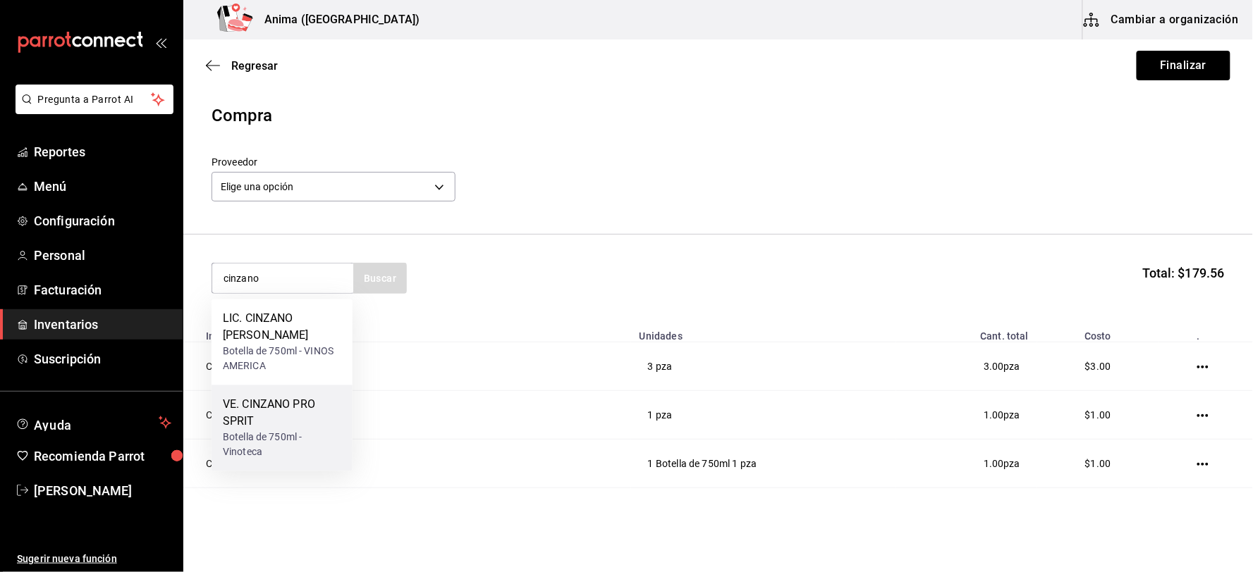
click at [290, 397] on div "VE. CINZANO PRO SPRIT" at bounding box center [282, 414] width 118 height 34
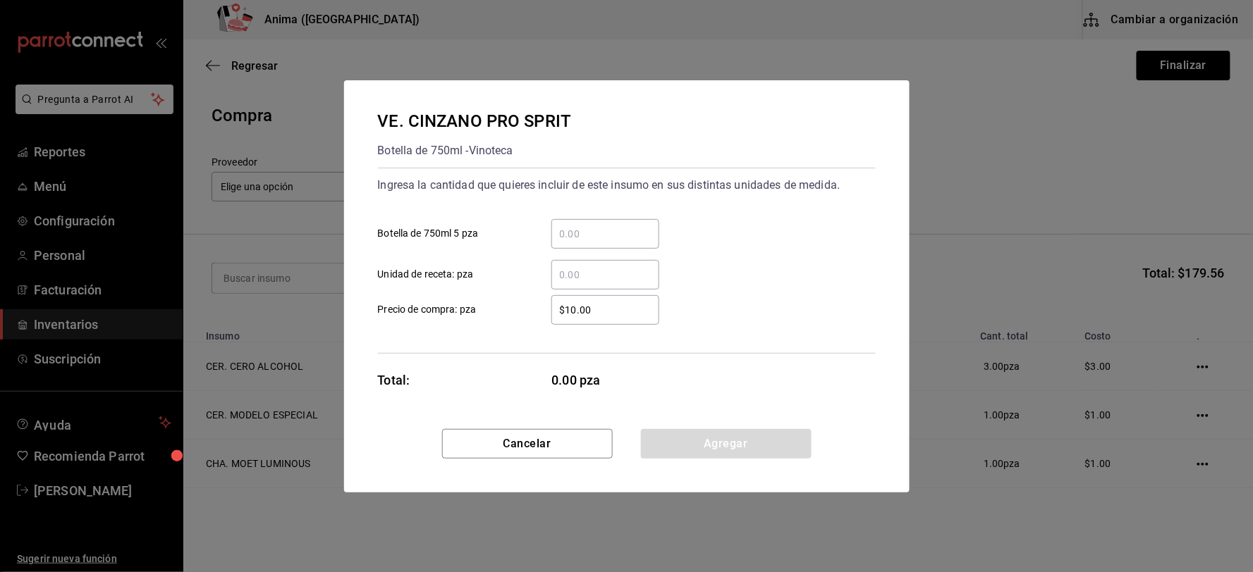
click at [573, 272] on input "​ Unidad de receta: pza" at bounding box center [605, 274] width 108 height 17
click button "Agregar" at bounding box center [726, 444] width 171 height 30
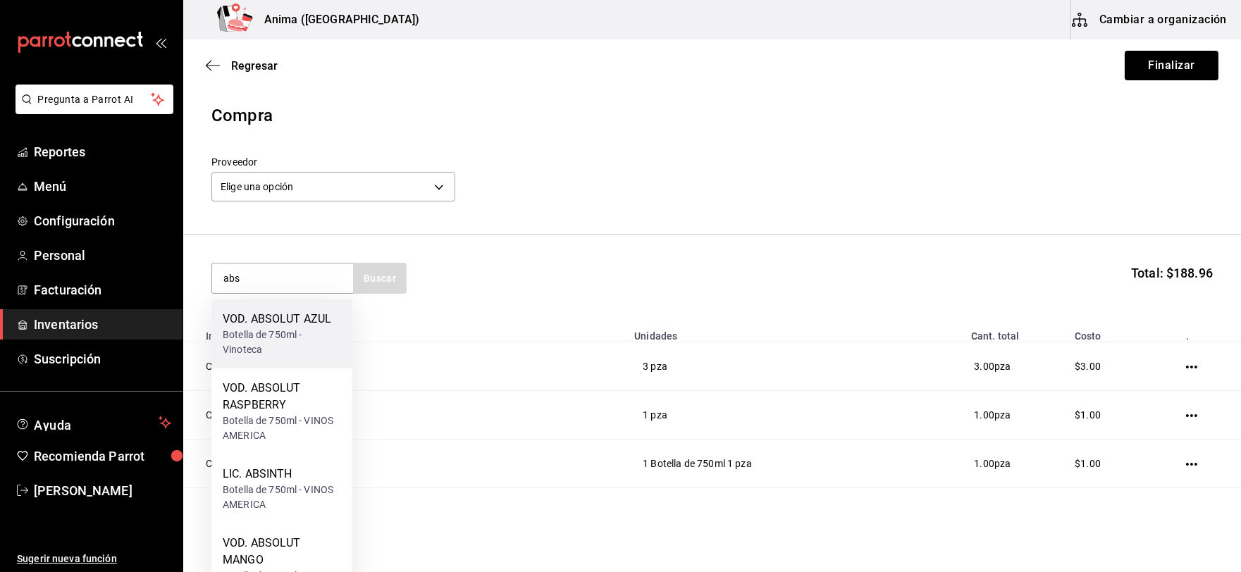
click at [252, 362] on div "VOD. ABSOLUT AZUL Botella de 750ml - Vinoteca" at bounding box center [281, 334] width 141 height 69
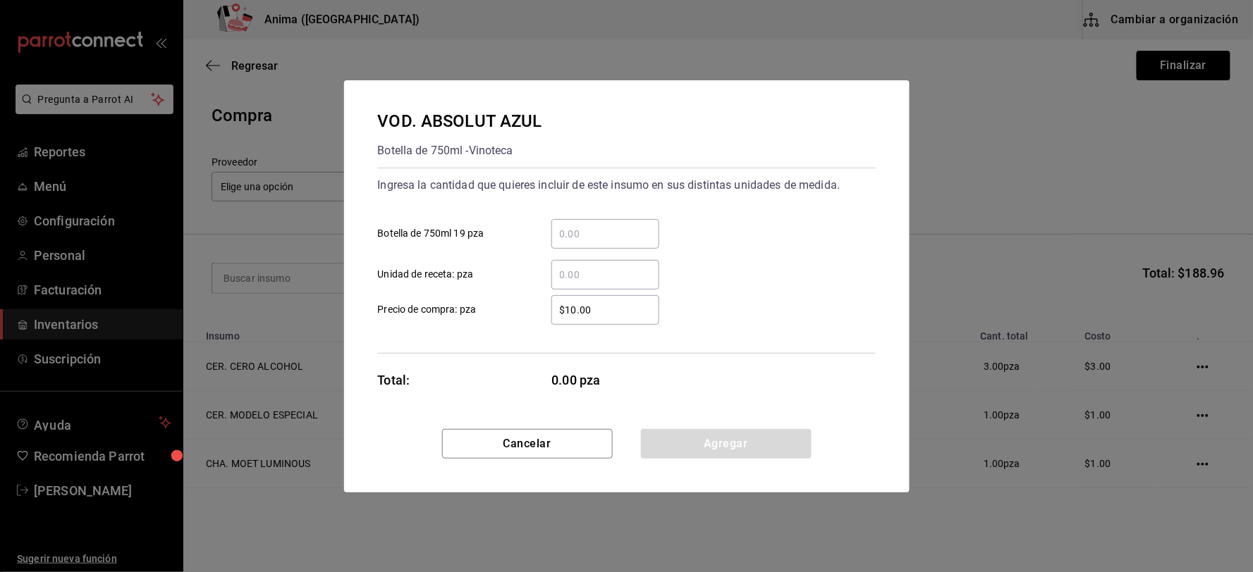
click at [630, 286] on div "​" at bounding box center [605, 275] width 108 height 30
click at [630, 283] on input "​ Unidad de receta: pza" at bounding box center [605, 274] width 108 height 17
click button "Agregar" at bounding box center [726, 444] width 171 height 30
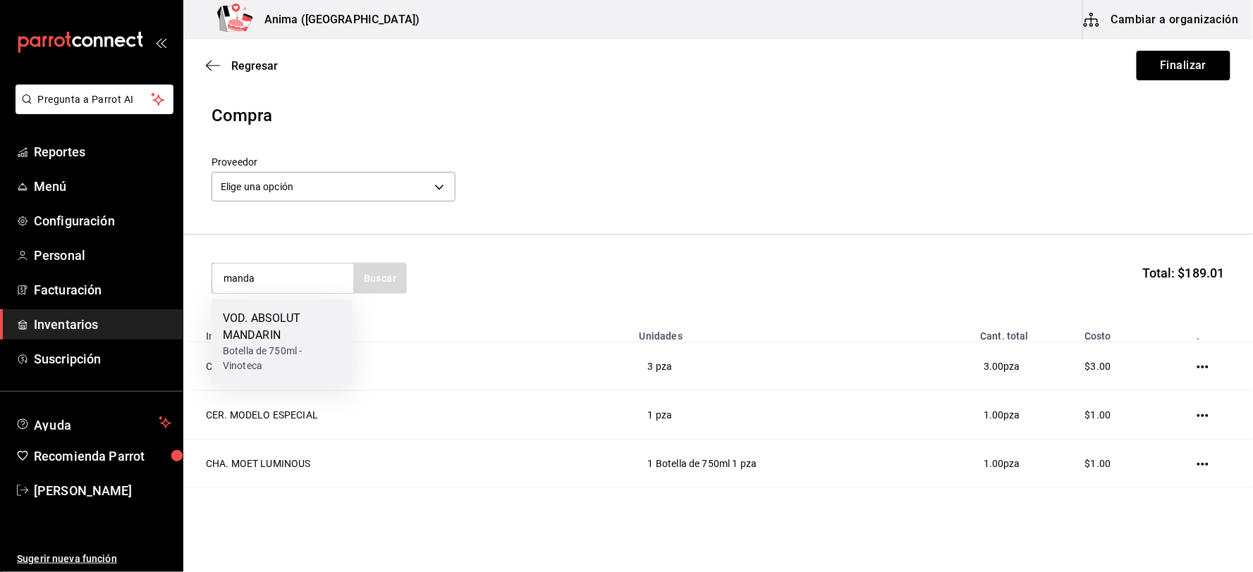
click at [309, 334] on div "VOD. ABSOLUT MANDARIN" at bounding box center [282, 328] width 118 height 34
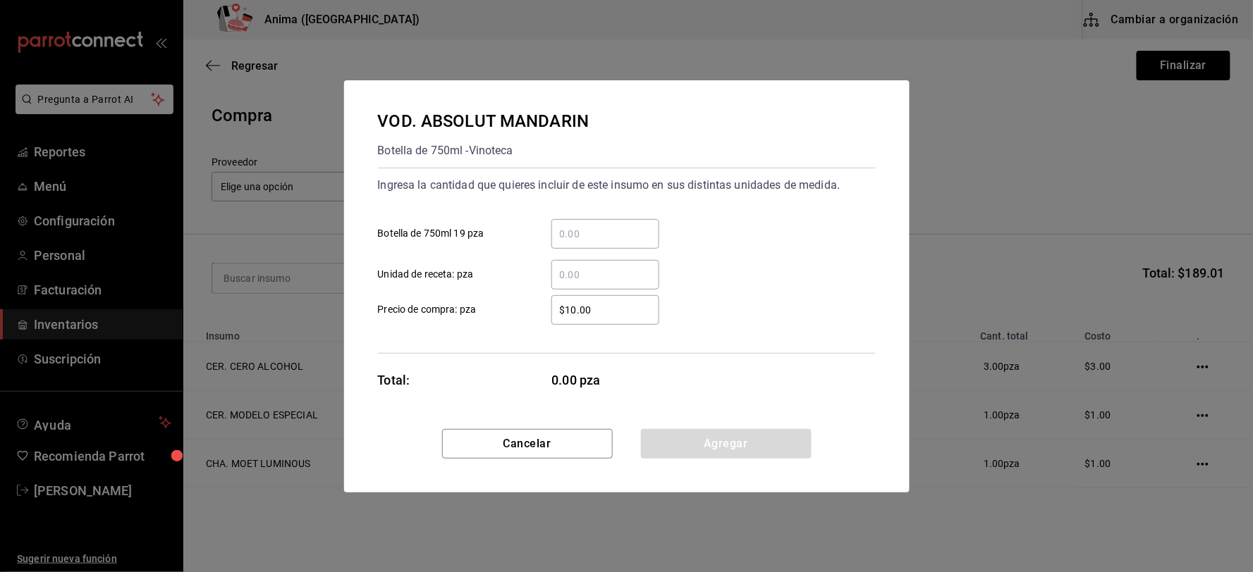
click at [610, 269] on input "​ Unidad de receta: pza" at bounding box center [605, 274] width 108 height 17
click button "Agregar" at bounding box center [726, 444] width 171 height 30
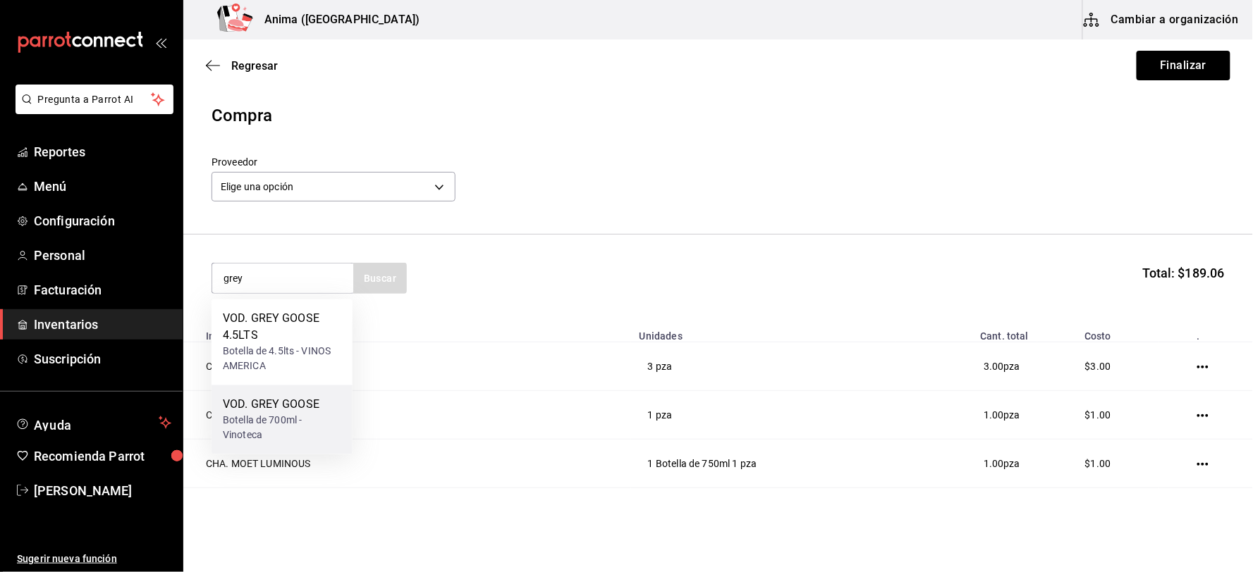
click at [285, 410] on div "VOD. GREY GOOSE" at bounding box center [282, 405] width 118 height 17
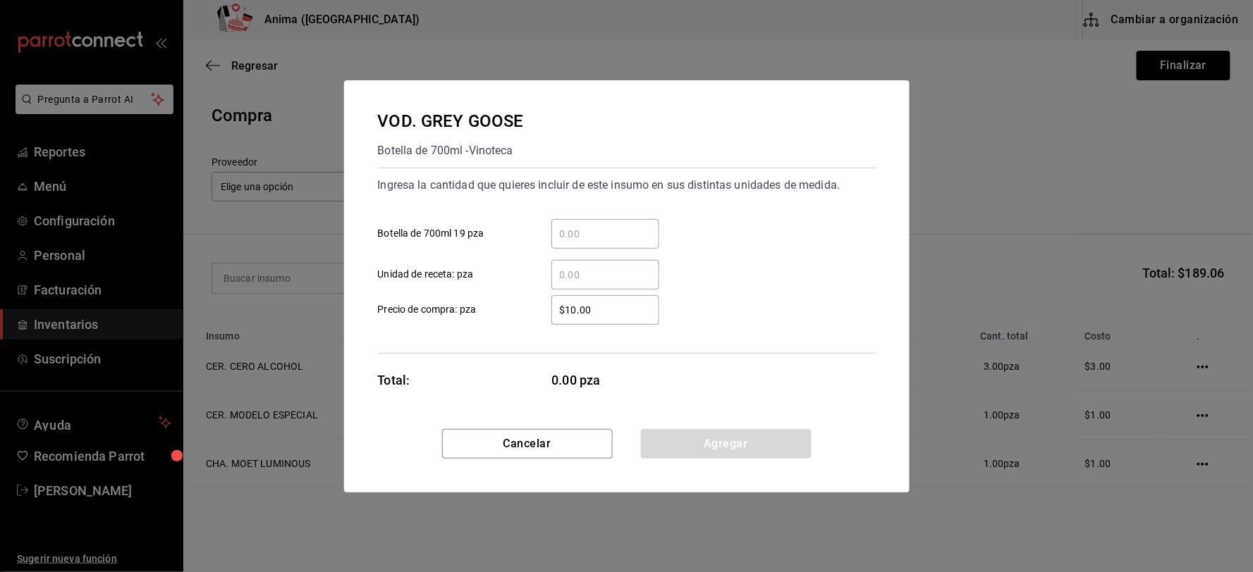
click at [603, 287] on div "​" at bounding box center [605, 275] width 108 height 30
click at [603, 283] on input "​ Unidad de receta: pza" at bounding box center [605, 274] width 108 height 17
click button "Agregar" at bounding box center [726, 444] width 171 height 30
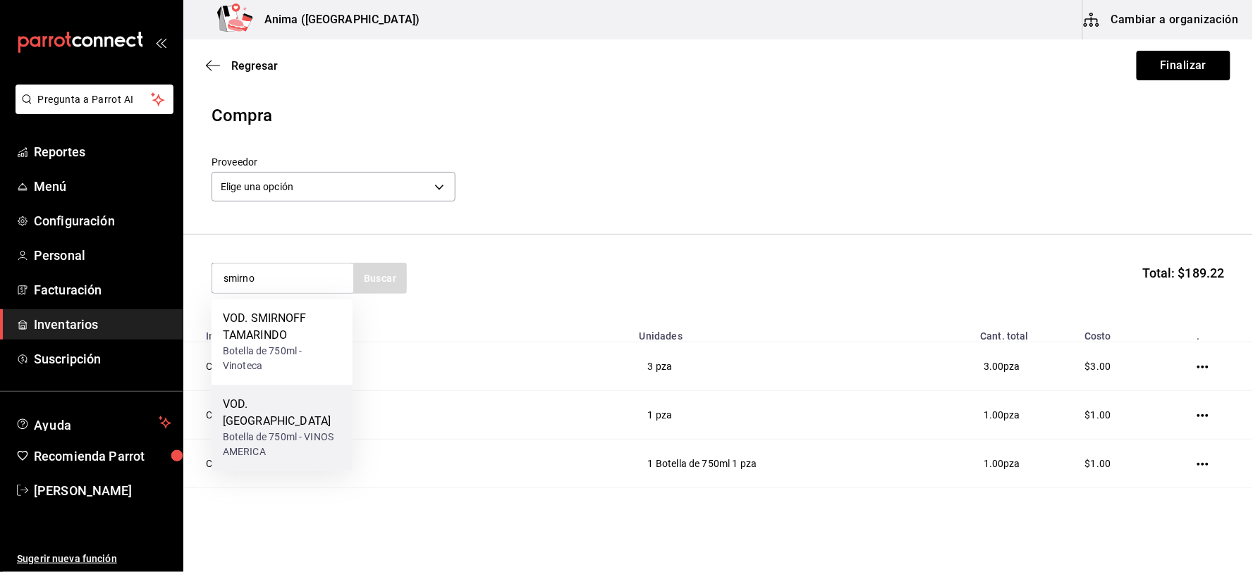
click at [264, 405] on div "VOD. [GEOGRAPHIC_DATA]" at bounding box center [282, 414] width 118 height 34
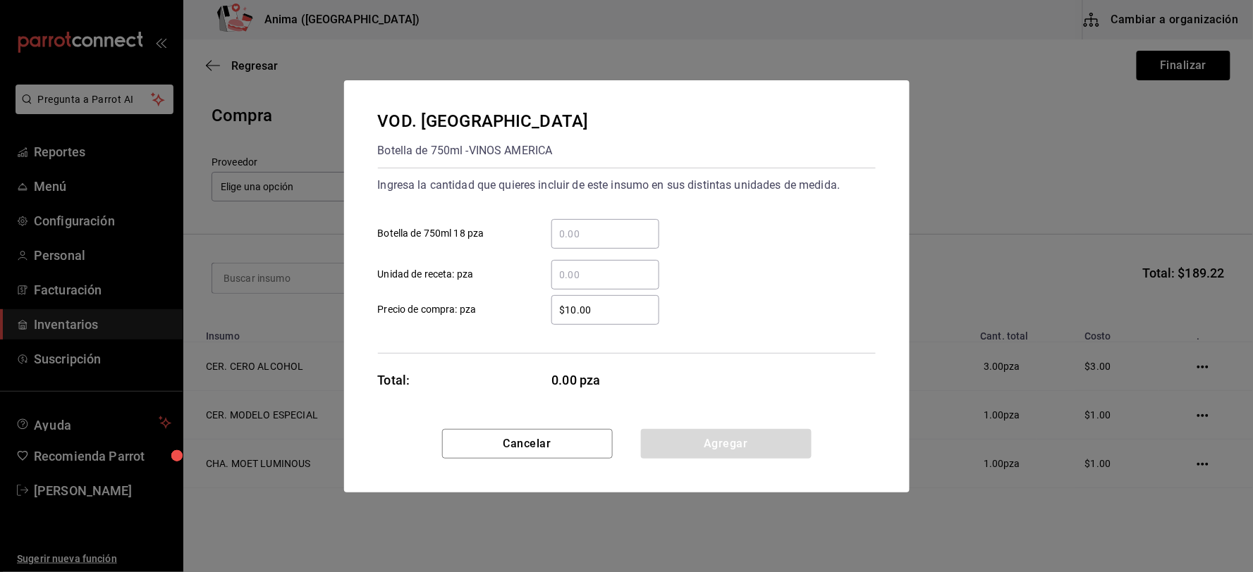
click at [594, 278] on input "​ Unidad de receta: pza" at bounding box center [605, 274] width 108 height 17
click button "Agregar" at bounding box center [726, 444] width 171 height 30
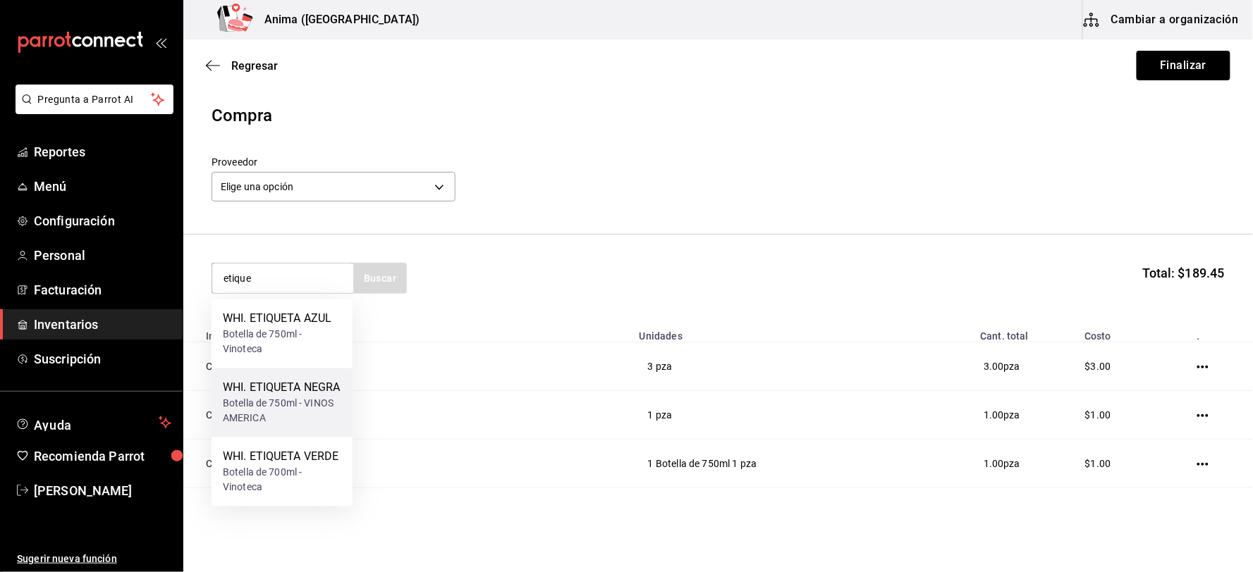
click at [268, 416] on div "Botella de 750ml - VINOS AMERICA" at bounding box center [282, 412] width 118 height 30
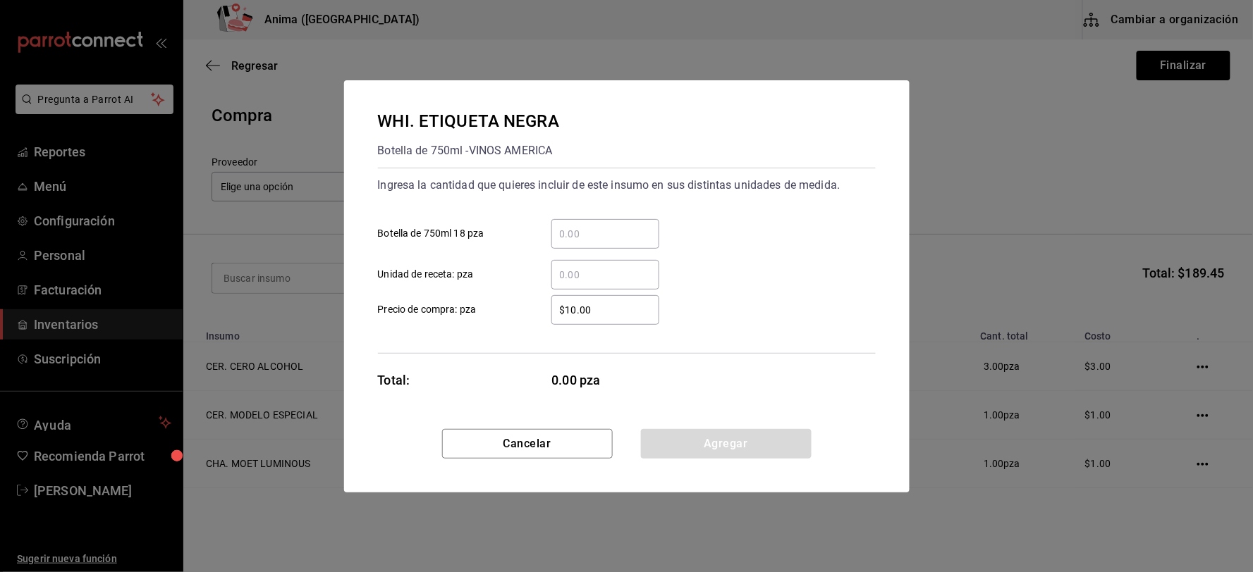
click at [623, 261] on div "​" at bounding box center [605, 275] width 108 height 30
click at [623, 266] on input "​ Unidad de receta: pza" at bounding box center [605, 274] width 108 height 17
click button "Agregar" at bounding box center [726, 444] width 171 height 30
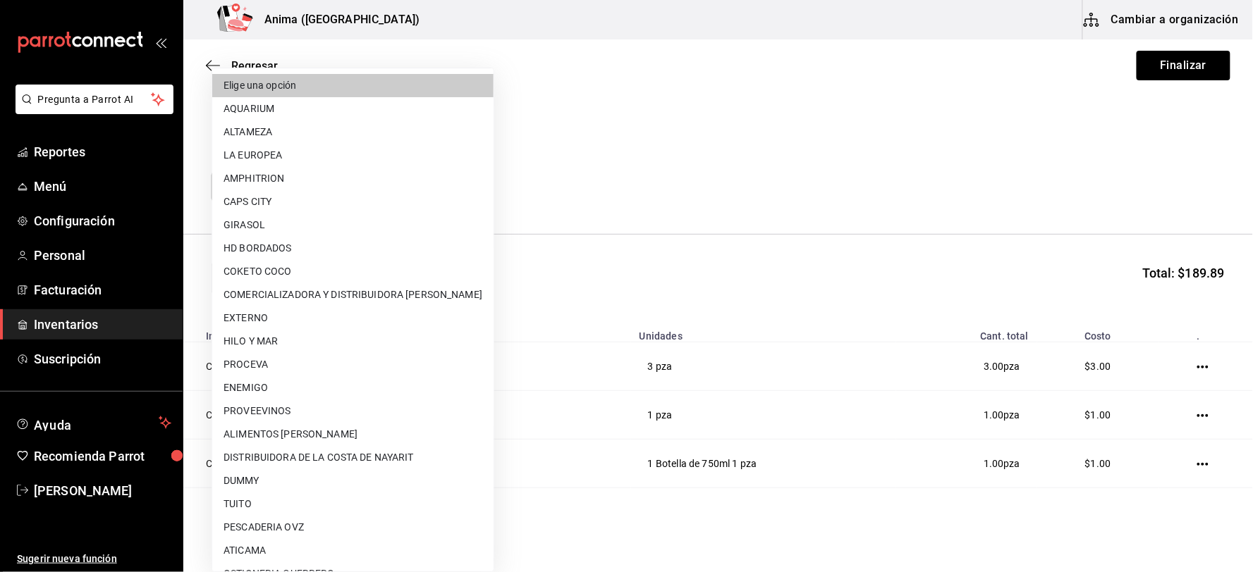
click at [423, 196] on body "Pregunta a Parrot AI Reportes Menú Configuración Personal Facturación Inventari…" at bounding box center [626, 246] width 1253 height 493
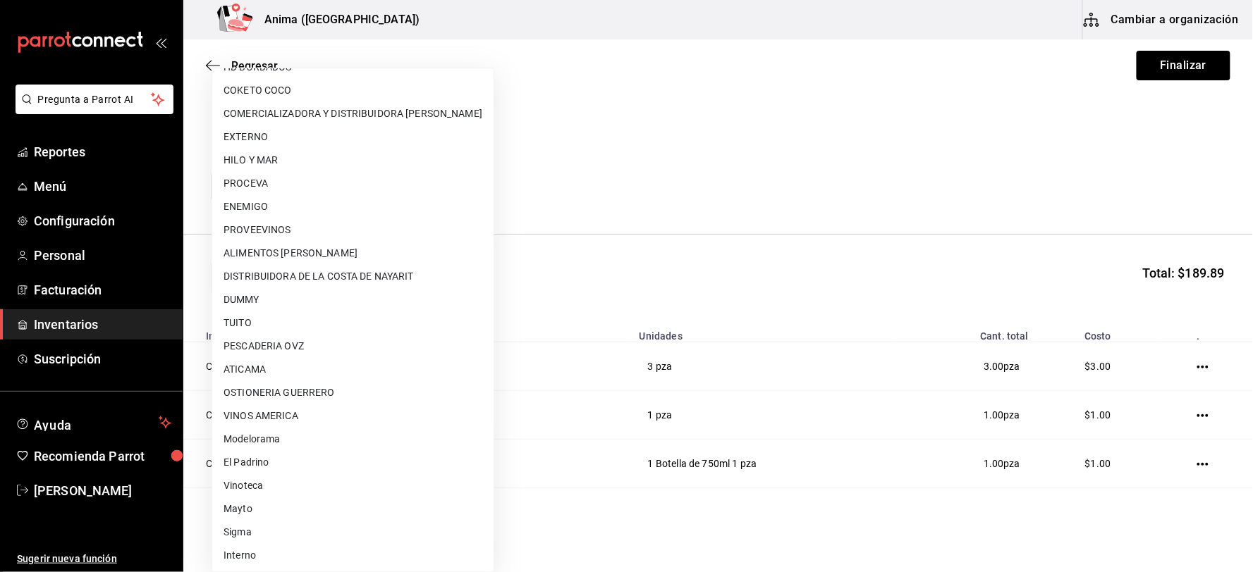
click at [245, 555] on li "Interno" at bounding box center [352, 555] width 281 height 23
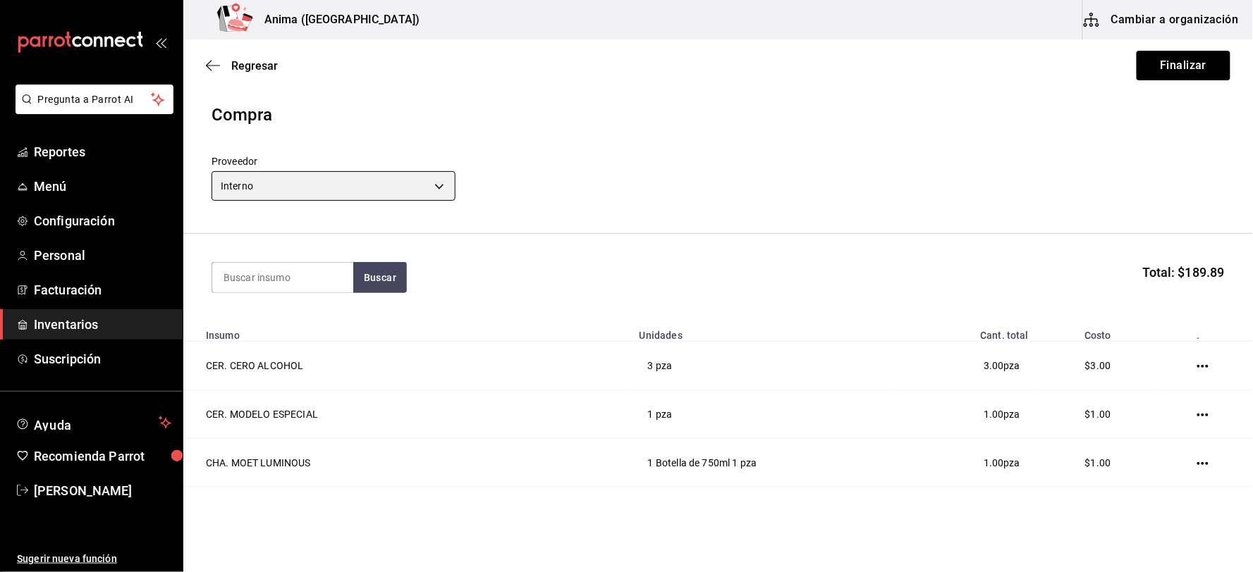
scroll to position [0, 0]
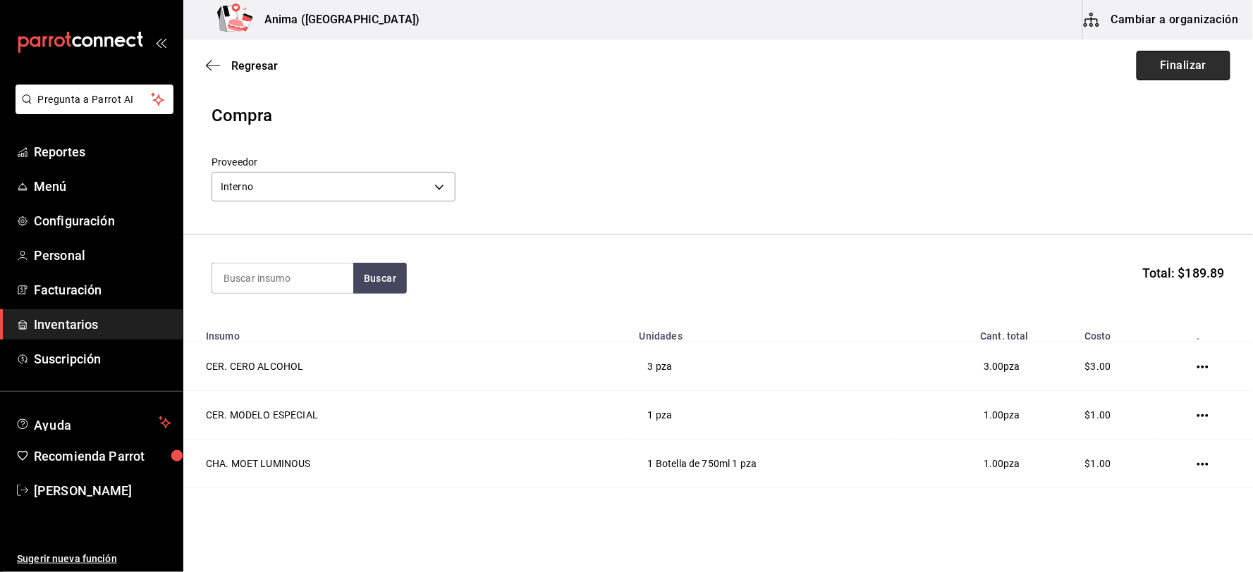
click at [1143, 68] on button "Finalizar" at bounding box center [1183, 66] width 94 height 30
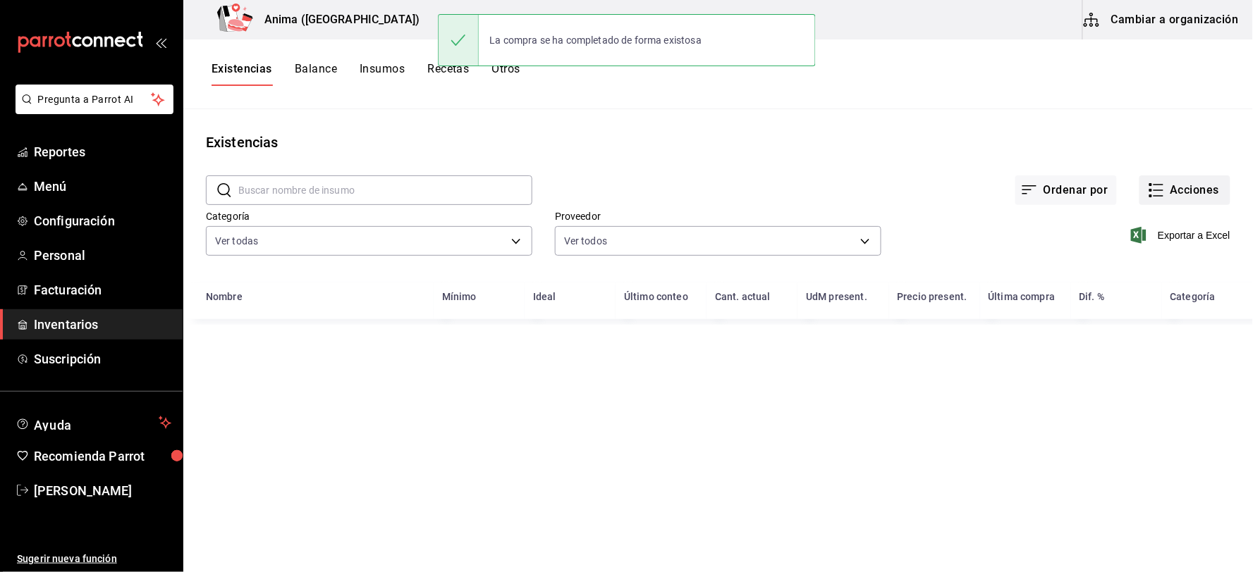
click at [1152, 188] on icon "button" at bounding box center [1156, 190] width 17 height 17
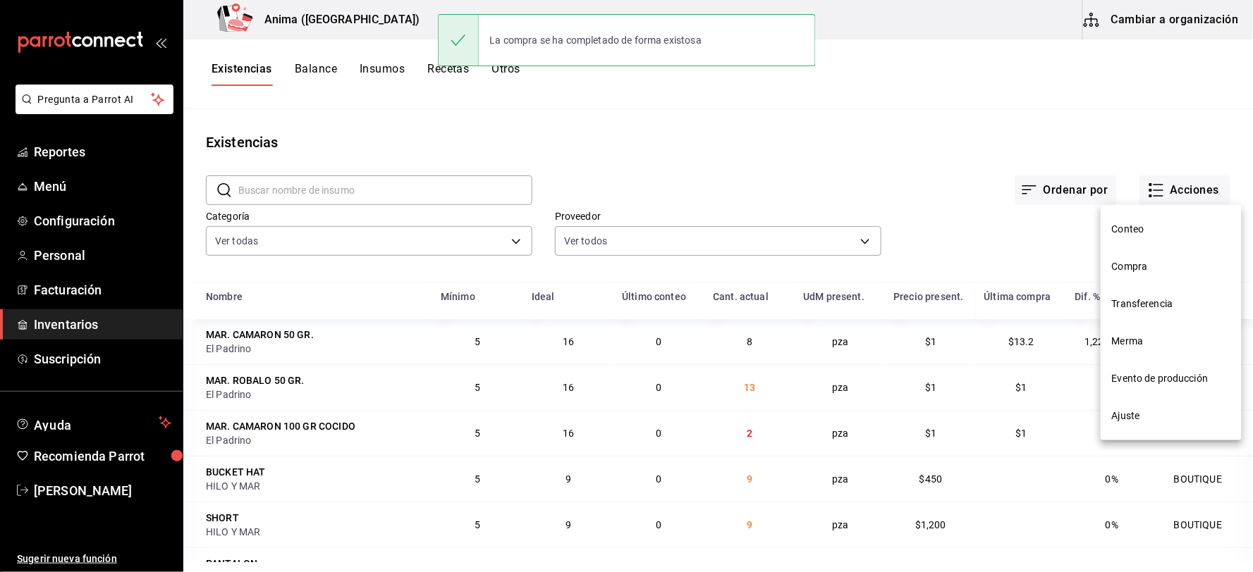
click at [1138, 268] on span "Compra" at bounding box center [1171, 266] width 118 height 15
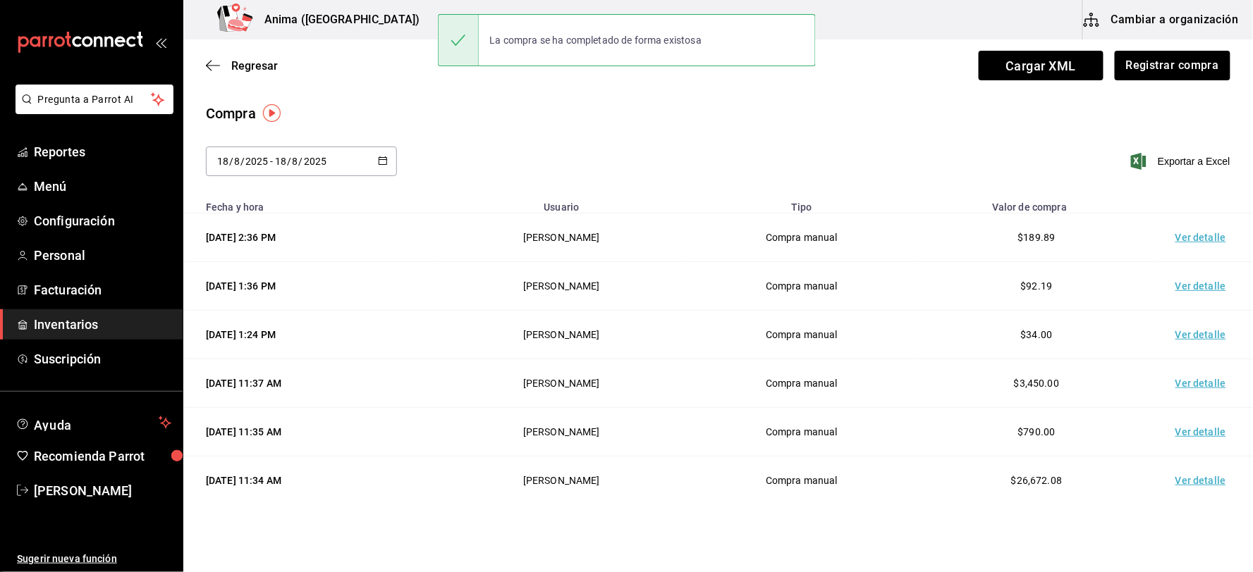
click at [1188, 238] on td "Ver detalle" at bounding box center [1203, 238] width 99 height 49
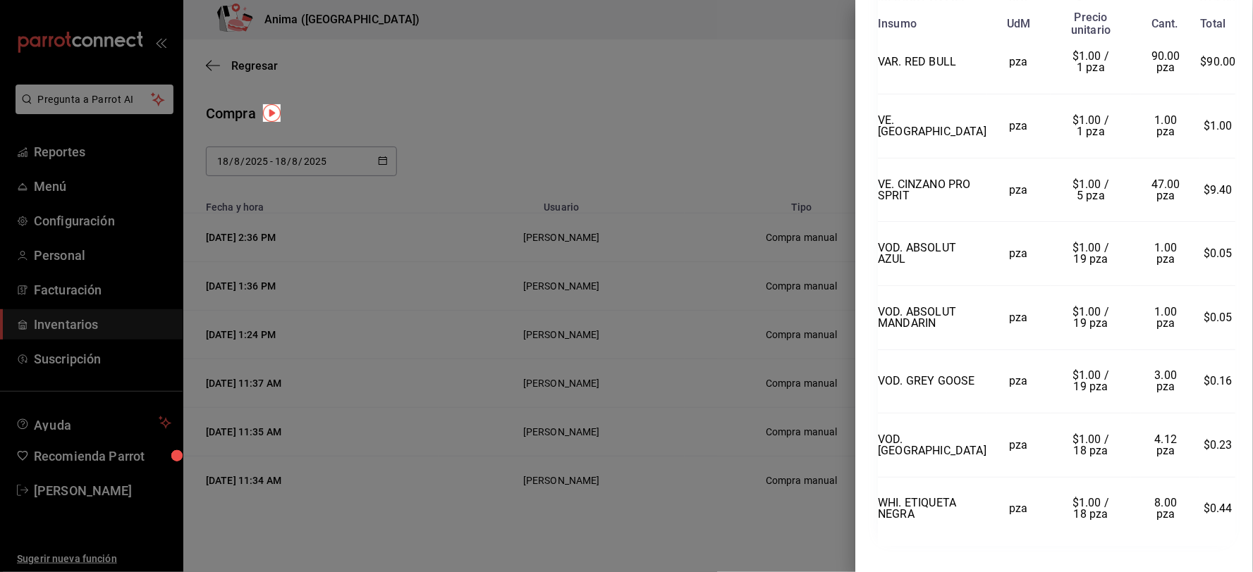
scroll to position [3195, 0]
click at [728, 384] on div at bounding box center [626, 286] width 1253 height 572
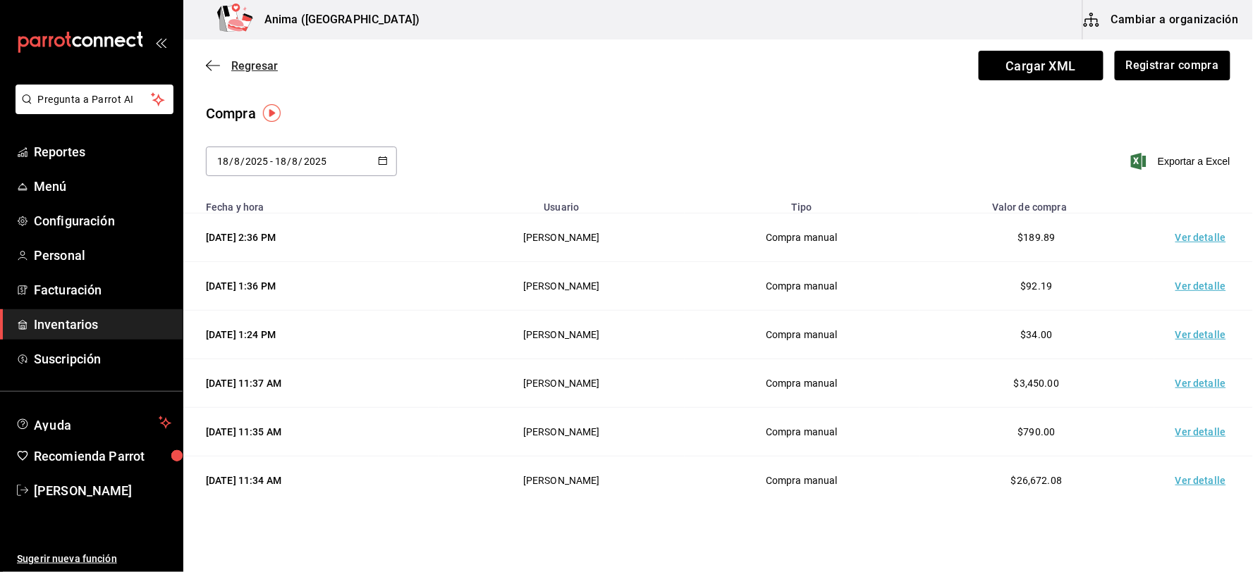
click at [216, 61] on icon "button" at bounding box center [213, 65] width 14 height 13
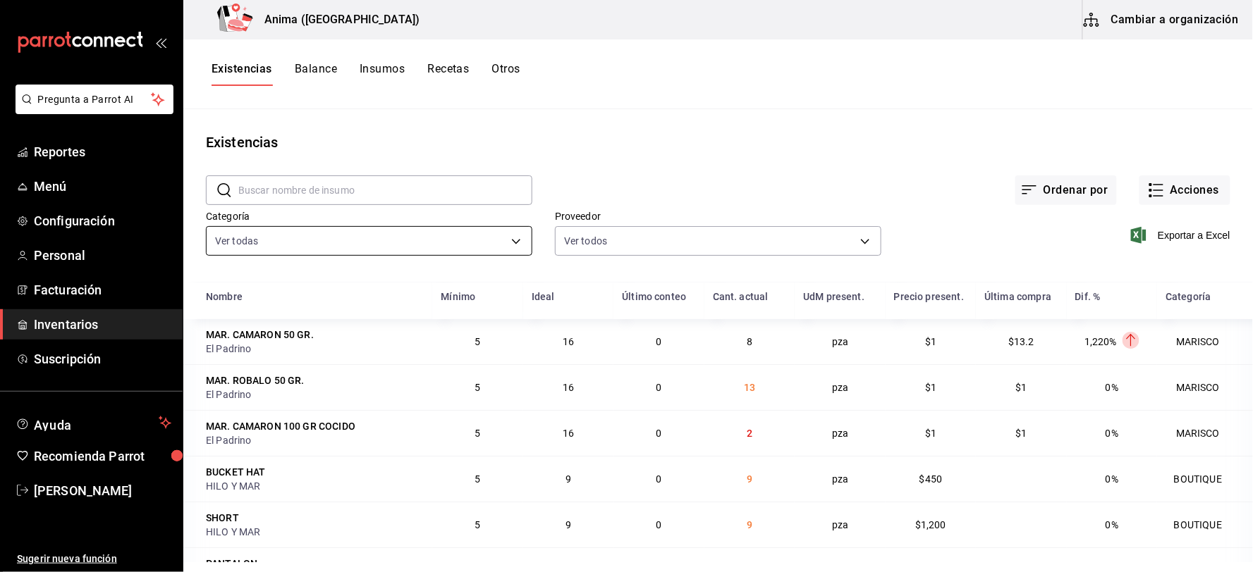
click at [414, 241] on body "Pregunta a Parrot AI Reportes Menú Configuración Personal Facturación Inventari…" at bounding box center [626, 281] width 1253 height 563
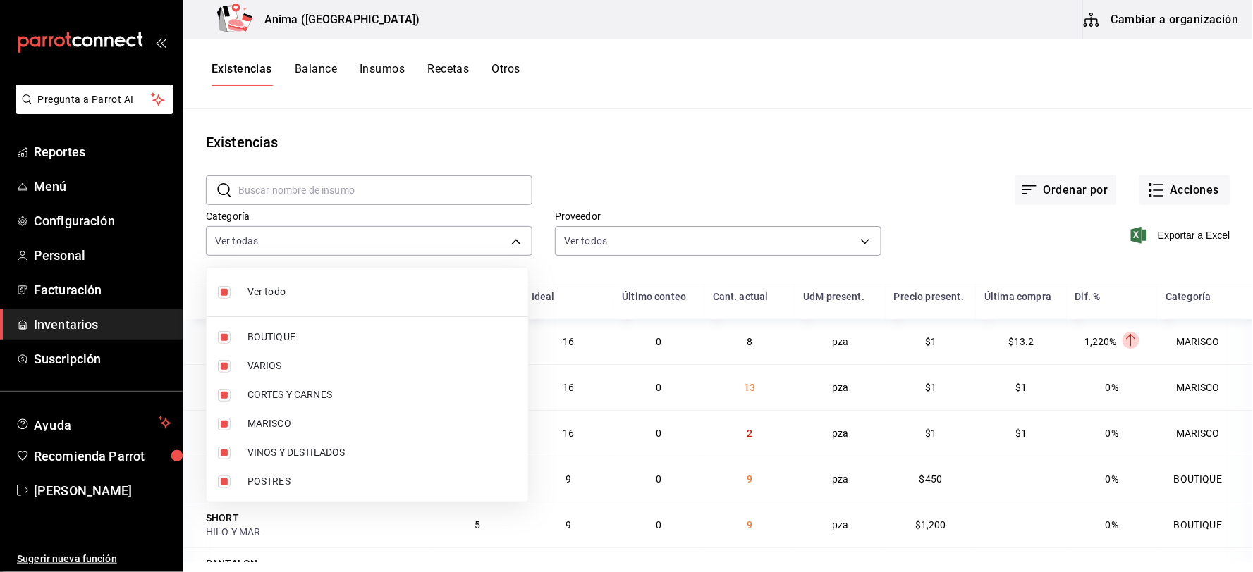
click at [291, 287] on span "Ver todo" at bounding box center [381, 292] width 269 height 15
click at [292, 447] on span "VINOS Y DESTILADOS" at bounding box center [381, 453] width 269 height 15
click at [273, 362] on span "VARIOS" at bounding box center [381, 366] width 269 height 15
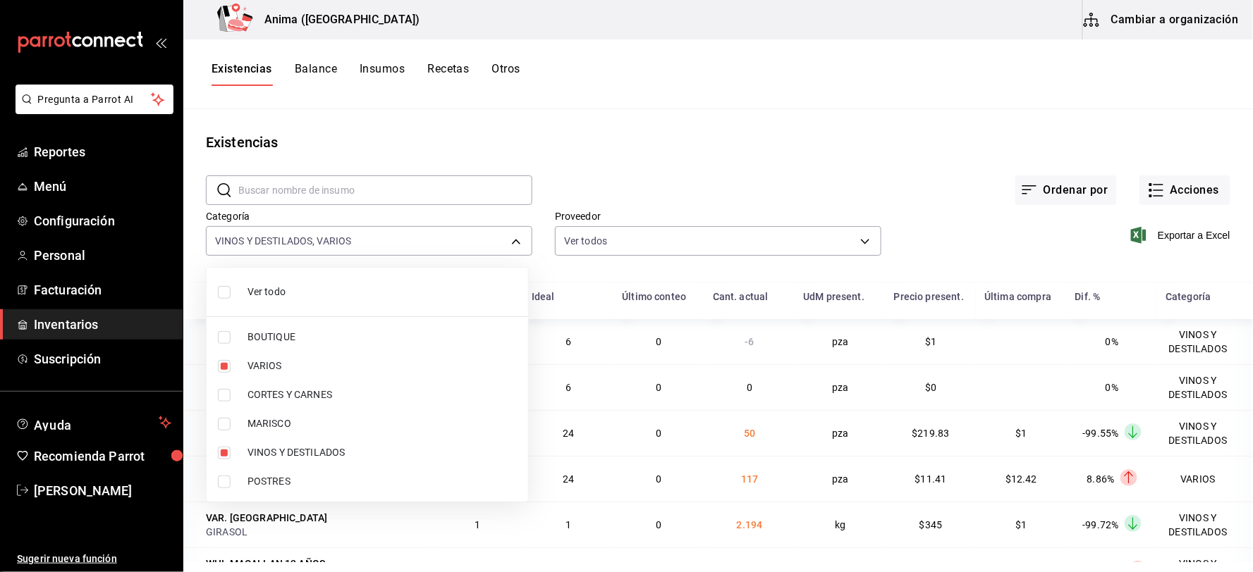
click at [720, 156] on div at bounding box center [626, 286] width 1253 height 572
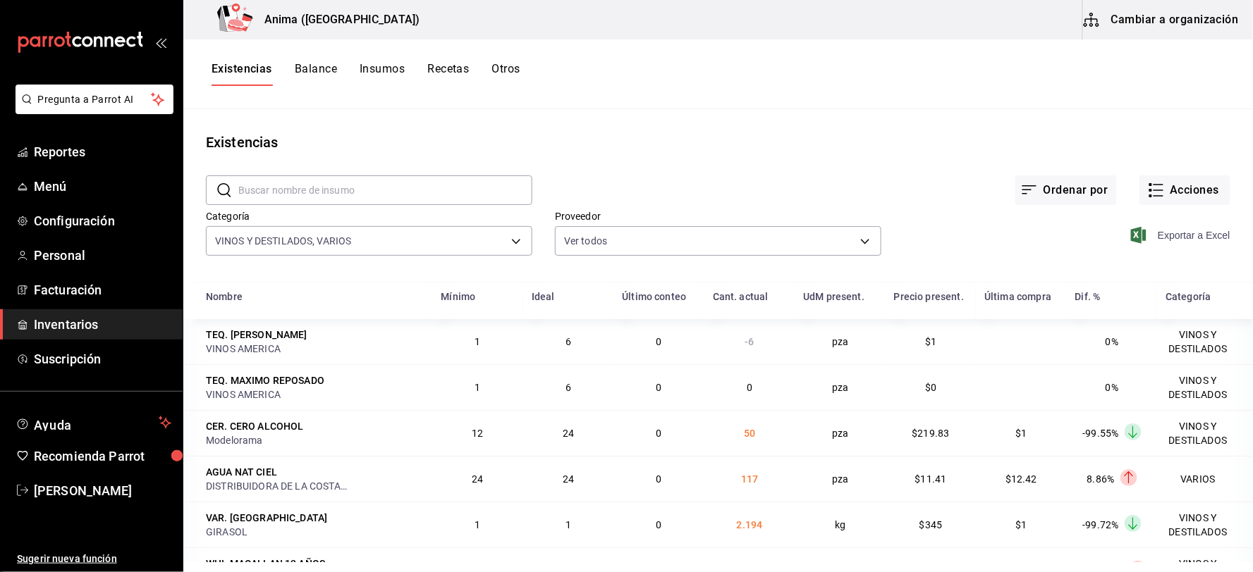
click at [1163, 238] on span "Exportar a Excel" at bounding box center [1182, 235] width 97 height 17
